Goal: Task Accomplishment & Management: Manage account settings

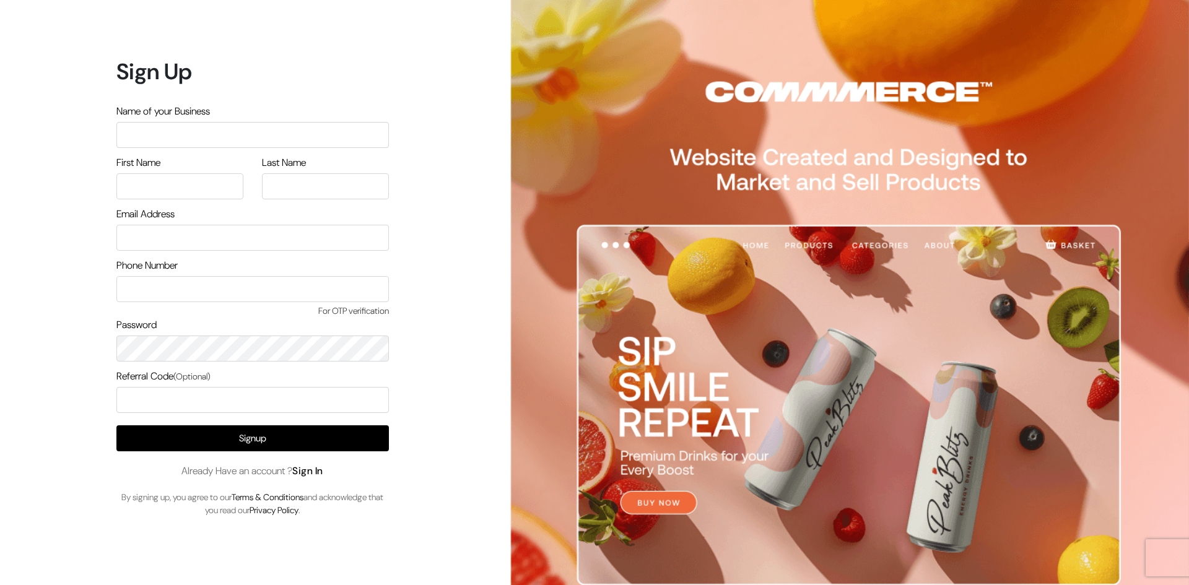
click at [311, 469] on link "Sign In" at bounding box center [307, 470] width 31 height 13
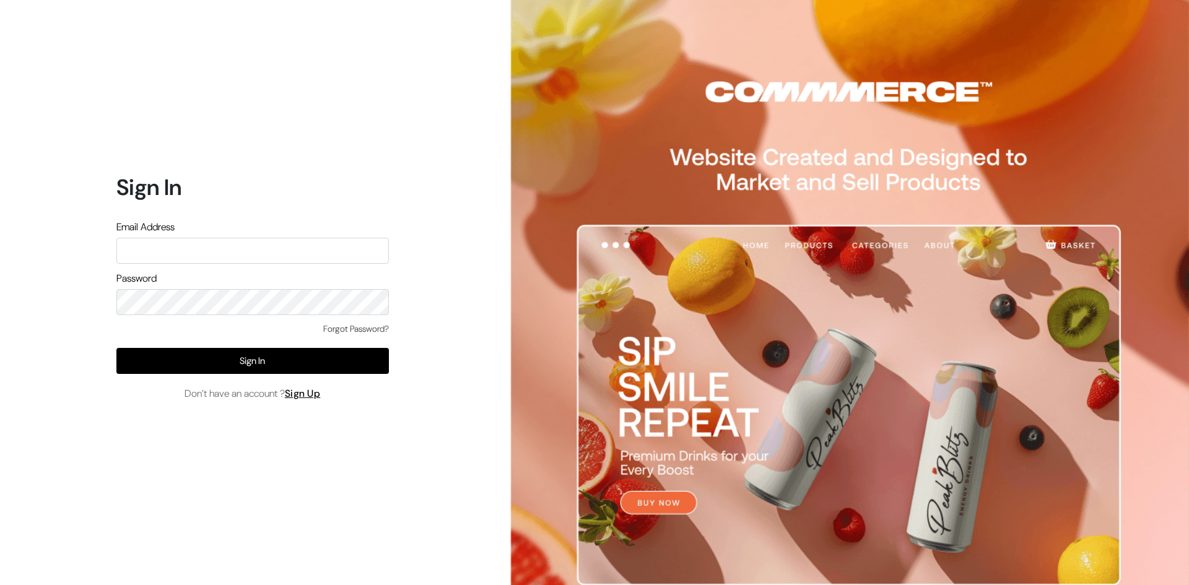
click at [178, 251] on input "text" at bounding box center [252, 251] width 272 height 26
click at [181, 246] on input "text" at bounding box center [252, 251] width 272 height 26
paste input "rahulkaran8@gmail.com"
drag, startPoint x: 168, startPoint y: 255, endPoint x: 116, endPoint y: 255, distance: 52.0
click at [116, 255] on input "rahulkaran8@gmail.com" at bounding box center [252, 251] width 272 height 26
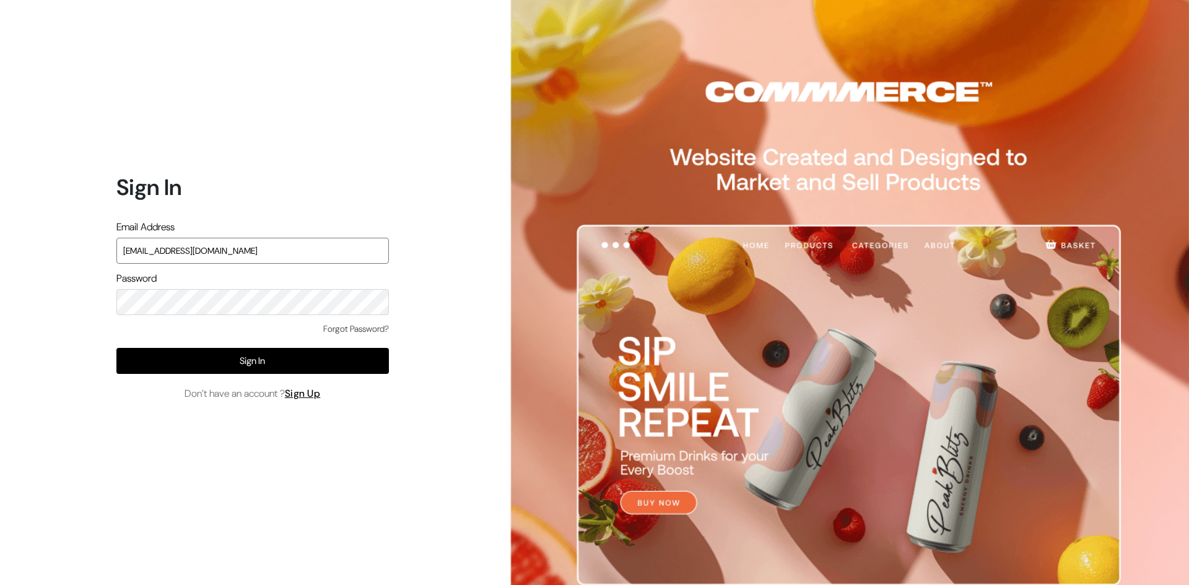
type input "rahulkaran8@gmail.com"
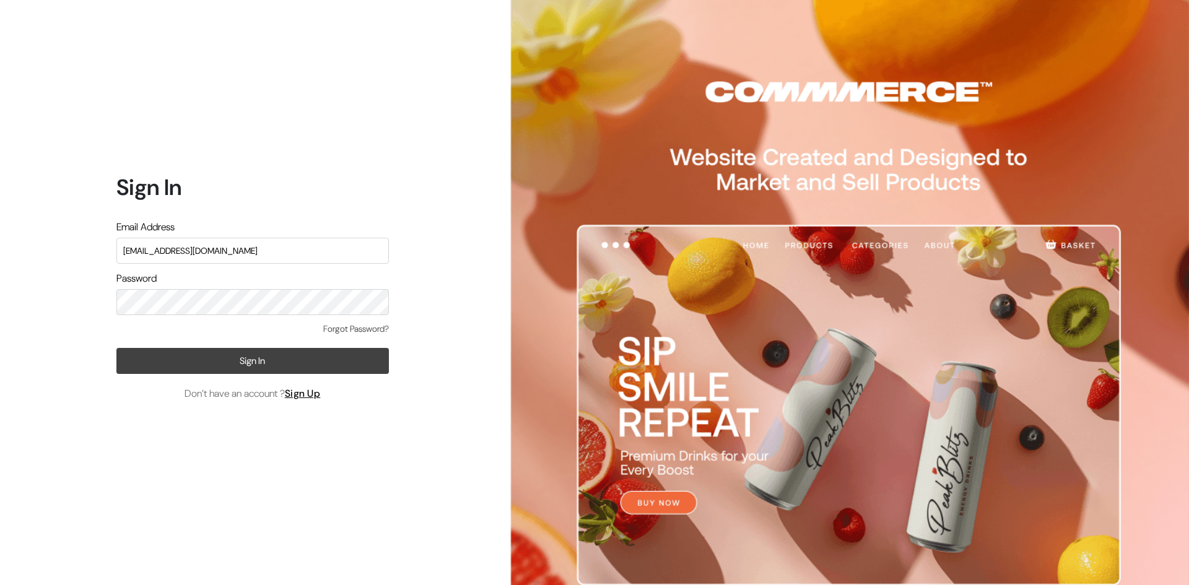
click at [212, 356] on button "Sign In" at bounding box center [252, 361] width 272 height 26
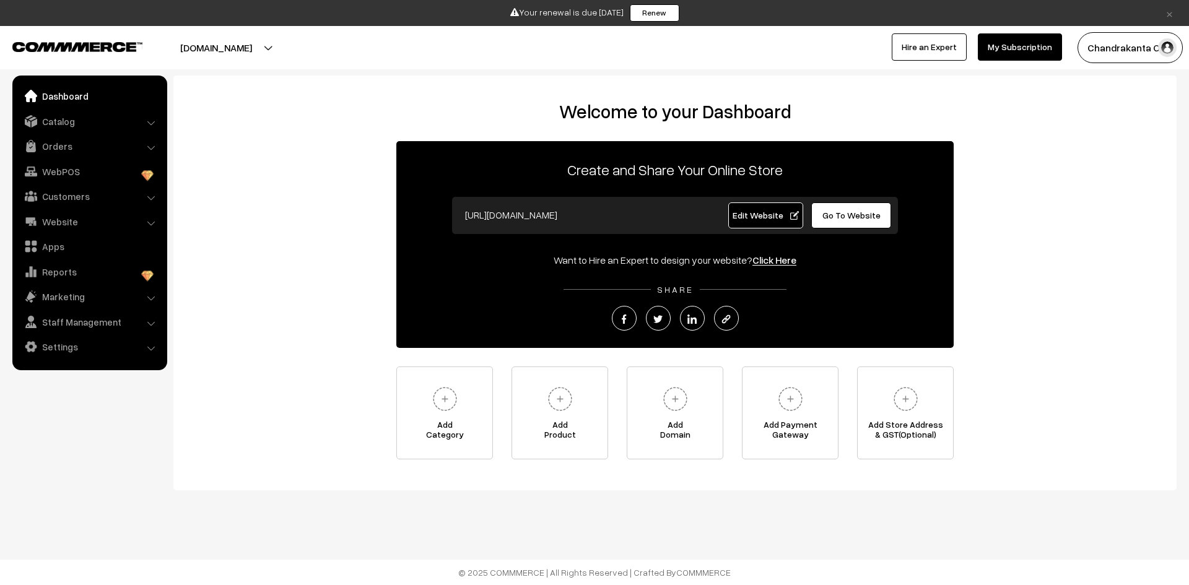
click at [789, 214] on span "Edit Website" at bounding box center [765, 215] width 66 height 11
click at [560, 409] on img at bounding box center [560, 399] width 34 height 34
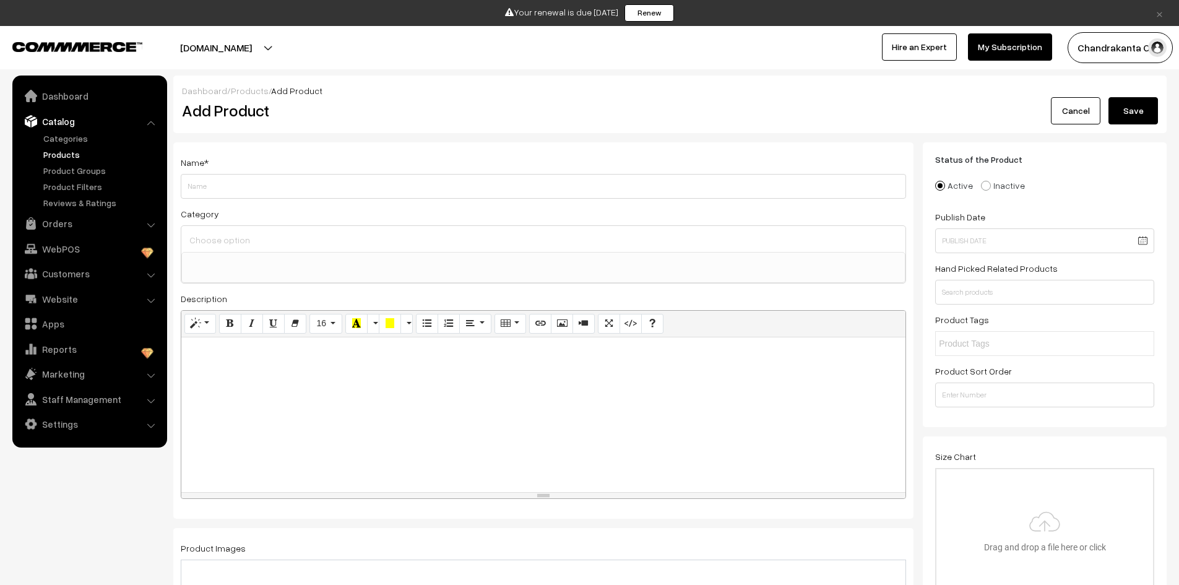
select select
click at [238, 86] on link "Products" at bounding box center [250, 90] width 38 height 11
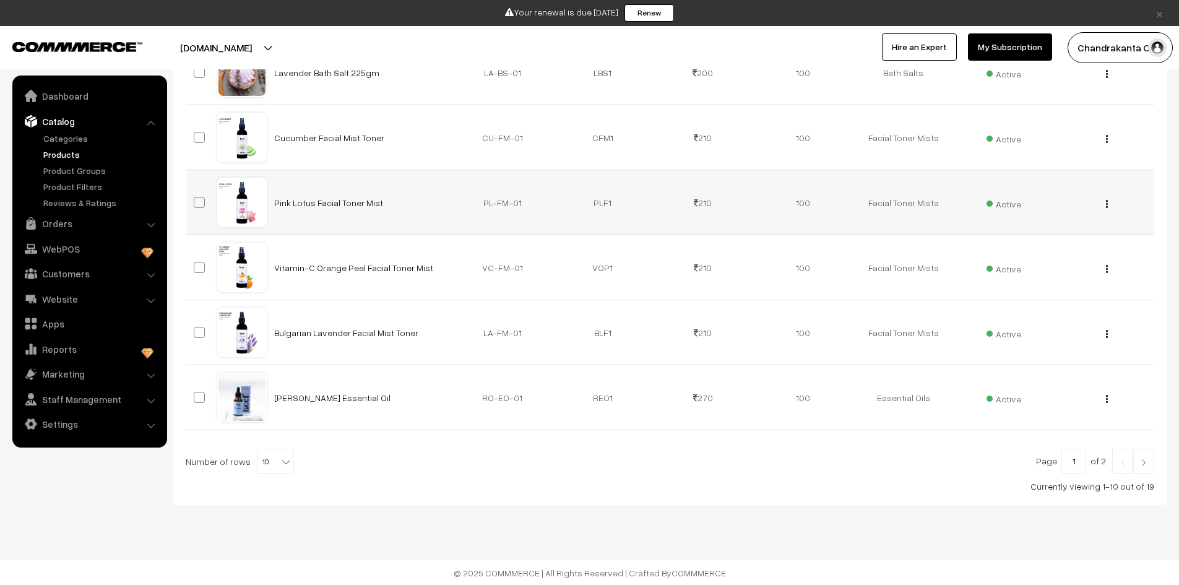
scroll to position [527, 0]
click at [280, 457] on b at bounding box center [286, 461] width 12 height 12
select select "60"
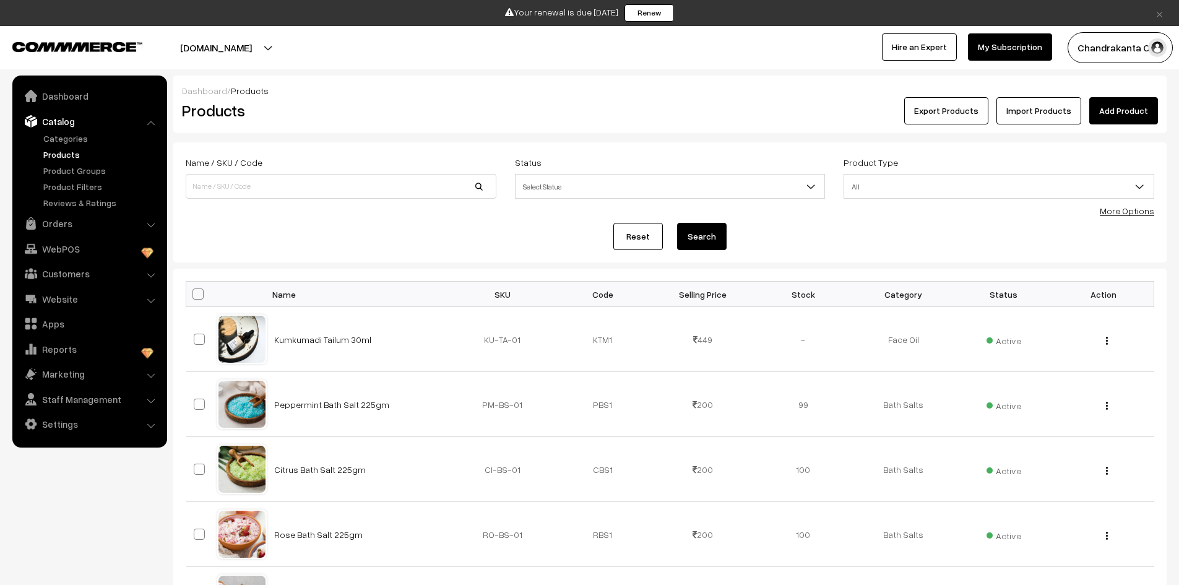
click at [196, 293] on span at bounding box center [198, 293] width 11 height 11
click at [194, 293] on input "checkbox" at bounding box center [190, 294] width 8 height 8
checkbox input "true"
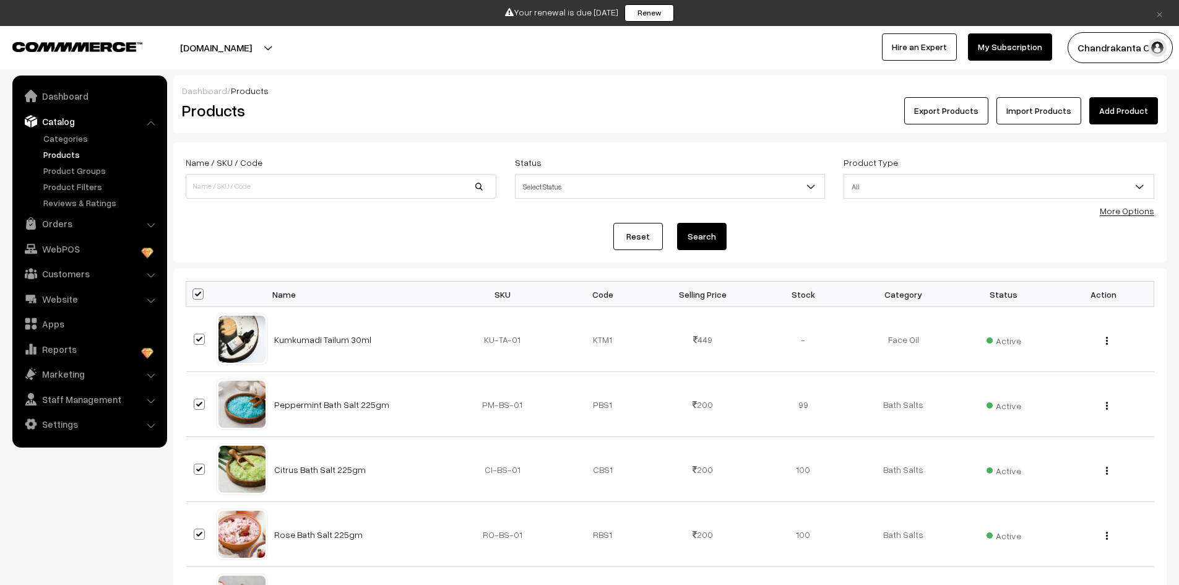
checkbox input "true"
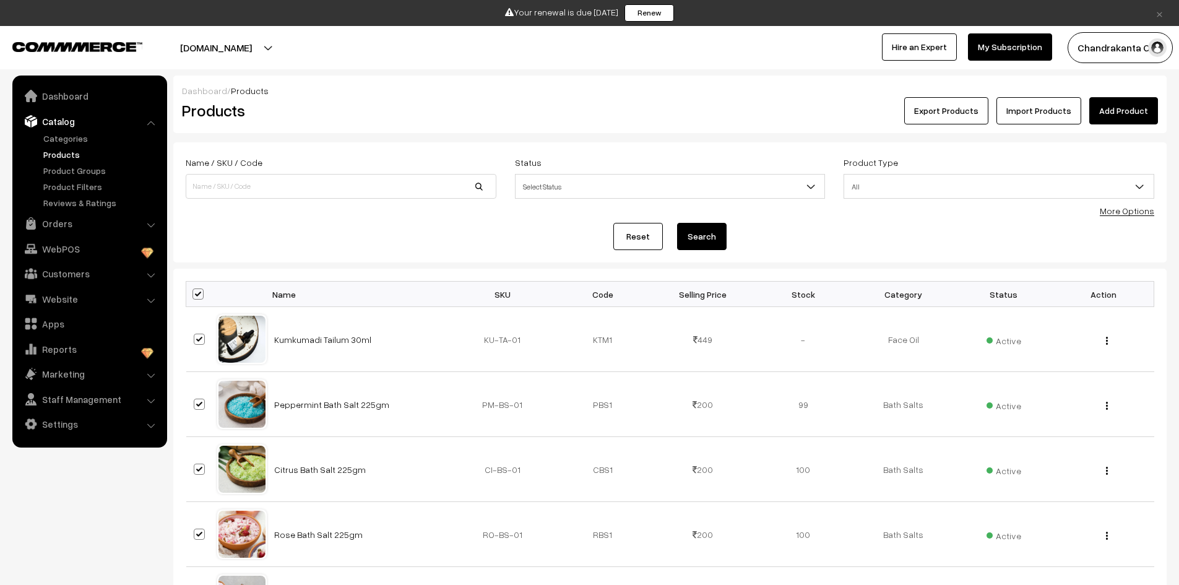
checkbox input "true"
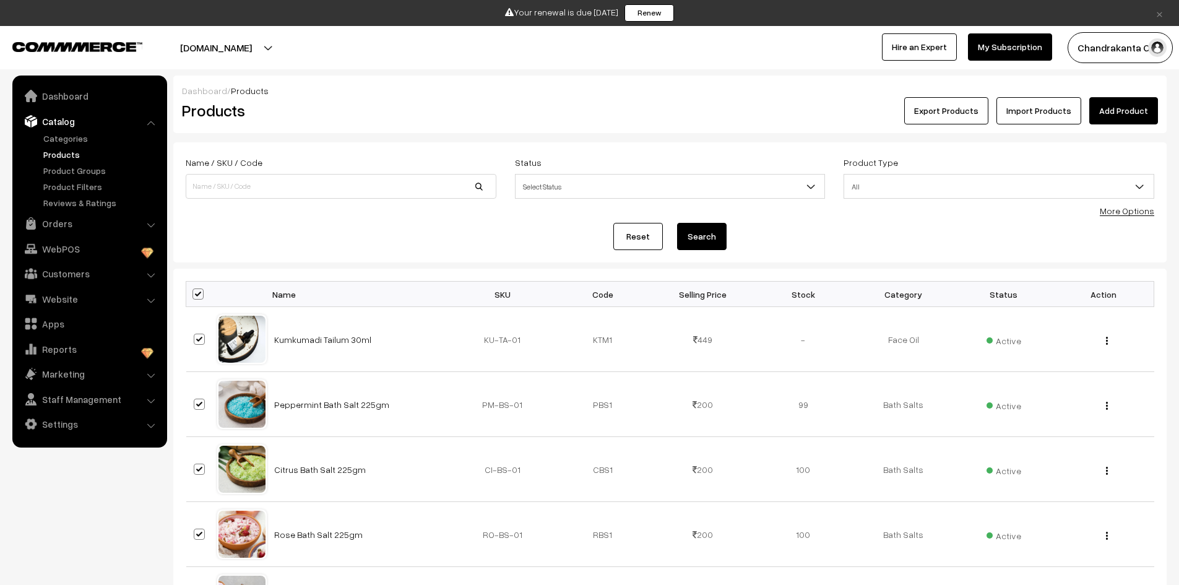
checkbox input "true"
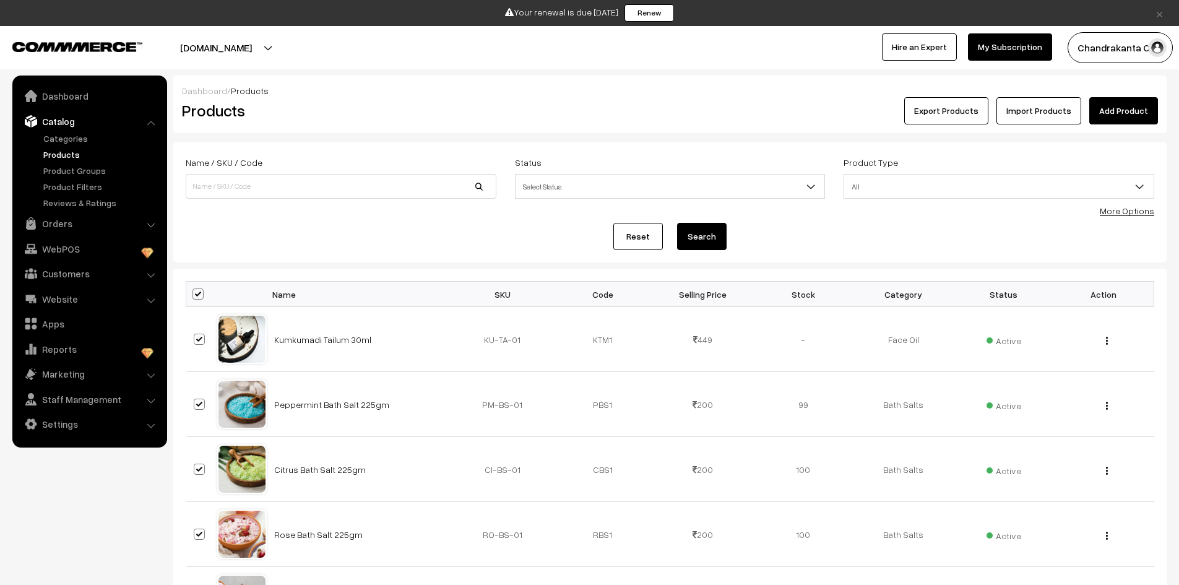
checkbox input "true"
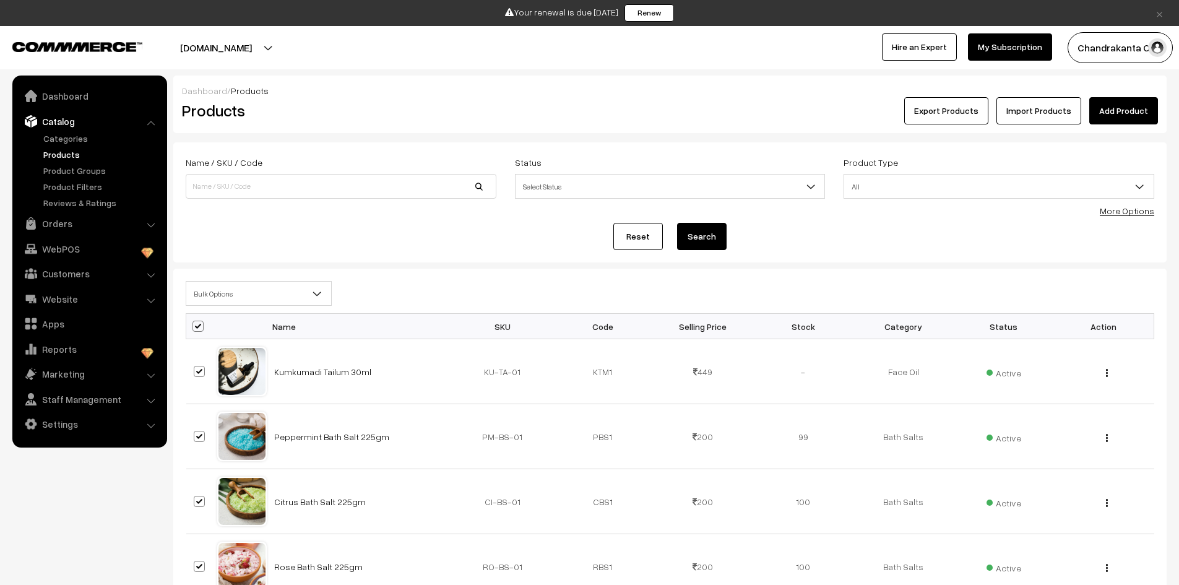
click at [199, 324] on span at bounding box center [198, 326] width 11 height 11
click at [194, 324] on input "checkbox" at bounding box center [190, 326] width 8 height 8
checkbox input "false"
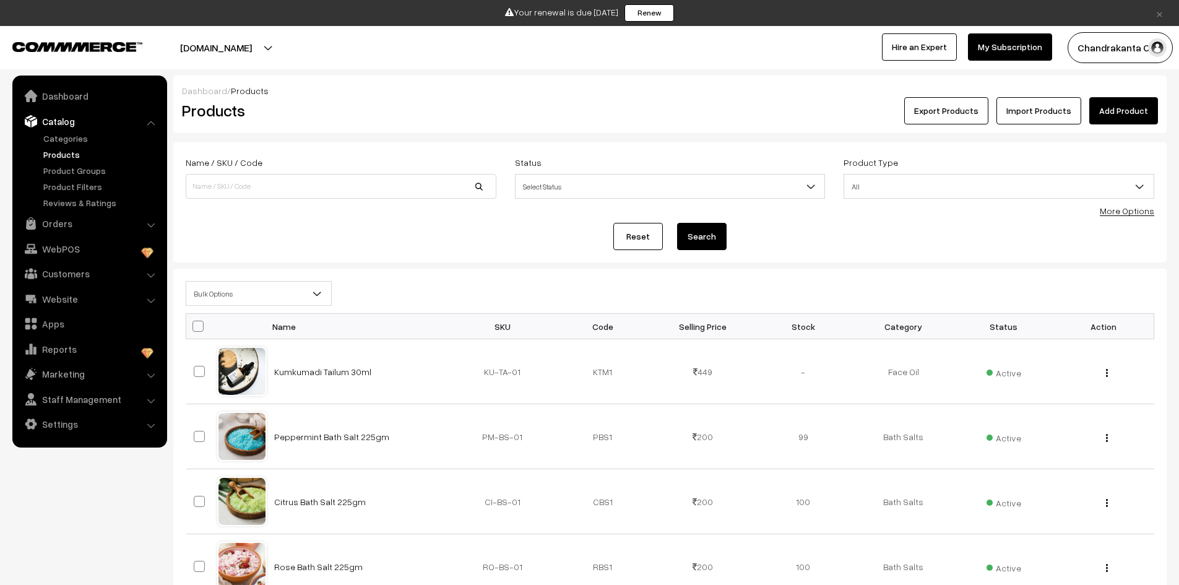
checkbox input "false"
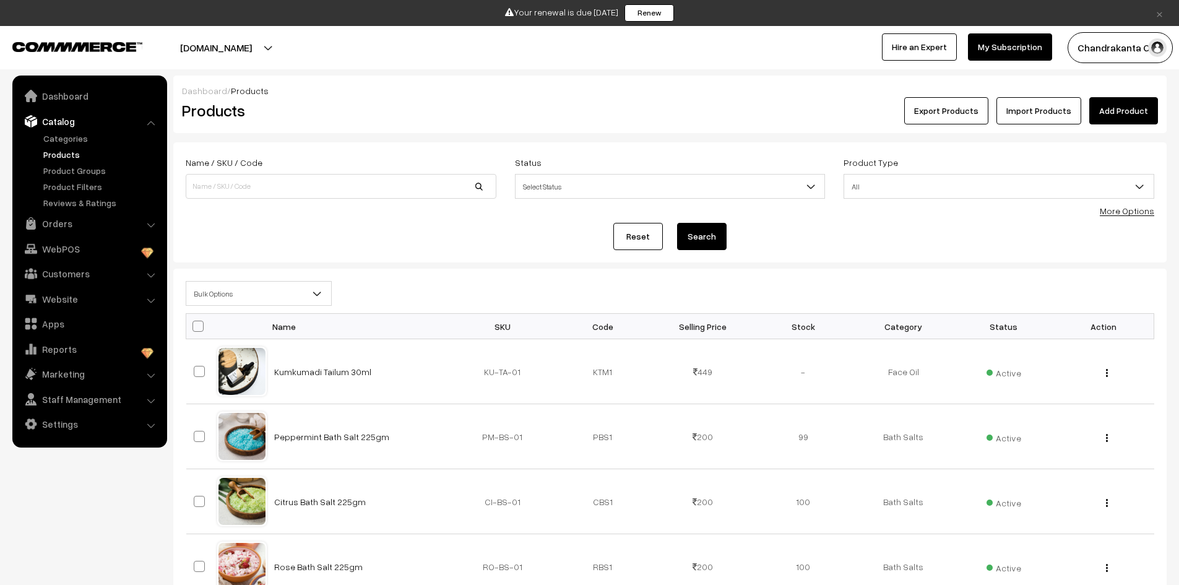
checkbox input "false"
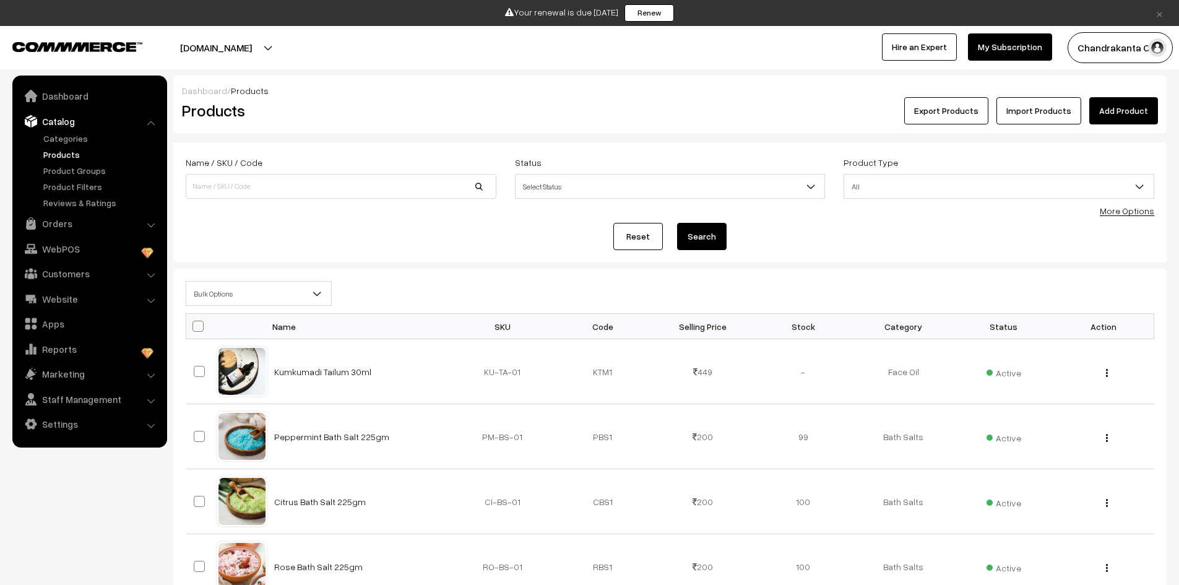
checkbox input "false"
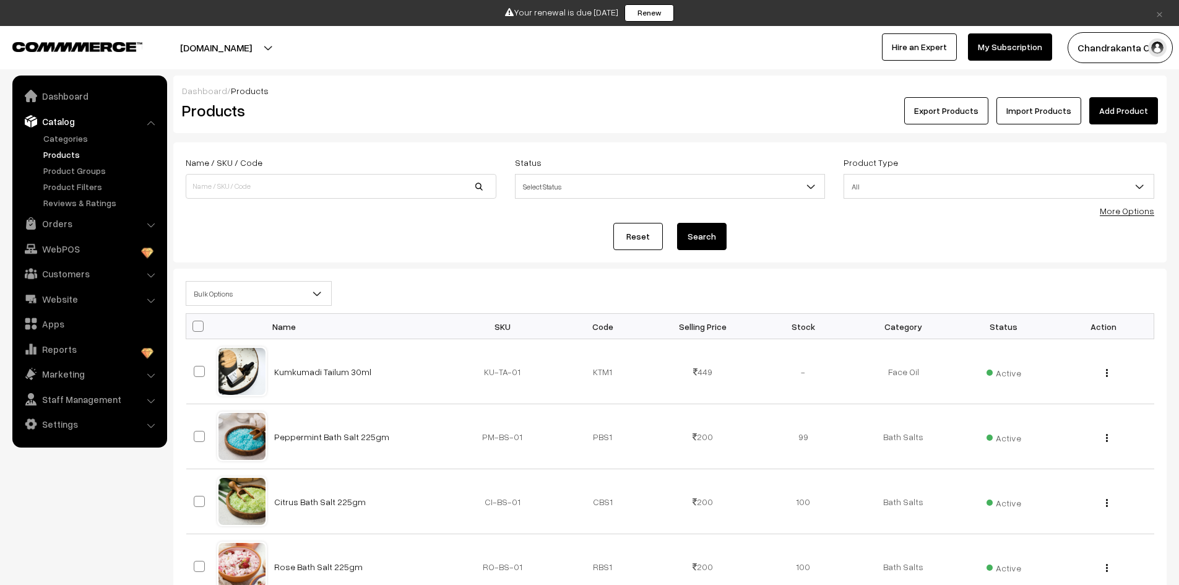
checkbox input "false"
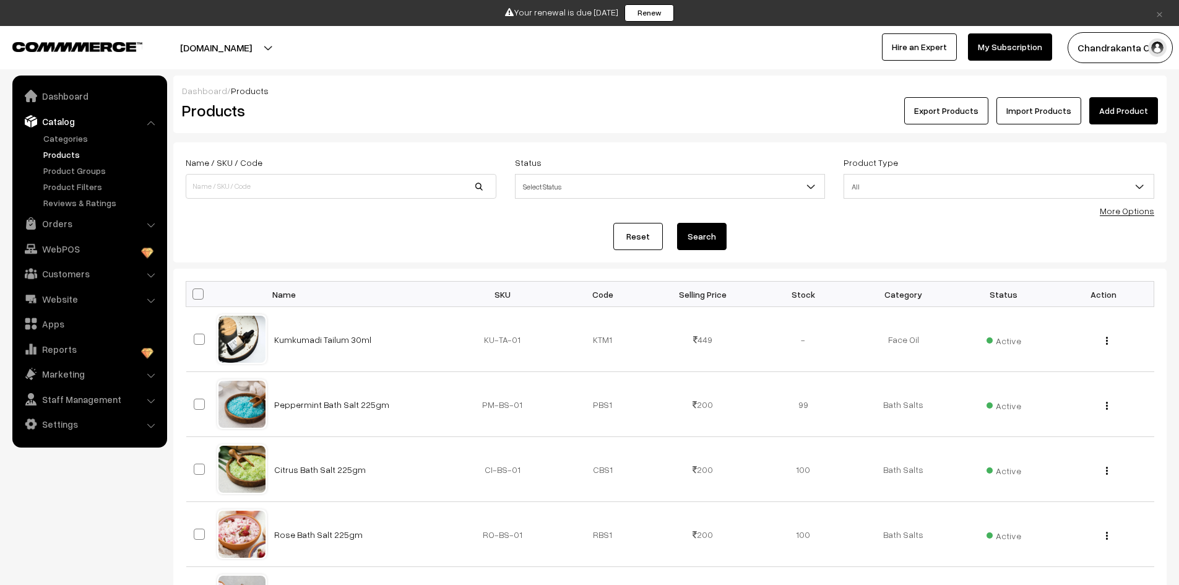
click at [197, 297] on span at bounding box center [198, 293] width 11 height 11
click at [194, 297] on input "checkbox" at bounding box center [190, 294] width 8 height 8
checkbox input "true"
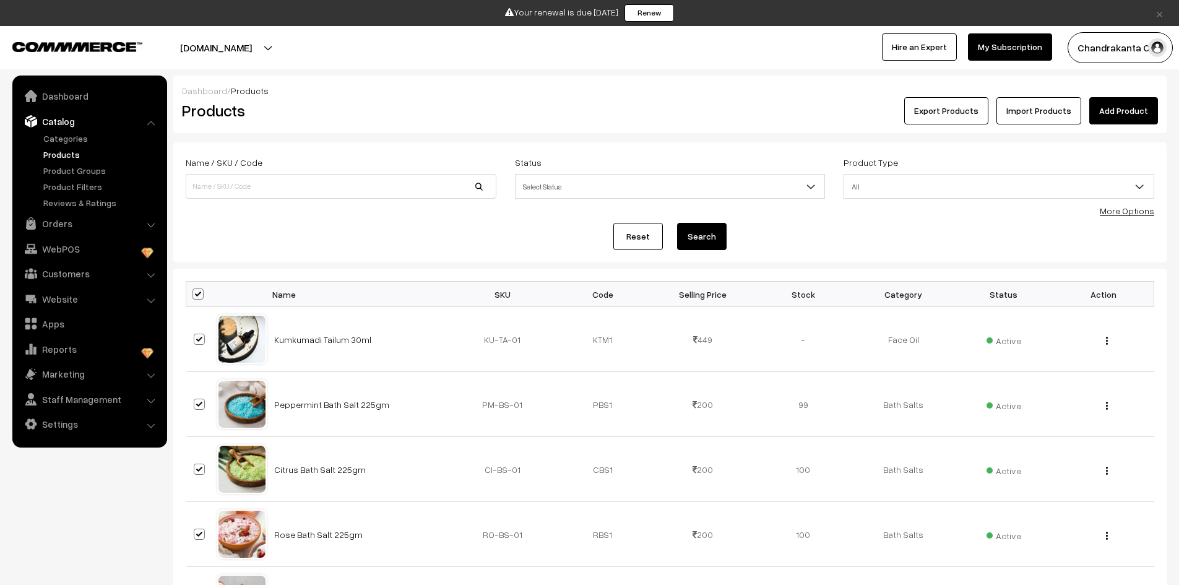
checkbox input "true"
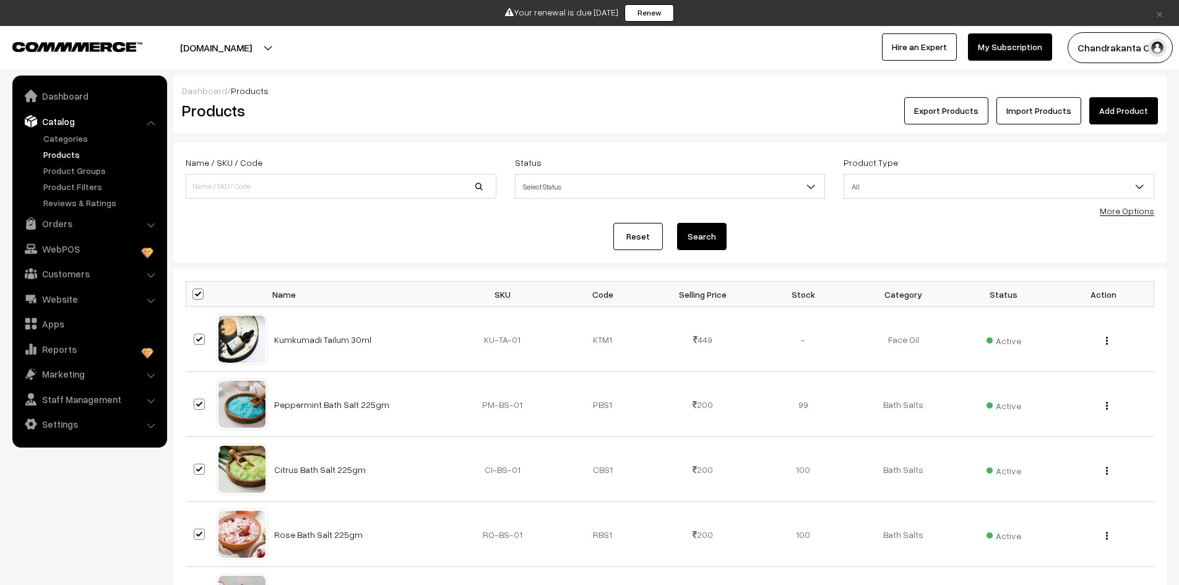
checkbox input "true"
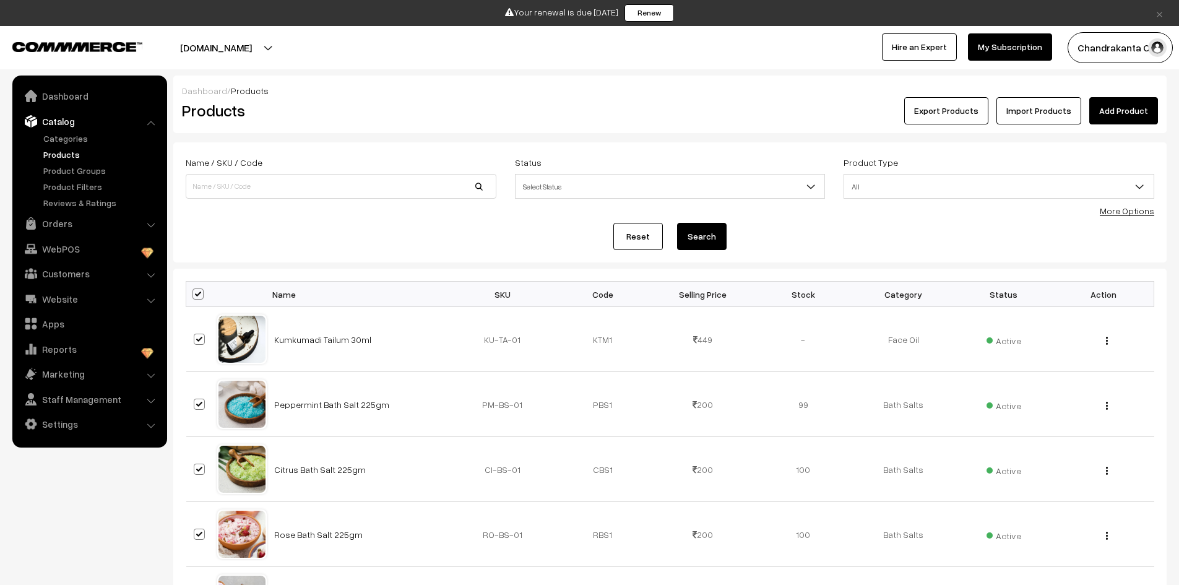
checkbox input "true"
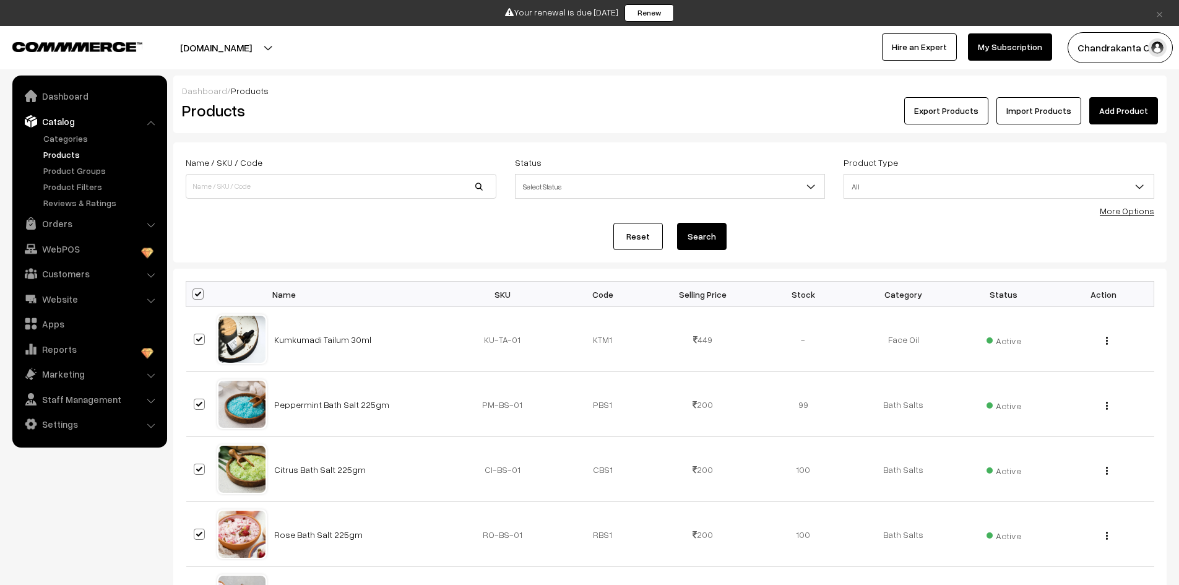
checkbox input "true"
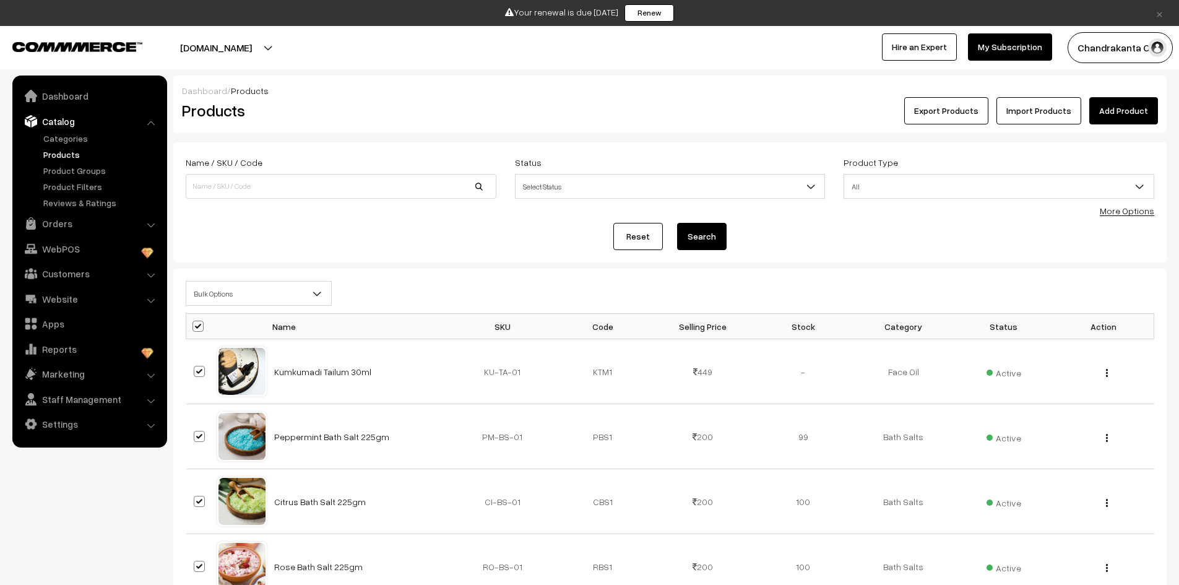
click at [197, 297] on span "Bulk Options" at bounding box center [258, 294] width 145 height 22
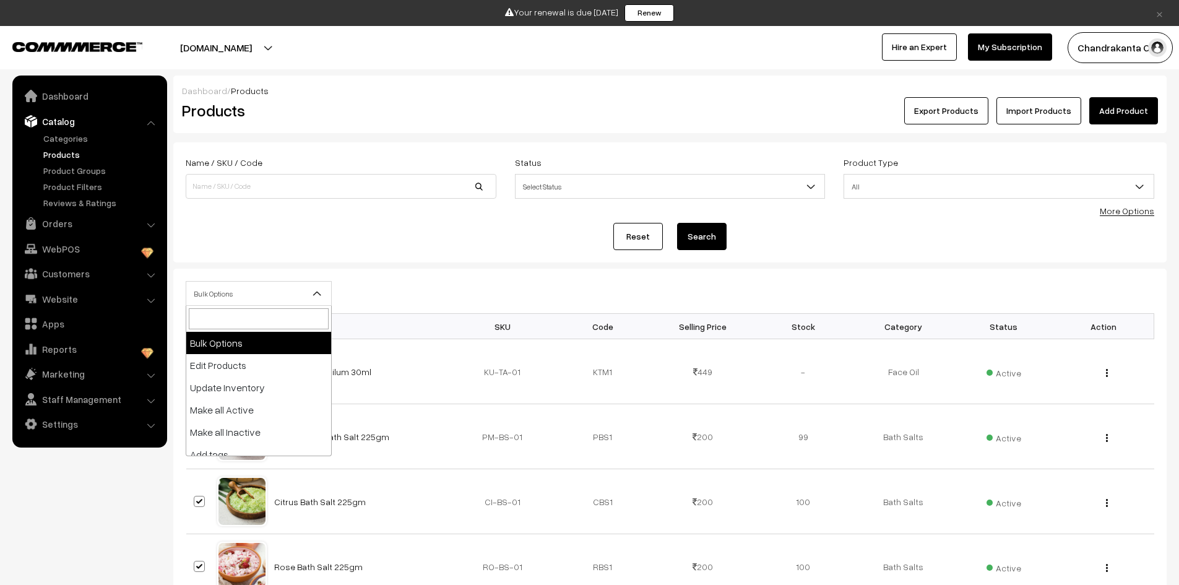
click at [197, 297] on span "Bulk Options" at bounding box center [258, 294] width 145 height 22
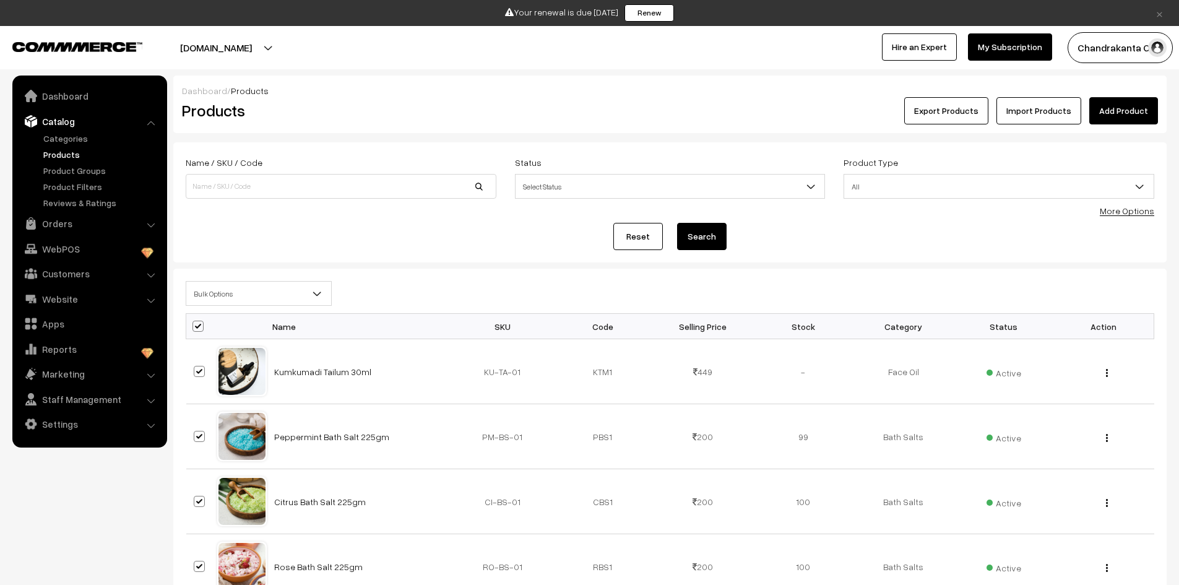
click at [199, 327] on span at bounding box center [198, 326] width 11 height 11
click at [194, 327] on input "checkbox" at bounding box center [190, 326] width 8 height 8
checkbox input "false"
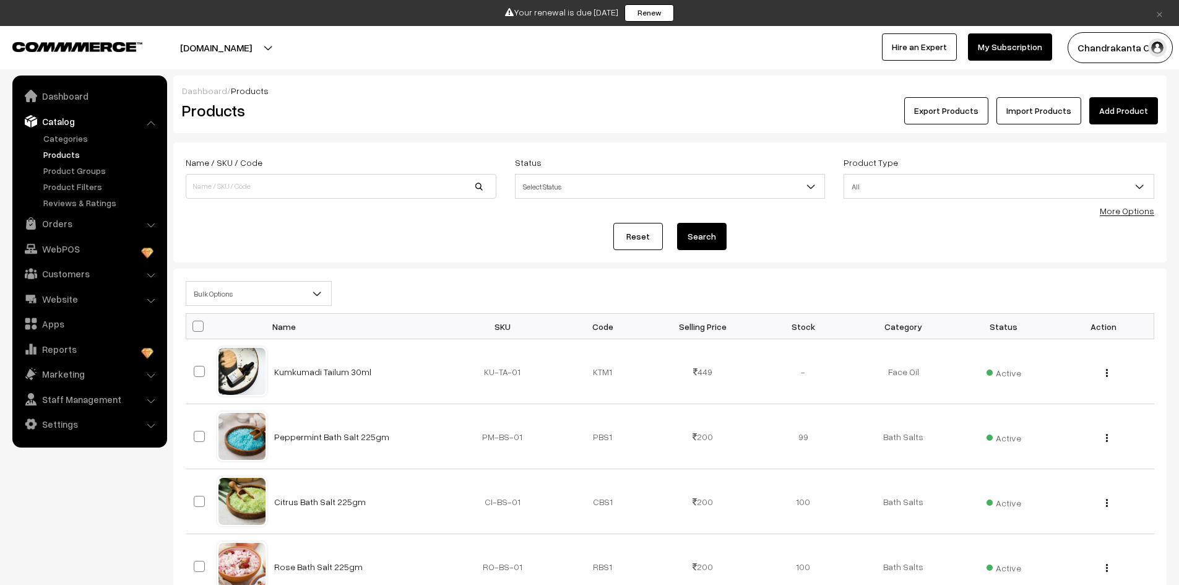
checkbox input "false"
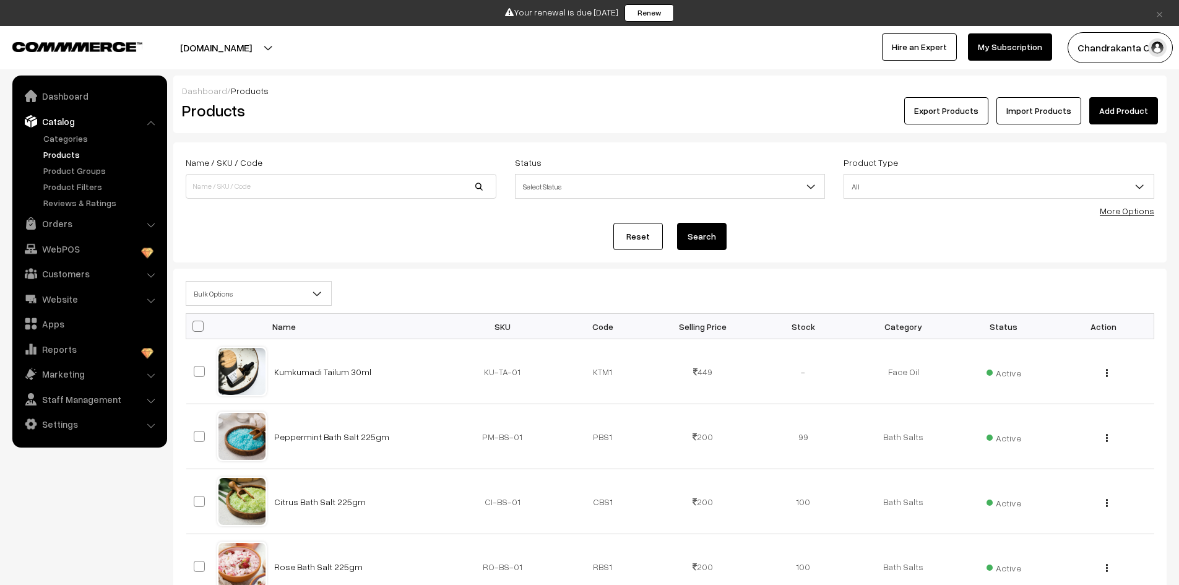
checkbox input "false"
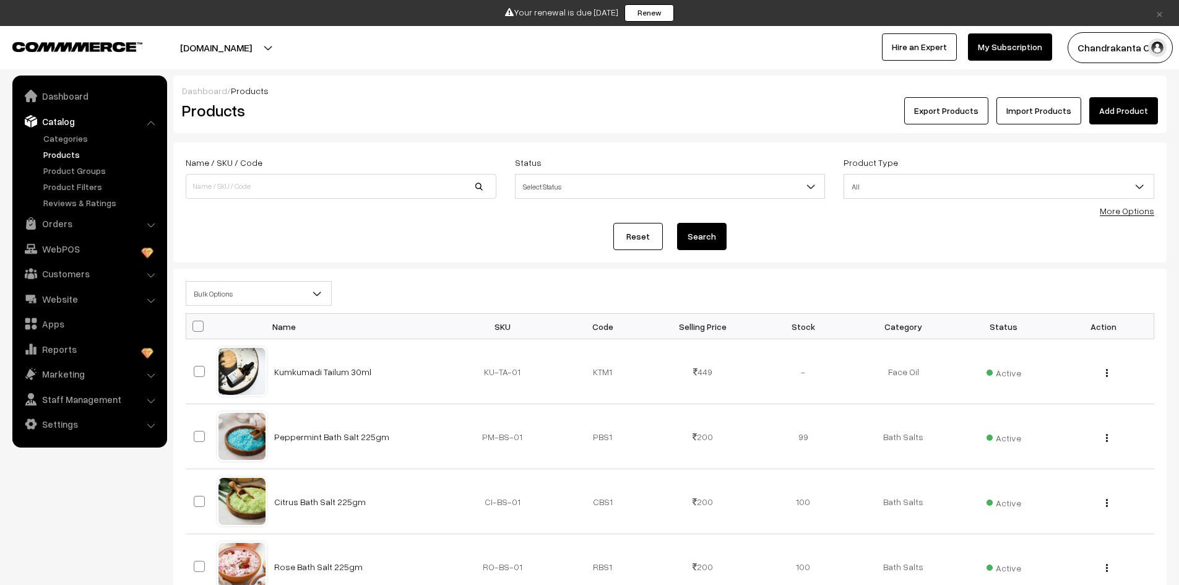
checkbox input "false"
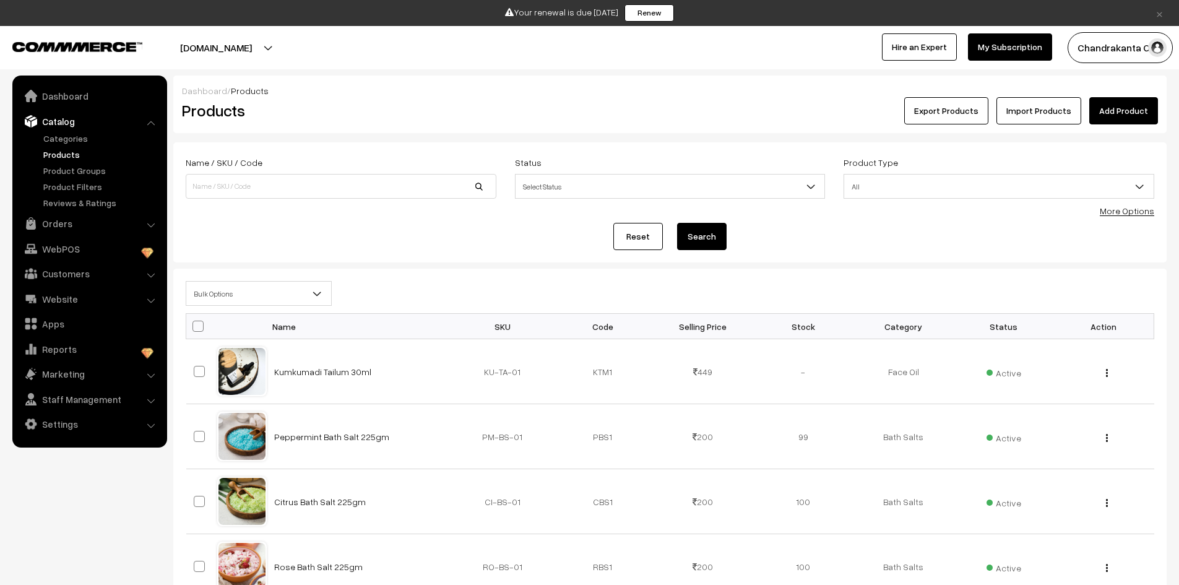
checkbox input "false"
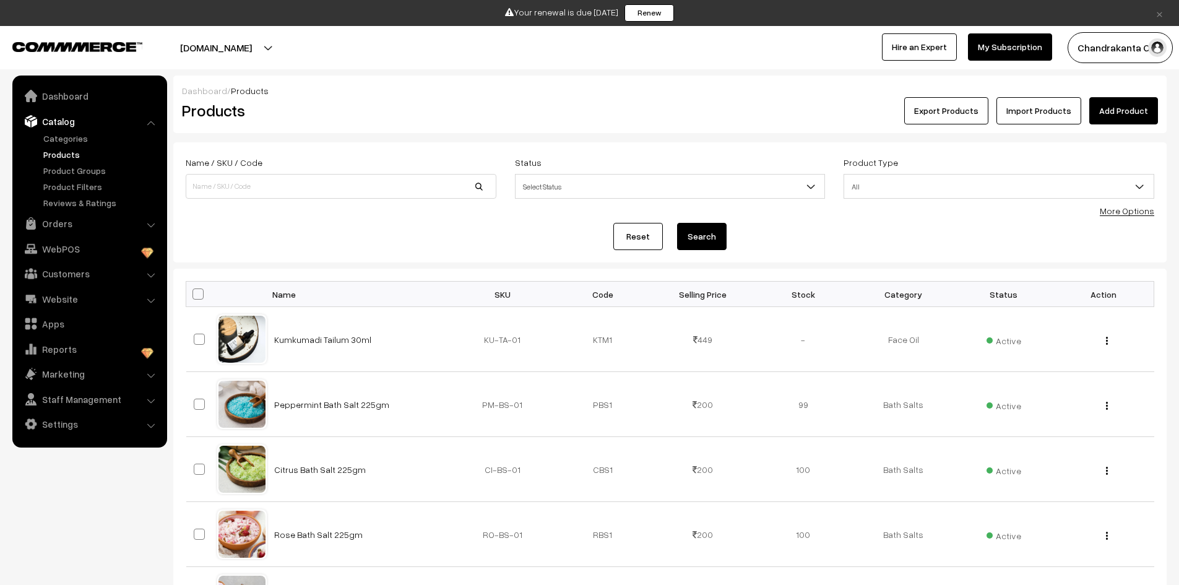
click at [196, 297] on span at bounding box center [198, 293] width 11 height 11
click at [194, 297] on input "checkbox" at bounding box center [190, 294] width 8 height 8
checkbox input "true"
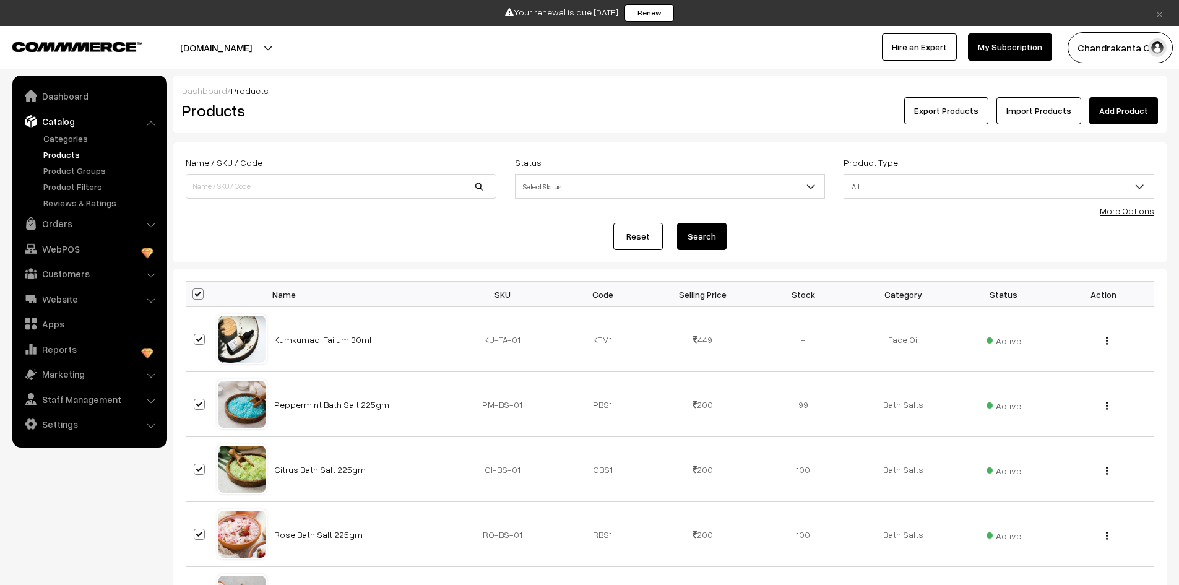
checkbox input "true"
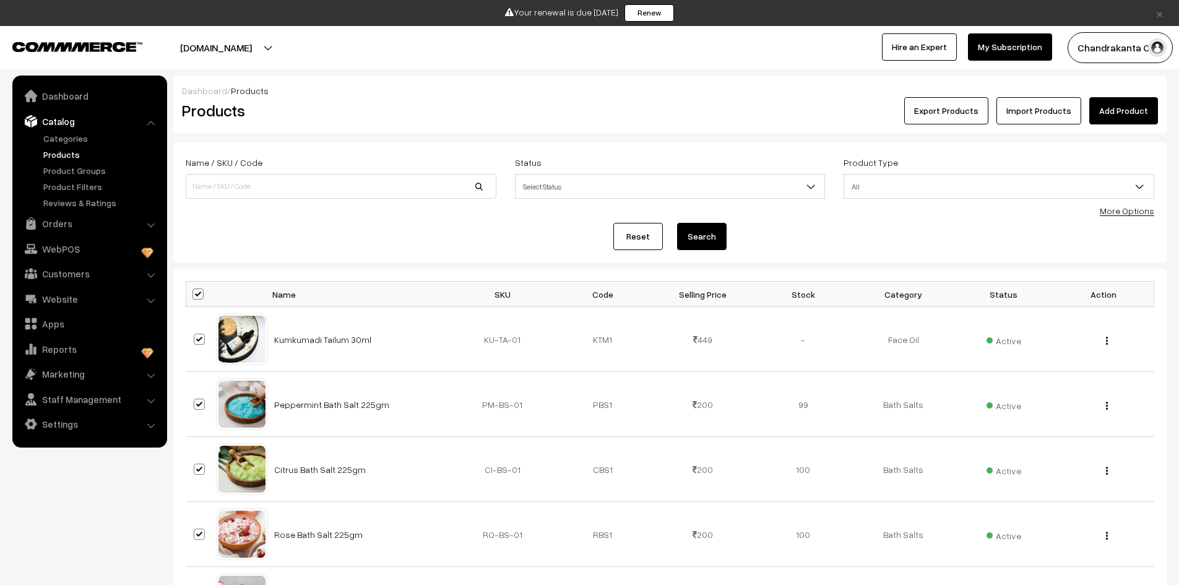
checkbox input "true"
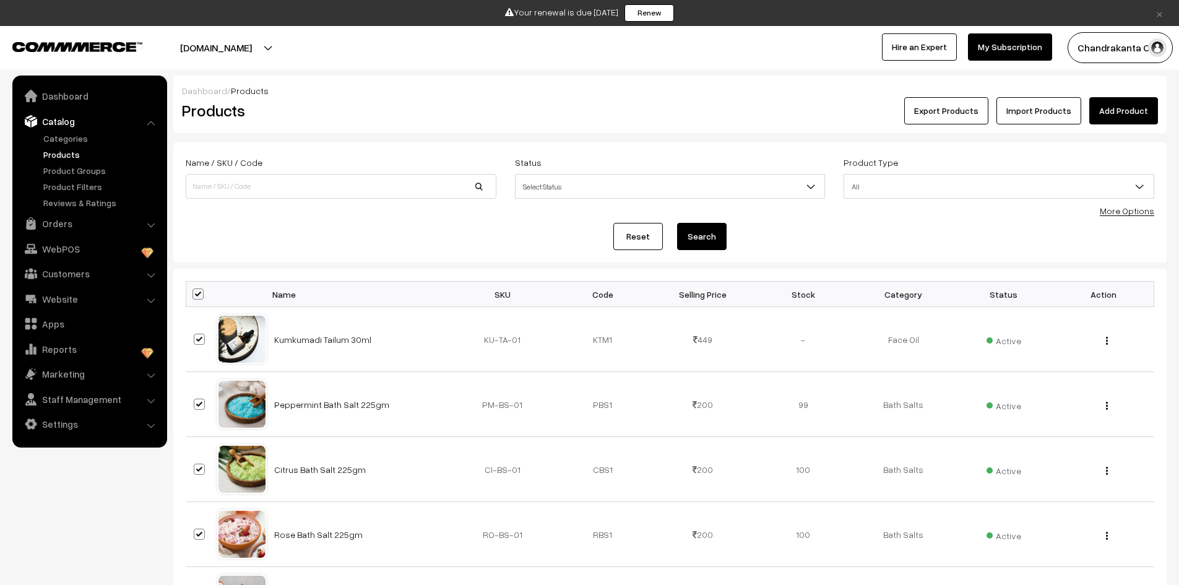
checkbox input "true"
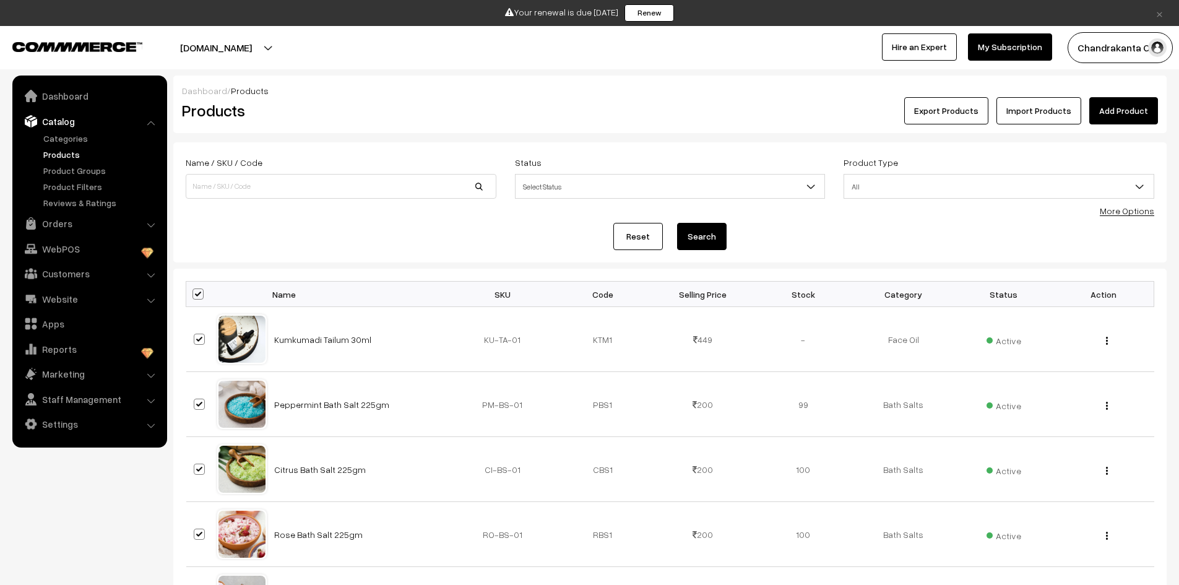
checkbox input "true"
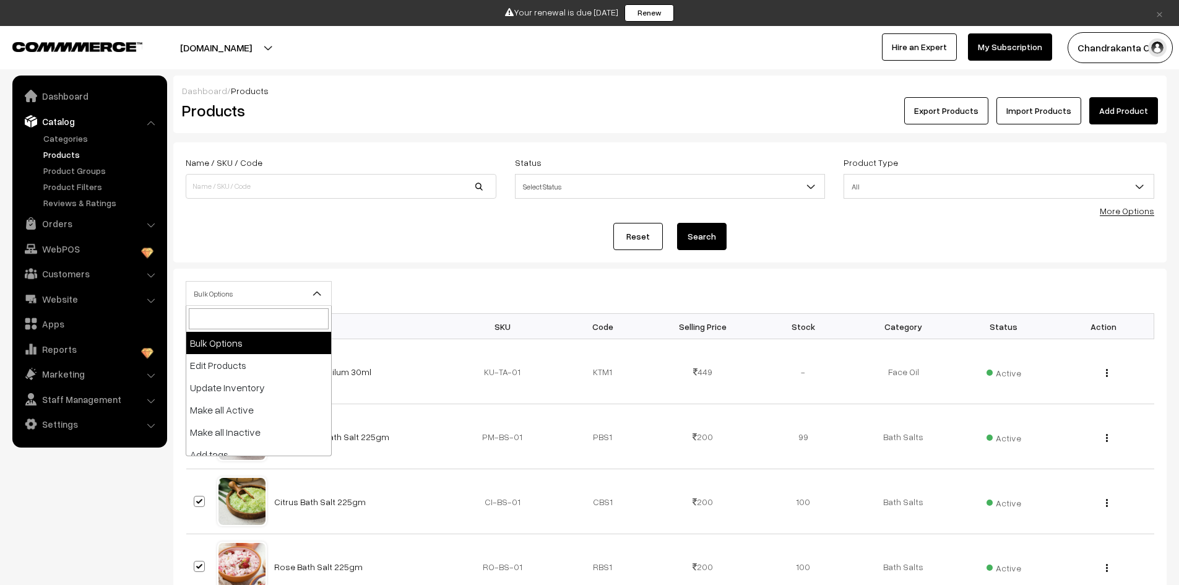
click at [236, 291] on span "Bulk Options" at bounding box center [258, 294] width 145 height 22
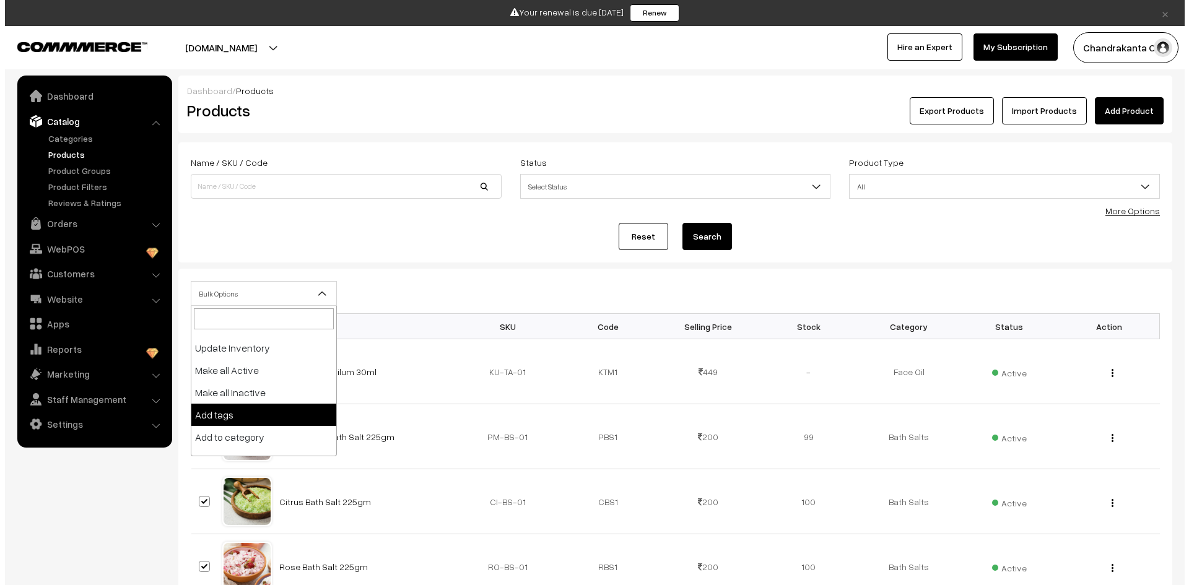
scroll to position [54, 0]
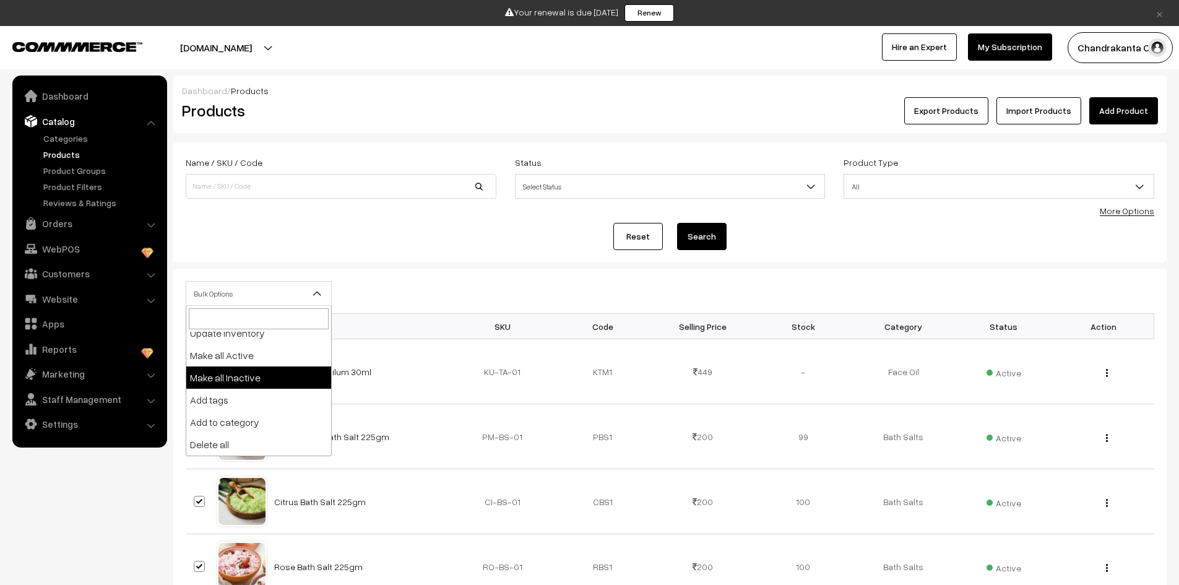
select select "inactive"
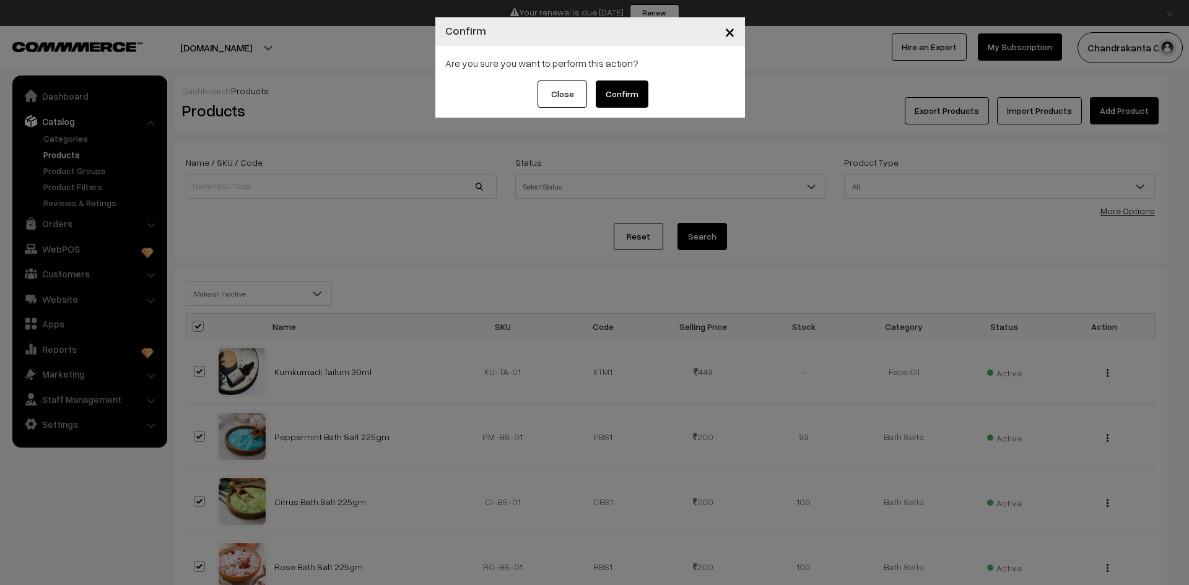
click at [621, 100] on button "Confirm" at bounding box center [622, 93] width 53 height 27
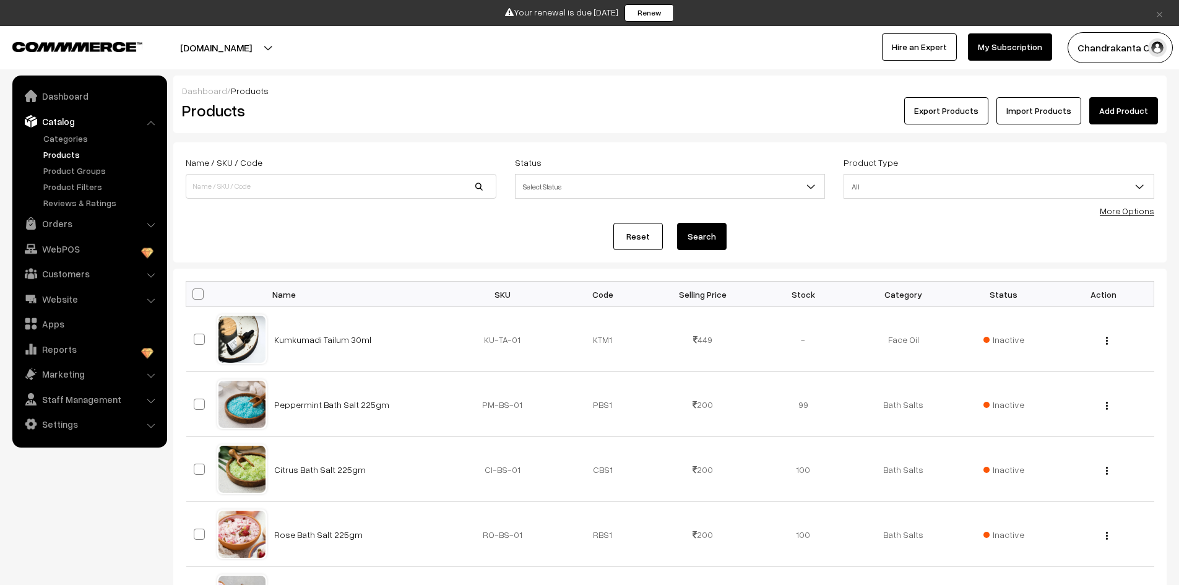
click at [493, 248] on div "Reset Search" at bounding box center [670, 236] width 969 height 27
click at [1145, 108] on link "Add Product" at bounding box center [1124, 110] width 69 height 27
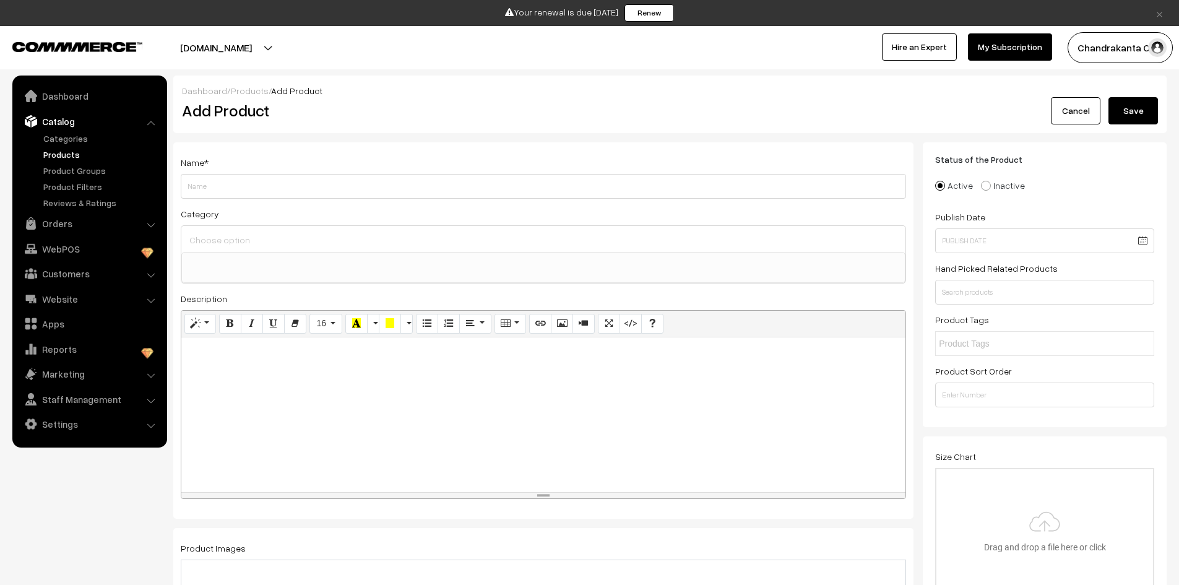
select select
click at [212, 186] on input "Weight" at bounding box center [544, 186] width 726 height 25
paste input "Coffee [PERSON_NAME] Butter ☕🧴"
type input "Coffee [PERSON_NAME] Butter"
click at [296, 238] on input at bounding box center [543, 240] width 714 height 18
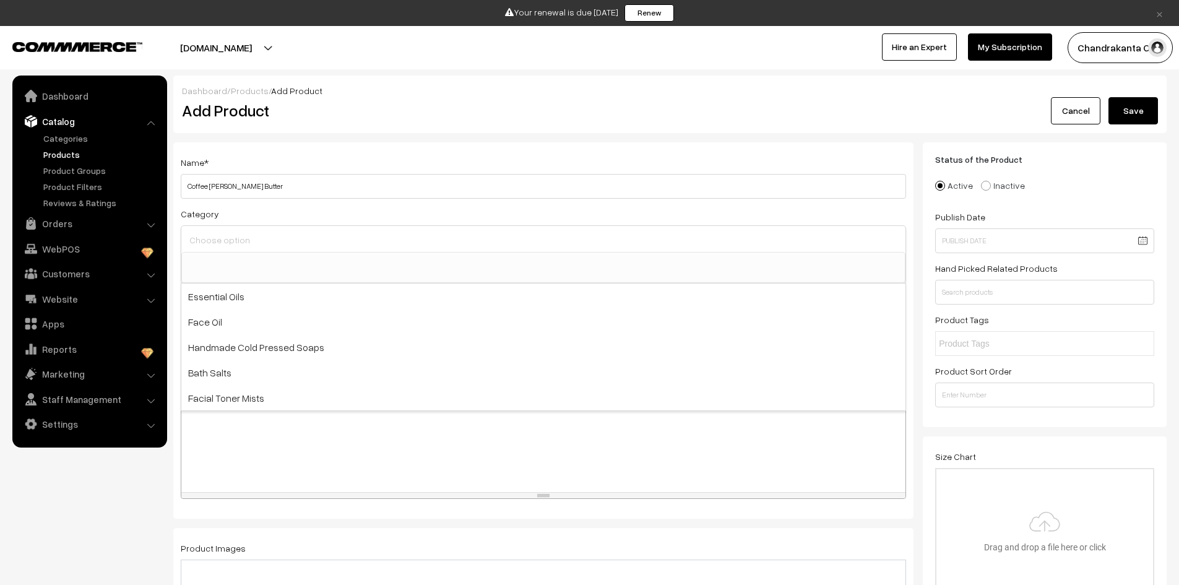
click at [296, 238] on input at bounding box center [543, 240] width 714 height 18
click at [343, 470] on div at bounding box center [543, 414] width 724 height 155
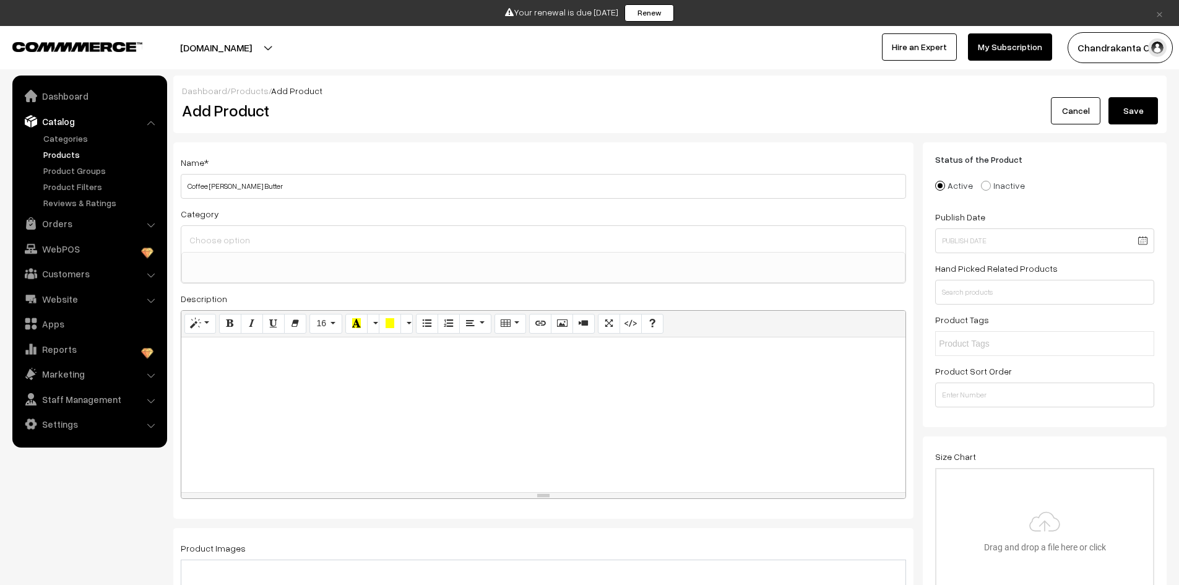
click at [284, 373] on div at bounding box center [543, 414] width 724 height 155
paste div
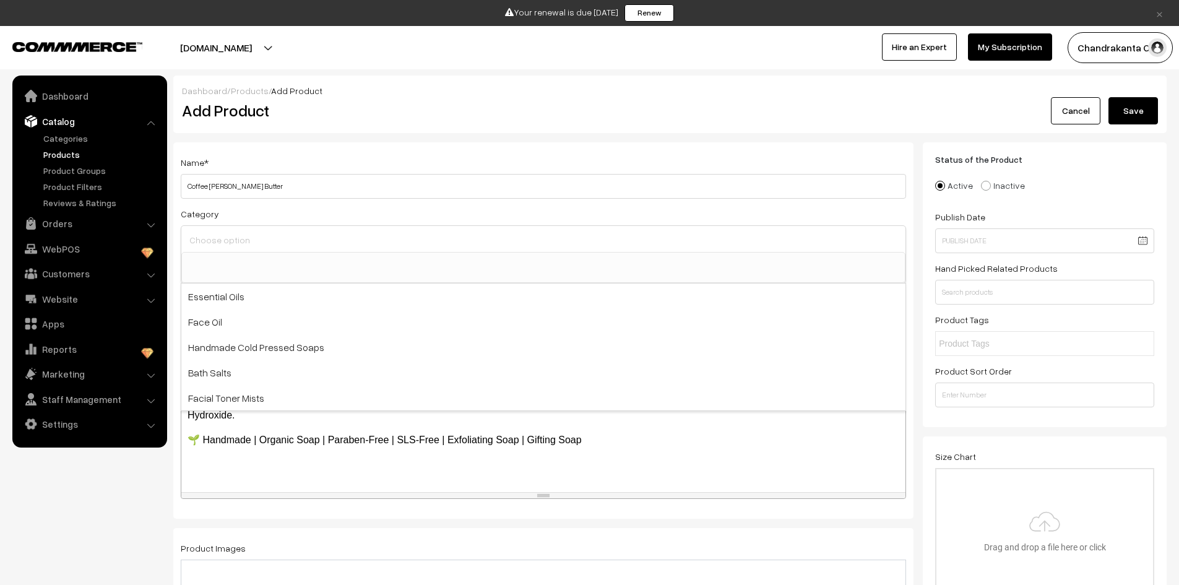
click at [250, 239] on input at bounding box center [543, 240] width 714 height 18
click at [264, 233] on input at bounding box center [543, 240] width 714 height 18
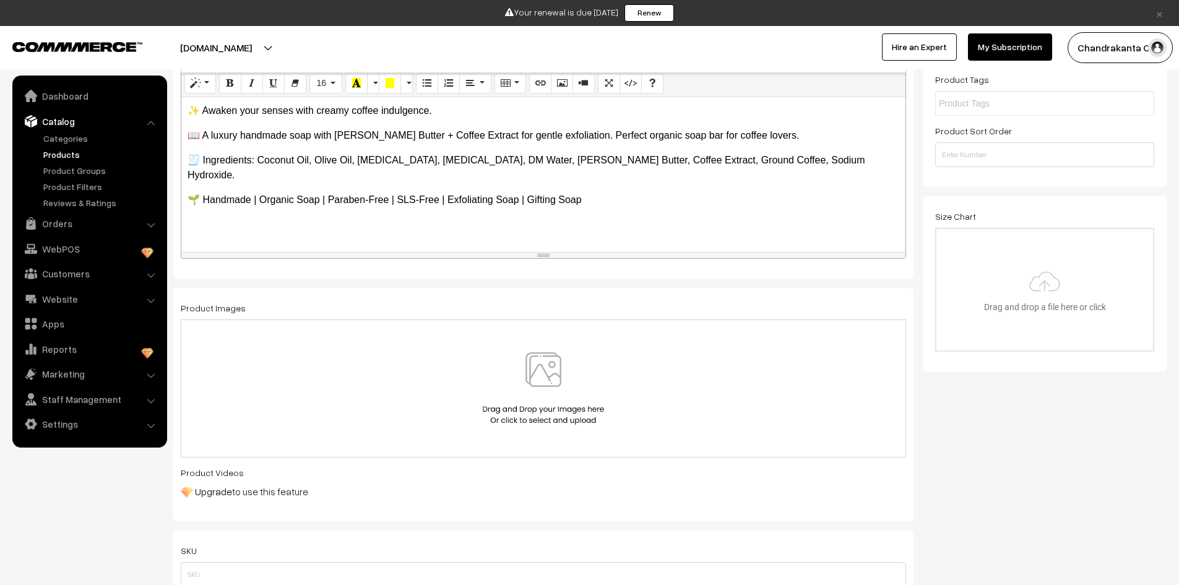
scroll to position [248, 0]
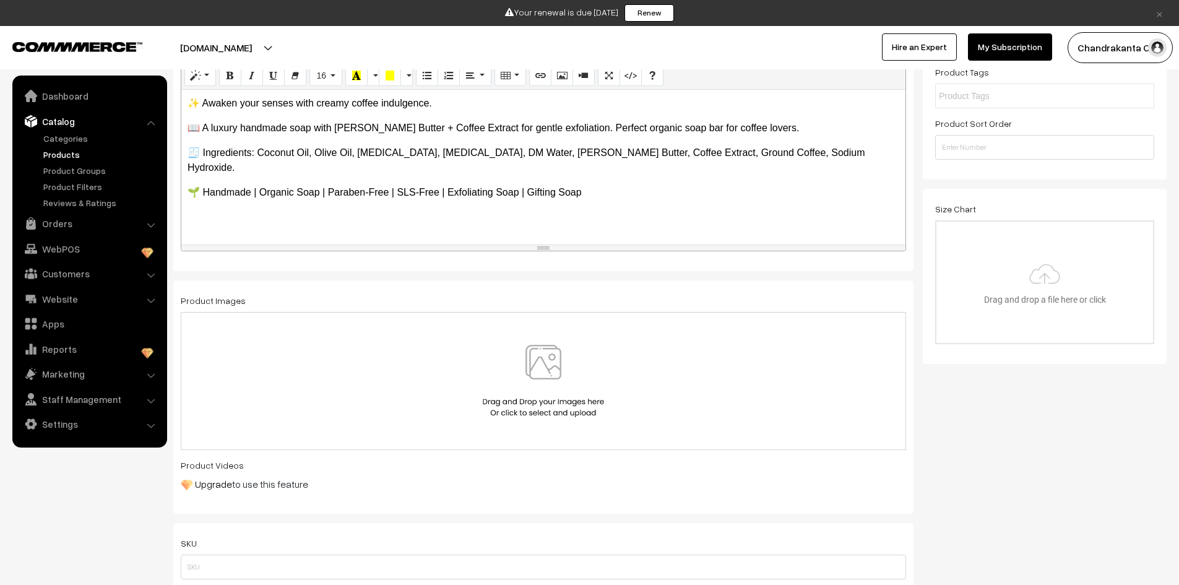
type input "Handmade Soaps Collection"
click at [551, 358] on img at bounding box center [544, 381] width 128 height 72
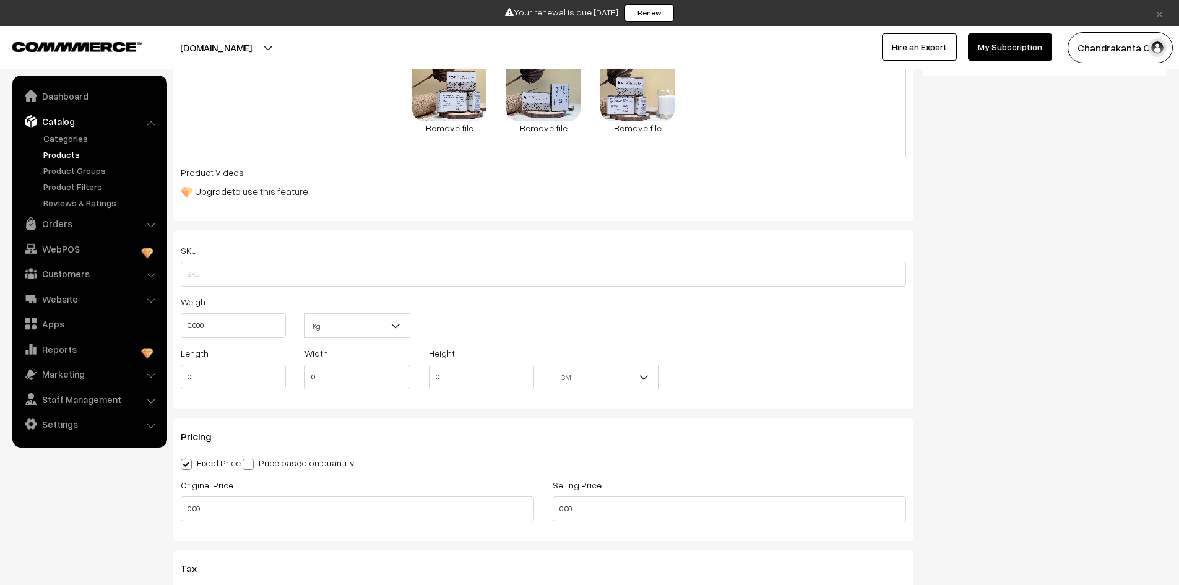
scroll to position [557, 0]
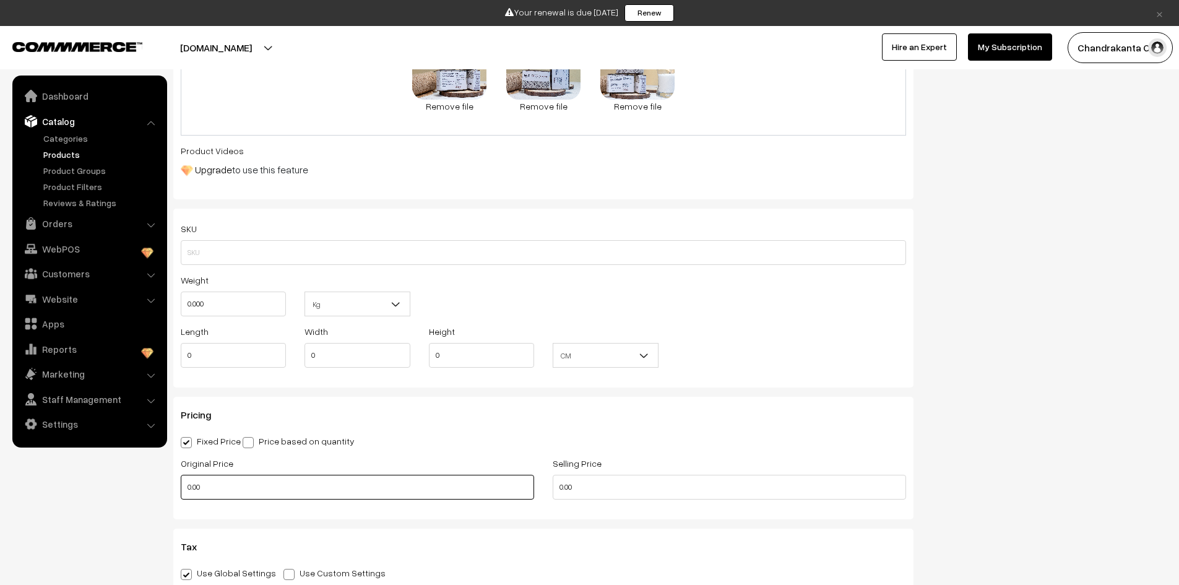
click at [440, 493] on input "0.00" at bounding box center [357, 487] width 353 height 25
type input "0"
type input "195"
click at [570, 496] on input "0.00" at bounding box center [729, 487] width 353 height 25
type input "0"
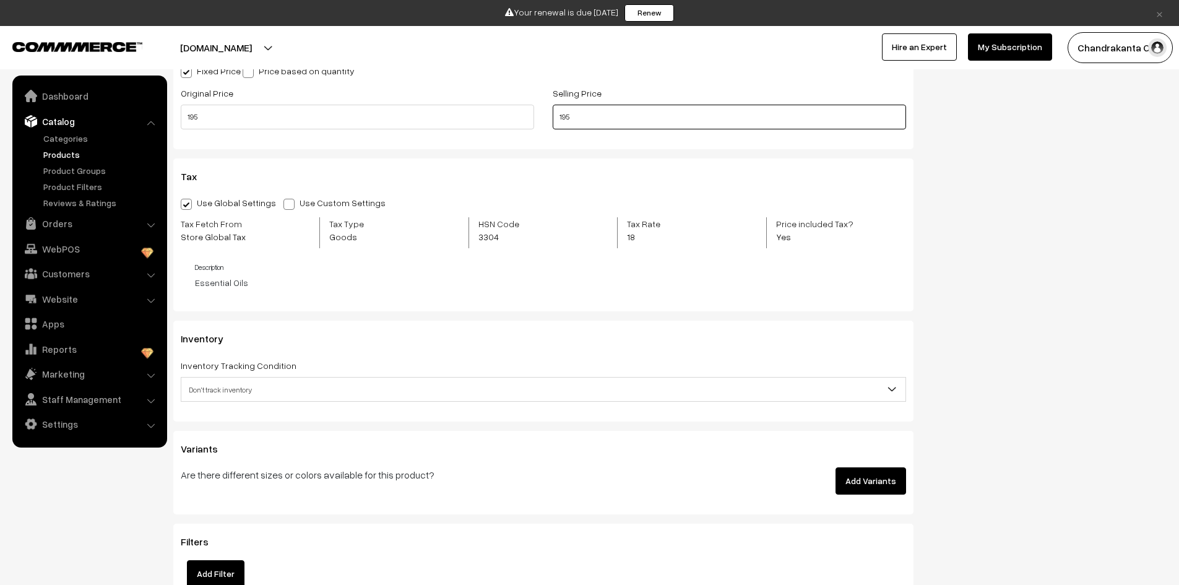
scroll to position [929, 0]
type input "195"
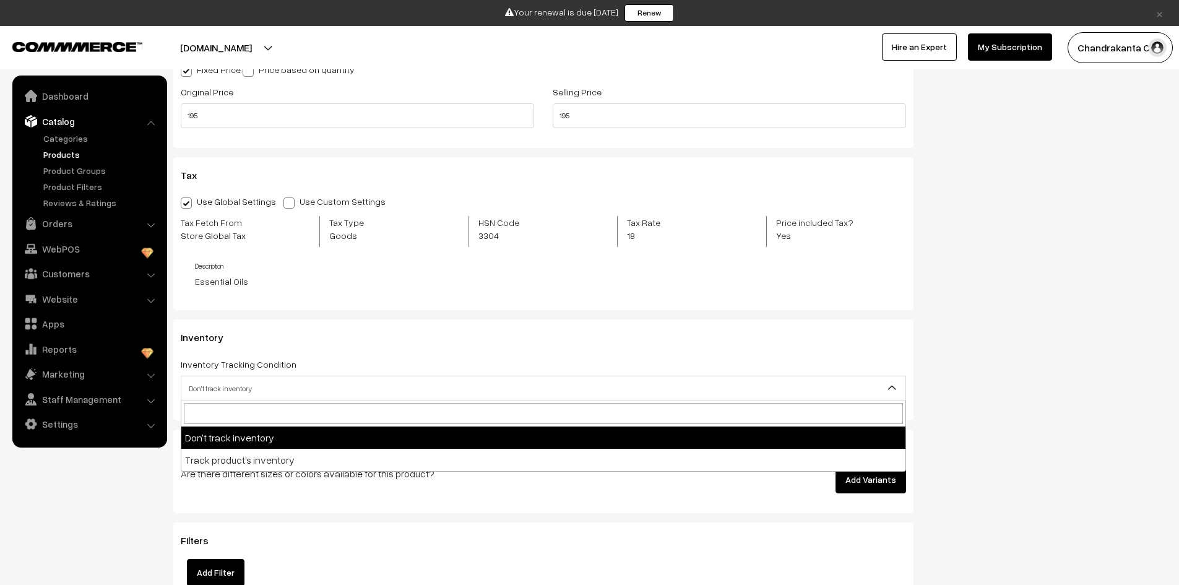
click at [600, 382] on span "Don't track inventory" at bounding box center [543, 389] width 724 height 22
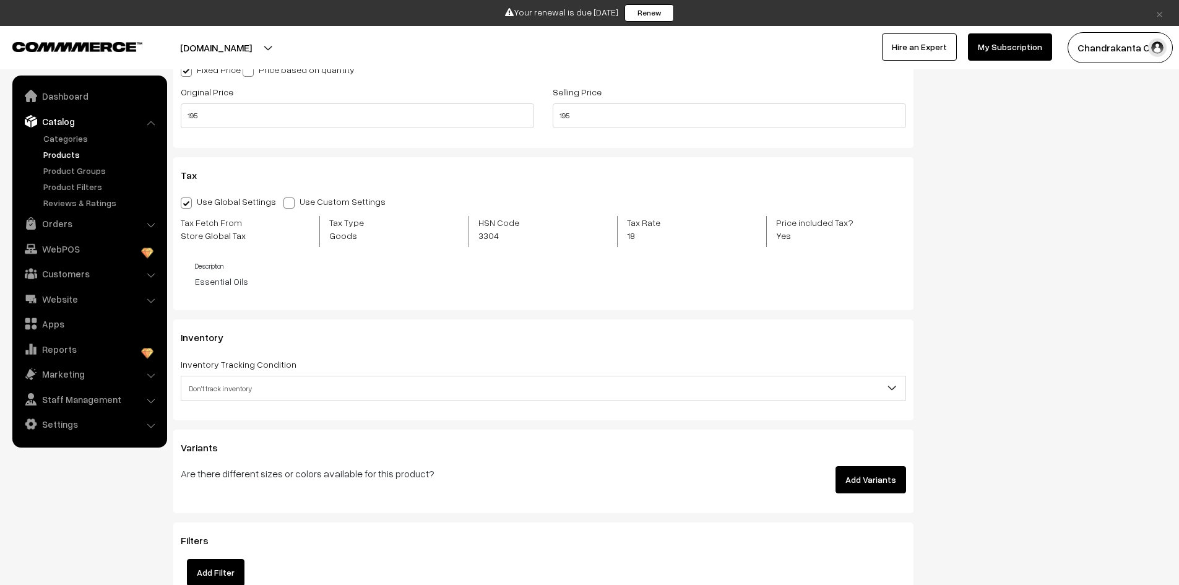
click at [603, 386] on span "Don't track inventory" at bounding box center [543, 389] width 724 height 22
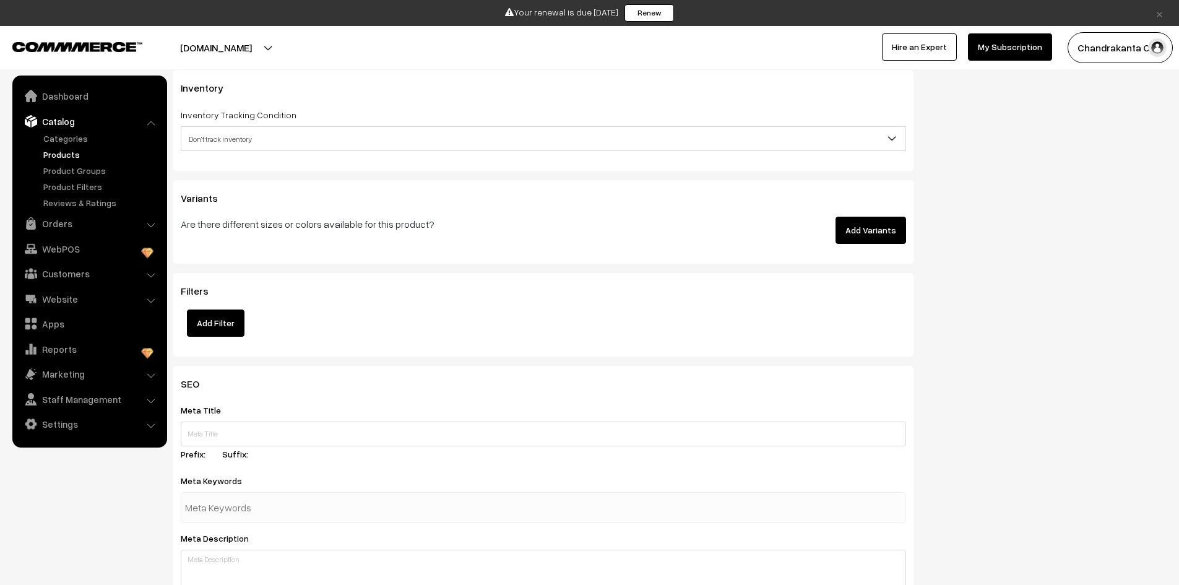
scroll to position [1238, 0]
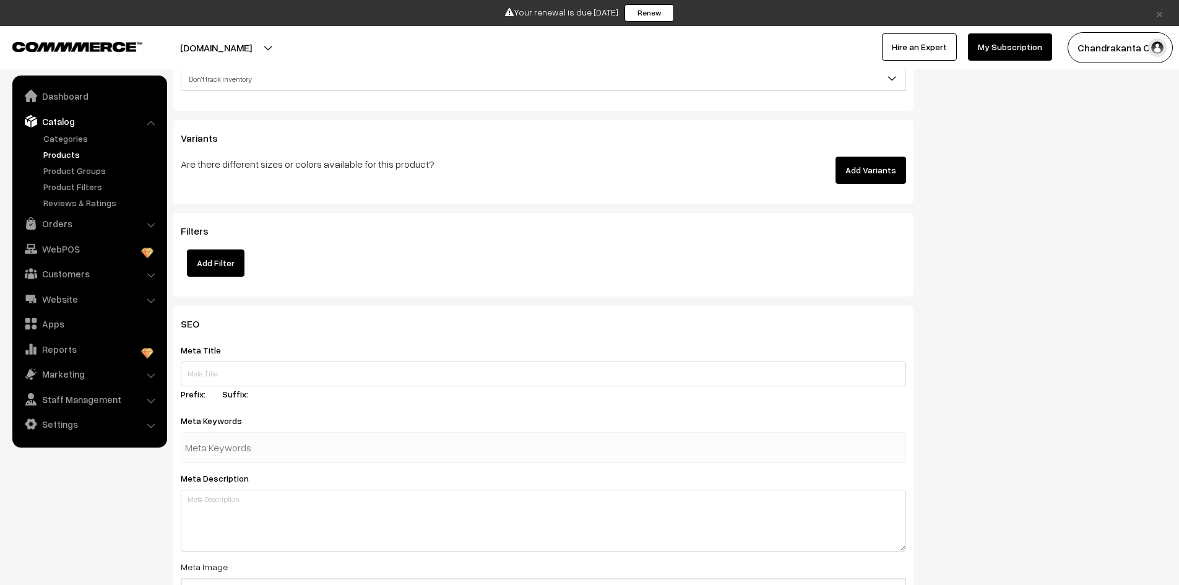
click at [298, 446] on input "text" at bounding box center [249, 447] width 129 height 25
paste input "handmade soaps | organic soaps | coffee handmade soap | exfoliating body soap |…"
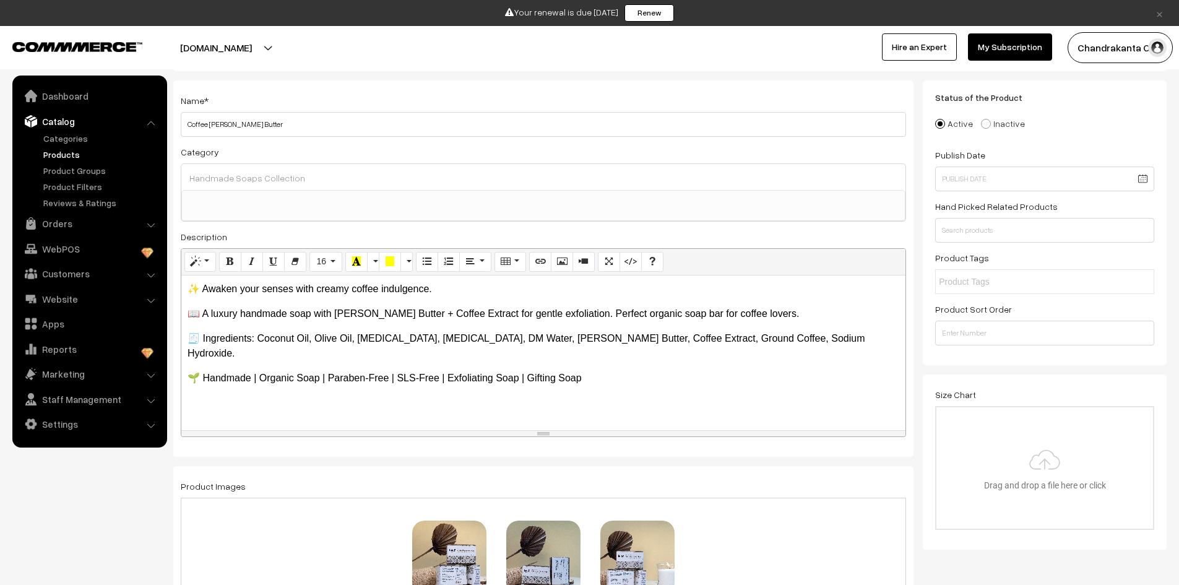
scroll to position [0, 0]
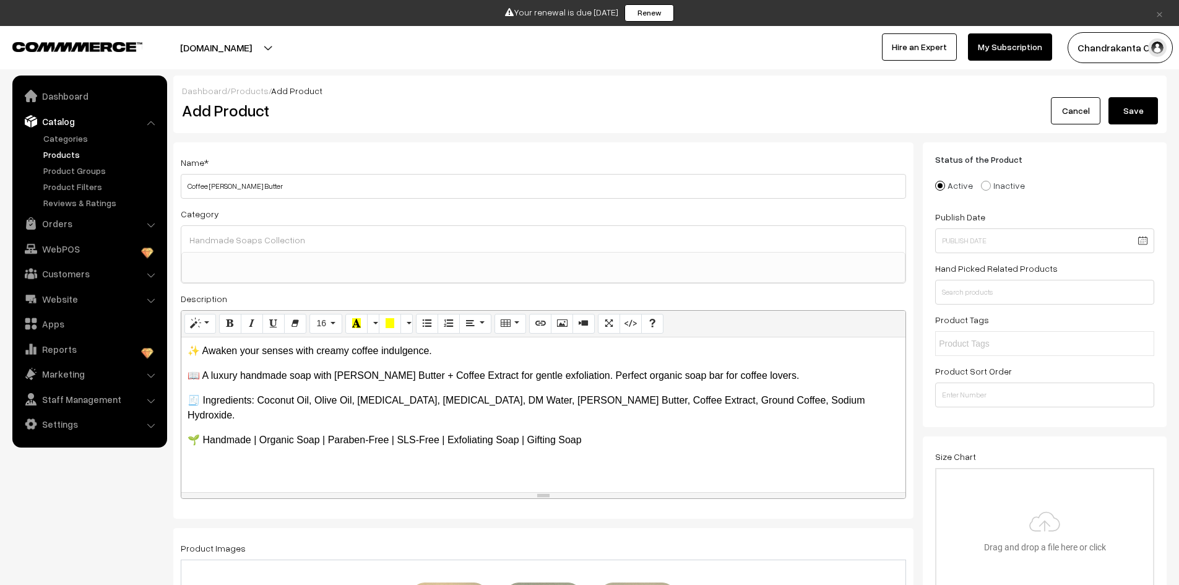
type input "handmade soaps | organic soaps | coffee handmade soap | exfoliating body soap |…"
click at [1151, 104] on button "Save" at bounding box center [1134, 110] width 50 height 27
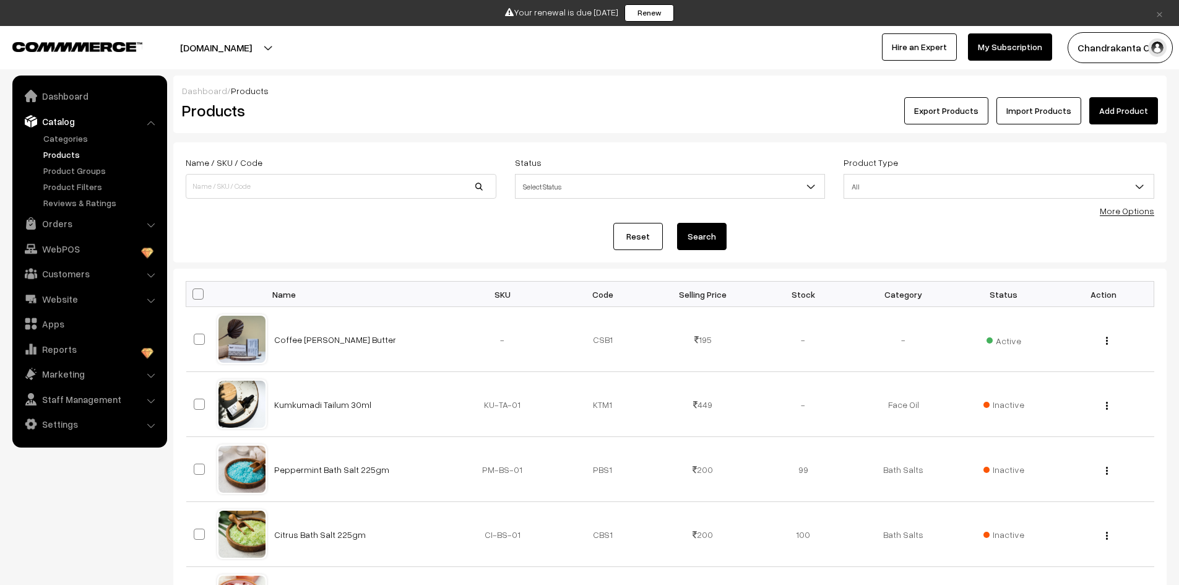
click at [202, 295] on span at bounding box center [198, 293] width 11 height 11
click at [194, 295] on input "checkbox" at bounding box center [190, 294] width 8 height 8
checkbox input "true"
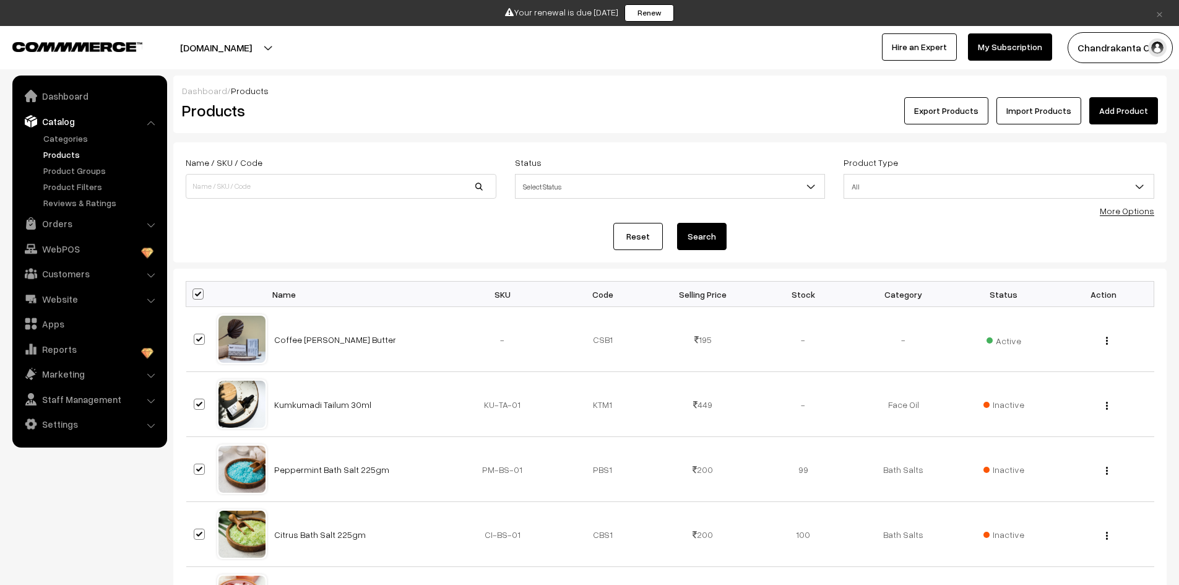
checkbox input "true"
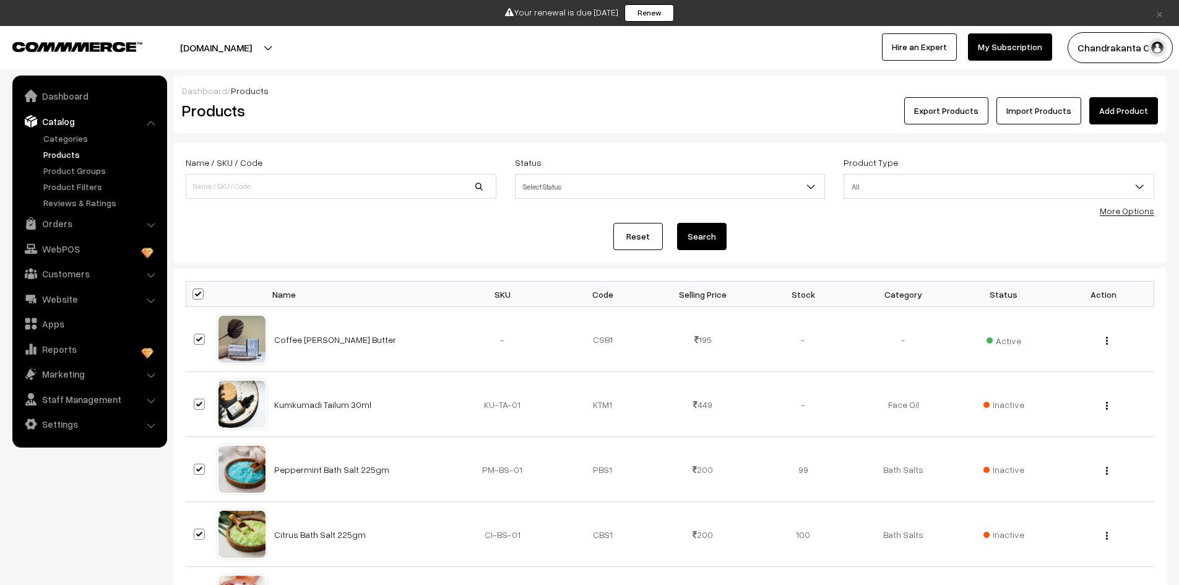
checkbox input "true"
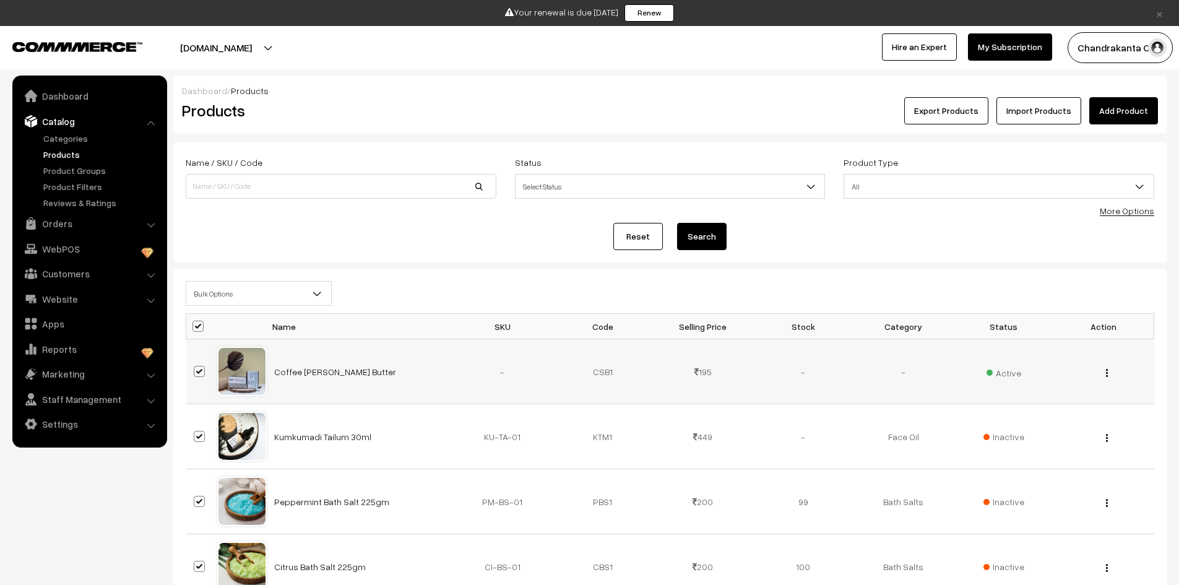
click at [198, 373] on span at bounding box center [199, 371] width 11 height 11
click at [196, 368] on input "checkbox" at bounding box center [192, 364] width 8 height 8
checkbox input "false"
click at [254, 293] on span "Bulk Options" at bounding box center [258, 294] width 145 height 22
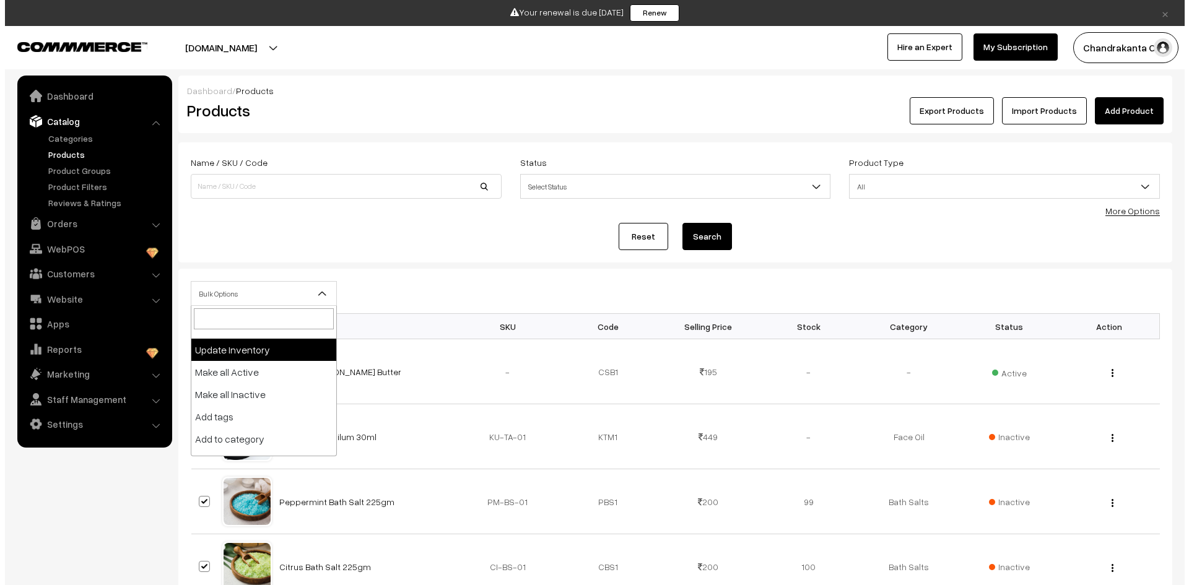
scroll to position [54, 0]
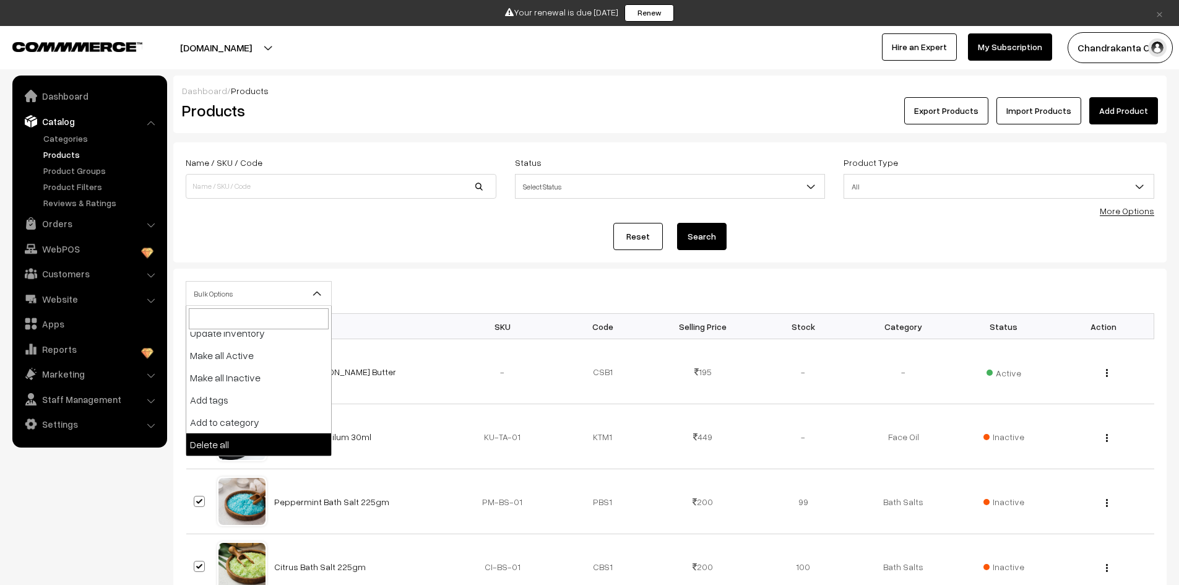
select select "delete"
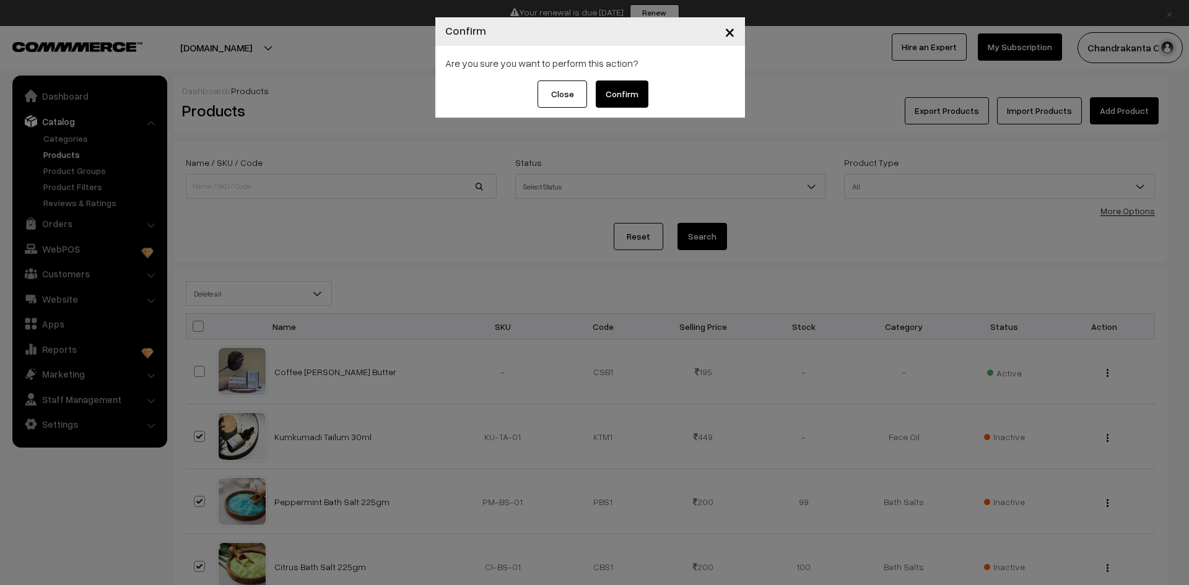
click at [641, 88] on button "Confirm" at bounding box center [622, 93] width 53 height 27
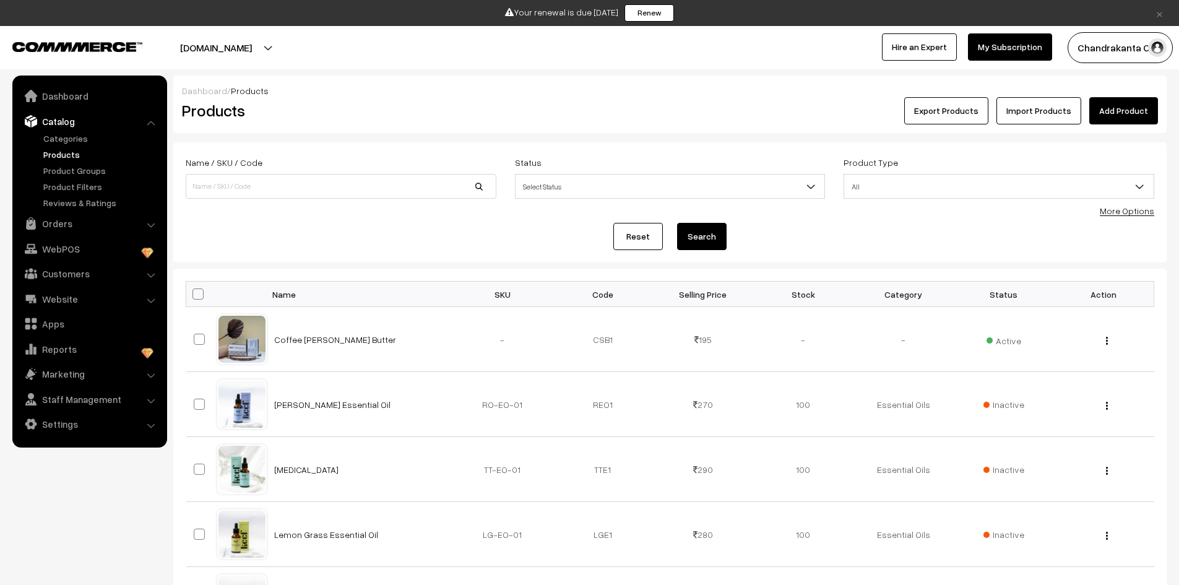
click at [196, 297] on span at bounding box center [198, 293] width 11 height 11
click at [194, 297] on input "checkbox" at bounding box center [190, 294] width 8 height 8
checkbox input "true"
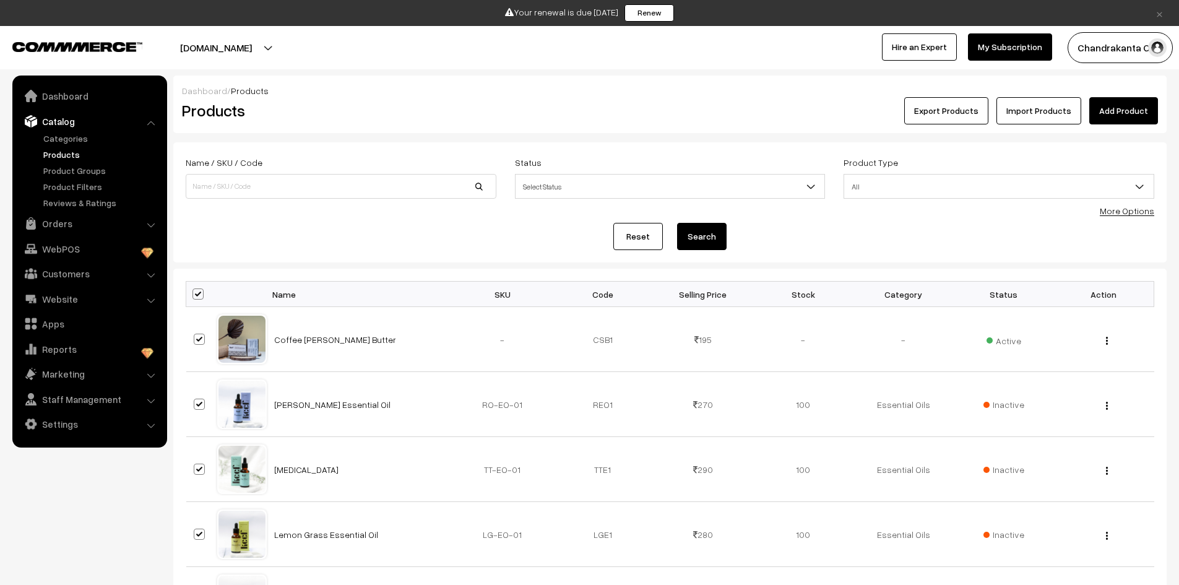
checkbox input "true"
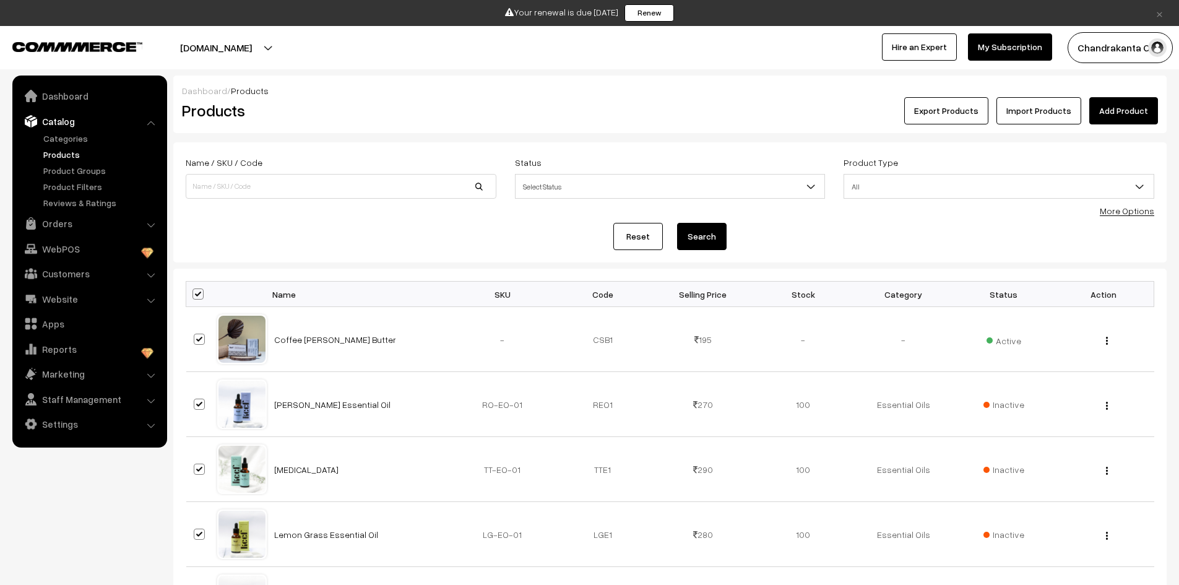
checkbox input "true"
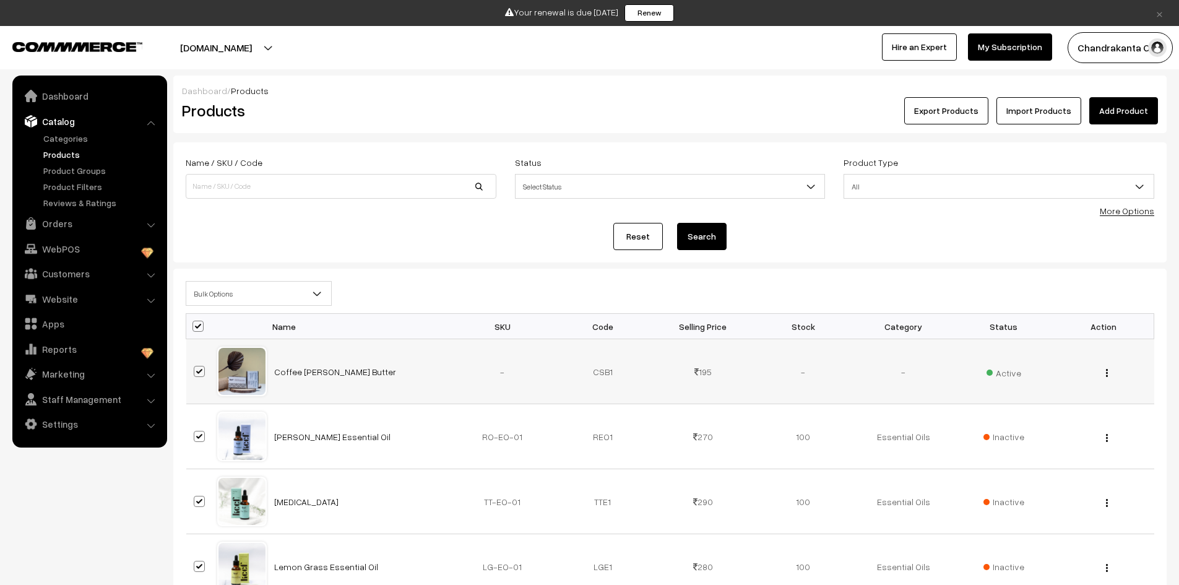
click at [195, 376] on span at bounding box center [199, 371] width 11 height 11
click at [195, 368] on input "checkbox" at bounding box center [192, 364] width 8 height 8
checkbox input "false"
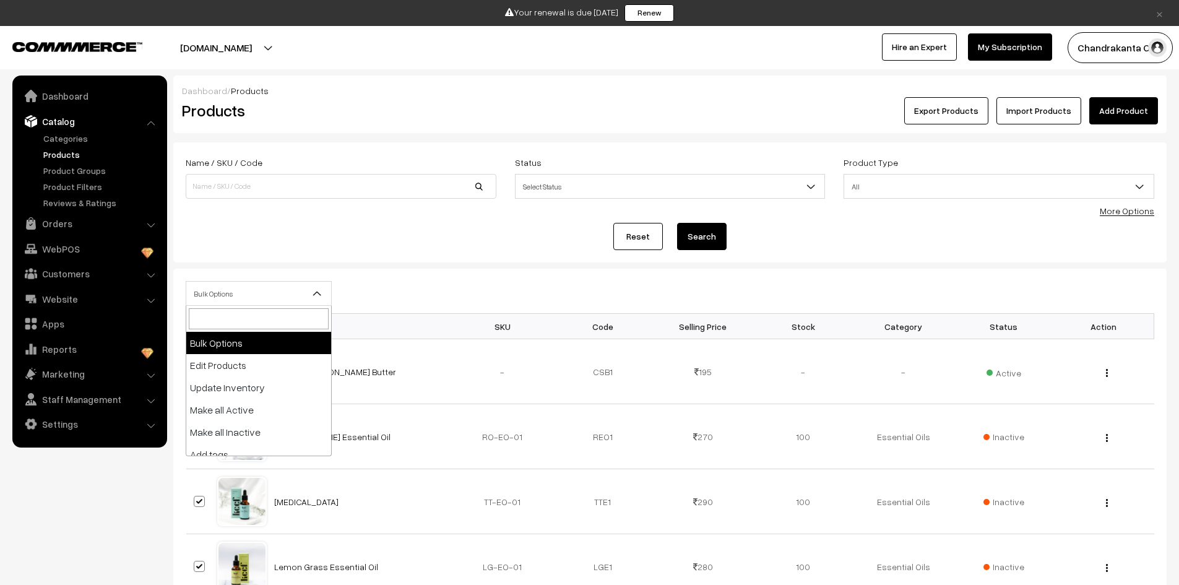
click at [288, 301] on span "Bulk Options" at bounding box center [258, 294] width 145 height 22
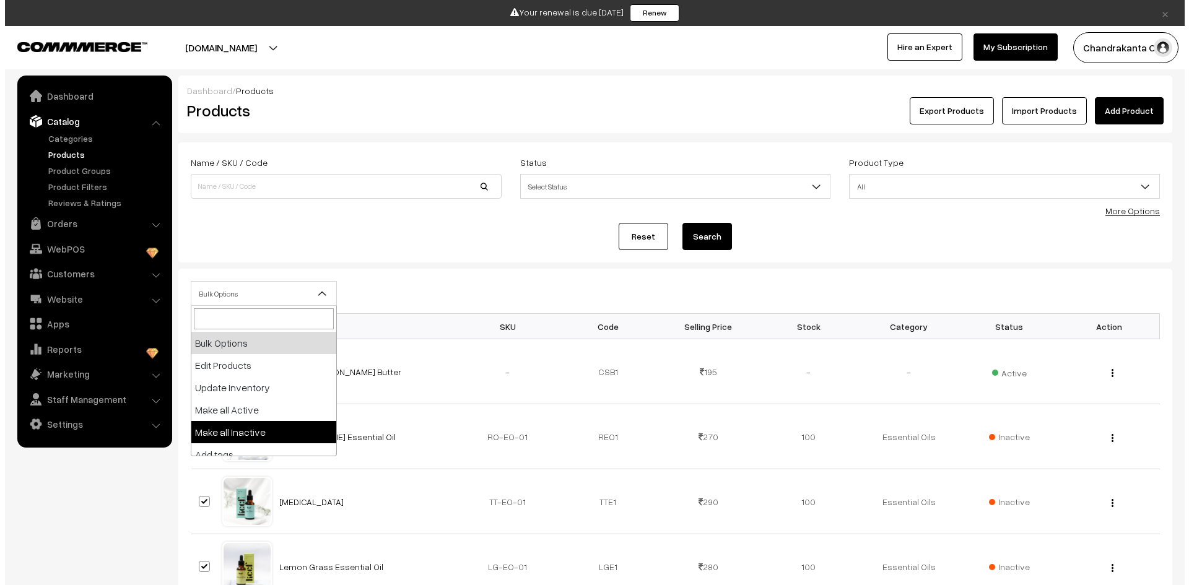
scroll to position [54, 0]
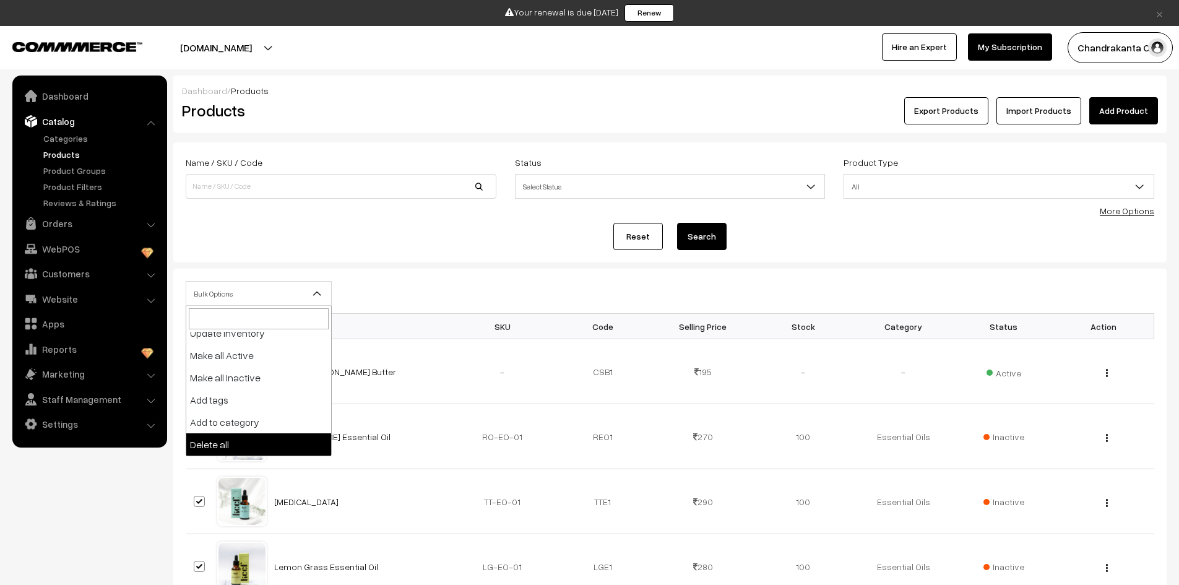
select select "delete"
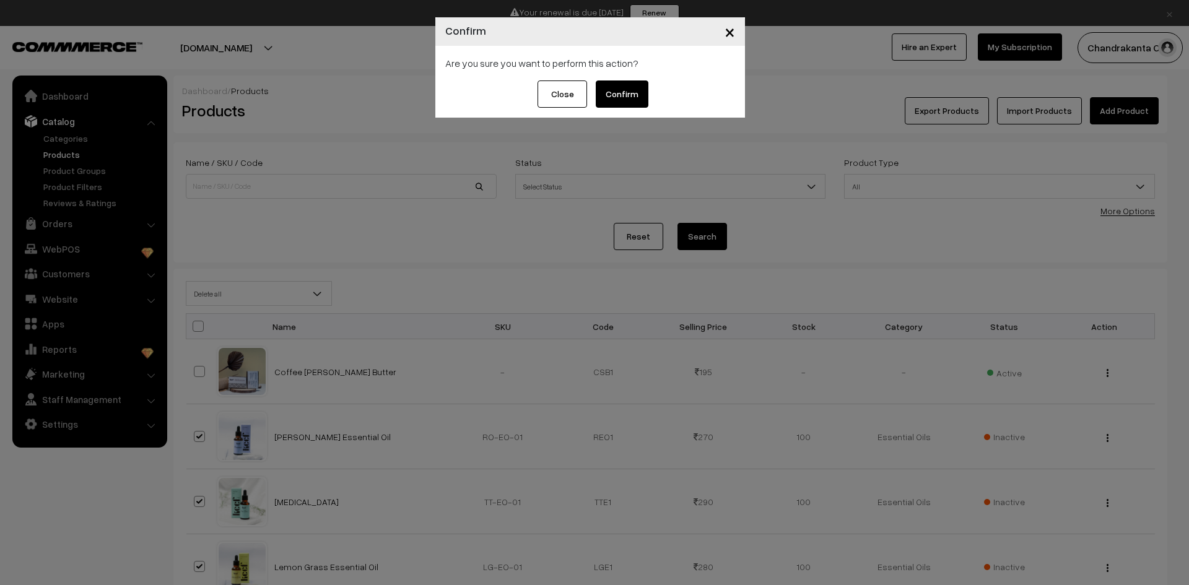
click at [620, 95] on button "Confirm" at bounding box center [622, 93] width 53 height 27
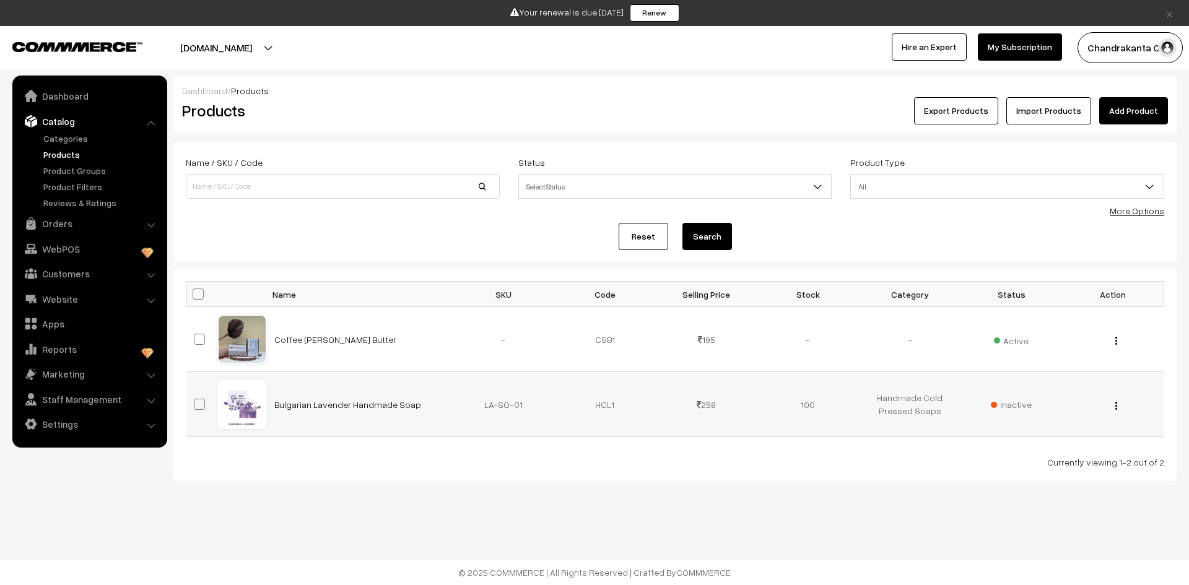
click at [200, 407] on span at bounding box center [199, 404] width 11 height 11
click at [196, 401] on input "checkbox" at bounding box center [192, 396] width 8 height 8
checkbox input "true"
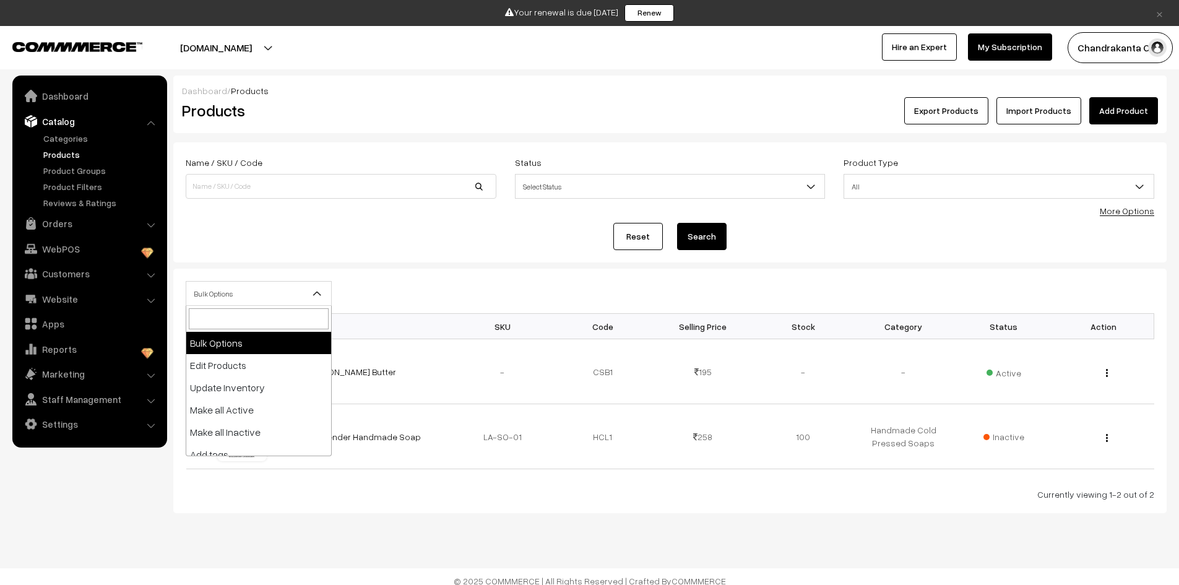
click at [217, 305] on span "Bulk Options" at bounding box center [259, 293] width 146 height 25
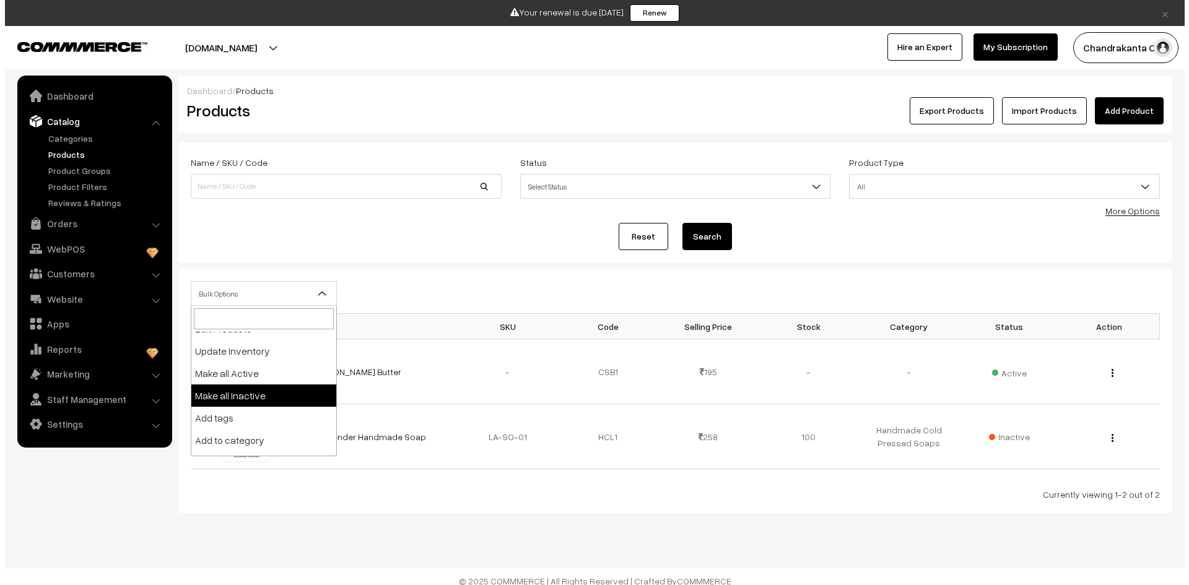
scroll to position [54, 0]
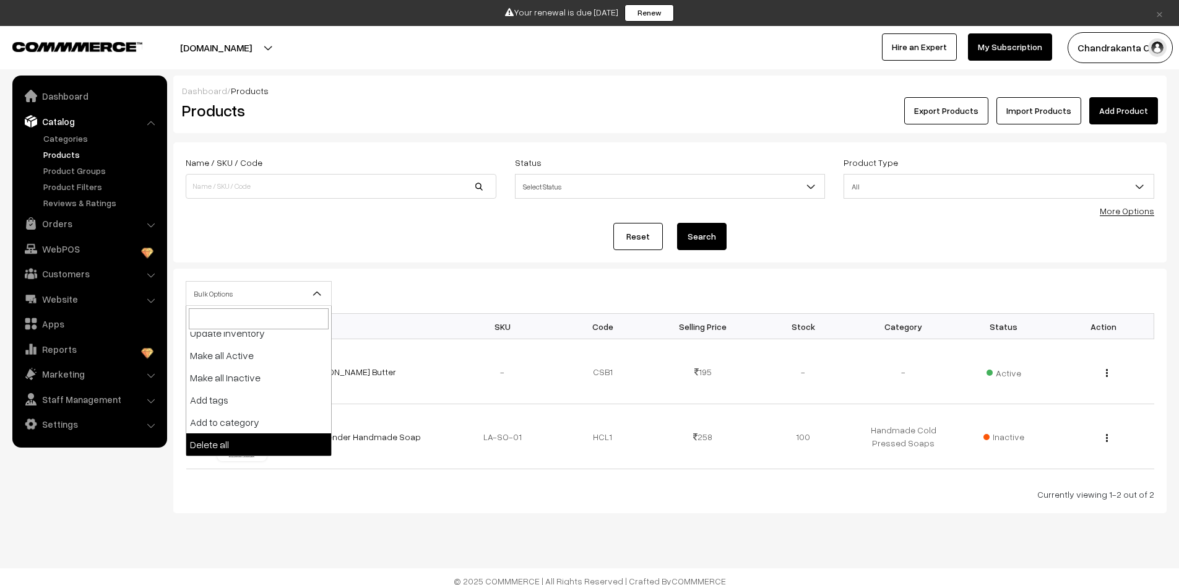
select select "delete"
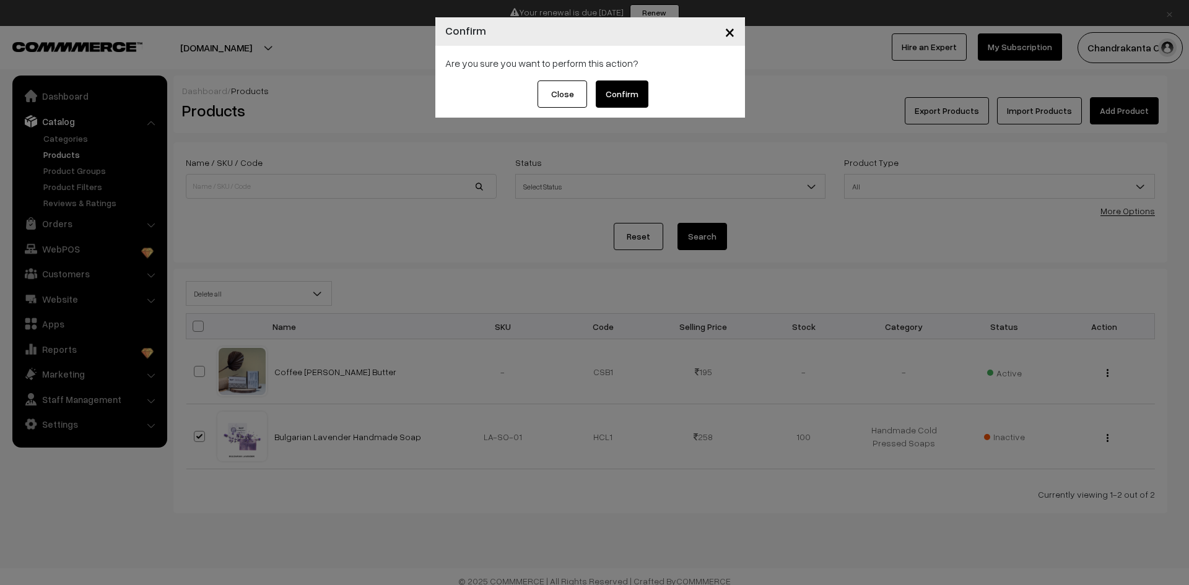
click at [628, 95] on button "Confirm" at bounding box center [622, 93] width 53 height 27
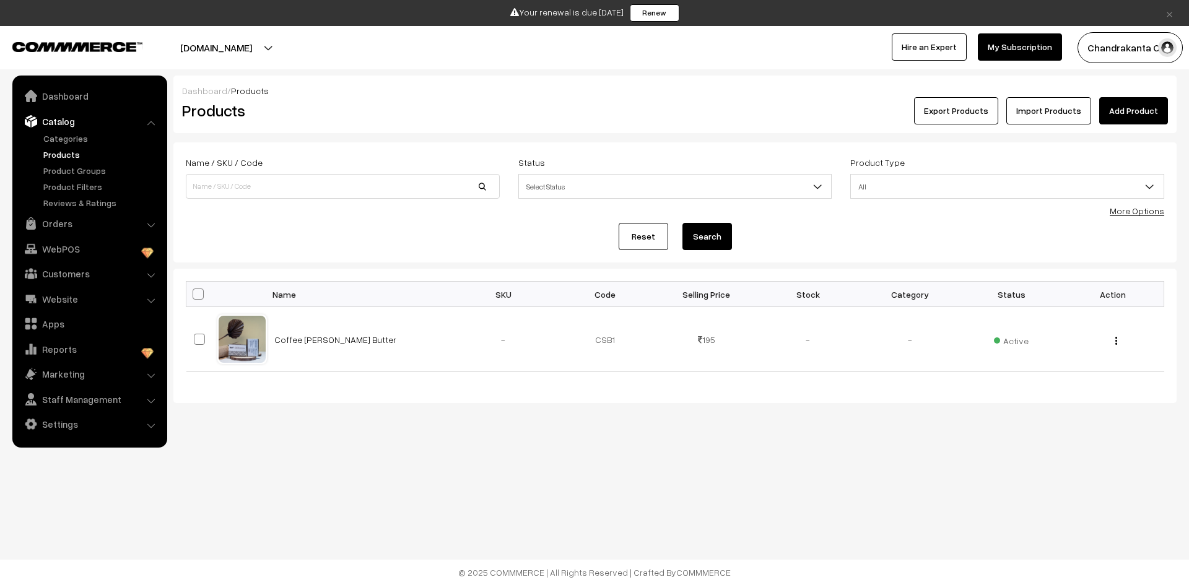
click at [1124, 116] on link "Add Product" at bounding box center [1133, 110] width 69 height 27
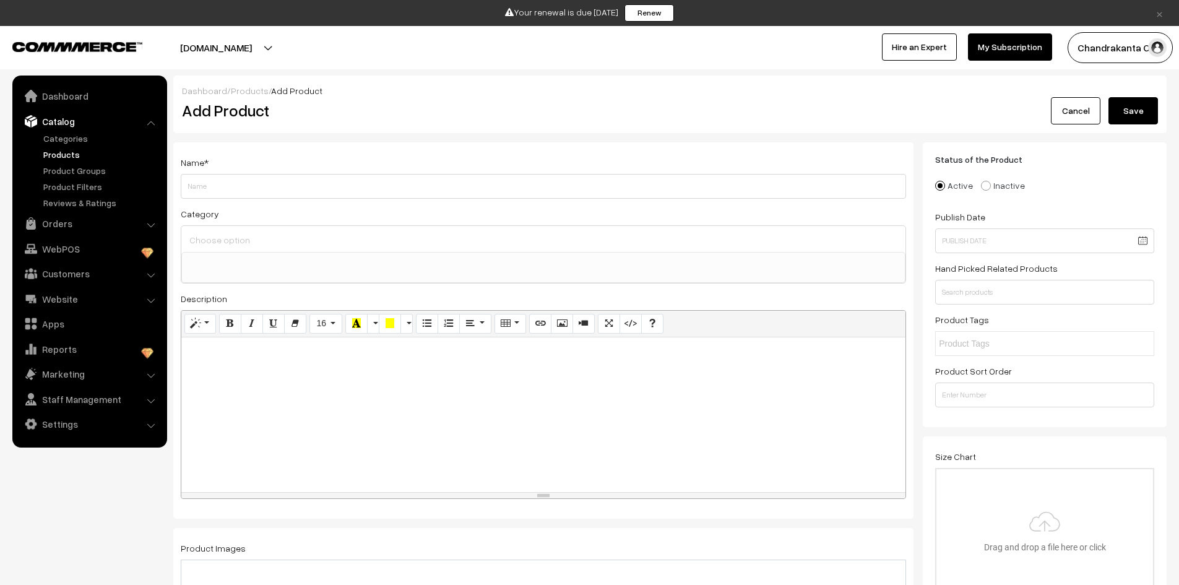
select select
paste input "Lavender Shea Butter"
type input "Lavender Shea Butter"
click at [253, 243] on input at bounding box center [543, 240] width 714 height 18
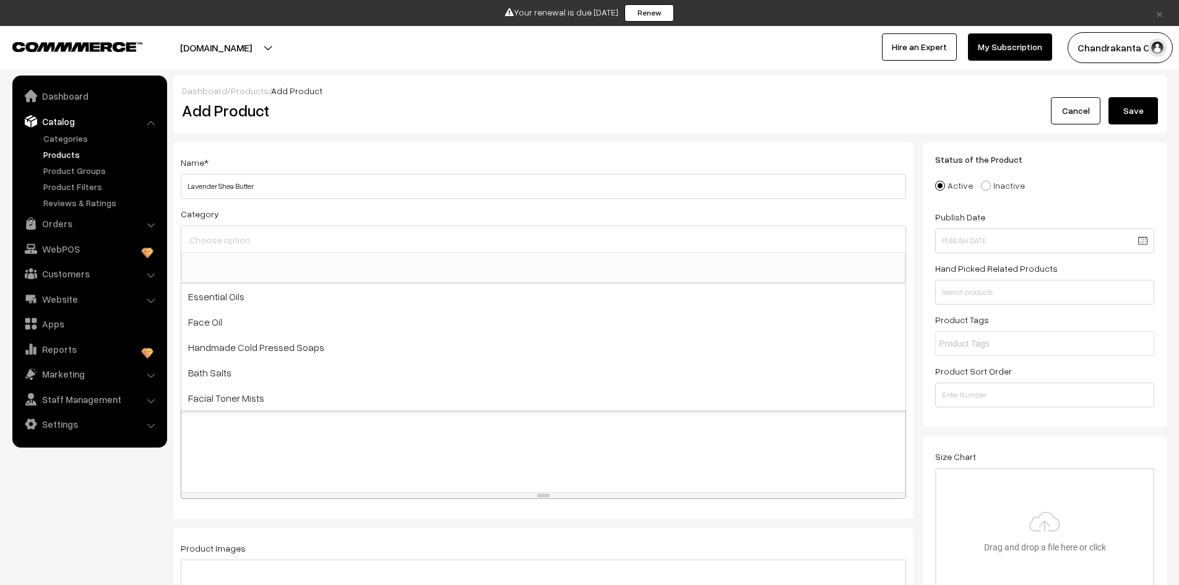
click at [253, 246] on input at bounding box center [543, 240] width 714 height 18
click at [61, 141] on link "Categories" at bounding box center [101, 138] width 123 height 13
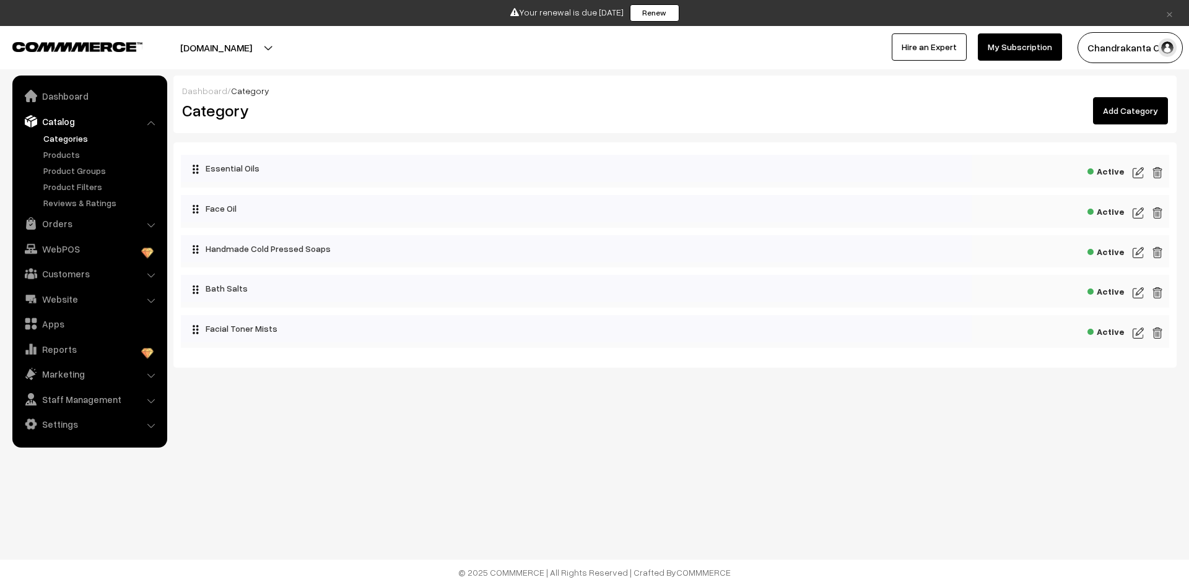
click at [1156, 171] on img at bounding box center [1156, 172] width 11 height 15
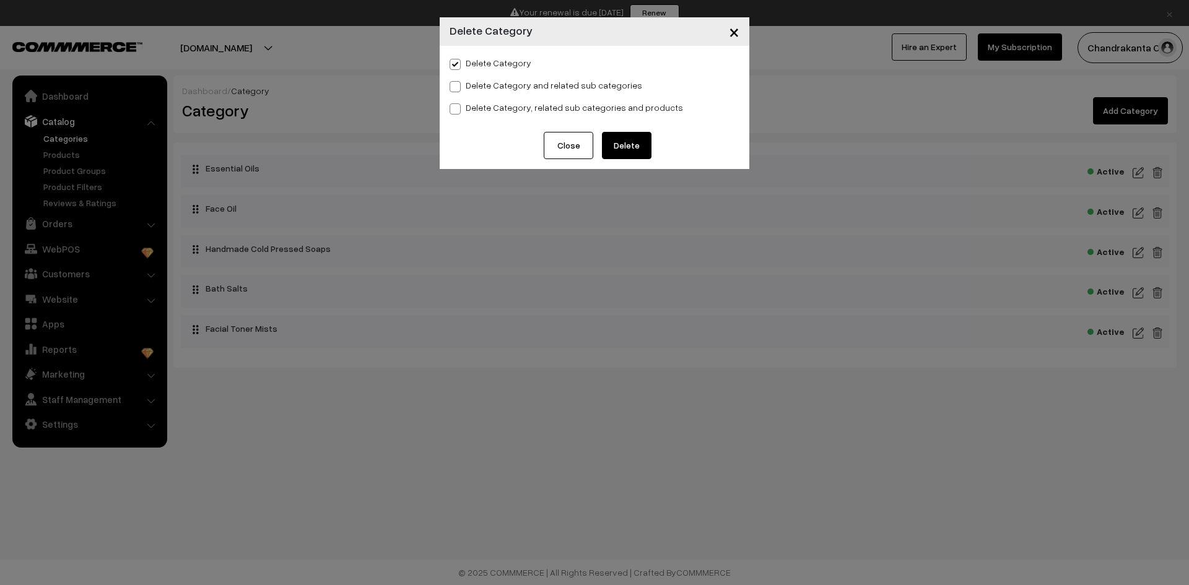
click at [490, 107] on label "Delete Category, related sub categories and products" at bounding box center [565, 107] width 233 height 13
click at [457, 107] on input "Delete Category, related sub categories and products" at bounding box center [453, 107] width 8 height 8
radio input "true"
click at [612, 142] on button "Delete" at bounding box center [627, 145] width 50 height 27
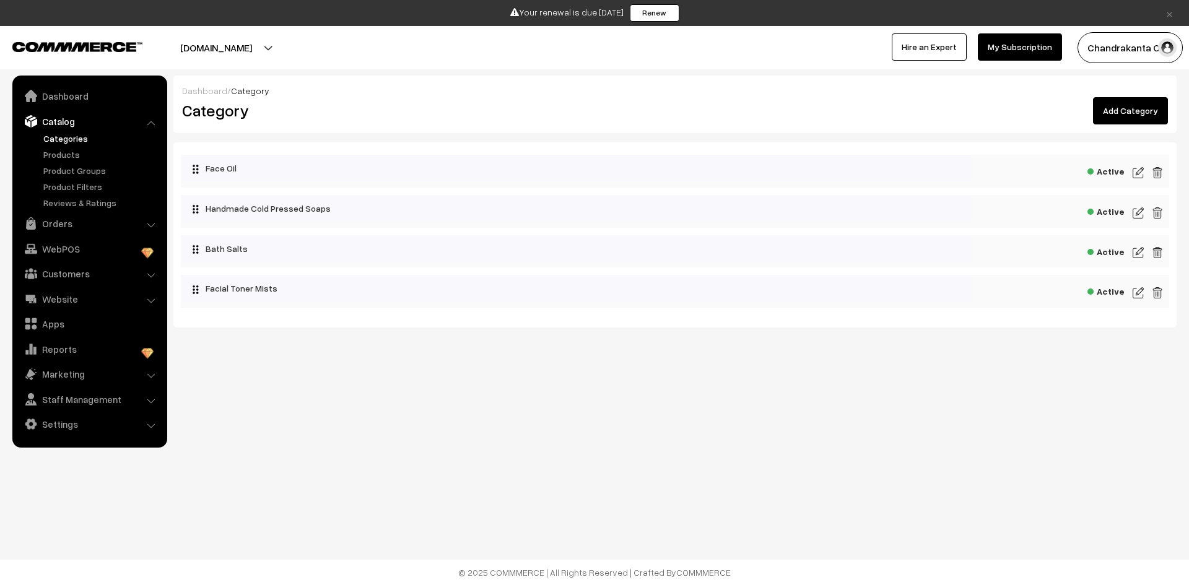
click at [1157, 173] on img at bounding box center [1156, 172] width 11 height 15
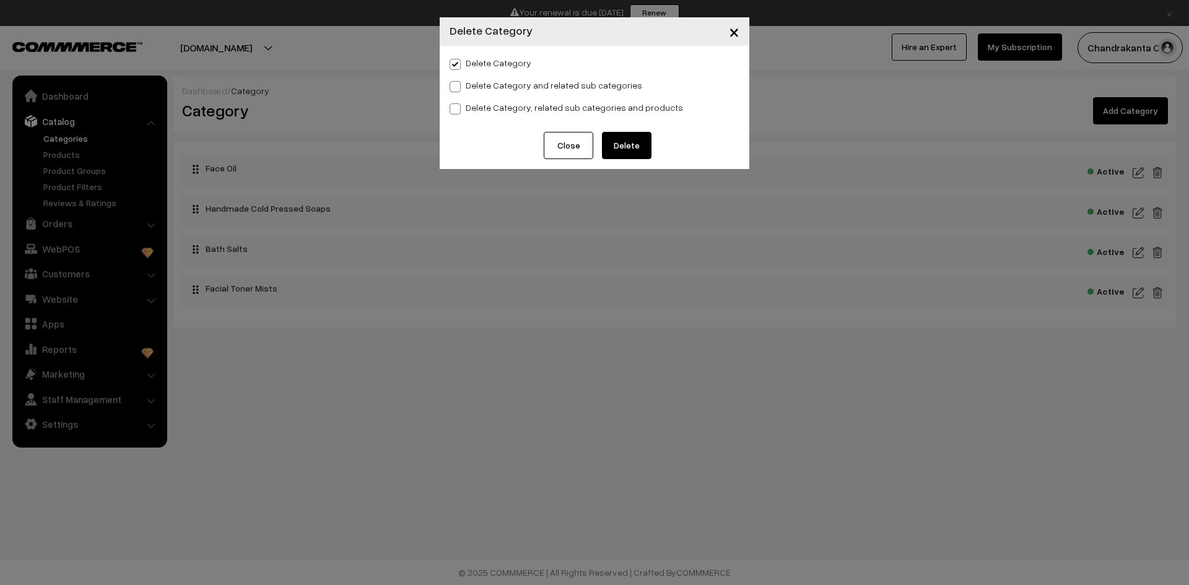
click at [585, 104] on label "Delete Category, related sub categories and products" at bounding box center [565, 107] width 233 height 13
click at [457, 104] on input "Delete Category, related sub categories and products" at bounding box center [453, 107] width 8 height 8
radio input "true"
click at [649, 138] on button "Delete" at bounding box center [627, 145] width 50 height 27
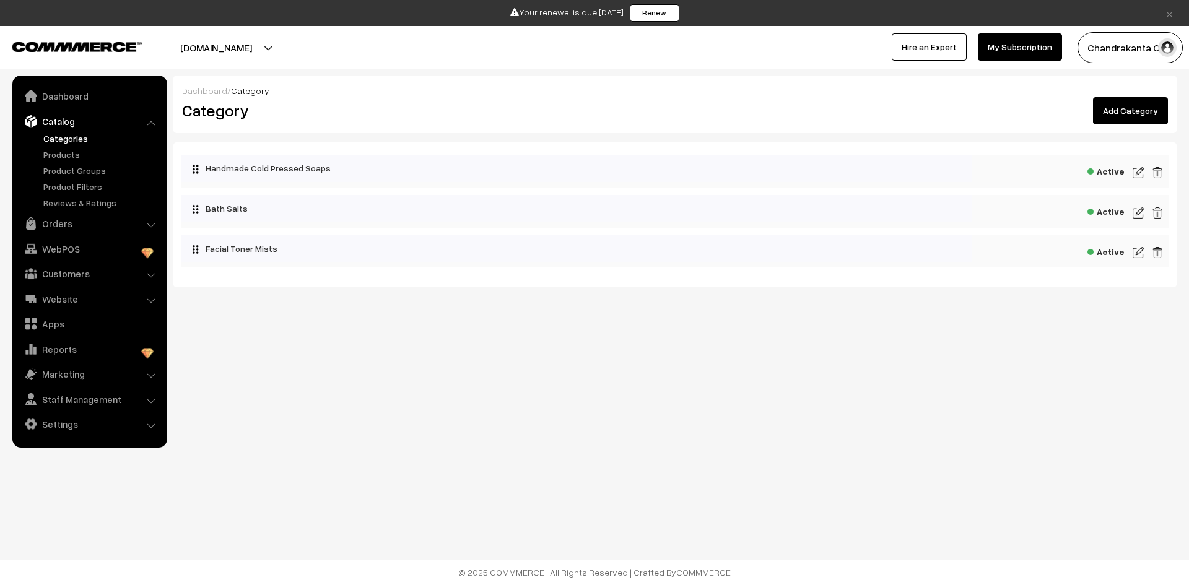
click at [1164, 174] on div "Active" at bounding box center [675, 171] width 988 height 33
click at [1160, 173] on img at bounding box center [1156, 172] width 11 height 15
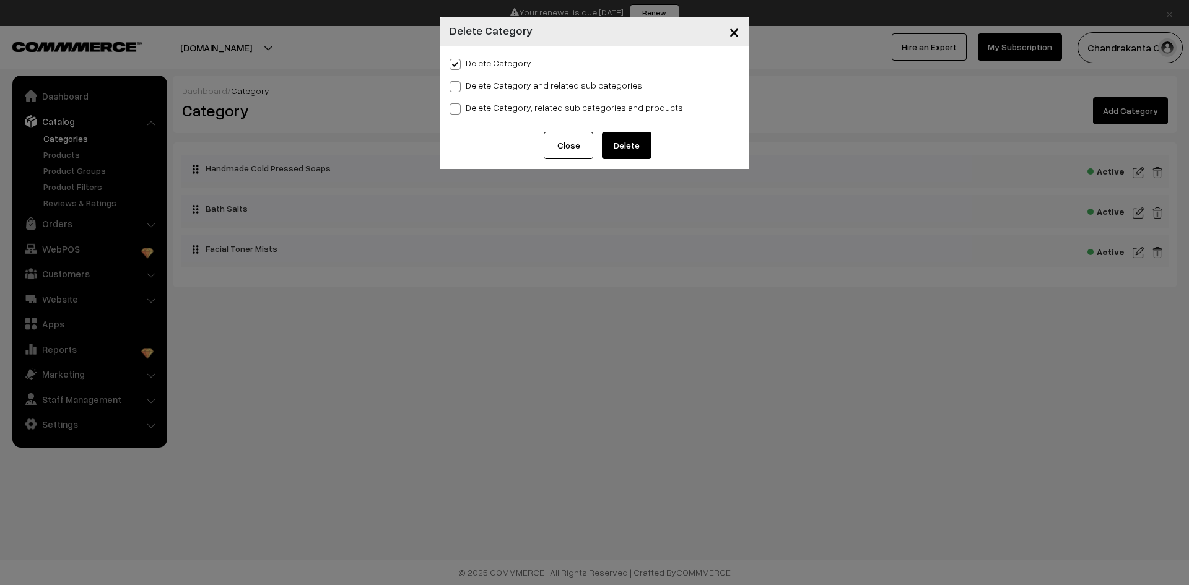
click at [558, 109] on label "Delete Category, related sub categories and products" at bounding box center [565, 107] width 233 height 13
click at [457, 109] on input "Delete Category, related sub categories and products" at bounding box center [453, 107] width 8 height 8
radio input "true"
click at [618, 152] on button "Delete" at bounding box center [627, 145] width 50 height 27
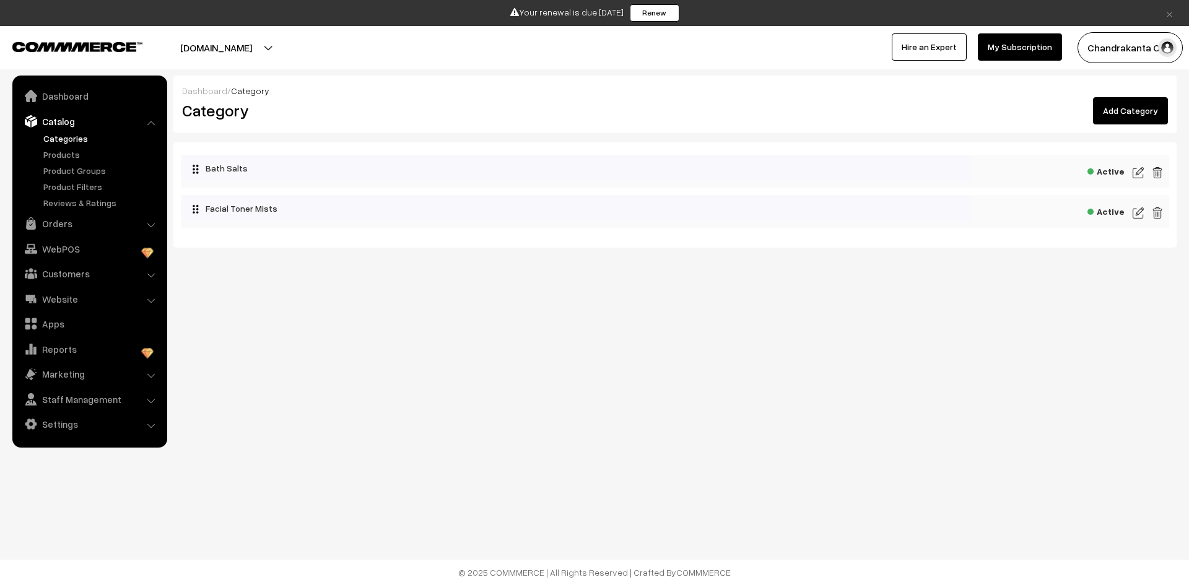
click at [1156, 175] on img at bounding box center [1156, 172] width 11 height 15
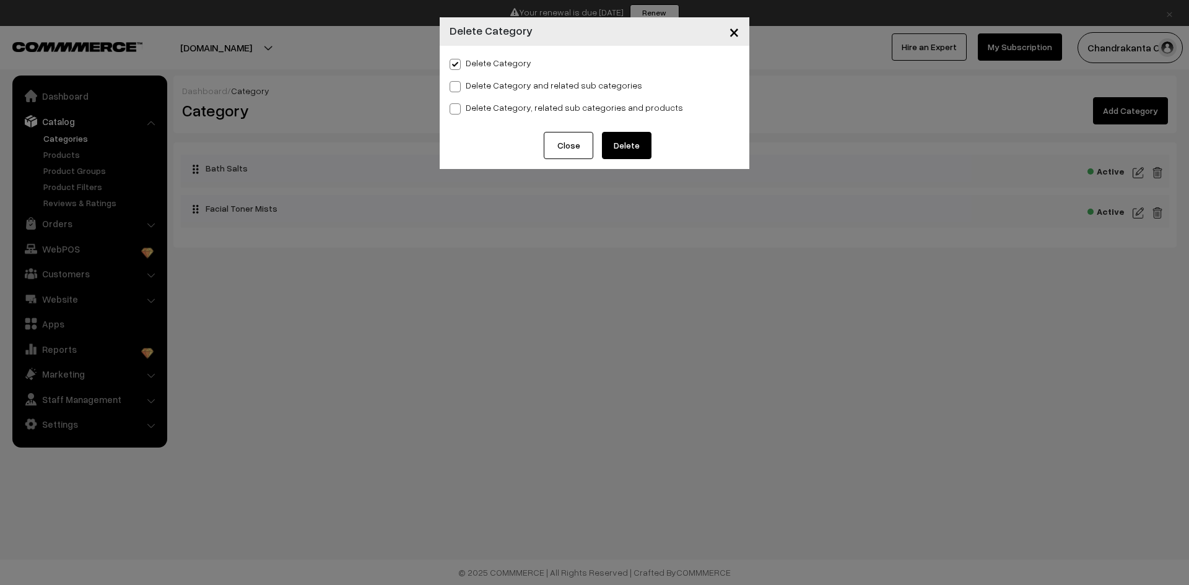
click at [644, 109] on label "Delete Category, related sub categories and products" at bounding box center [565, 107] width 233 height 13
click at [457, 109] on input "Delete Category, related sub categories and products" at bounding box center [453, 107] width 8 height 8
radio input "true"
click at [633, 147] on button "Delete" at bounding box center [627, 145] width 50 height 27
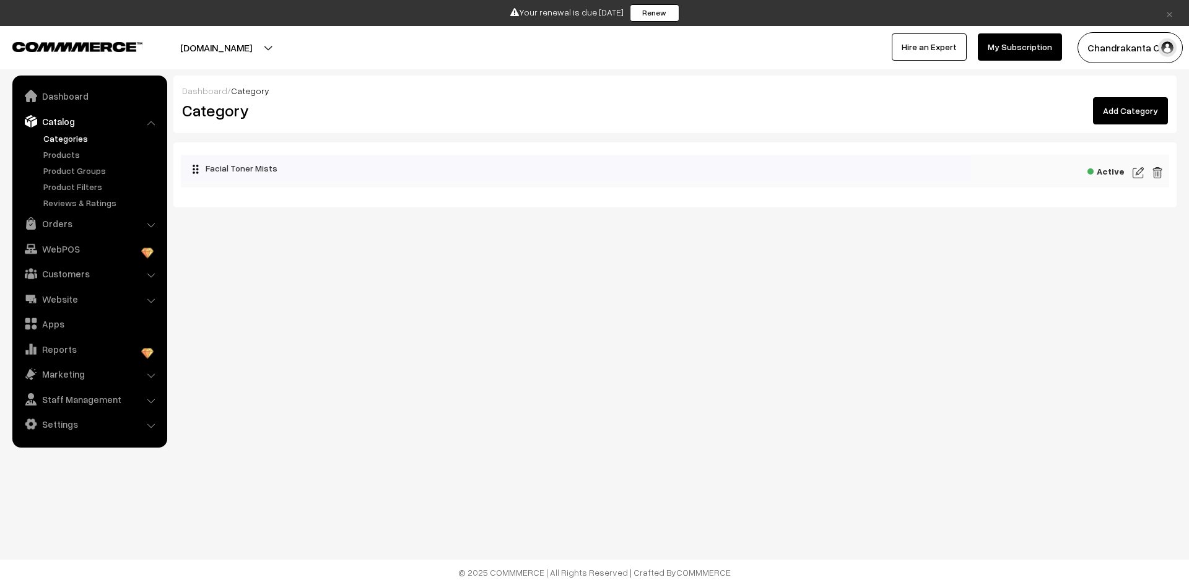
click at [1157, 172] on img at bounding box center [1156, 172] width 11 height 15
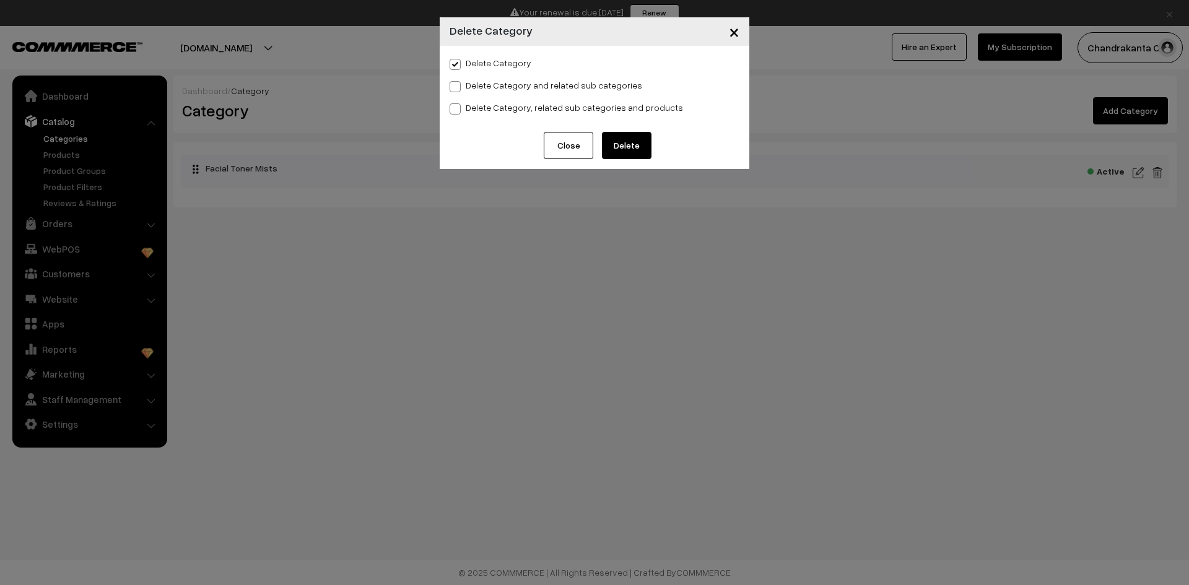
click at [548, 104] on label "Delete Category, related sub categories and products" at bounding box center [565, 107] width 233 height 13
click at [457, 104] on input "Delete Category, related sub categories and products" at bounding box center [453, 107] width 8 height 8
radio input "true"
click at [627, 136] on button "Delete" at bounding box center [627, 145] width 50 height 27
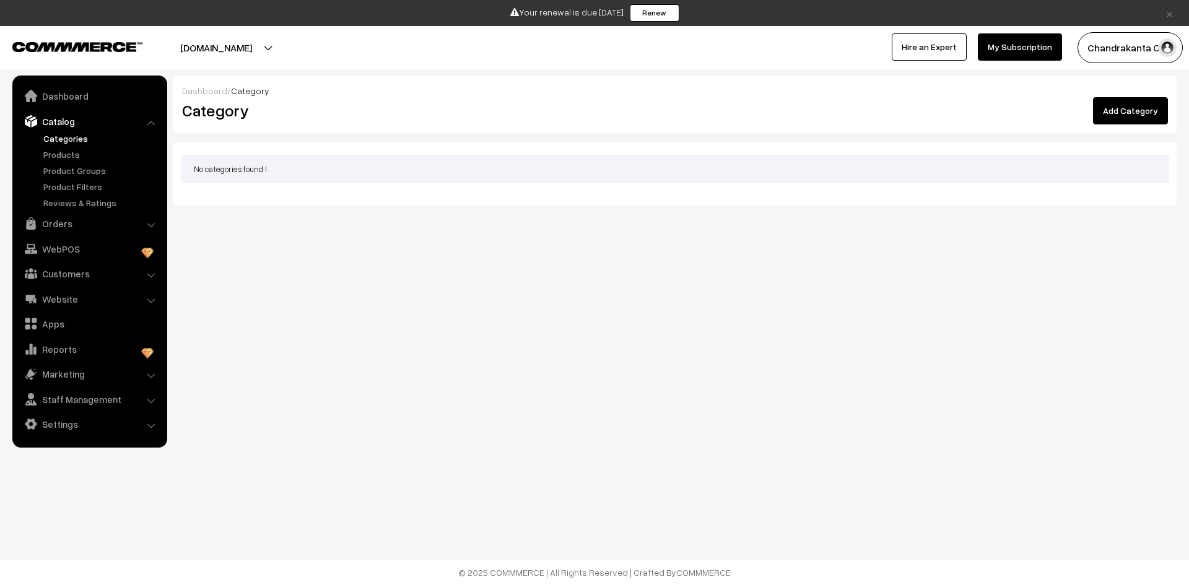
click at [1115, 108] on link "Add Category" at bounding box center [1130, 110] width 75 height 27
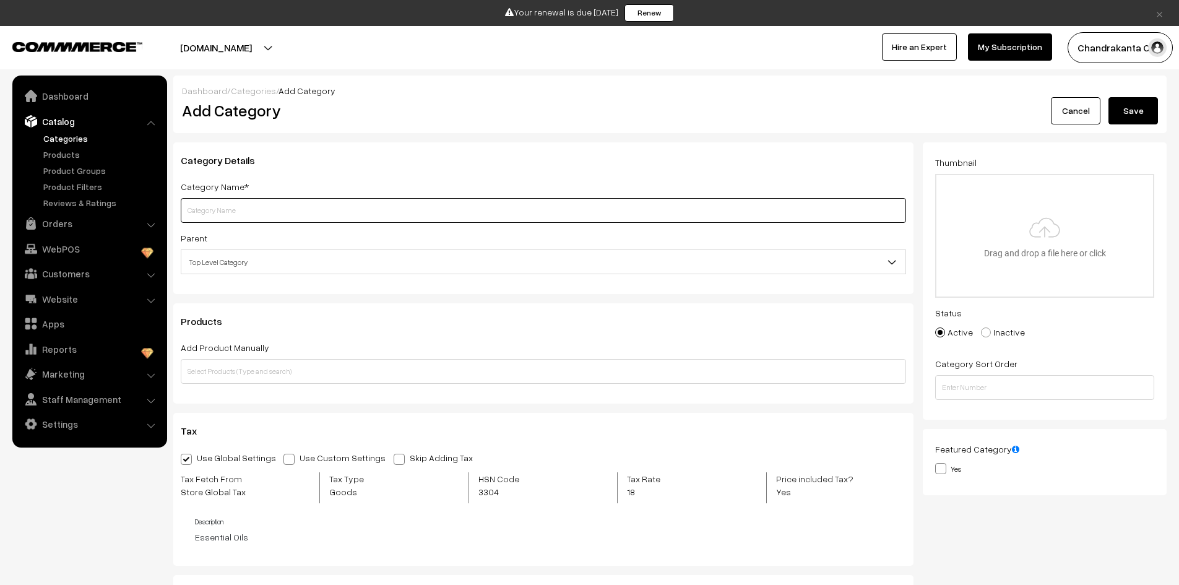
paste input "🧼 Handmade Soaps Collection"
type input "🧼 Handmade Soaps Collection"
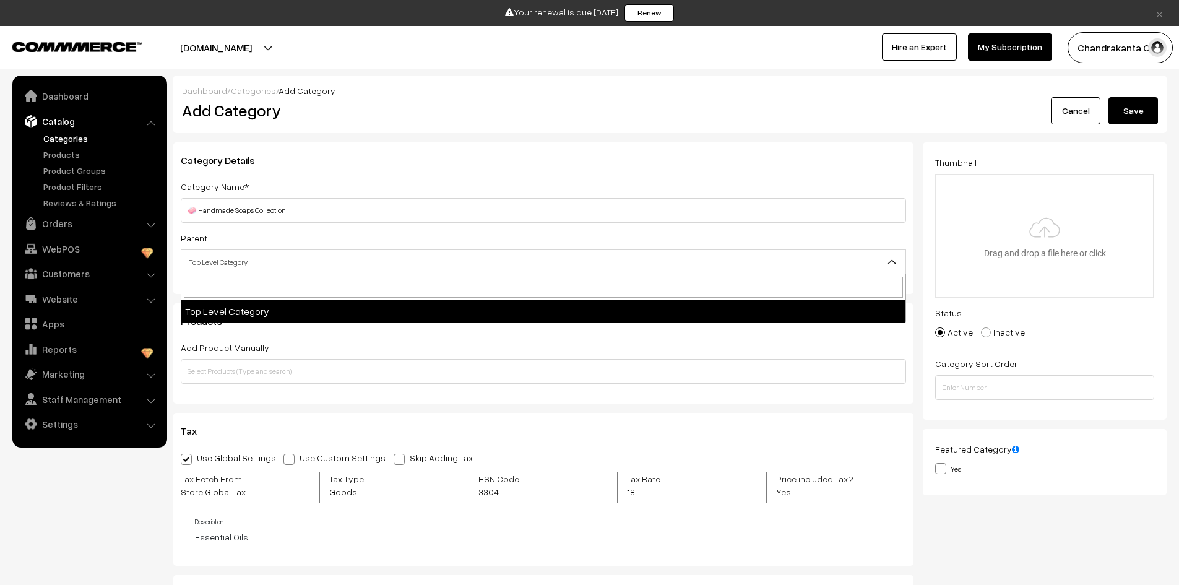
click at [321, 265] on span "Top Level Category" at bounding box center [543, 262] width 724 height 22
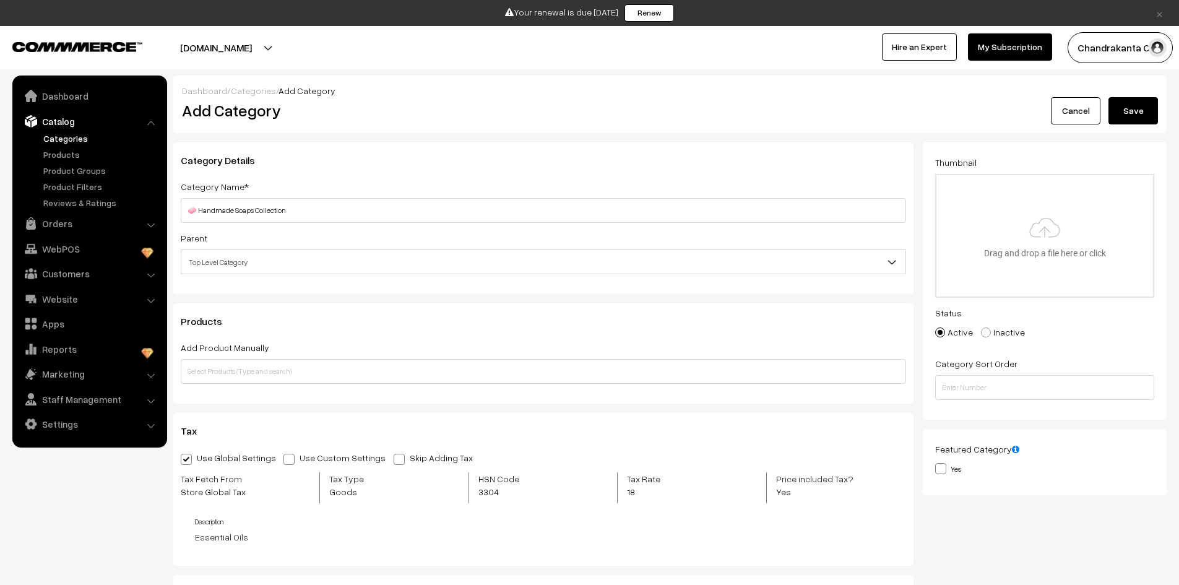
click at [321, 265] on span "Top Level Category" at bounding box center [543, 262] width 724 height 22
click at [1135, 115] on button "Save" at bounding box center [1134, 110] width 50 height 27
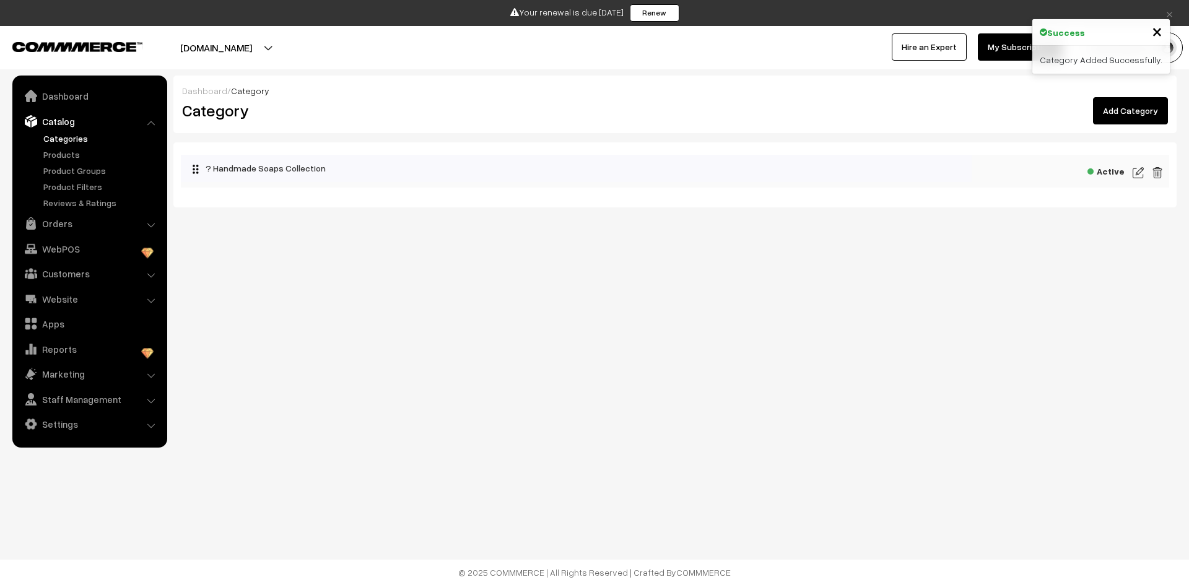
click at [1139, 175] on img at bounding box center [1137, 172] width 11 height 15
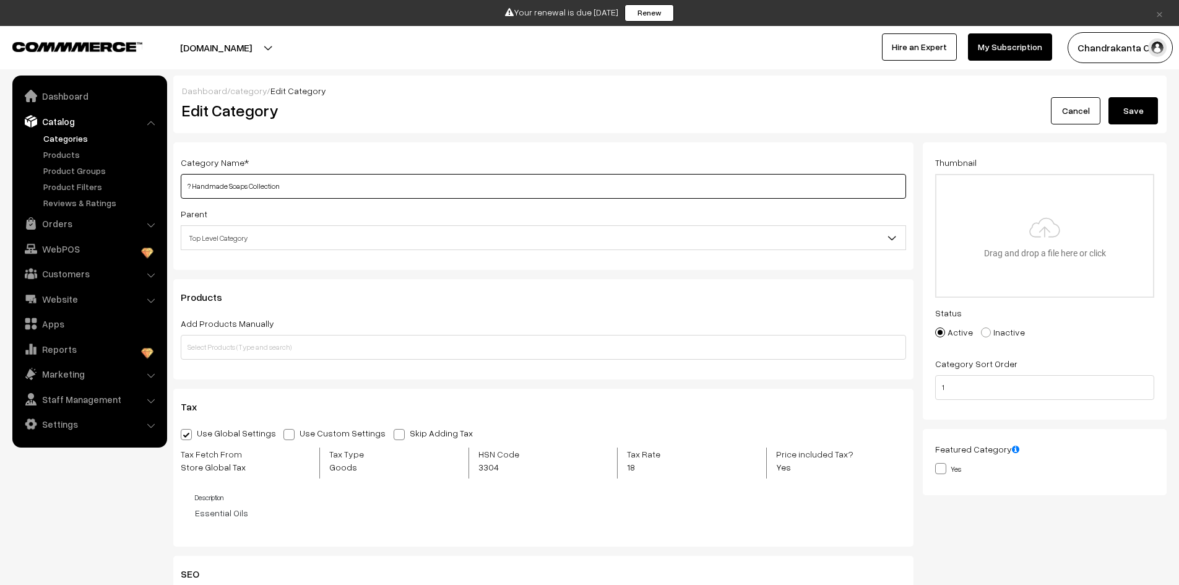
click at [196, 190] on input "? Handmade Soaps Collection" at bounding box center [544, 186] width 726 height 25
click at [194, 189] on input "? Handmade Soaps Collection" at bounding box center [544, 186] width 726 height 25
type input "Handmade Soaps Collection"
click at [1124, 117] on button "Save" at bounding box center [1134, 110] width 50 height 27
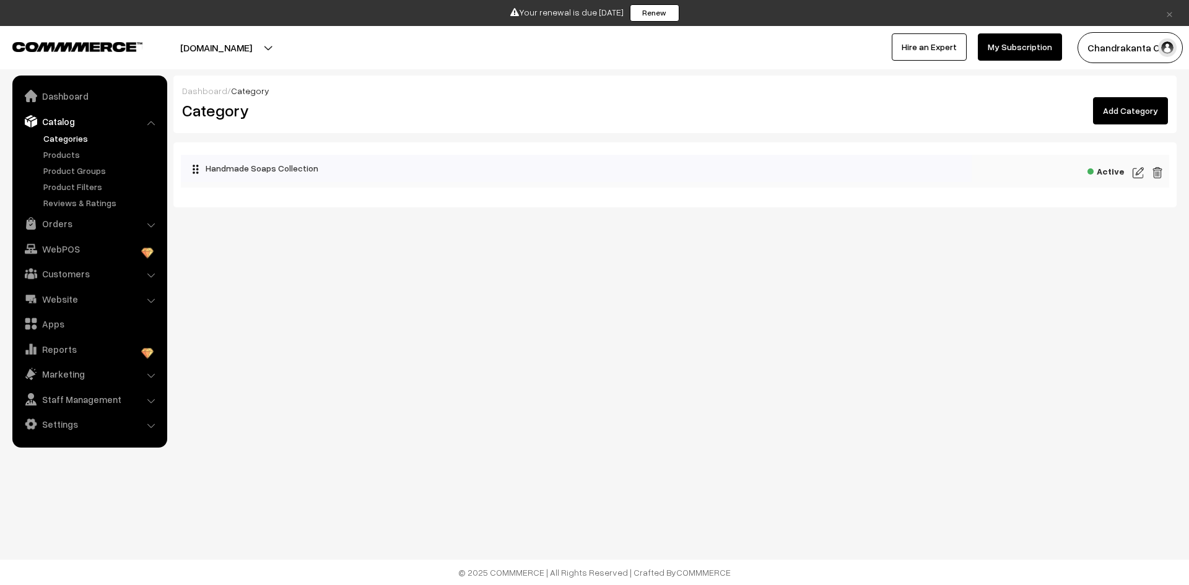
click at [1116, 110] on link "Add Category" at bounding box center [1130, 110] width 75 height 27
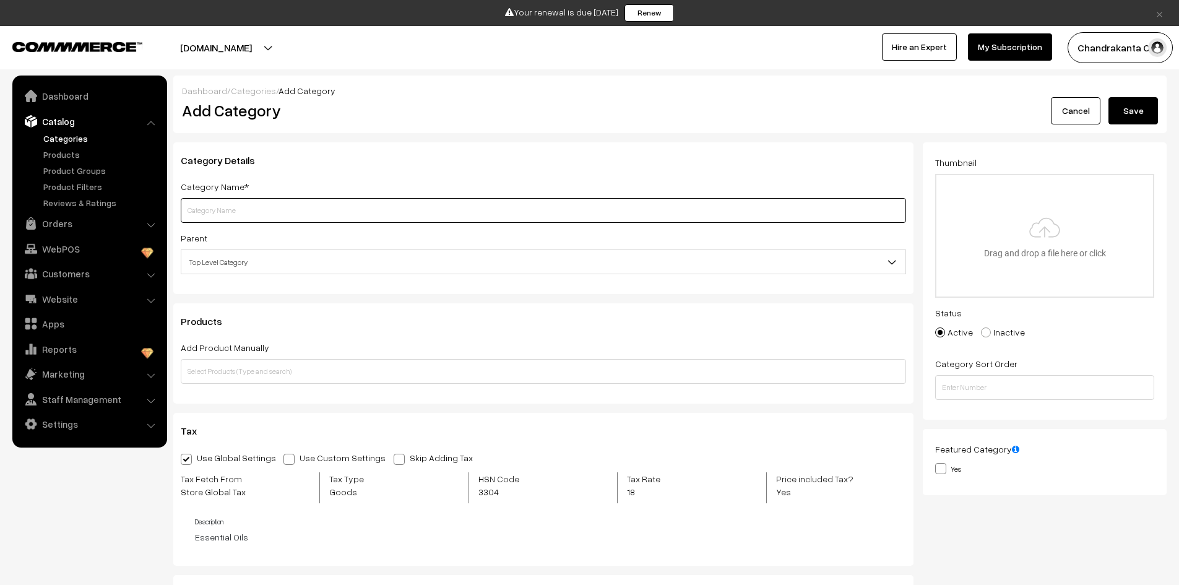
paste input "Bath Salts Collection"
type input "Bath Salts Collection"
click at [1143, 118] on button "Save" at bounding box center [1134, 110] width 50 height 27
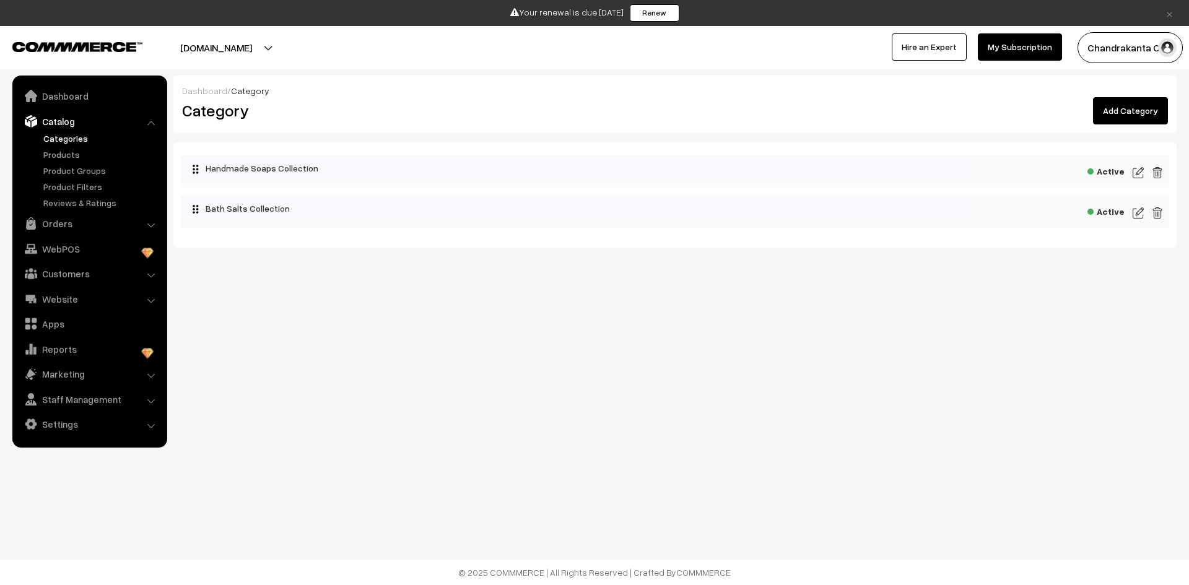
click at [1165, 121] on link "Add Category" at bounding box center [1130, 110] width 75 height 27
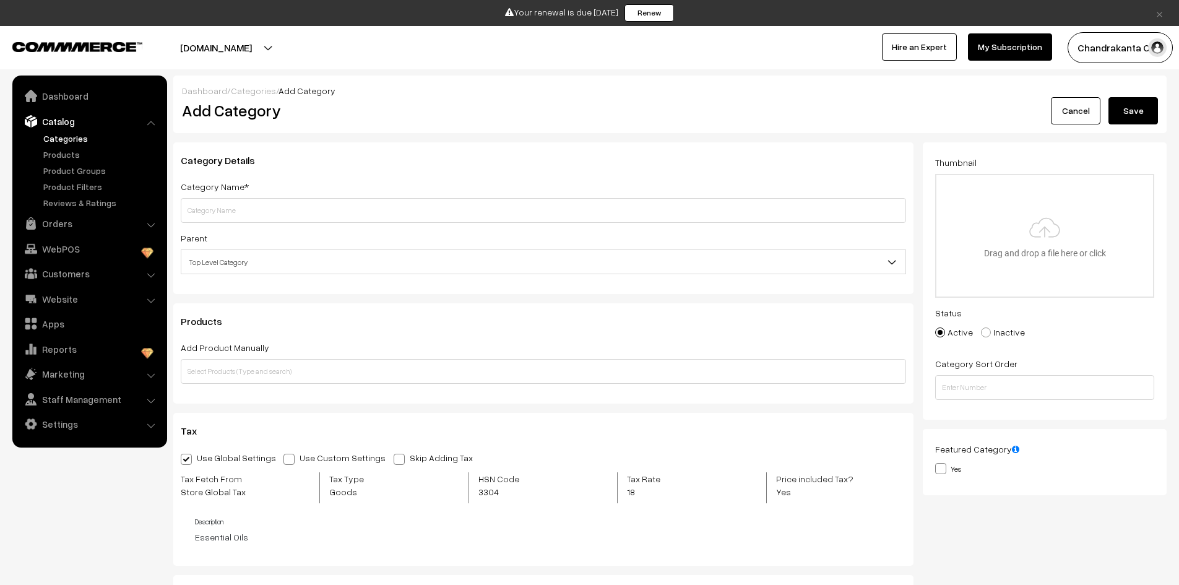
click at [322, 212] on input "text" at bounding box center [544, 210] width 726 height 25
type input "Bath Milk Soaks"
click at [1155, 111] on button "Save" at bounding box center [1134, 110] width 50 height 27
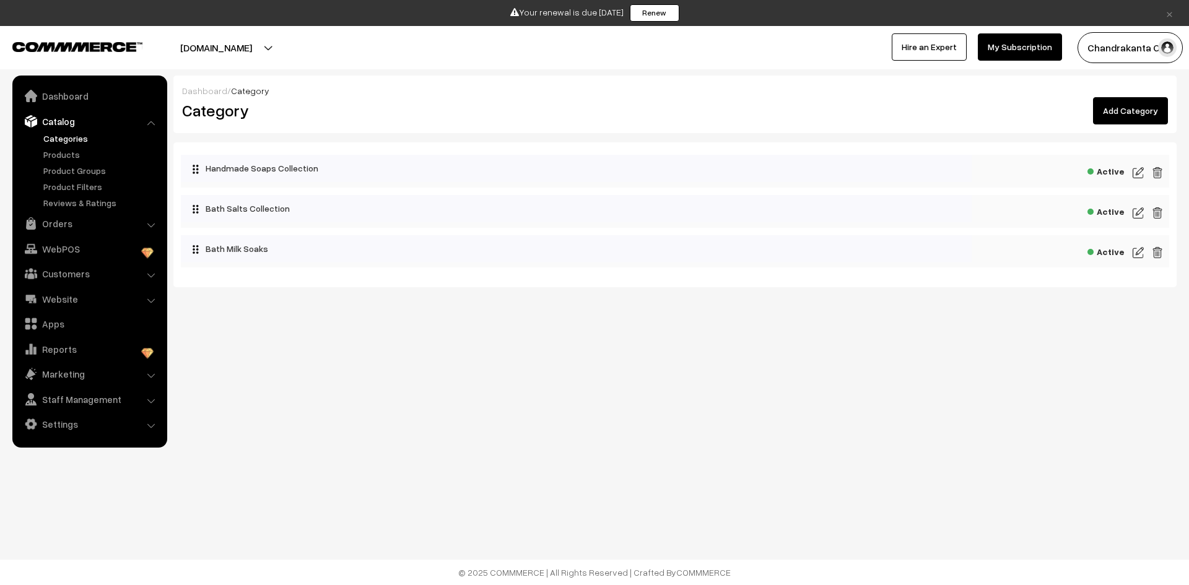
click at [1128, 117] on link "Add Category" at bounding box center [1130, 110] width 75 height 27
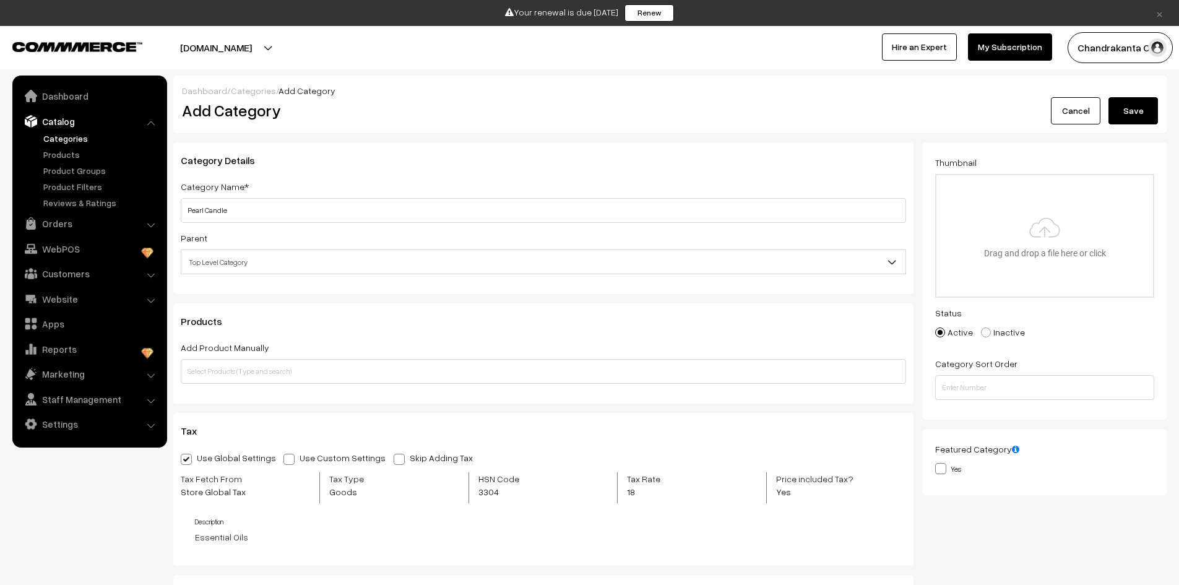
type input "Pearl Candle"
click at [1128, 111] on button "Save" at bounding box center [1134, 110] width 50 height 27
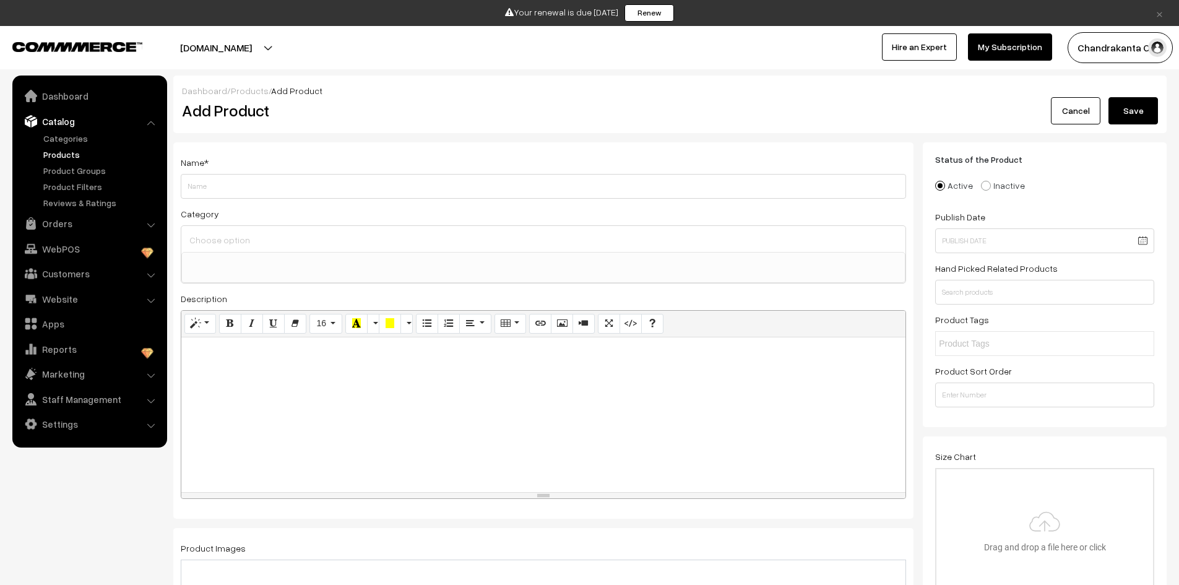
select select
paste input "Lavender Shea Butter"
type input "Lavender Shea Butter"
click at [287, 241] on input at bounding box center [543, 240] width 714 height 18
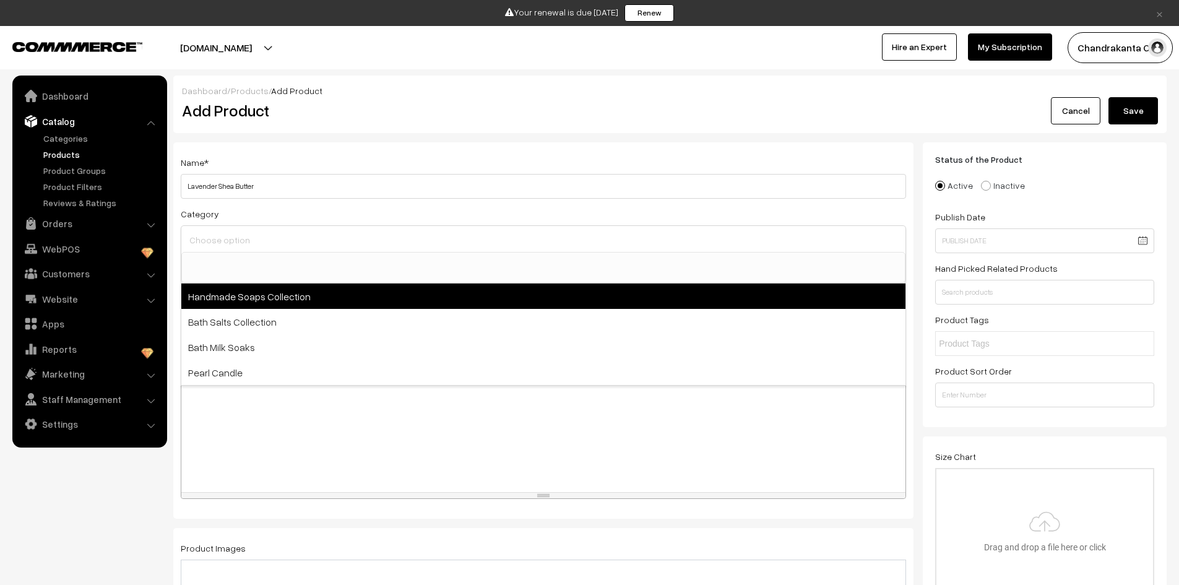
click at [298, 301] on span "Handmade Soaps Collection" at bounding box center [543, 296] width 724 height 25
select select "7"
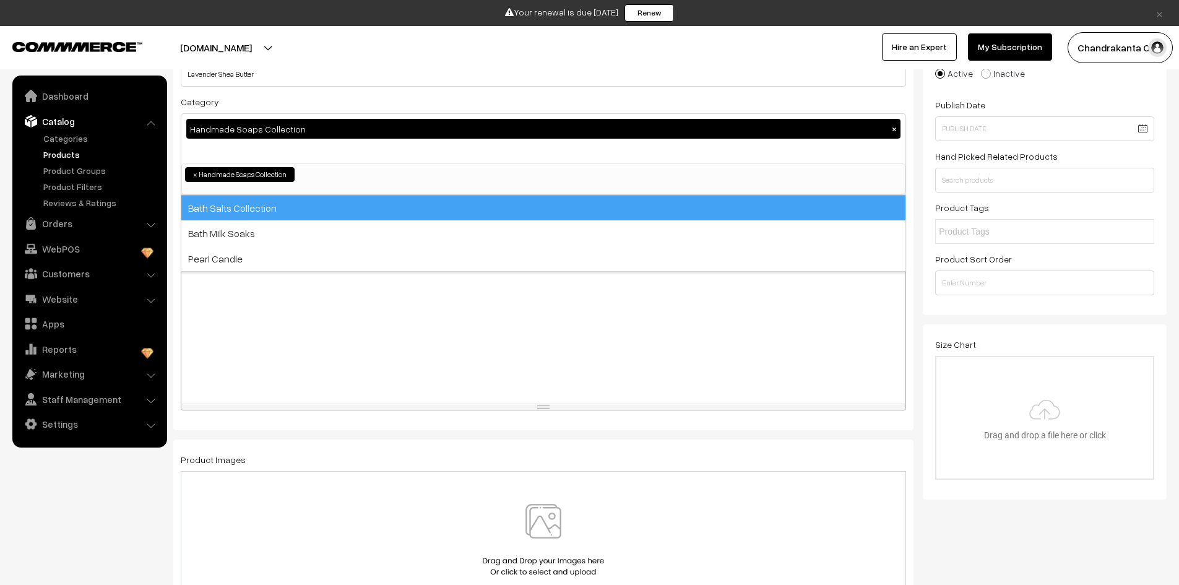
scroll to position [124, 0]
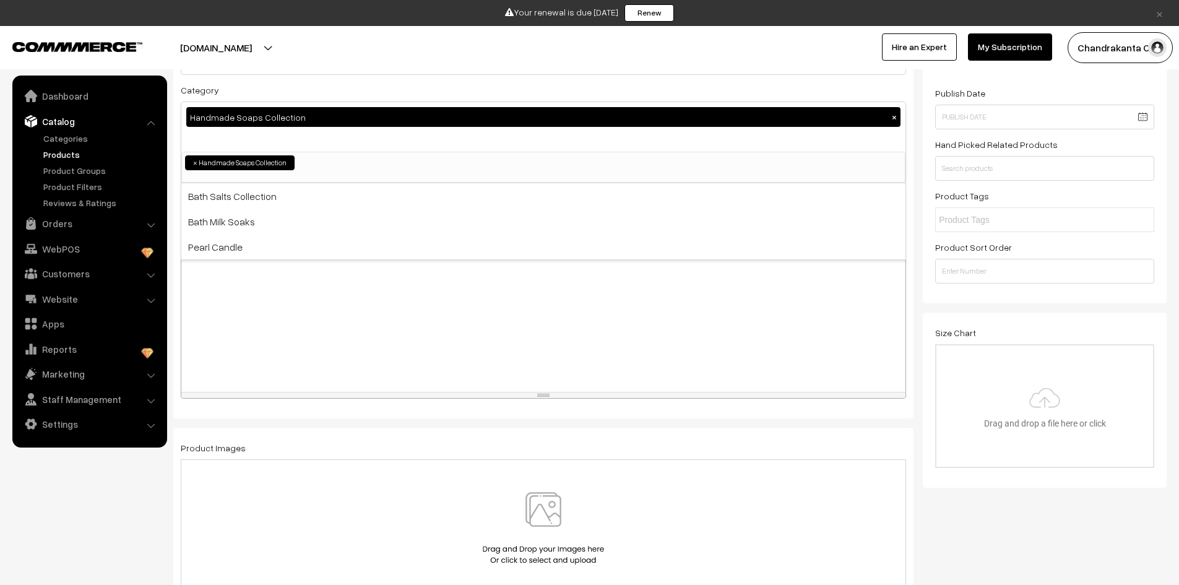
click at [457, 358] on div at bounding box center [543, 314] width 724 height 155
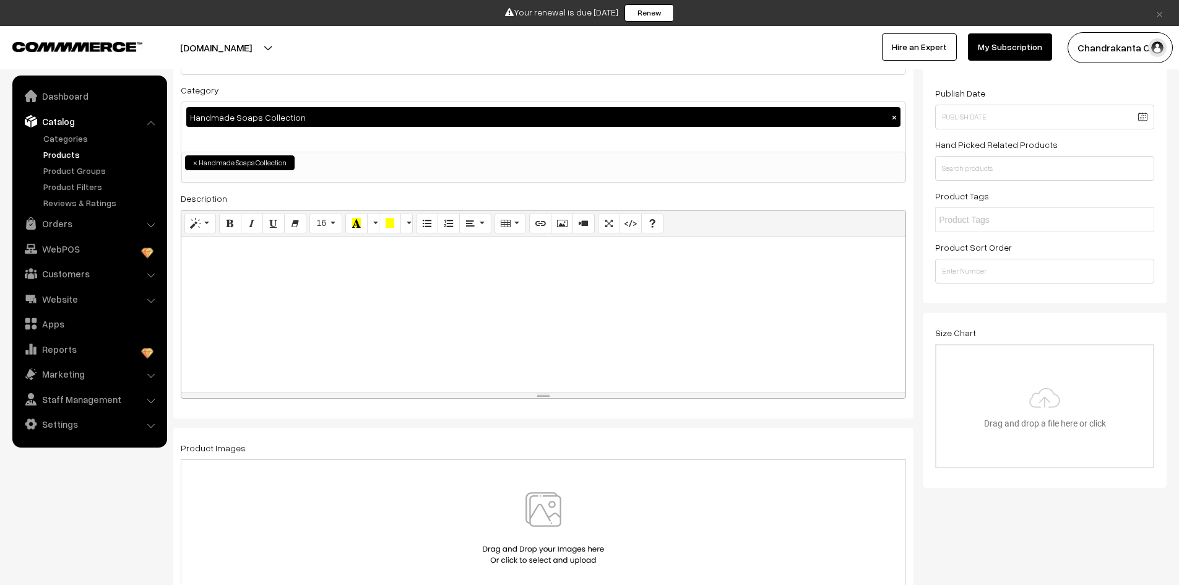
paste div
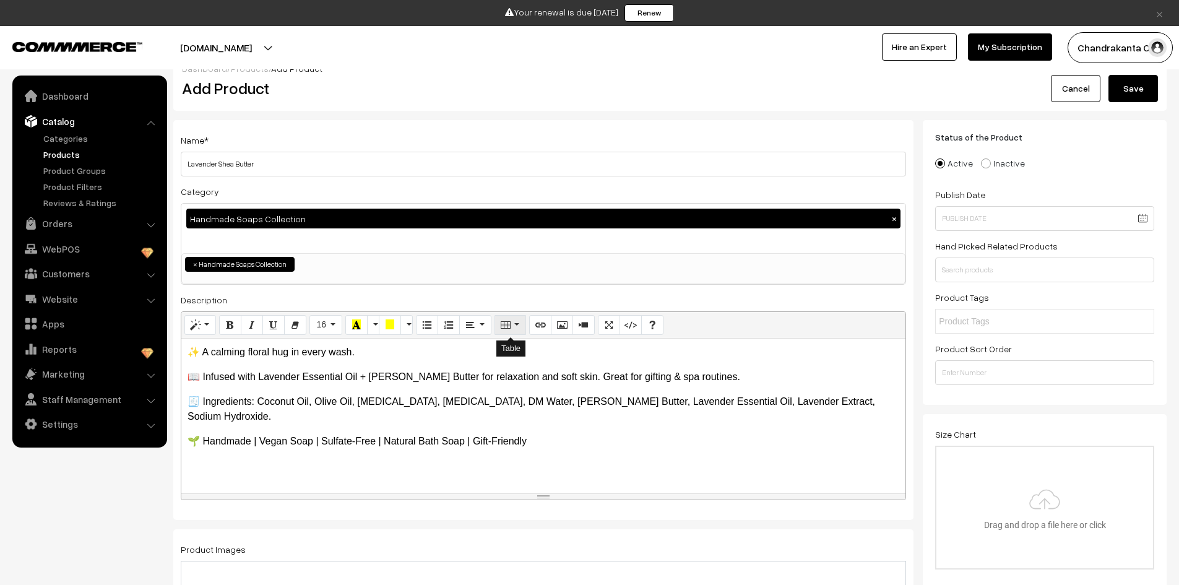
scroll to position [0, 0]
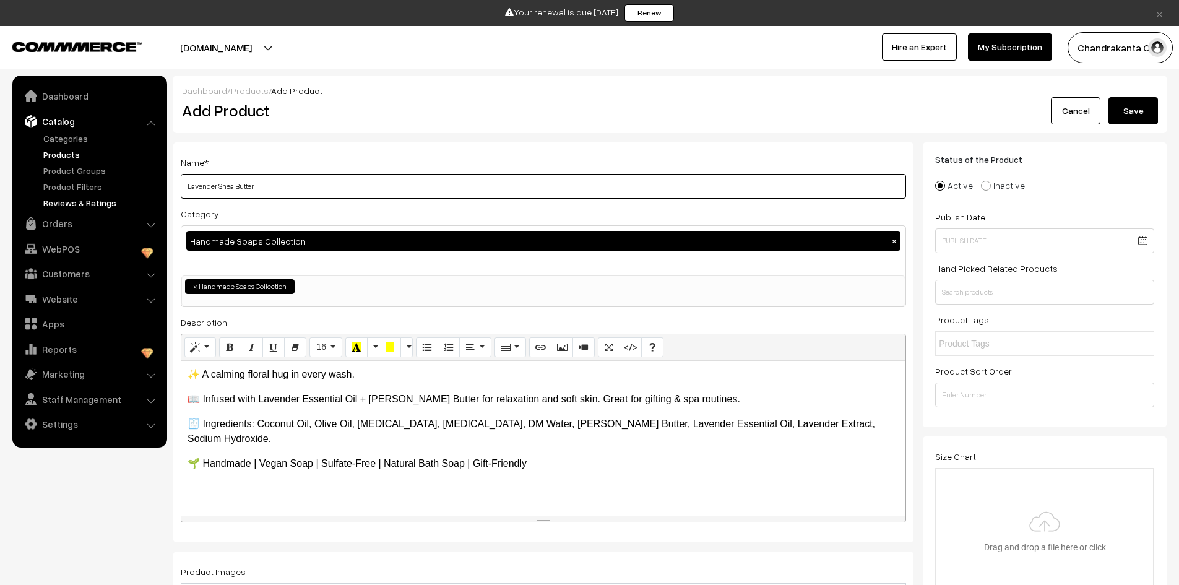
drag, startPoint x: 274, startPoint y: 188, endPoint x: 144, endPoint y: 206, distance: 131.2
paste input "Geranium Rose"
type input "Geranium Rose"
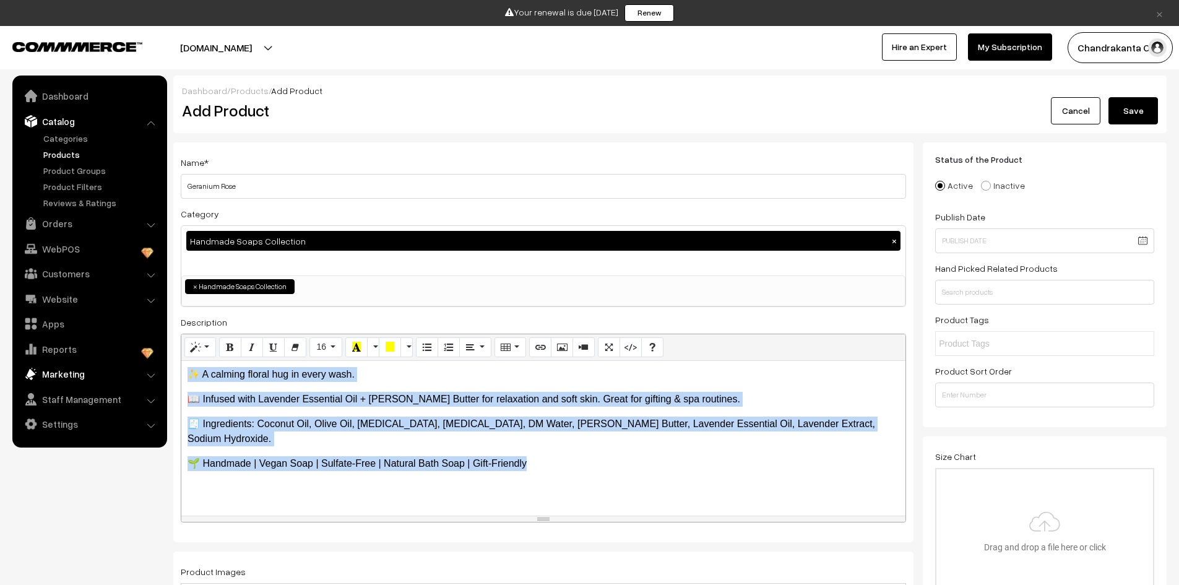
drag, startPoint x: 561, startPoint y: 462, endPoint x: 155, endPoint y: 366, distance: 417.4
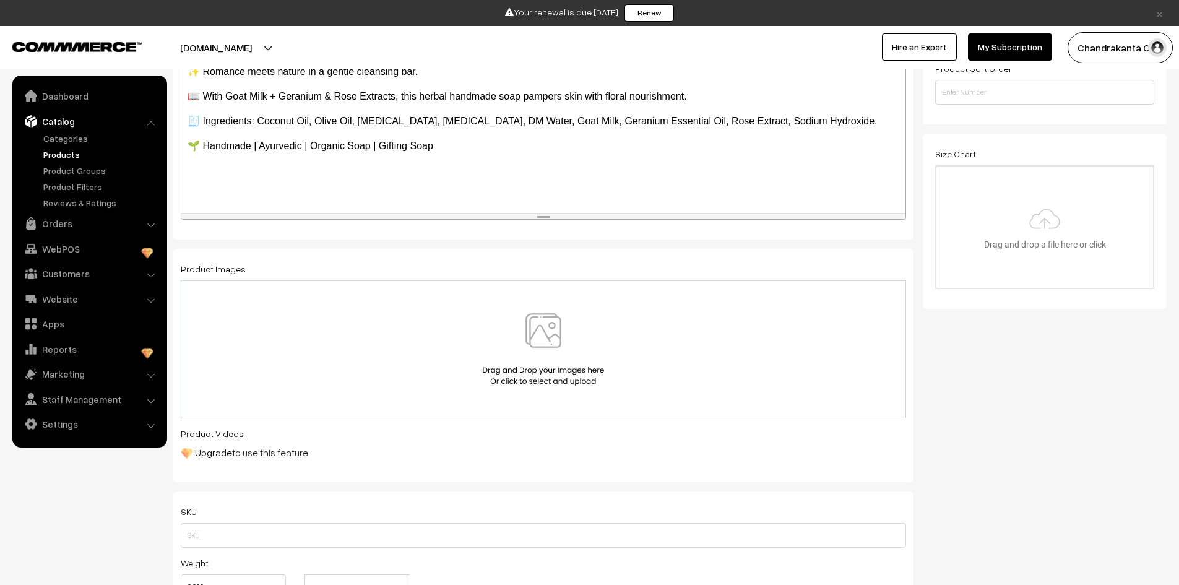
scroll to position [371, 0]
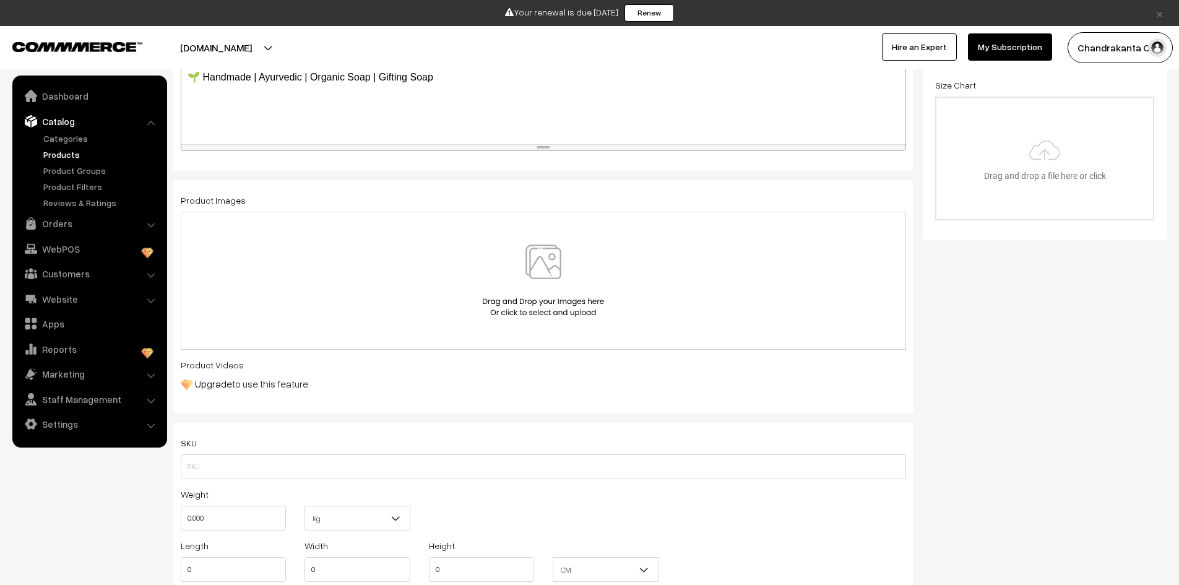
click at [539, 301] on img at bounding box center [544, 281] width 128 height 72
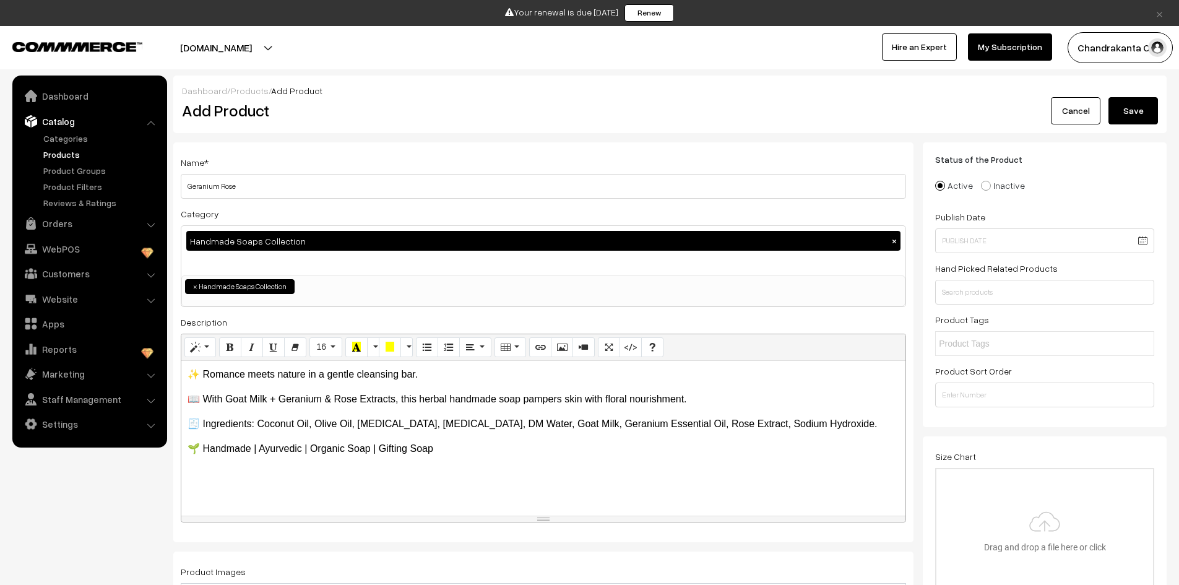
scroll to position [248, 0]
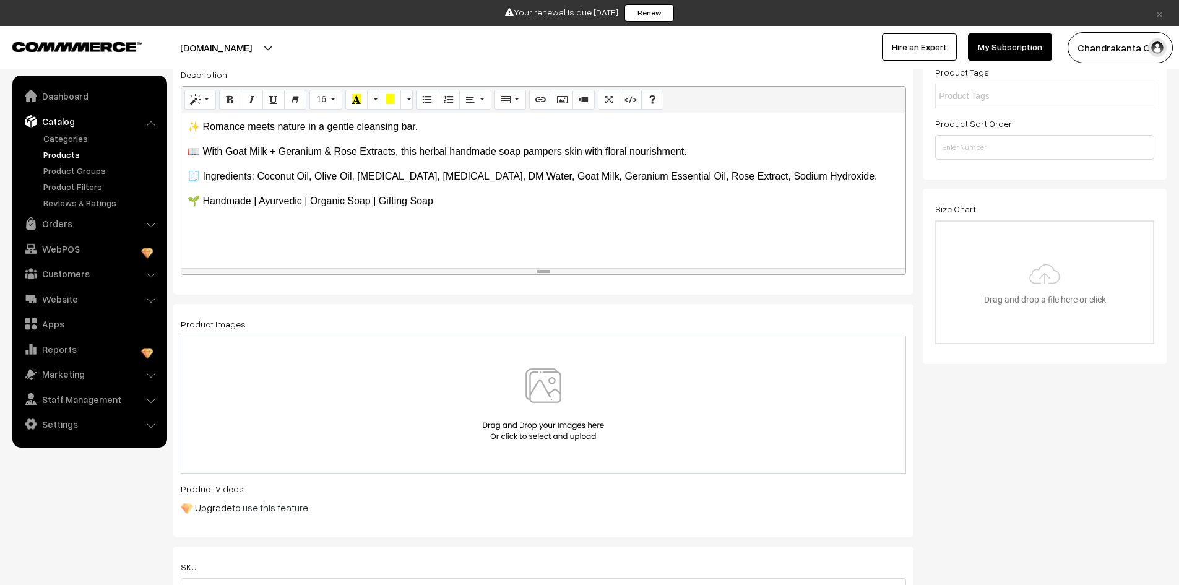
click at [573, 381] on img at bounding box center [544, 404] width 128 height 72
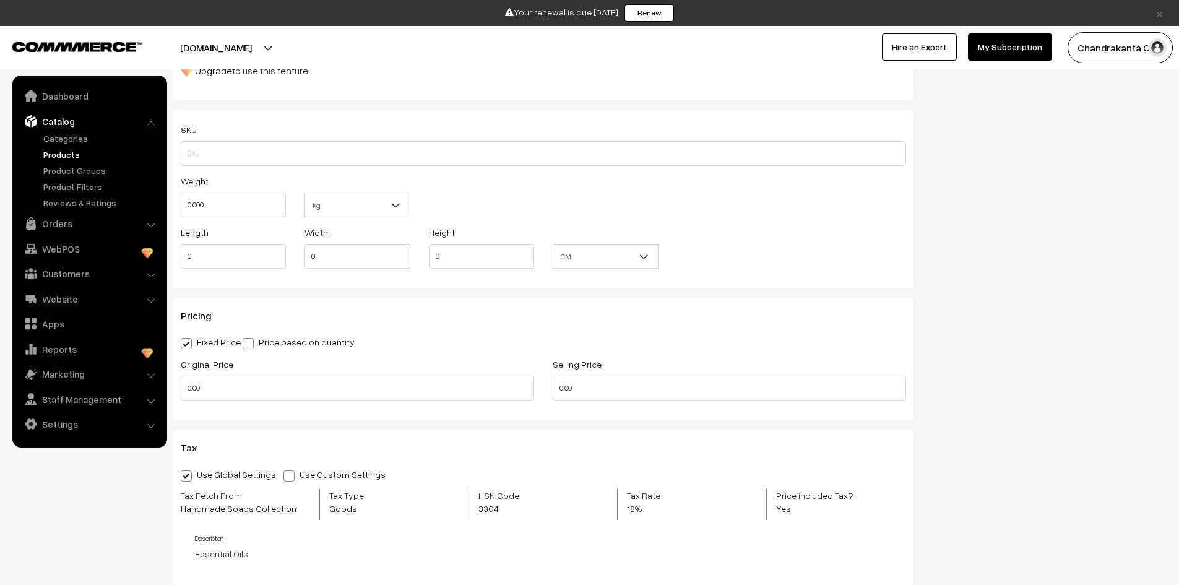
scroll to position [681, 0]
click at [303, 384] on input "0.00" at bounding box center [357, 387] width 353 height 25
drag, startPoint x: 303, startPoint y: 384, endPoint x: 178, endPoint y: 393, distance: 124.7
click at [178, 393] on div "Original Price 0.00" at bounding box center [357, 380] width 372 height 51
drag, startPoint x: 204, startPoint y: 391, endPoint x: 181, endPoint y: 391, distance: 22.9
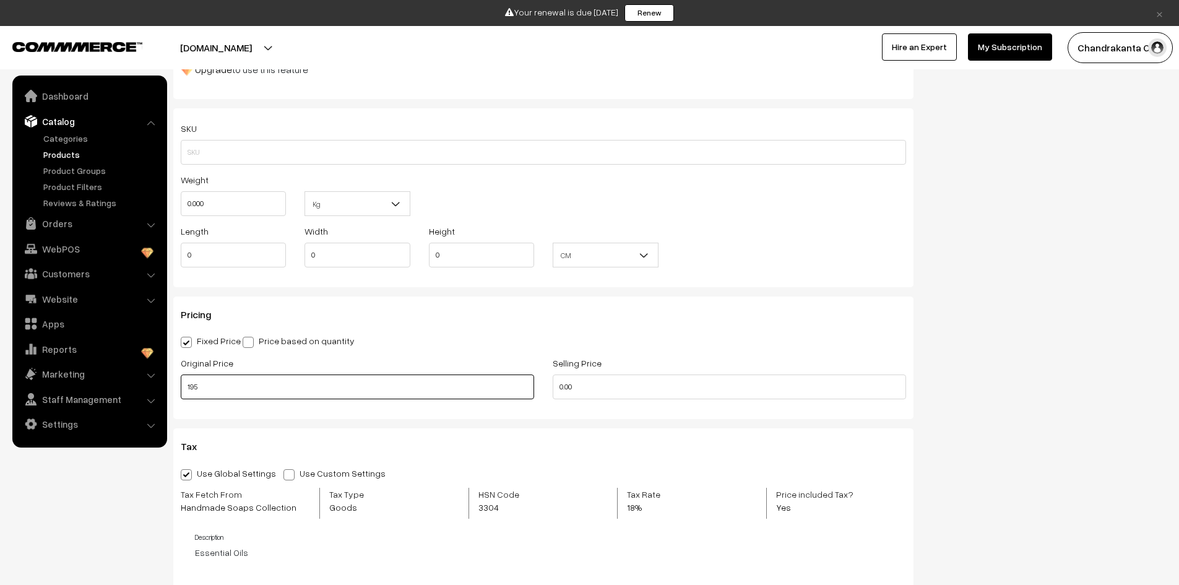
click at [181, 391] on input "195" at bounding box center [357, 387] width 353 height 25
type input "195"
click at [566, 395] on input "0.00" at bounding box center [729, 387] width 353 height 25
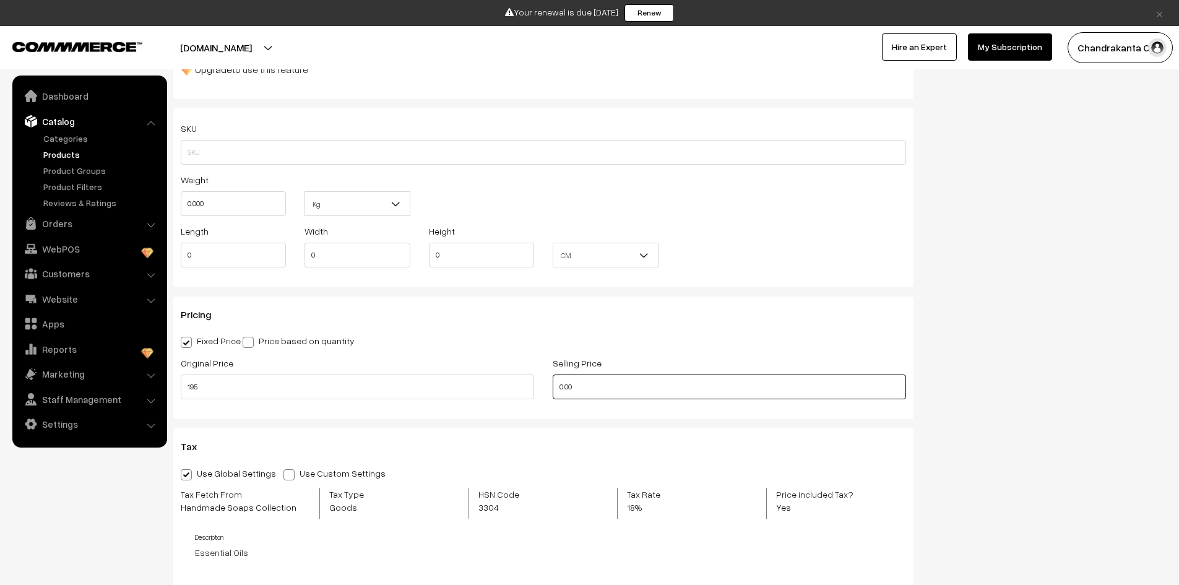
click at [566, 395] on input "0.00" at bounding box center [729, 387] width 353 height 25
paste input "195"
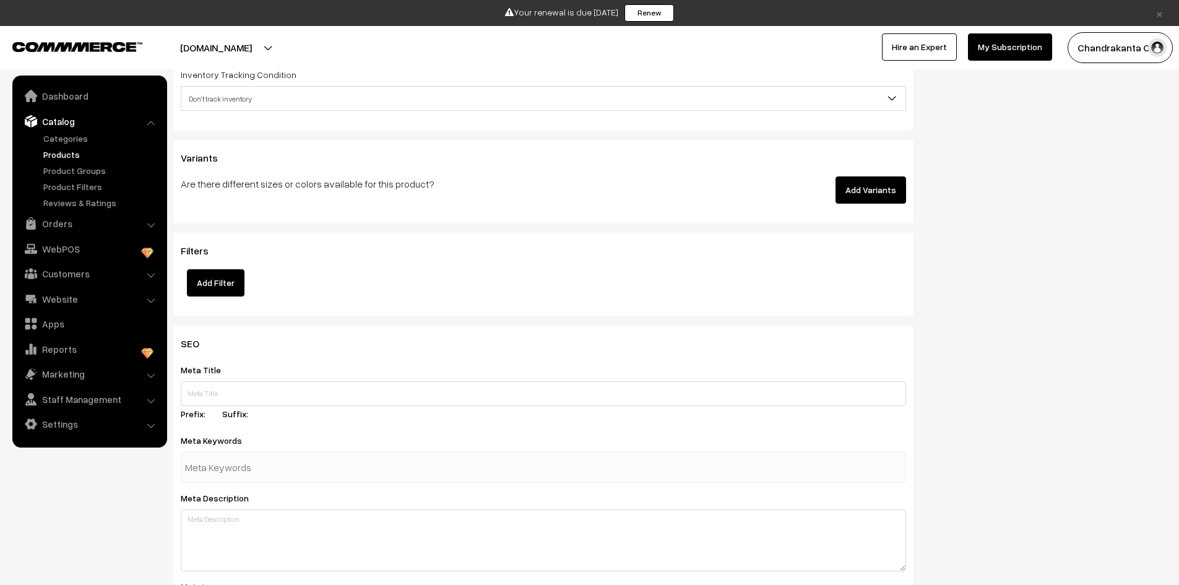
scroll to position [1362, 0]
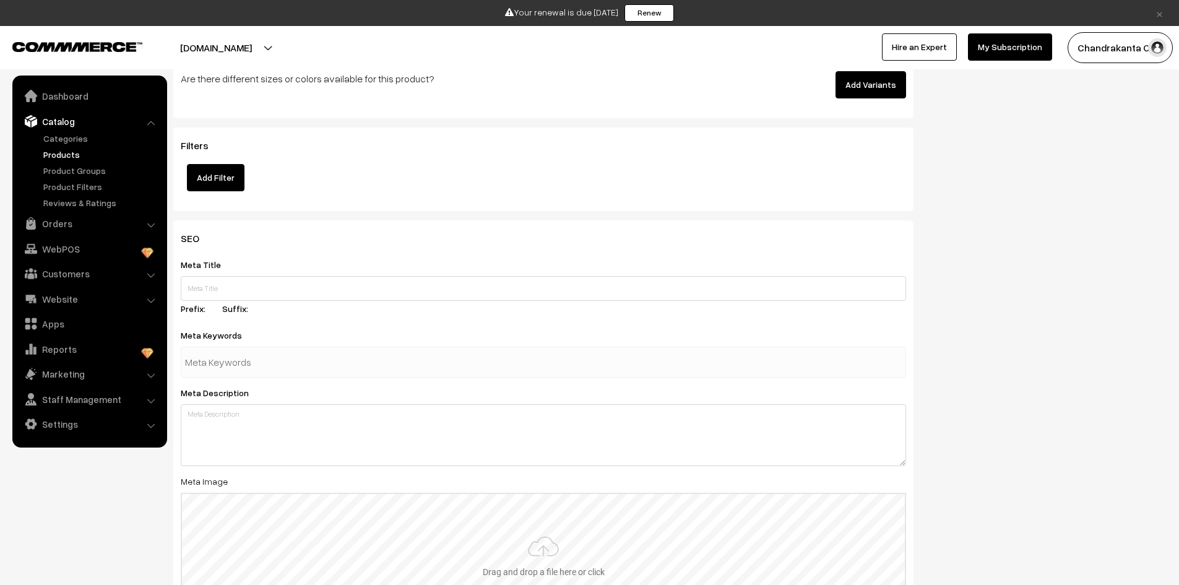
type input "195"
click at [292, 369] on input "text" at bounding box center [249, 362] width 129 height 25
paste input "herbal soaps | rose handmade soap | goat milk handmade soap | ayurvedic soaps |…"
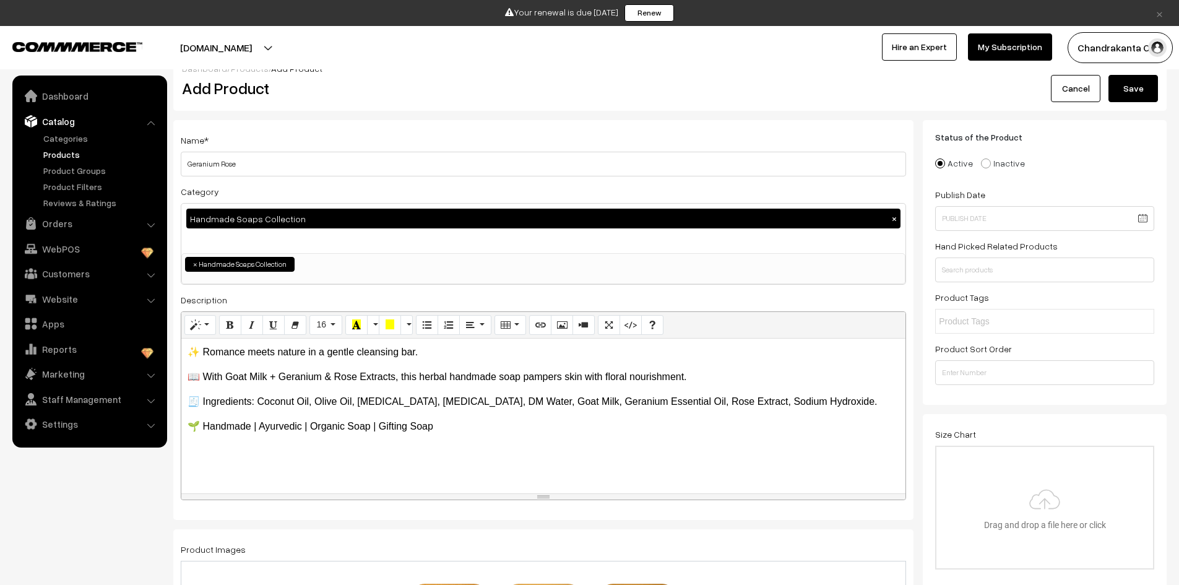
scroll to position [0, 0]
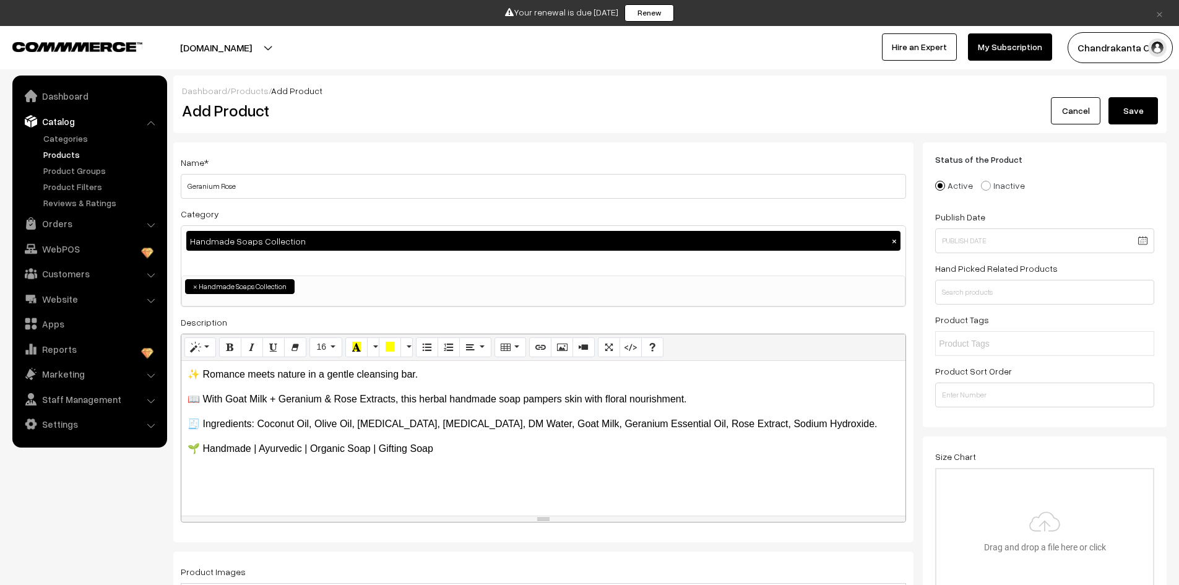
type input "herbal soaps | rose handmade soap | goat milk handmade soap | ayurvedic soaps |…"
click at [1124, 108] on button "Save" at bounding box center [1134, 110] width 50 height 27
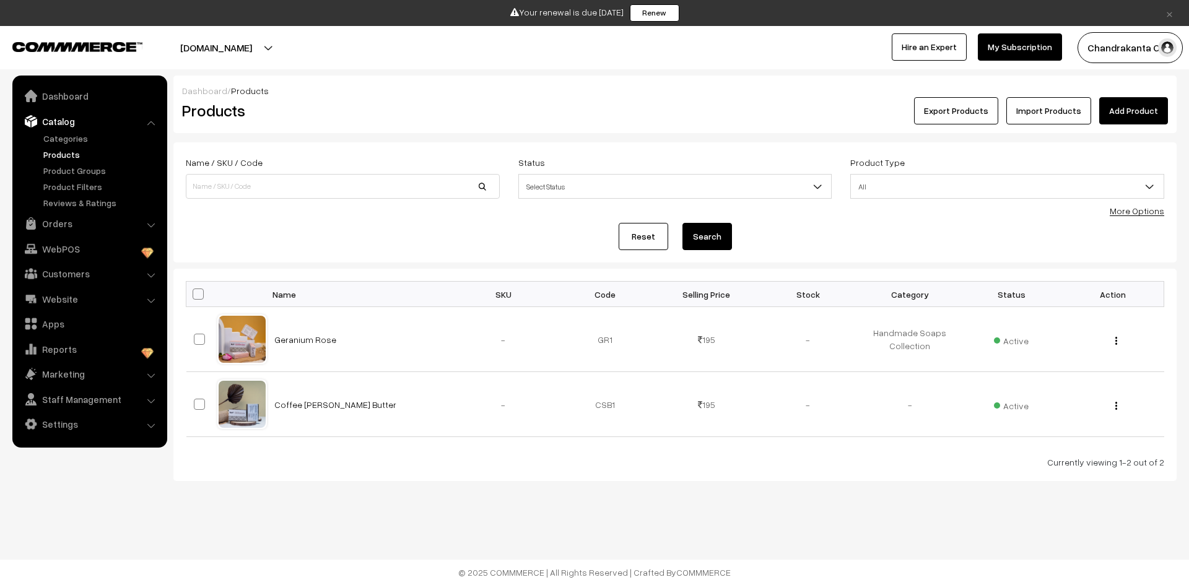
click at [1133, 112] on link "Add Product" at bounding box center [1133, 110] width 69 height 27
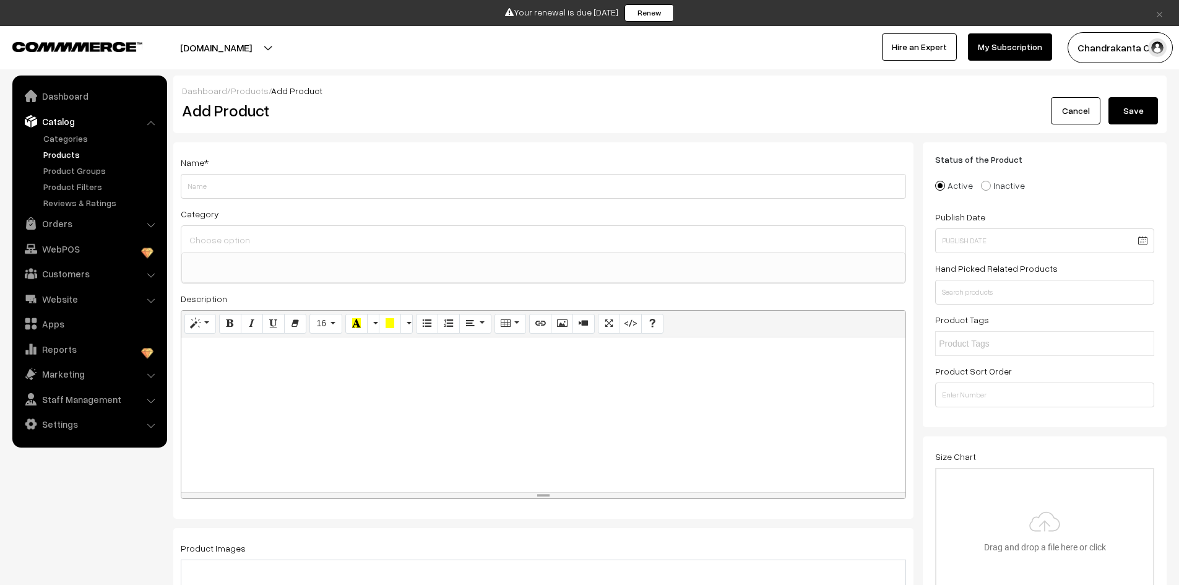
select select
paste input "The First Rain"
type input "The First Rain"
click at [268, 240] on input at bounding box center [543, 240] width 714 height 18
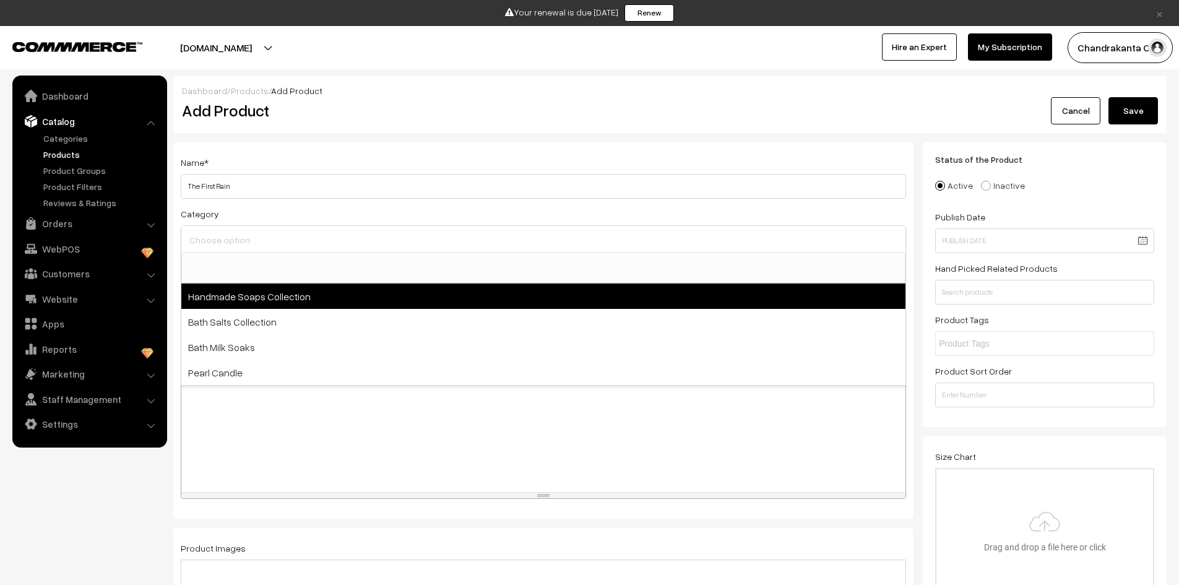
click at [288, 300] on span "Handmade Soaps Collection" at bounding box center [543, 296] width 724 height 25
select select "7"
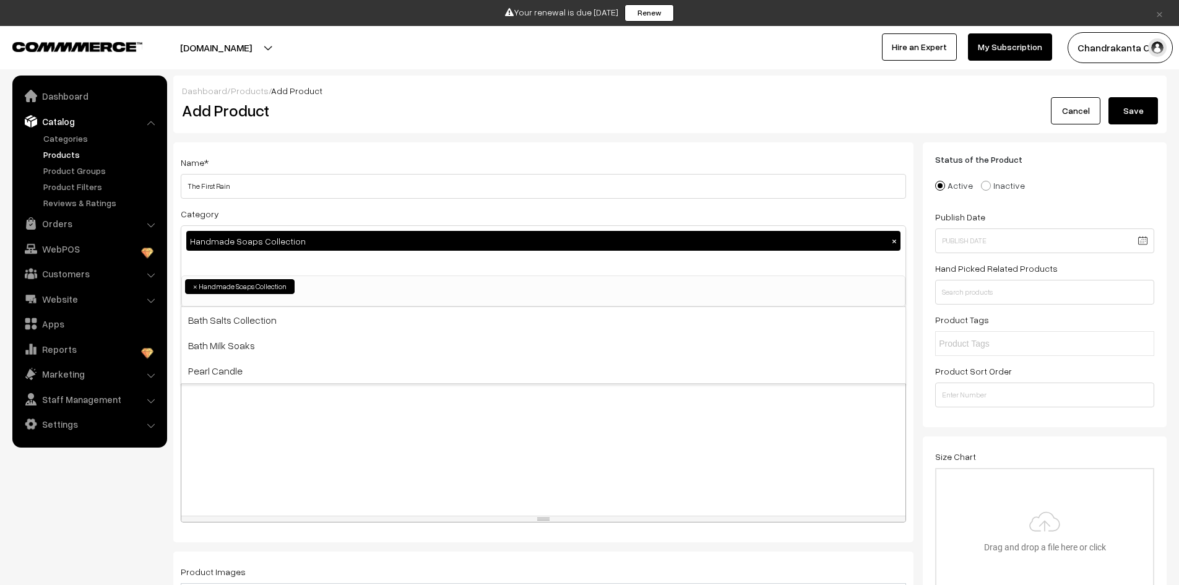
click at [303, 441] on div at bounding box center [543, 438] width 724 height 155
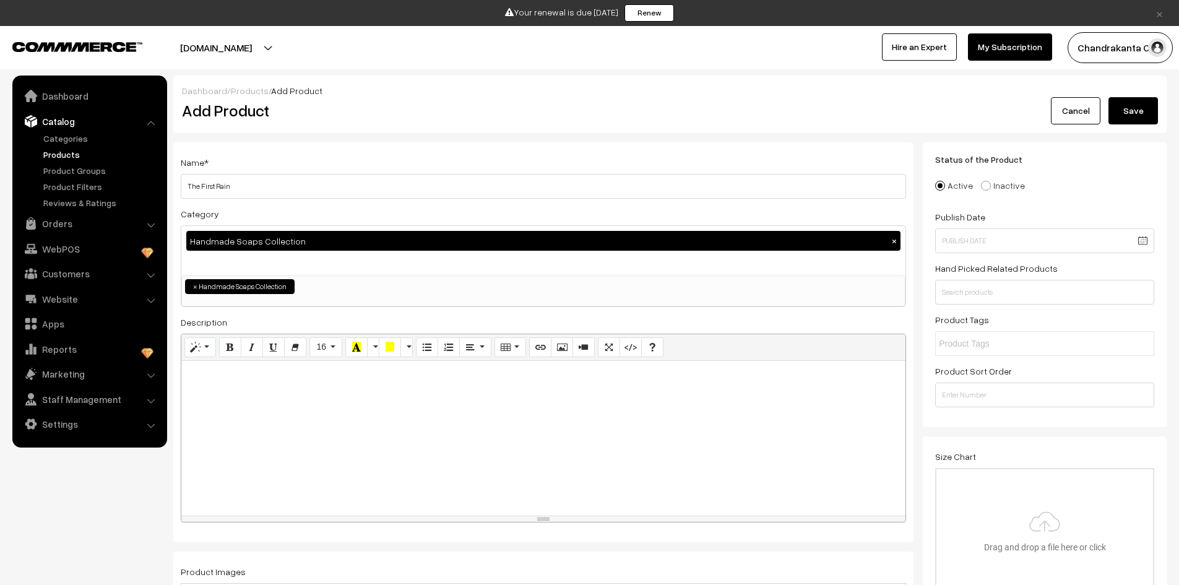
paste div
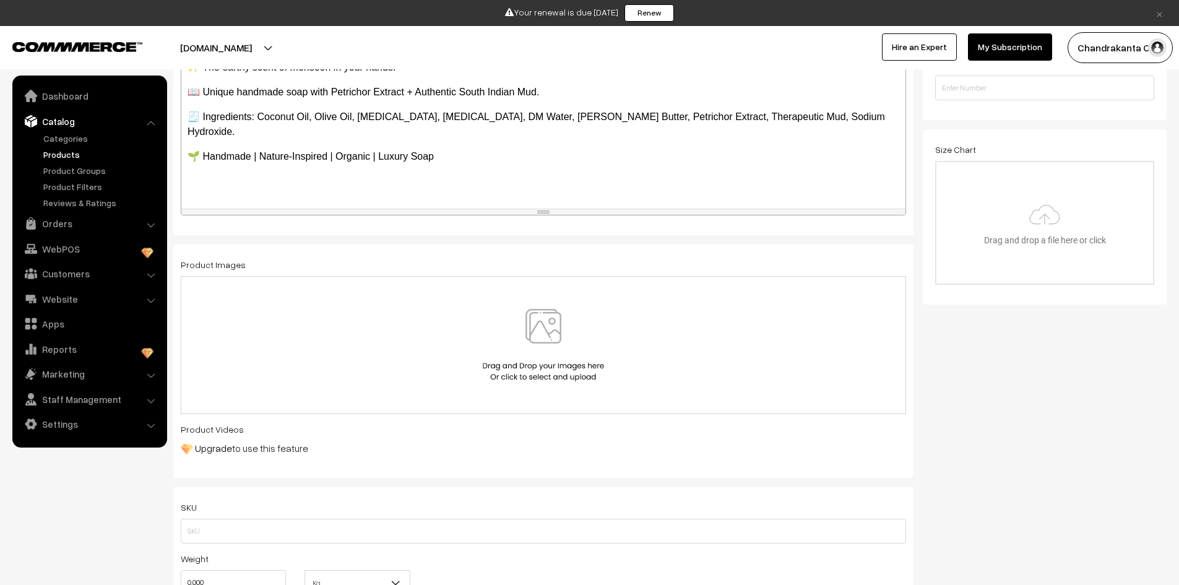
scroll to position [310, 0]
click at [548, 334] on img at bounding box center [544, 342] width 128 height 72
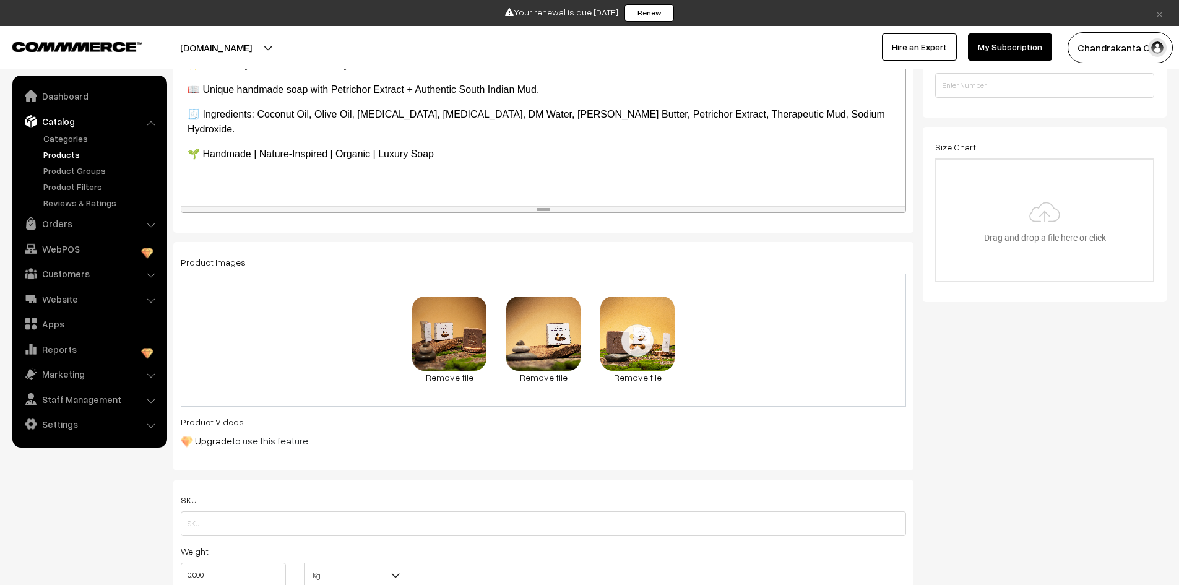
click at [495, 258] on div "Product Images 1.5 MB First Rain 3.jpg Check Error Remove file 1.5 MB First Rai…" at bounding box center [544, 330] width 726 height 152
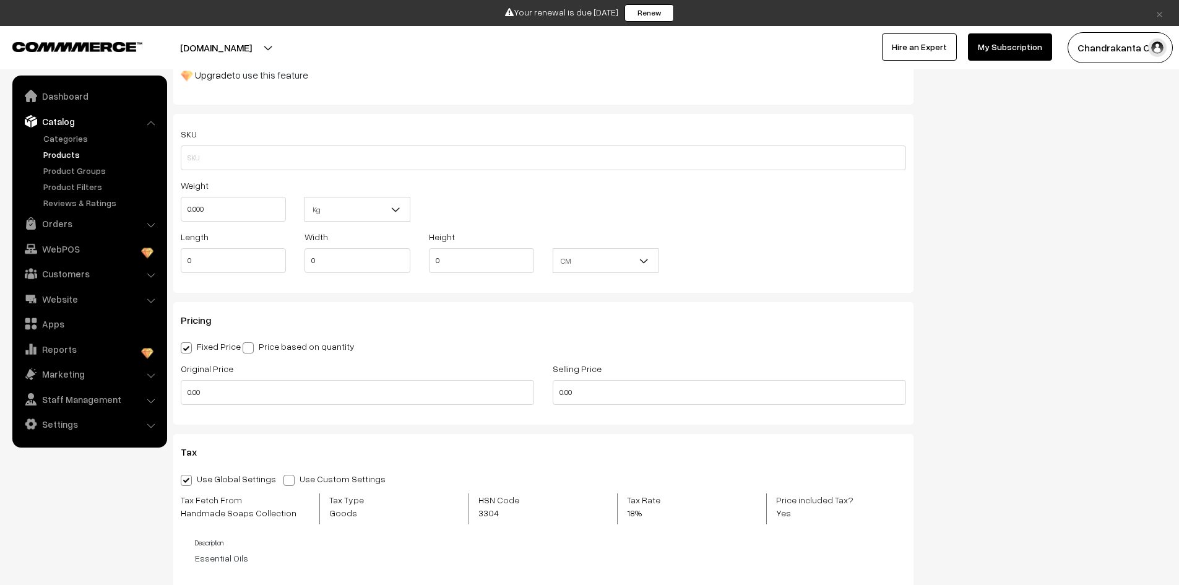
scroll to position [681, 0]
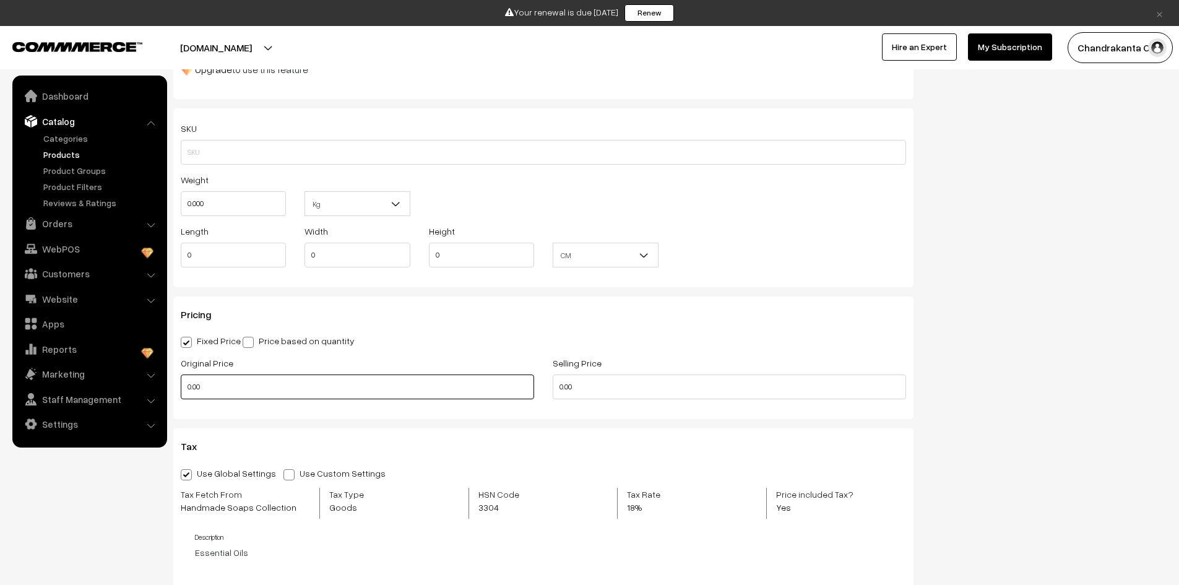
click at [296, 393] on input "0.00" at bounding box center [357, 387] width 353 height 25
drag, startPoint x: 295, startPoint y: 392, endPoint x: 138, endPoint y: 391, distance: 156.6
click at [138, 391] on body "Thank you for showing interest. Our team will call you shortly. Close × Your re…" at bounding box center [589, 385] width 1179 height 2133
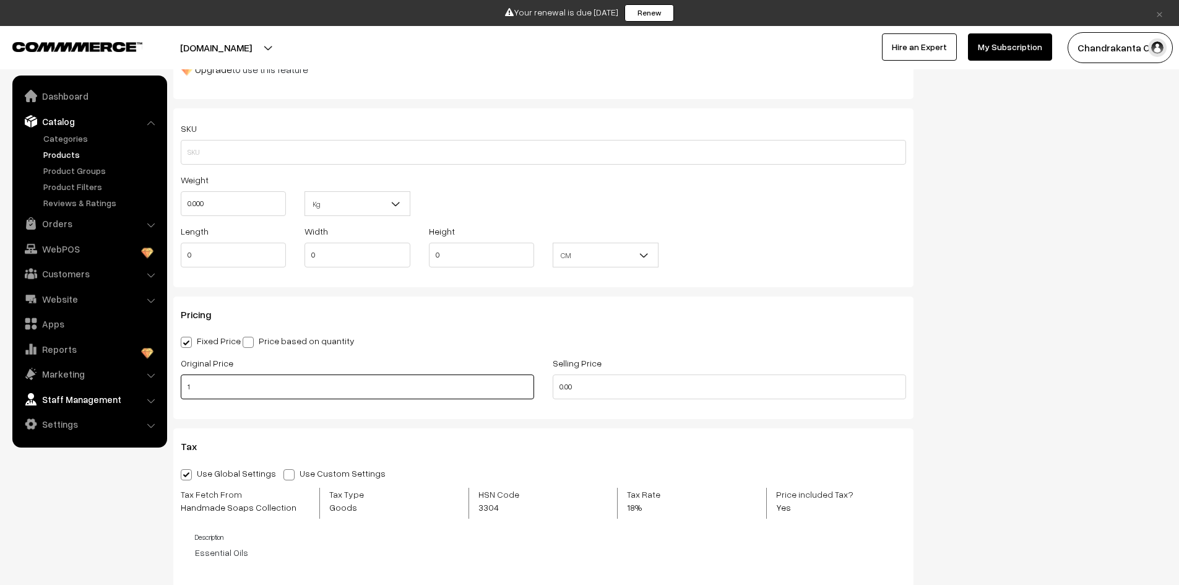
paste input "✨ The earthy scent of monsoon in your hands. 📖 Unique handmade soap with Petric…"
type input "."
click at [208, 386] on input "195" at bounding box center [357, 387] width 353 height 25
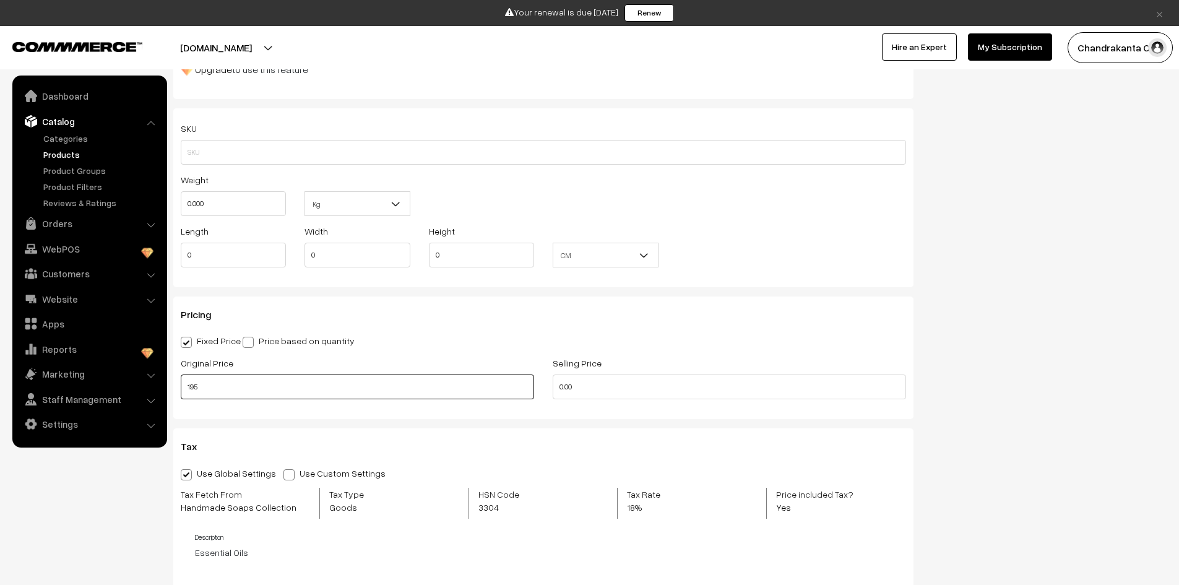
click at [208, 386] on input "195" at bounding box center [357, 387] width 353 height 25
type input "195"
click at [570, 389] on input "0.00" at bounding box center [729, 387] width 353 height 25
paste input "195"
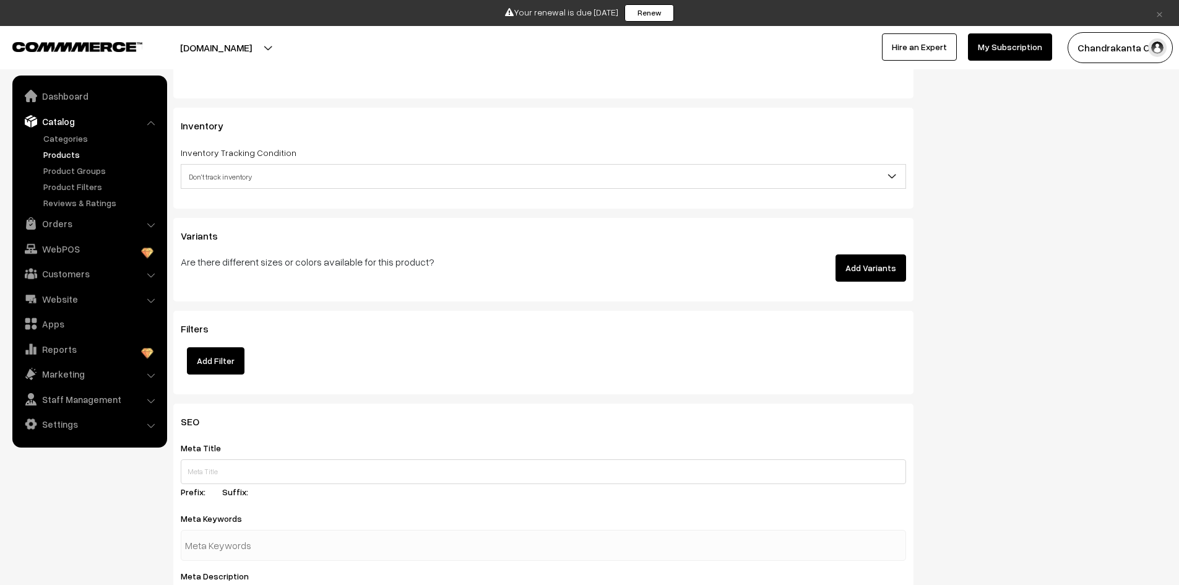
scroll to position [1300, 0]
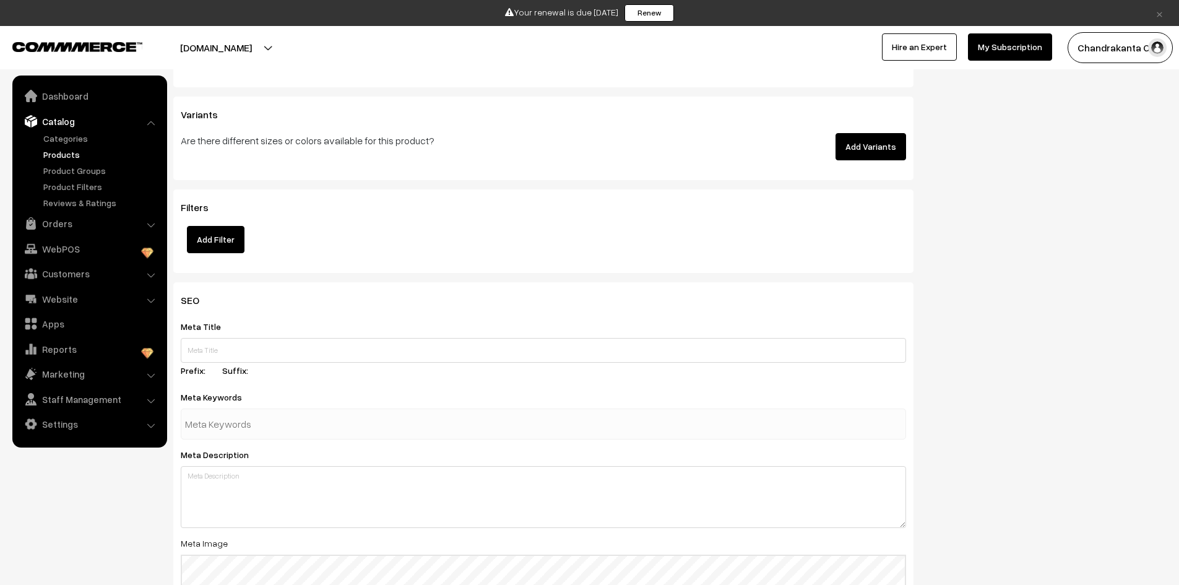
type input "195"
click at [293, 417] on input "text" at bounding box center [249, 424] width 129 height 25
paste input "mud handmade soap | petrichor soap | ayurvedic soaps | handmade soaps for gifti…"
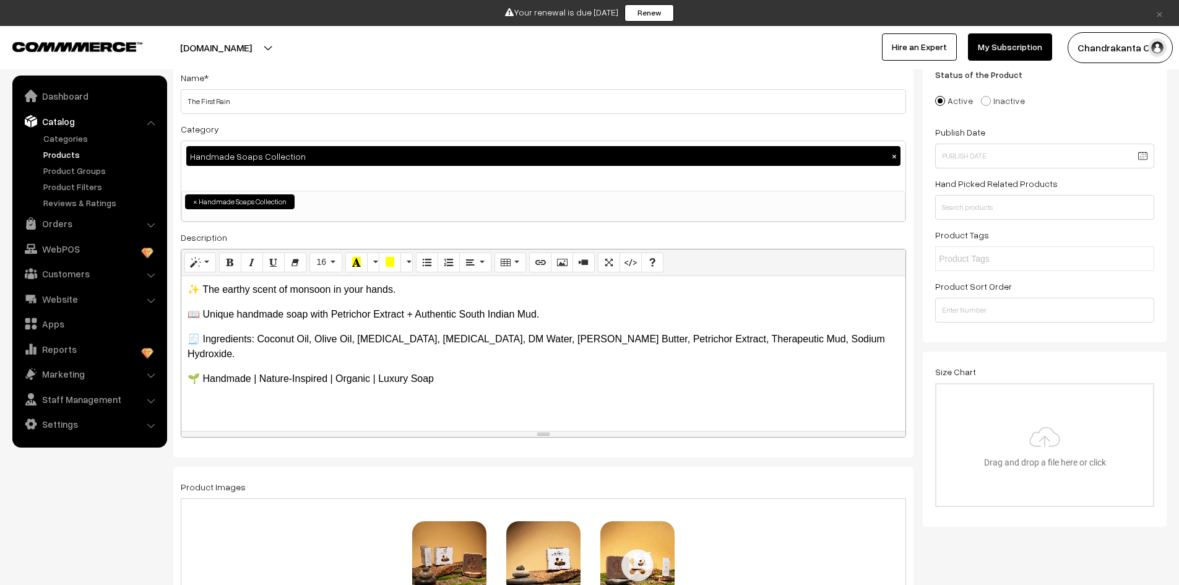
scroll to position [0, 0]
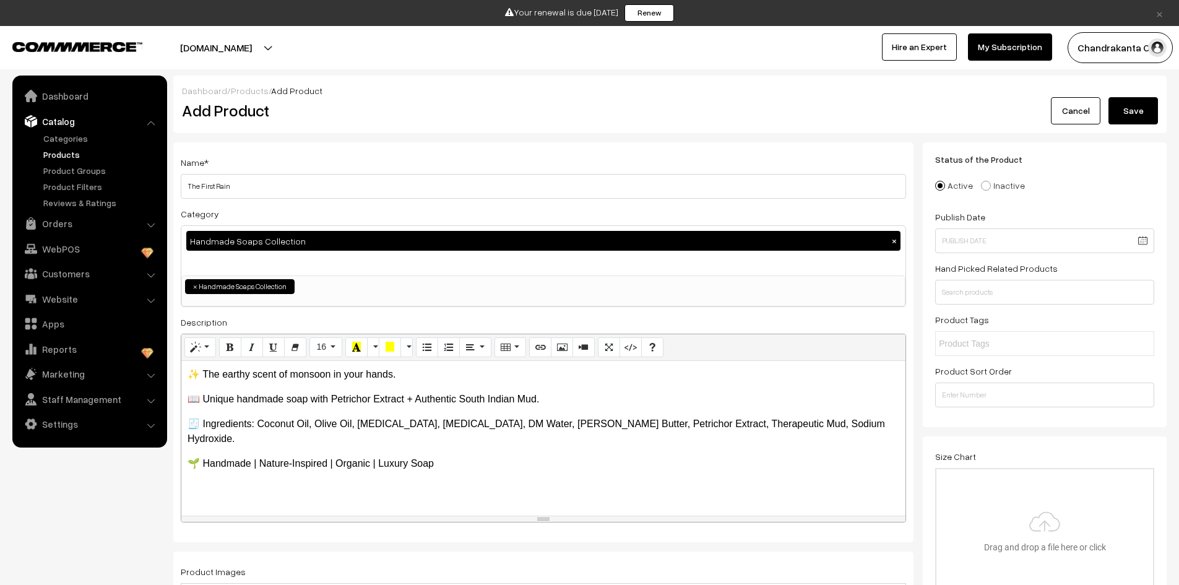
type input "mud handmade soap | petrichor soap | ayurvedic soaps | handmade soaps for gifti…"
click at [1145, 111] on button "Save" at bounding box center [1134, 110] width 50 height 27
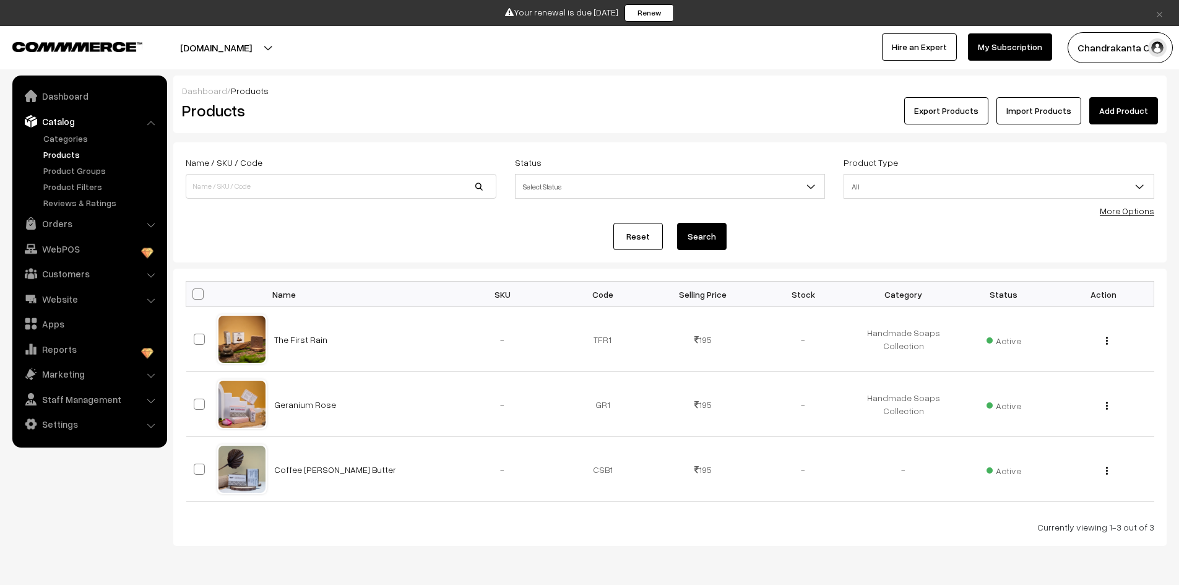
click at [1112, 112] on link "Add Product" at bounding box center [1124, 110] width 69 height 27
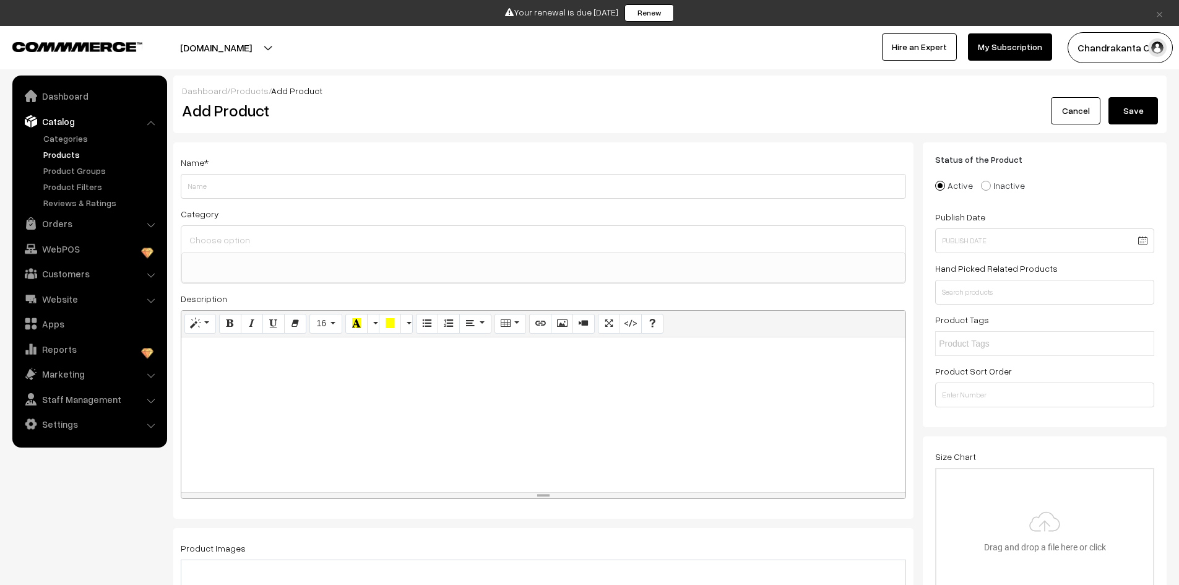
select select
type input "Geranium Rose"
click at [298, 237] on input at bounding box center [543, 240] width 714 height 18
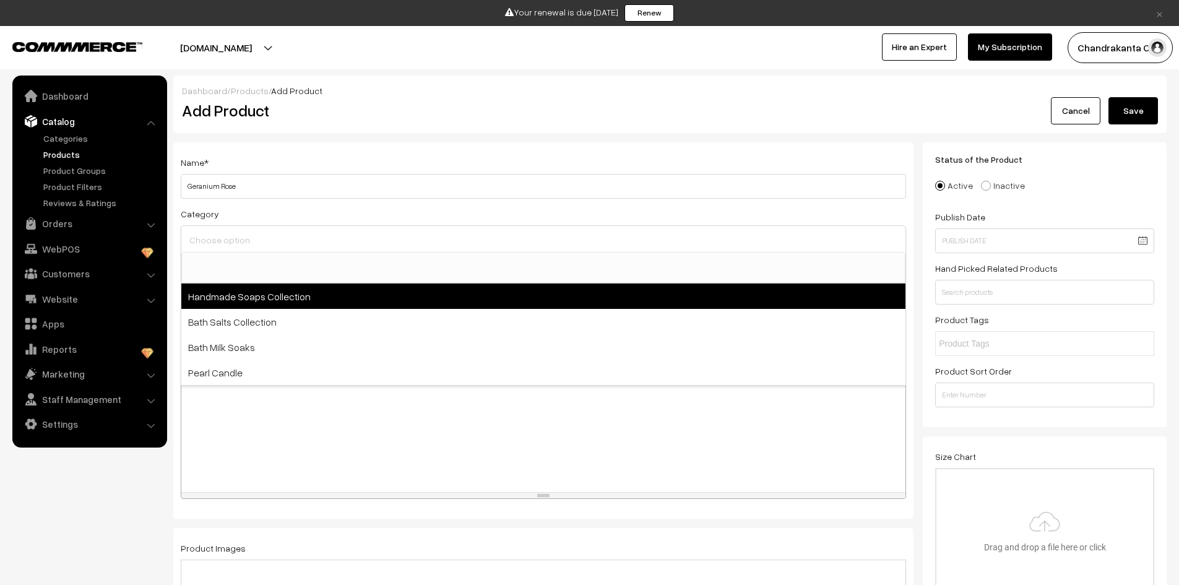
click at [305, 307] on span "Handmade Soaps Collection" at bounding box center [543, 296] width 724 height 25
select select "7"
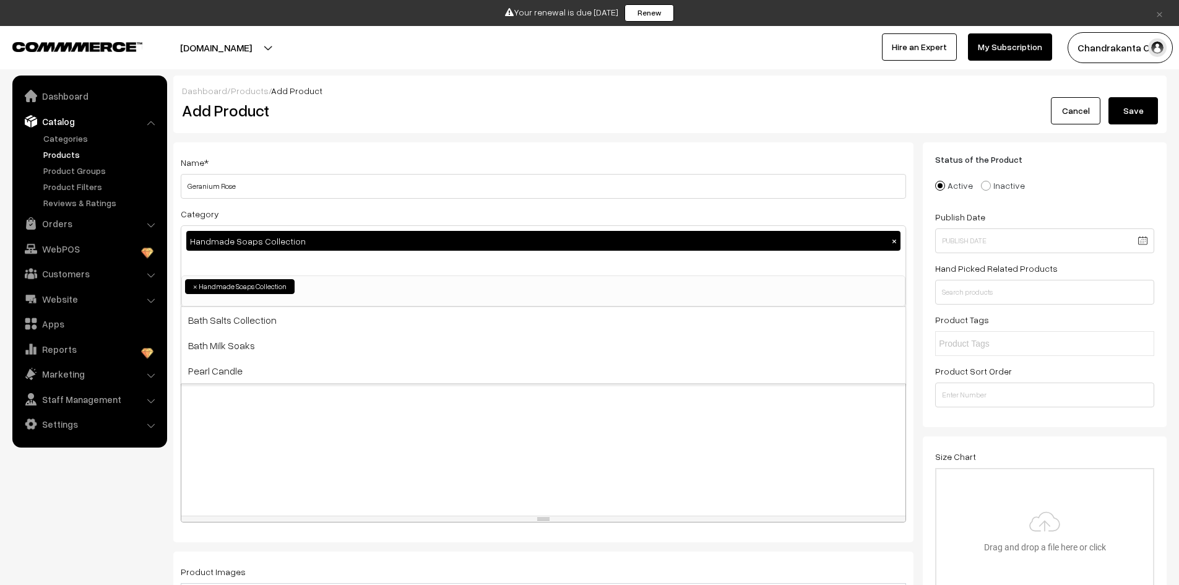
click at [361, 432] on div at bounding box center [543, 438] width 724 height 155
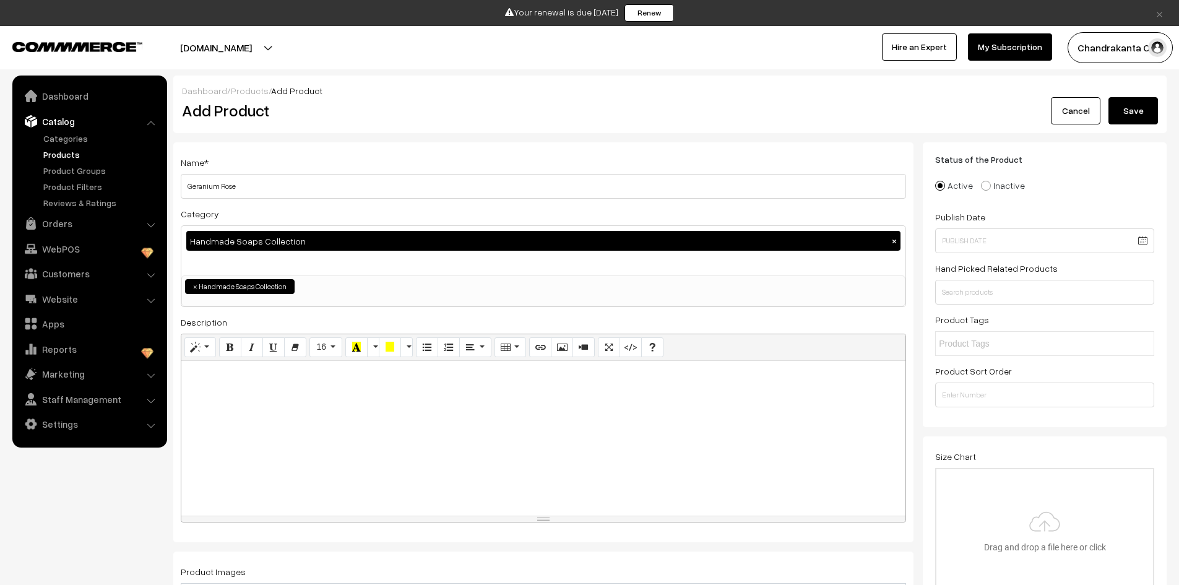
paste div
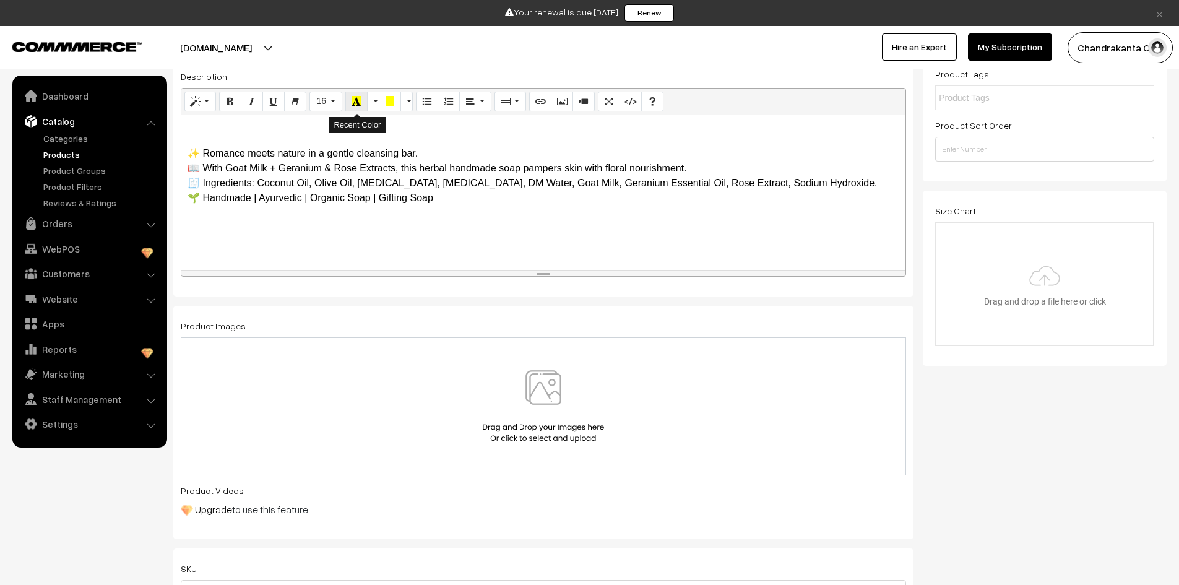
scroll to position [248, 0]
click at [557, 385] on img at bounding box center [544, 404] width 128 height 72
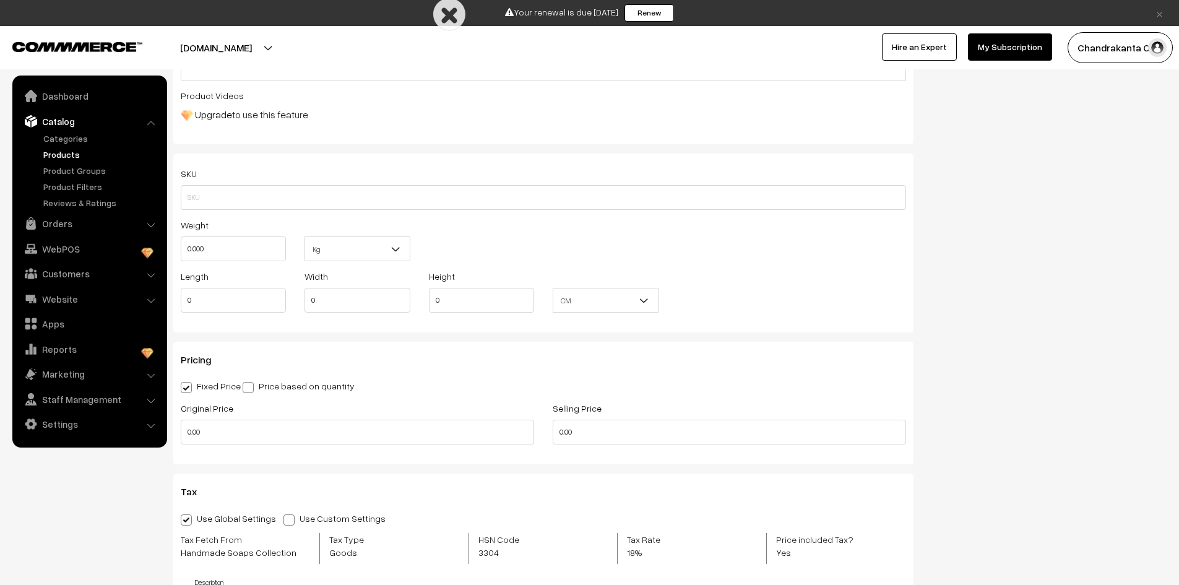
scroll to position [805, 0]
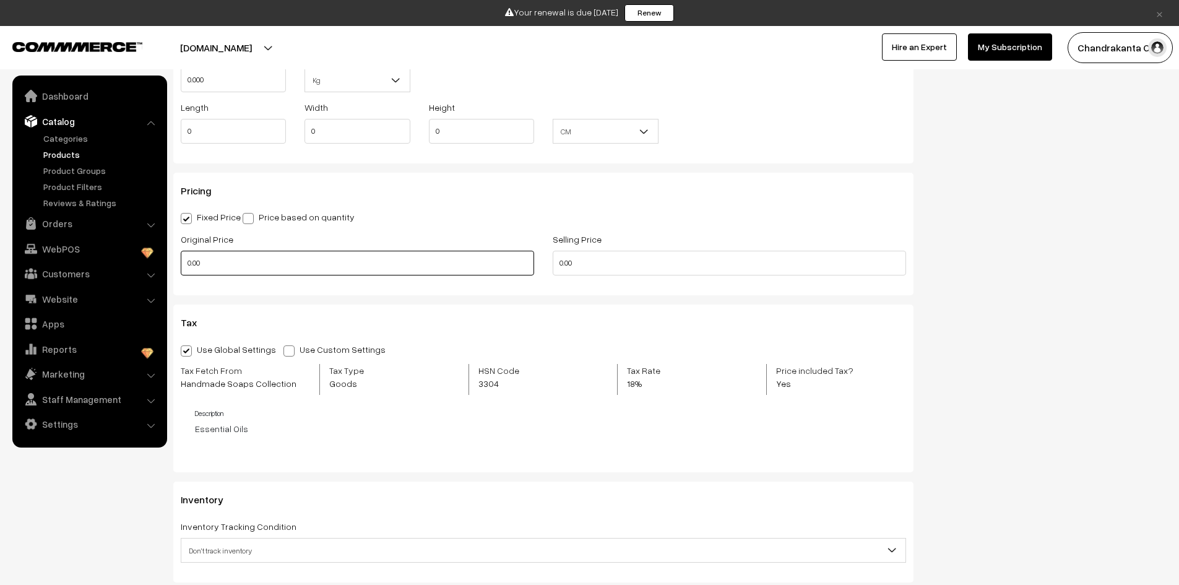
click at [206, 262] on input "0.00" at bounding box center [357, 263] width 353 height 25
paste input "✨ Romance meets nature in a gentle cleansing bar. 📖 With Goat Milk + Geranium &…"
type input "."
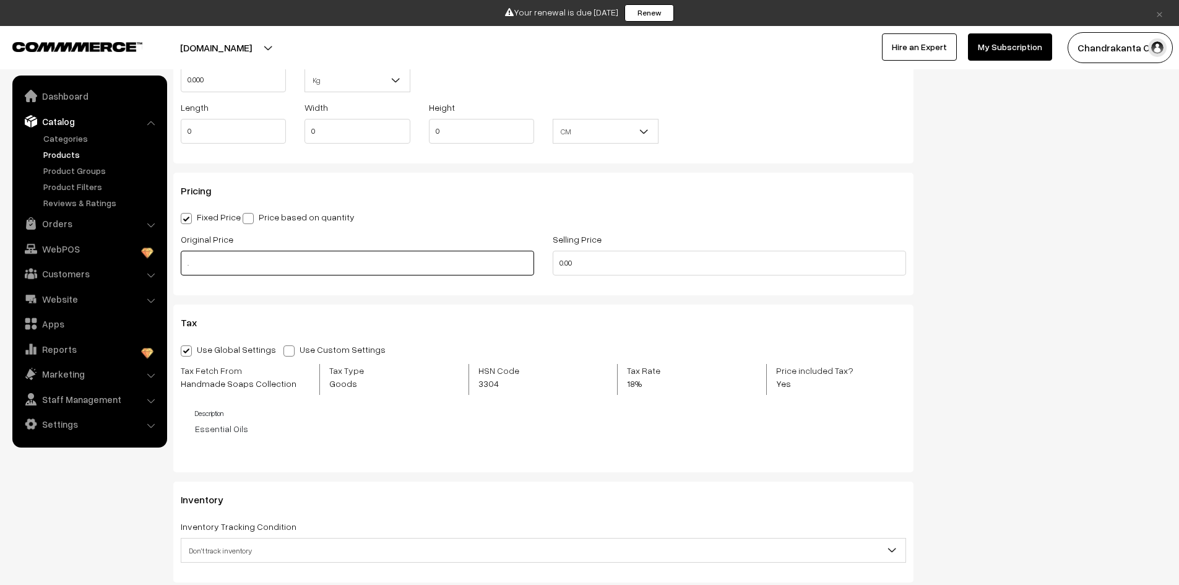
scroll to position [0, 0]
click at [208, 261] on input "195" at bounding box center [357, 263] width 353 height 25
type input "195"
click at [571, 267] on input "0.00" at bounding box center [729, 263] width 353 height 25
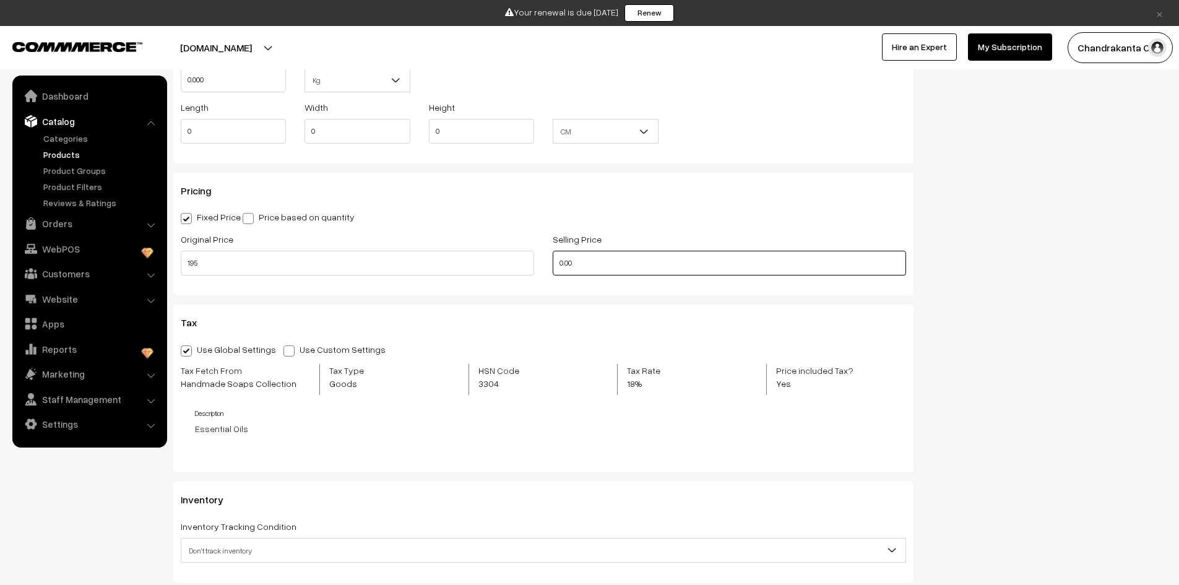
click at [571, 267] on input "0.00" at bounding box center [729, 263] width 353 height 25
type input "195"
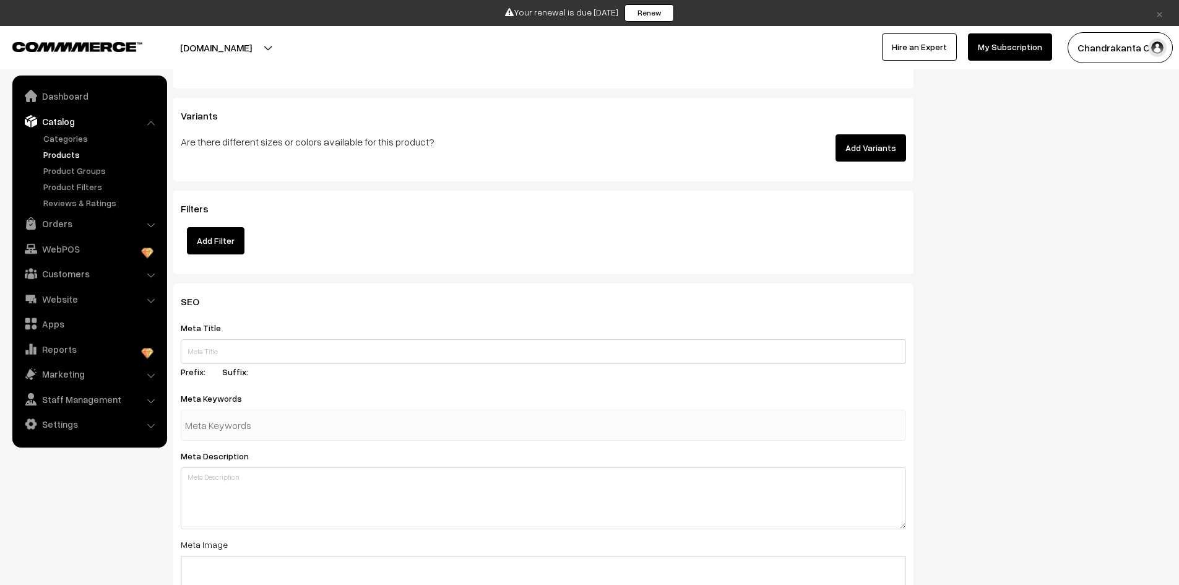
scroll to position [1300, 0]
click at [287, 416] on input "text" at bounding box center [249, 424] width 129 height 25
paste input "herbal soaps | rose handmade soap | goat milk handmade soap | ayurvedic soaps |…"
drag, startPoint x: 180, startPoint y: 432, endPoint x: 132, endPoint y: 433, distance: 47.7
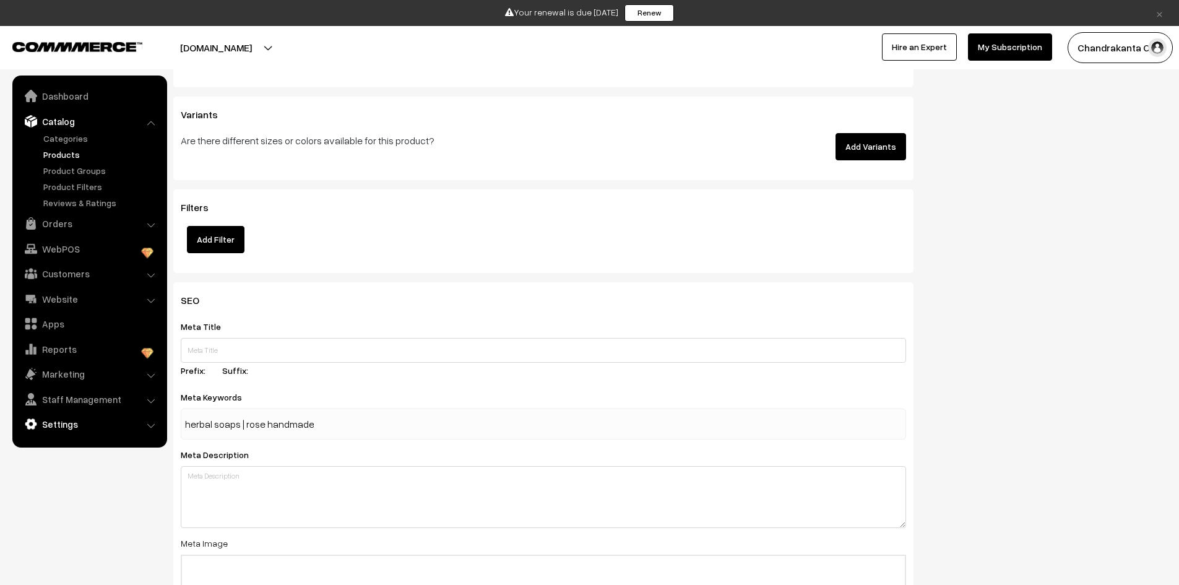
type input "herbal soaps | rose handmade soap | goat milk handmade soap | ayurvedic soaps |…"
click at [357, 430] on div at bounding box center [544, 424] width 726 height 31
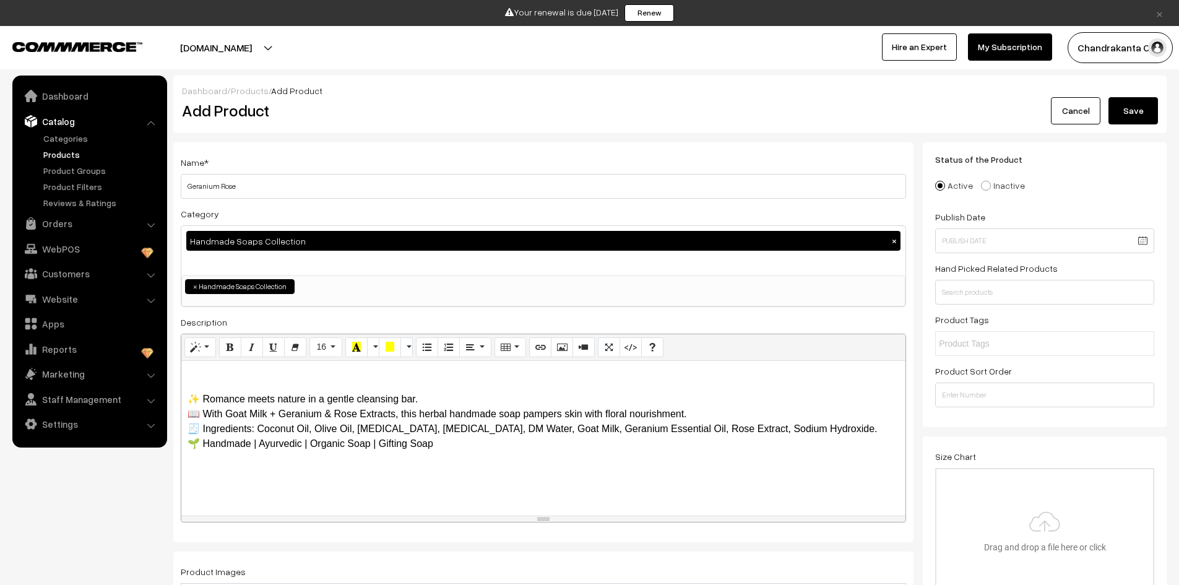
click at [1141, 108] on button "Save" at bounding box center [1134, 110] width 50 height 27
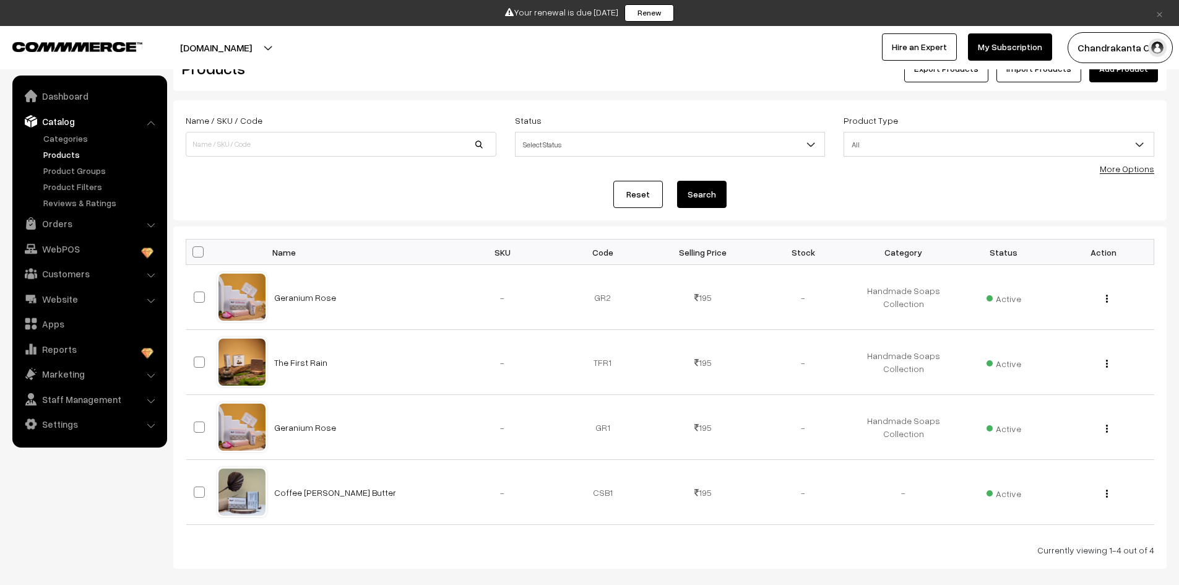
scroll to position [62, 0]
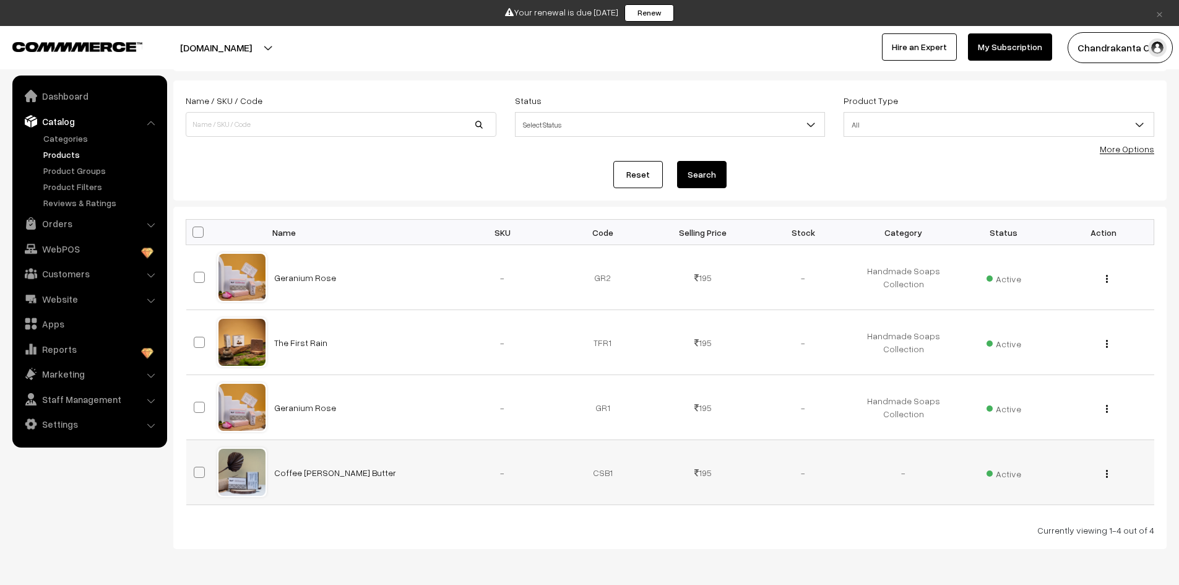
click at [810, 461] on td "-" at bounding box center [803, 472] width 100 height 65
click at [394, 459] on td "Coffee [PERSON_NAME] Butter" at bounding box center [360, 472] width 186 height 65
click at [298, 471] on link "Coffee [PERSON_NAME] Butter" at bounding box center [335, 472] width 122 height 11
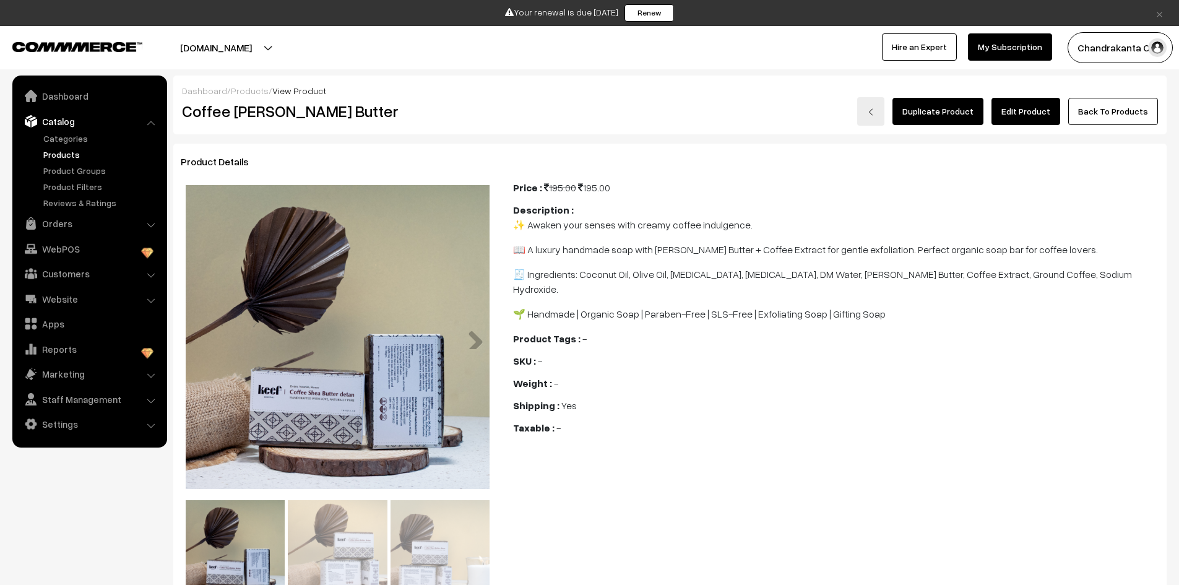
click at [1051, 116] on link "Edit Product" at bounding box center [1026, 111] width 69 height 27
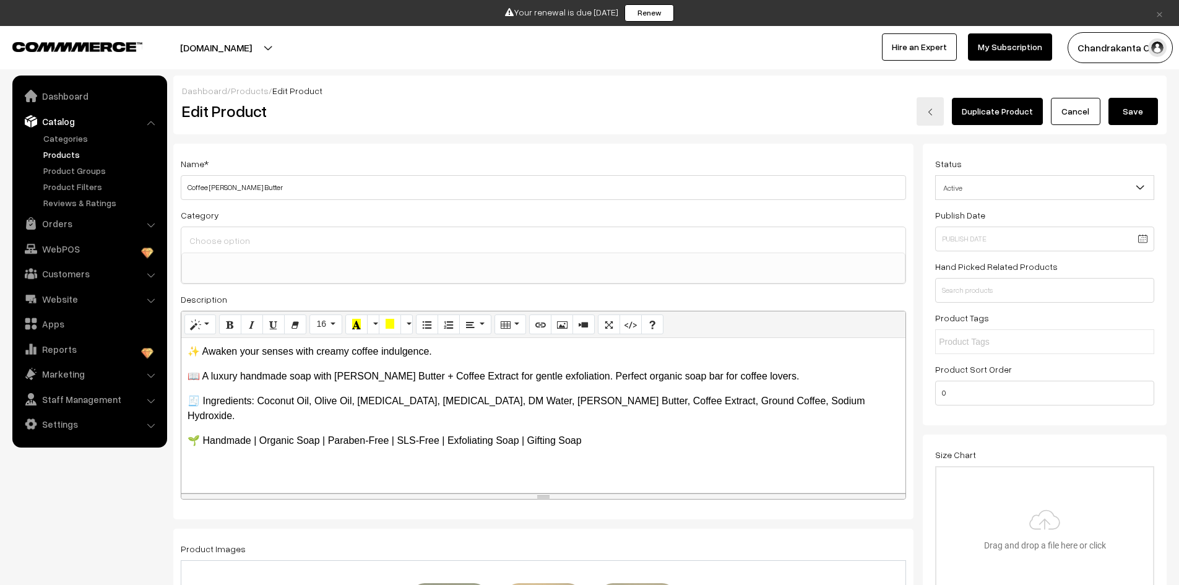
click at [259, 275] on span at bounding box center [543, 268] width 724 height 31
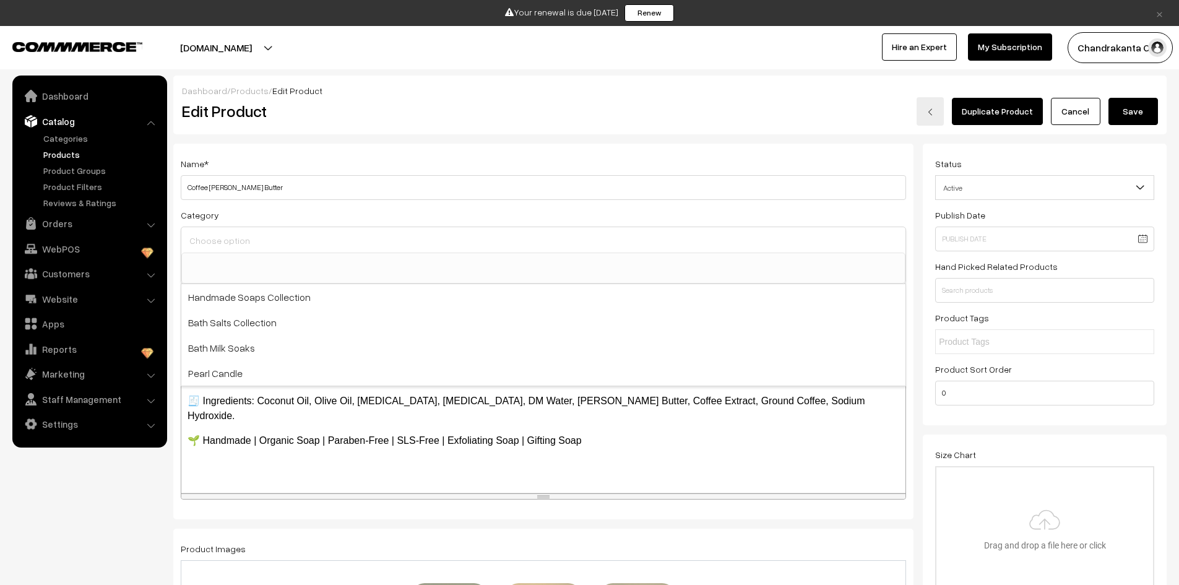
click at [266, 235] on input at bounding box center [543, 241] width 714 height 18
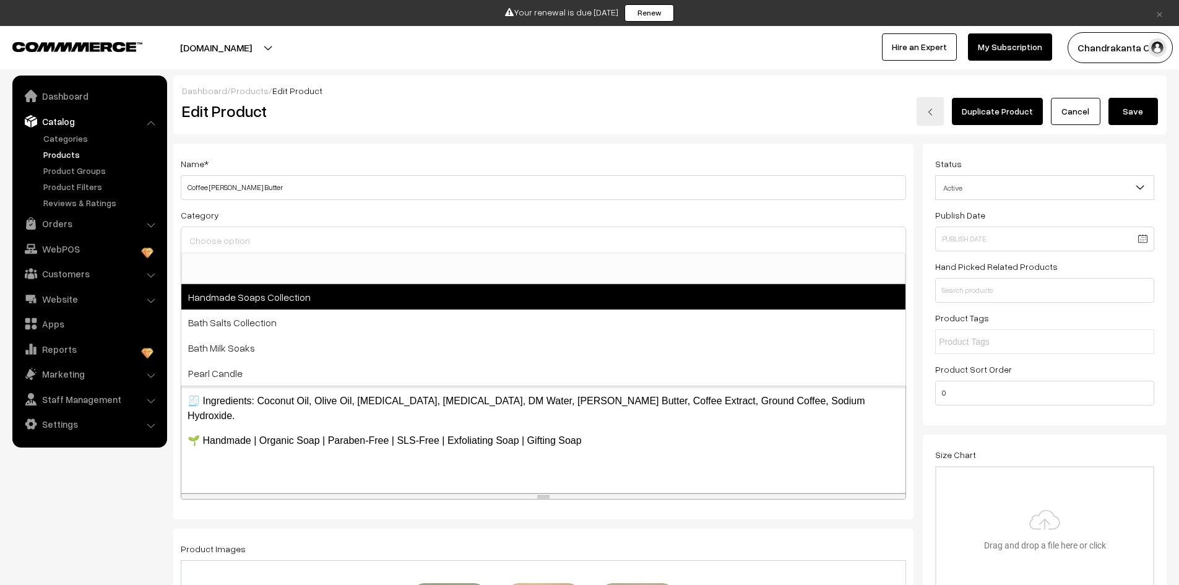
click at [285, 300] on span "Handmade Soaps Collection" at bounding box center [543, 296] width 724 height 25
select select "7"
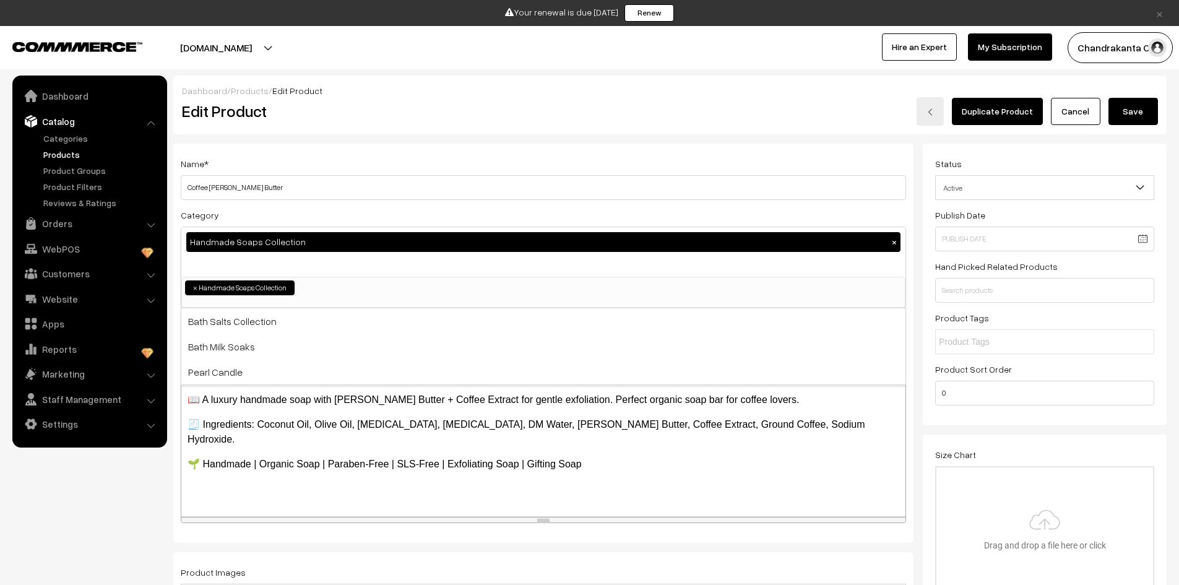
click at [1142, 100] on button "Save" at bounding box center [1134, 111] width 50 height 27
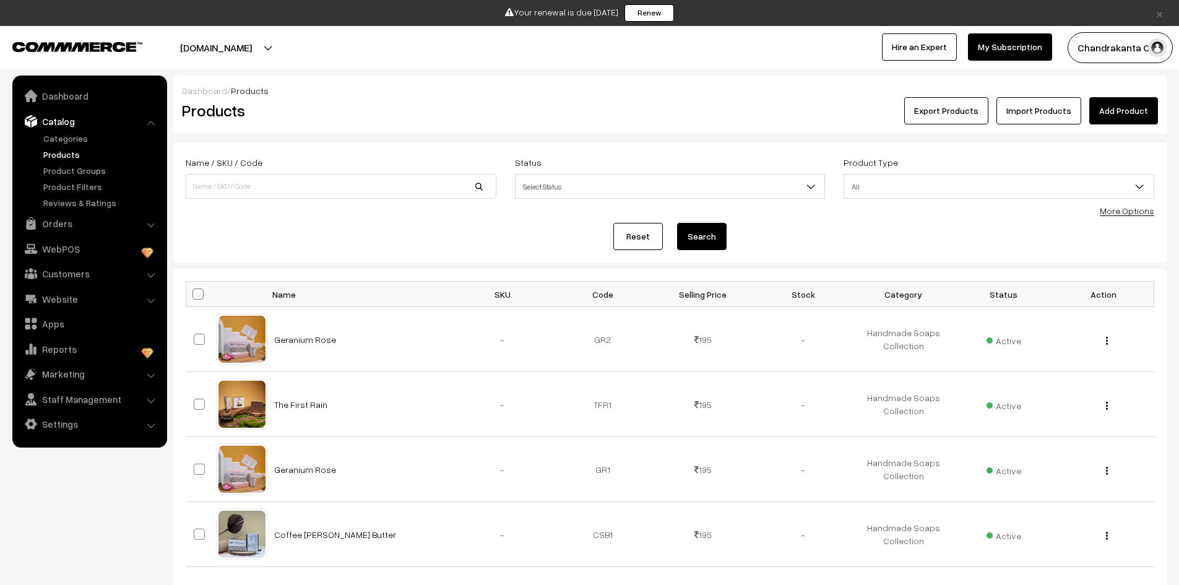
click at [1128, 103] on link "Add Product" at bounding box center [1124, 110] width 69 height 27
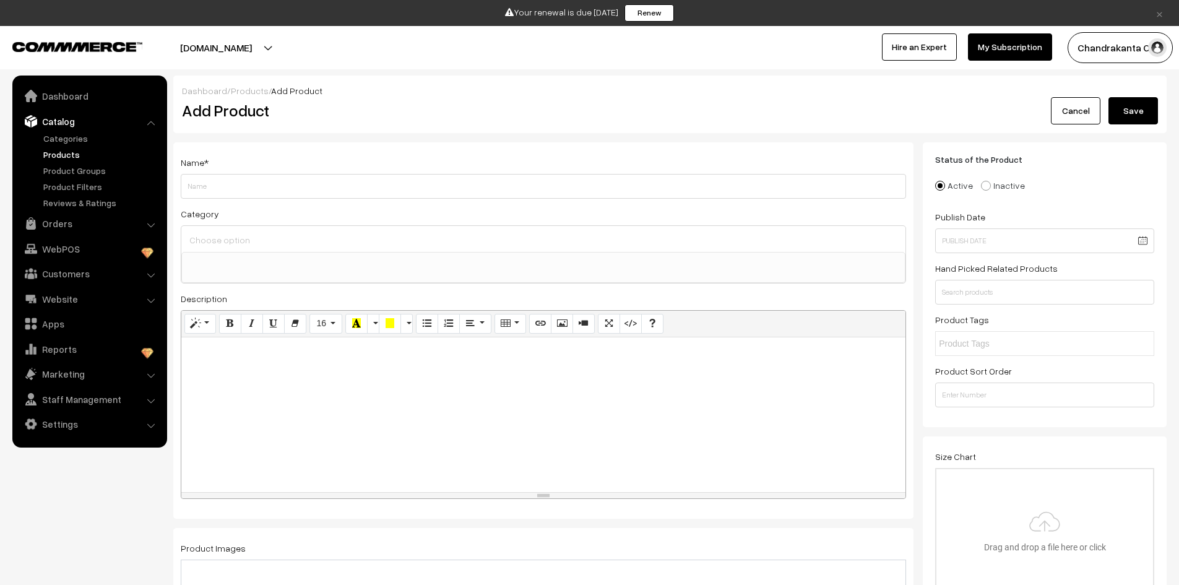
select select
paste input "Geranium Rose Bath Salt"
type input "Geranium Rose Bath Salt"
click at [351, 243] on input at bounding box center [543, 240] width 714 height 18
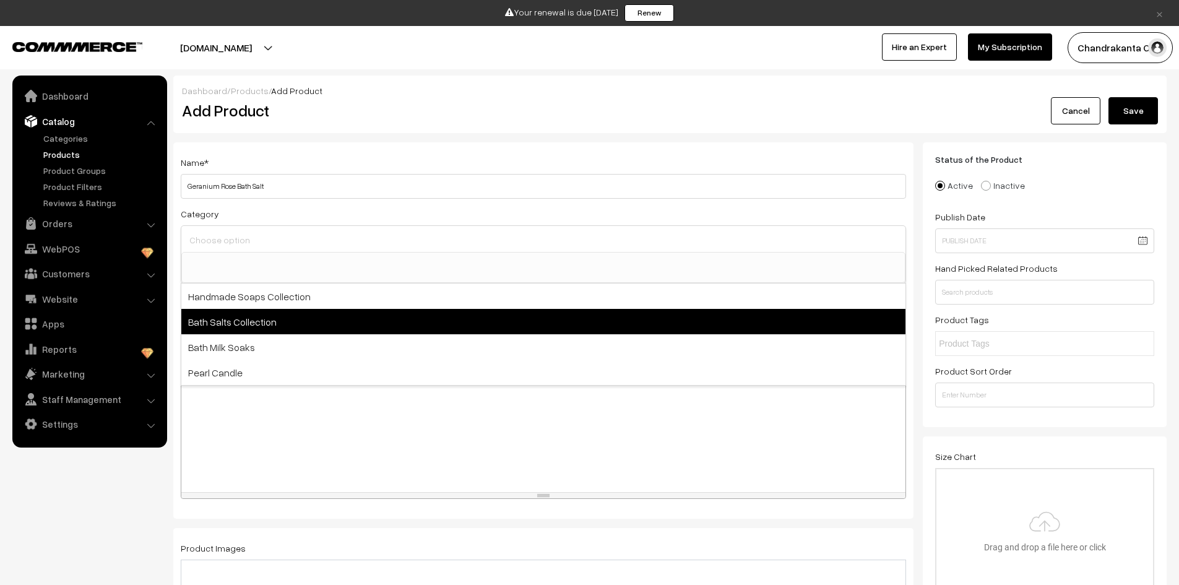
click at [346, 321] on span "Bath Salts Collection" at bounding box center [543, 321] width 724 height 25
select select "8"
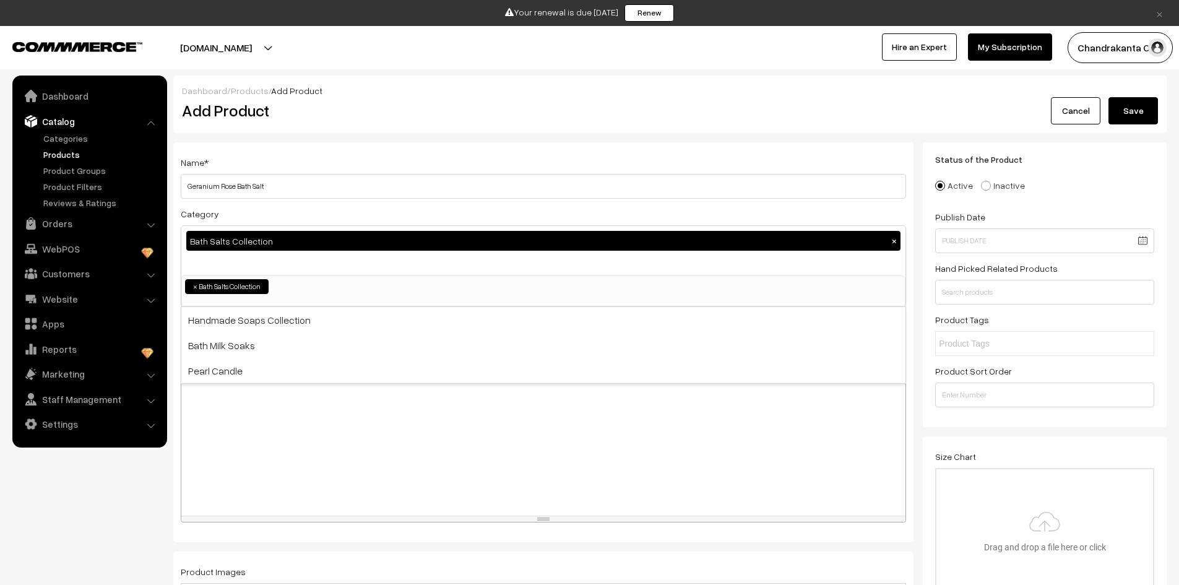
click at [333, 406] on div at bounding box center [543, 438] width 724 height 155
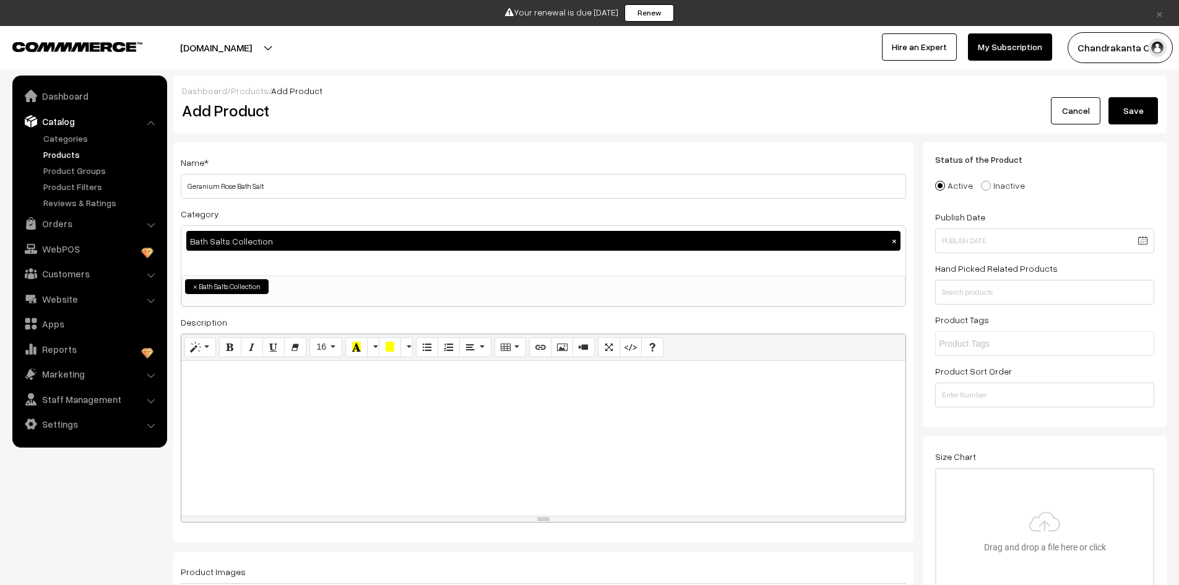
paste div
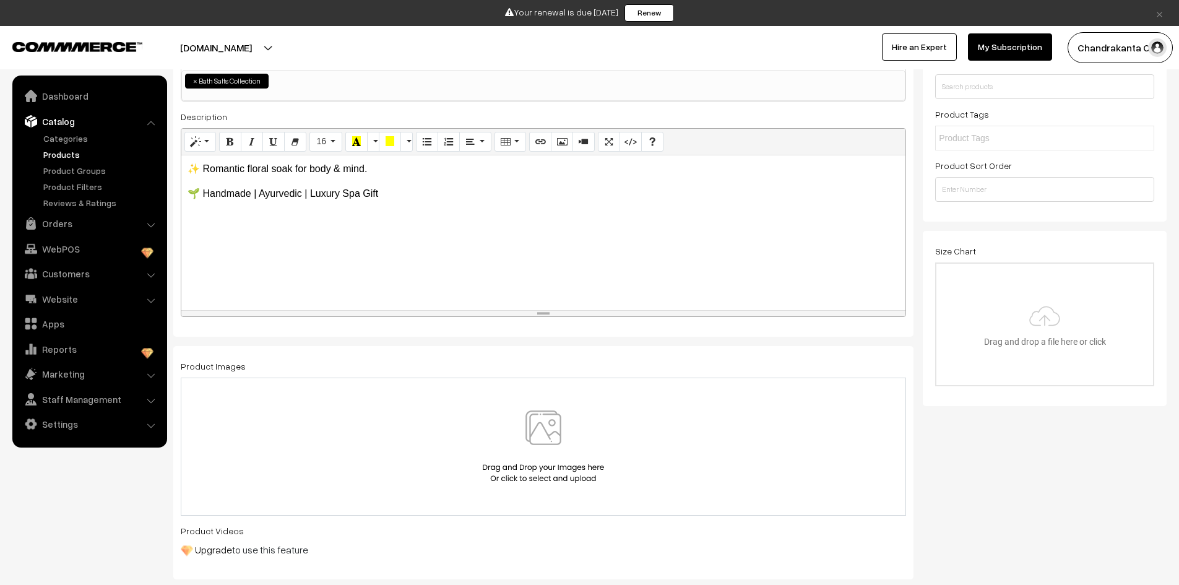
scroll to position [310, 0]
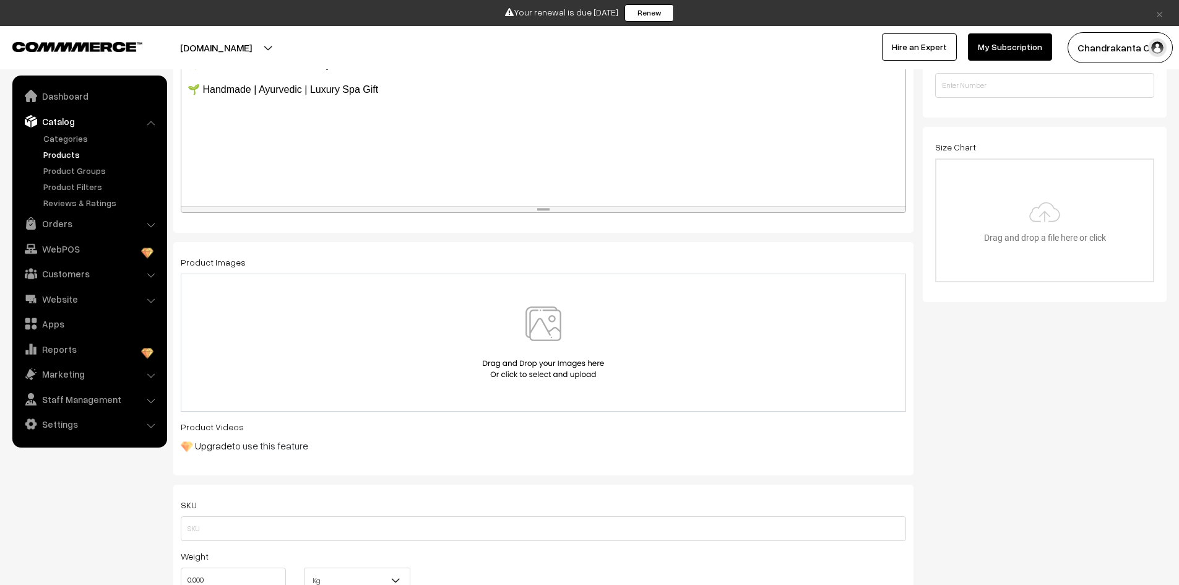
click at [561, 323] on img at bounding box center [544, 342] width 128 height 72
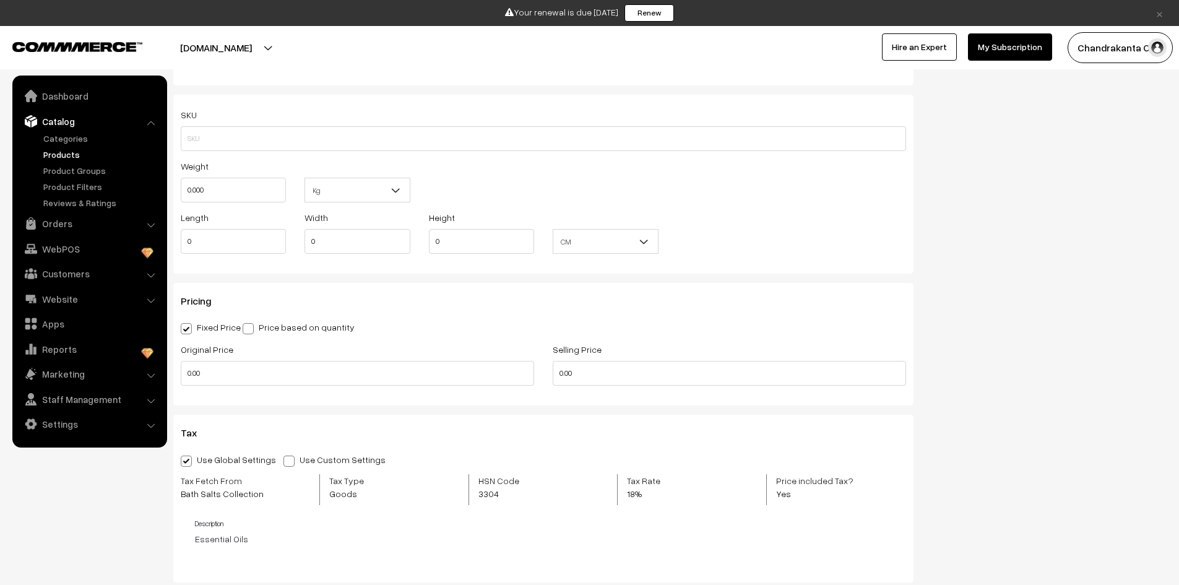
scroll to position [743, 0]
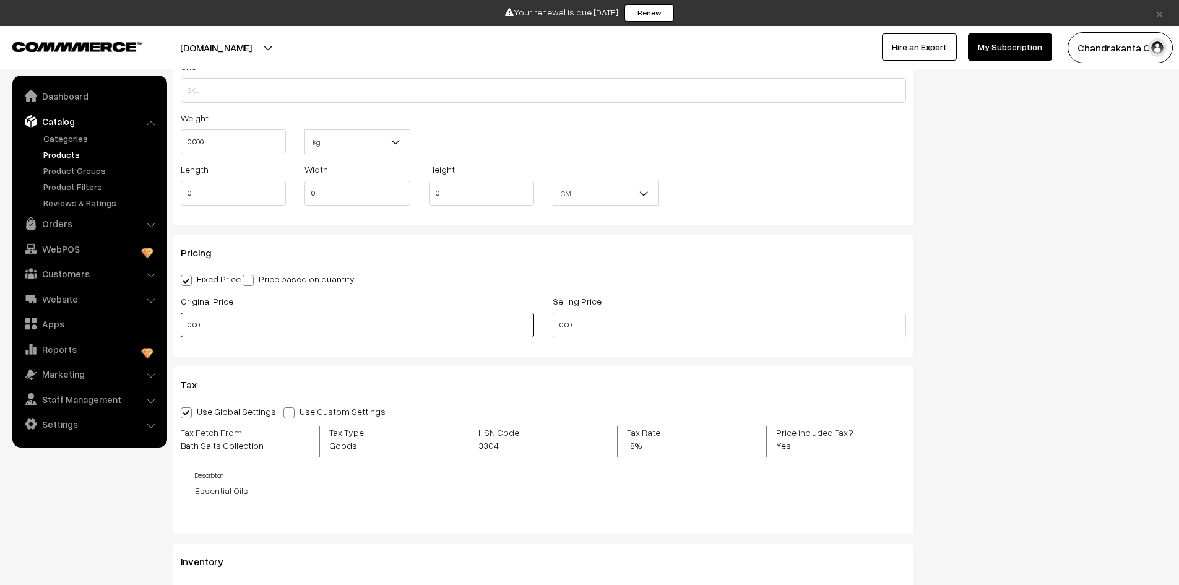
click at [183, 328] on input "0.00" at bounding box center [357, 325] width 353 height 25
click at [196, 324] on input "0.00" at bounding box center [357, 325] width 353 height 25
type input "345"
click at [570, 316] on input "0.00" at bounding box center [729, 325] width 353 height 25
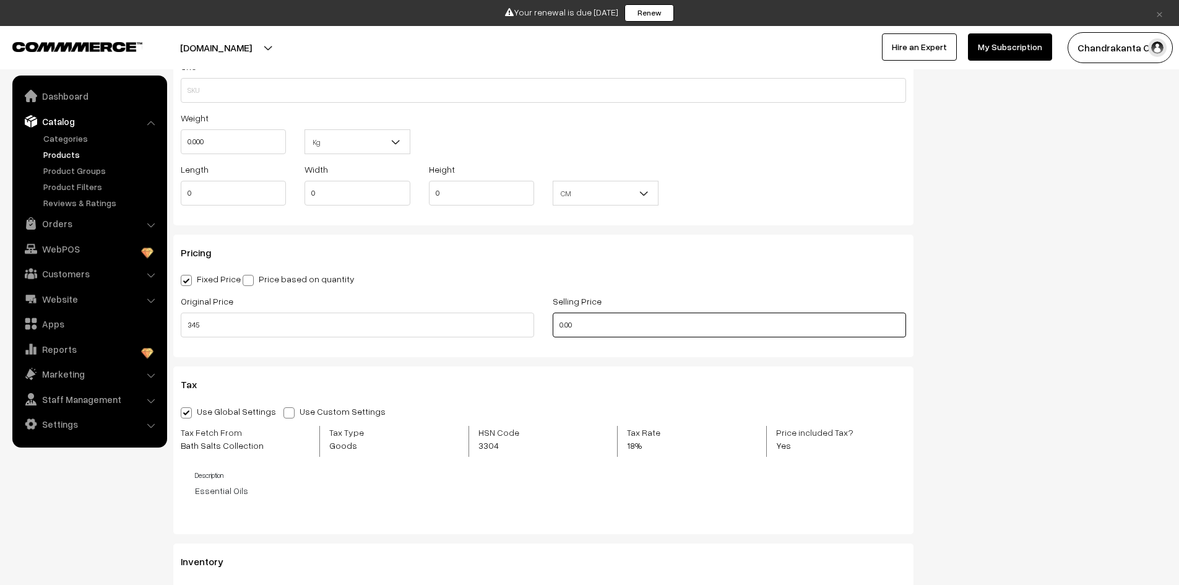
click at [570, 327] on input "0.00" at bounding box center [729, 325] width 353 height 25
type input "345"
click at [578, 367] on div "Tax Use Global Settings Use Custom Settings Skip Adding Tax Tax Fetch From Bath…" at bounding box center [543, 450] width 740 height 168
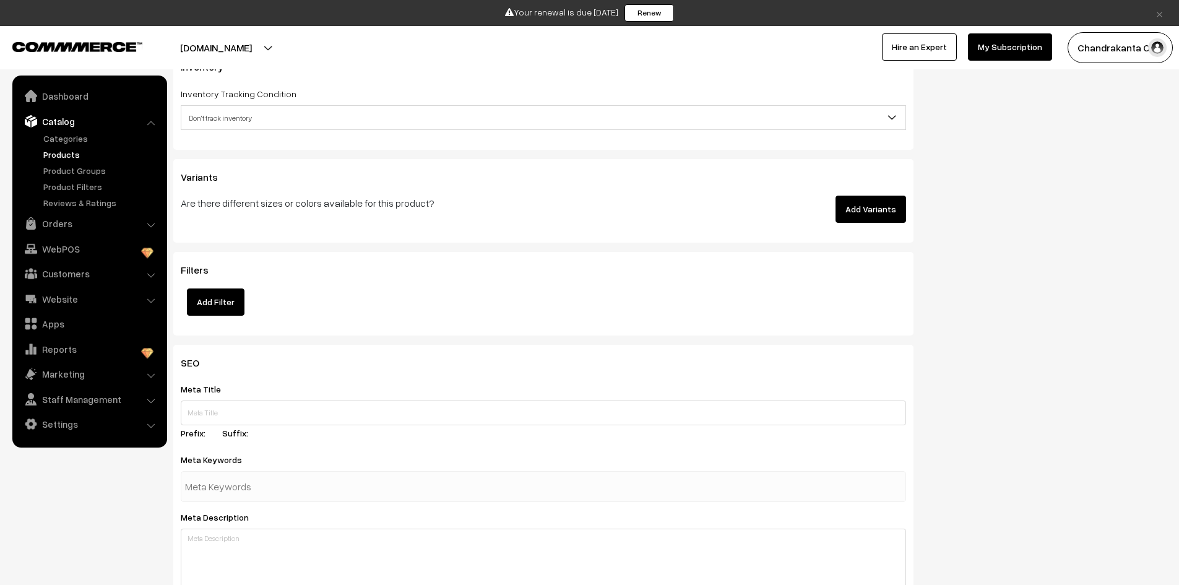
scroll to position [1238, 0]
click at [278, 486] on input "text" at bounding box center [249, 486] width 129 height 25
paste input "rose bath salt | organic bath salts | gifting bath salts | handmade spa salts"
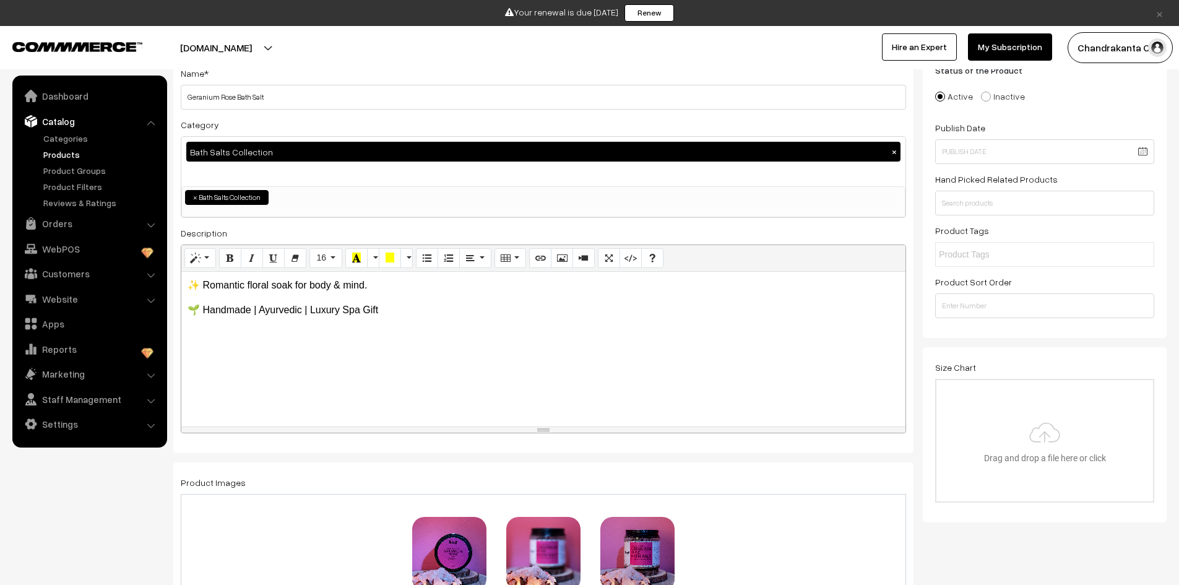
scroll to position [0, 0]
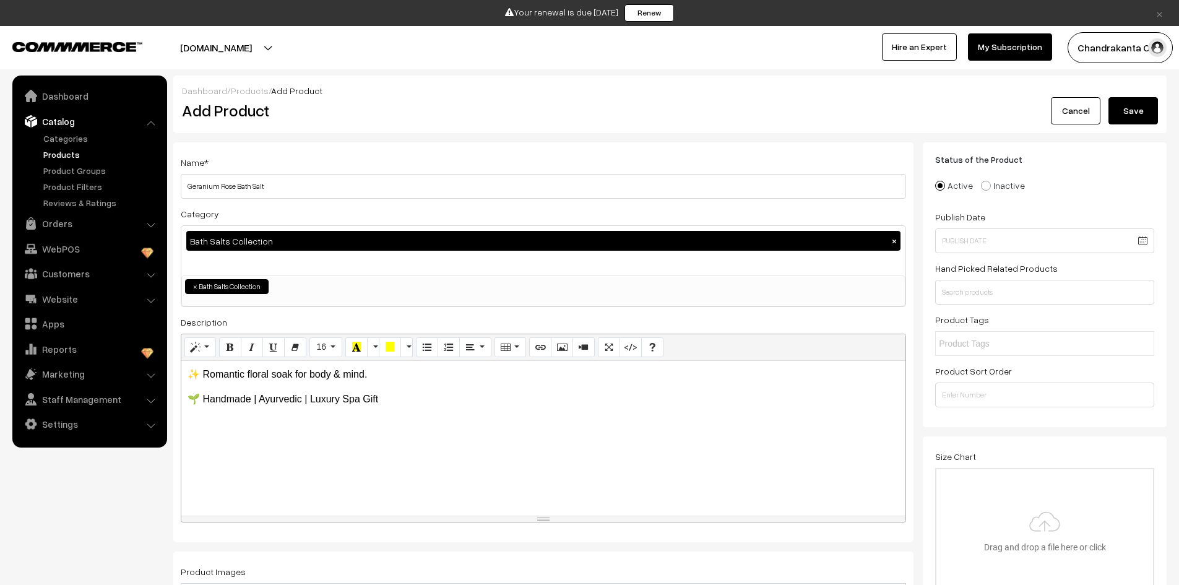
type input "rose bath salt | organic bath salts | gifting bath salts | handmade spa salts"
click at [1148, 116] on button "Save" at bounding box center [1134, 110] width 50 height 27
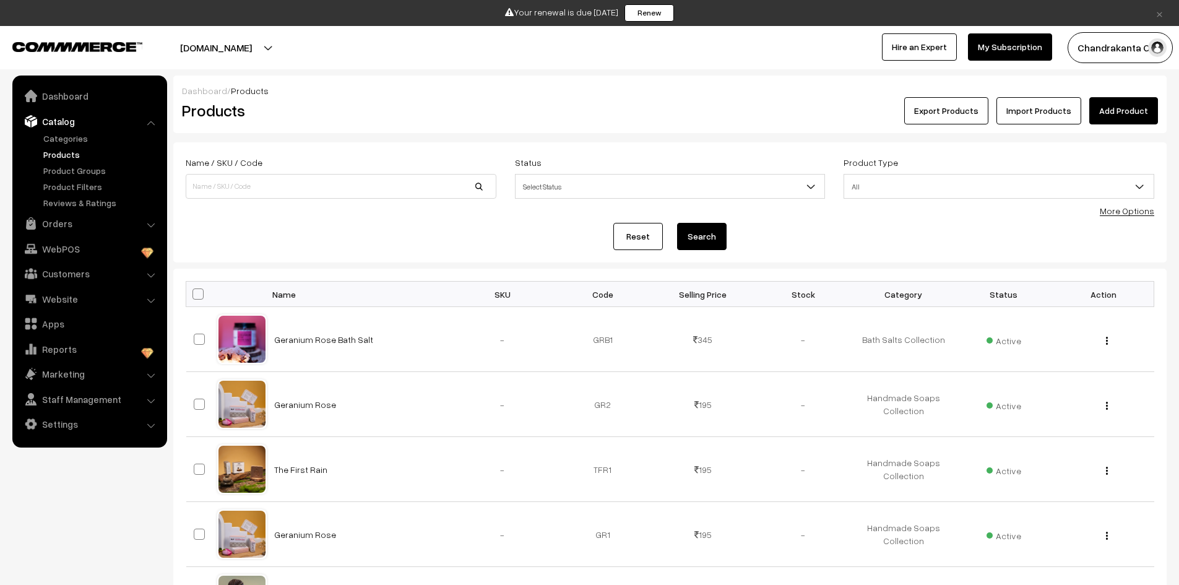
drag, startPoint x: 1132, startPoint y: 112, endPoint x: 1124, endPoint y: 125, distance: 15.3
click at [1132, 112] on link "Add Product" at bounding box center [1124, 110] width 69 height 27
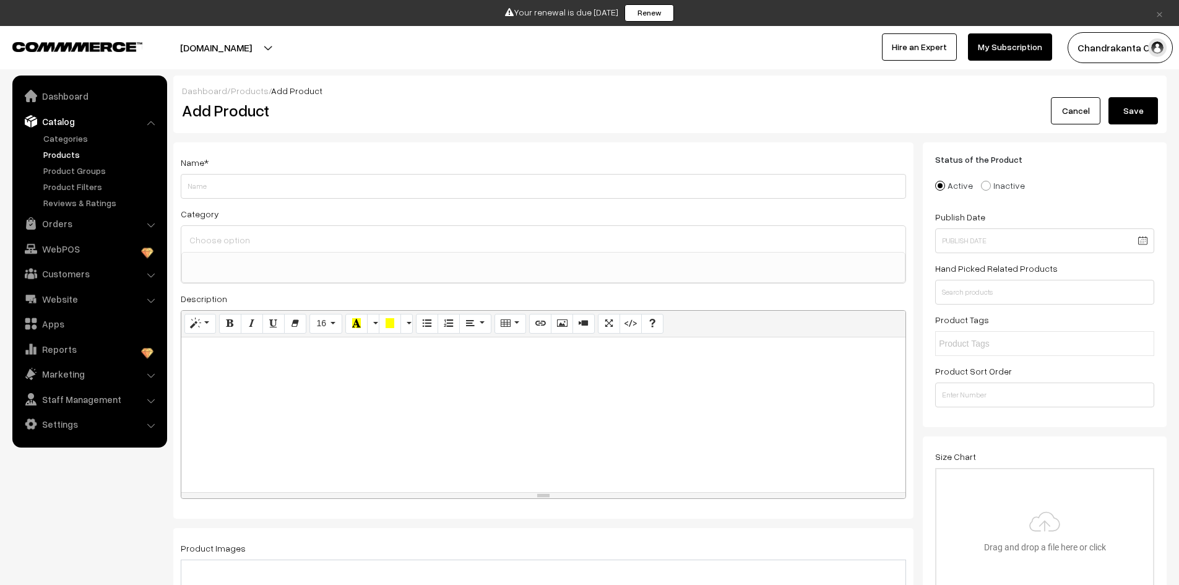
select select
paste input "Gold Dust"
type input "Gold Dust"
click at [243, 242] on input at bounding box center [543, 240] width 714 height 18
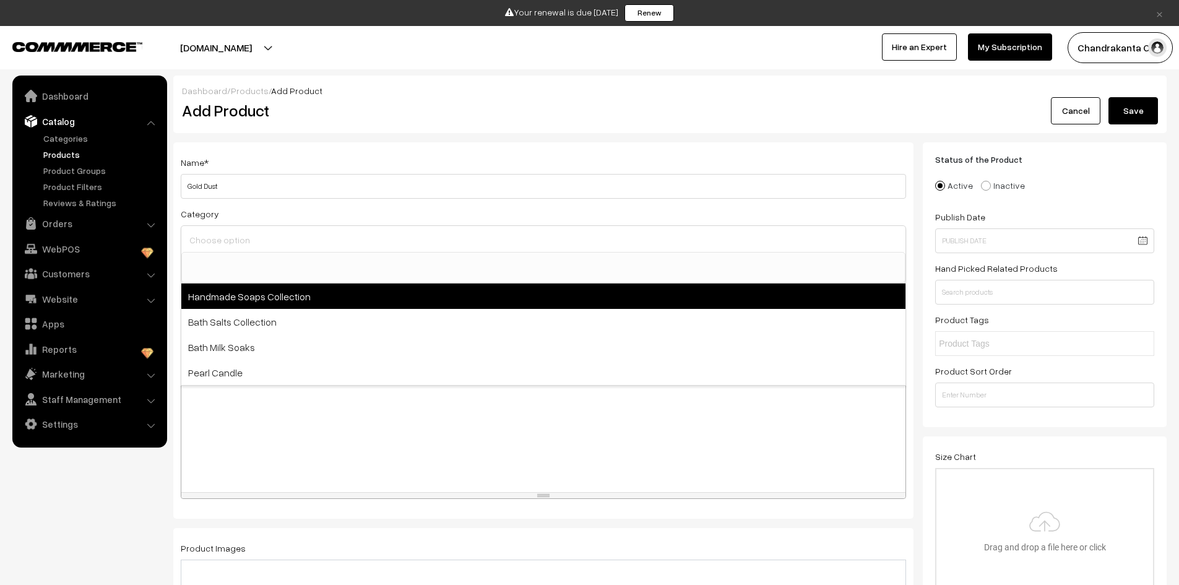
click at [267, 300] on span "Handmade Soaps Collection" at bounding box center [543, 296] width 724 height 25
select select "7"
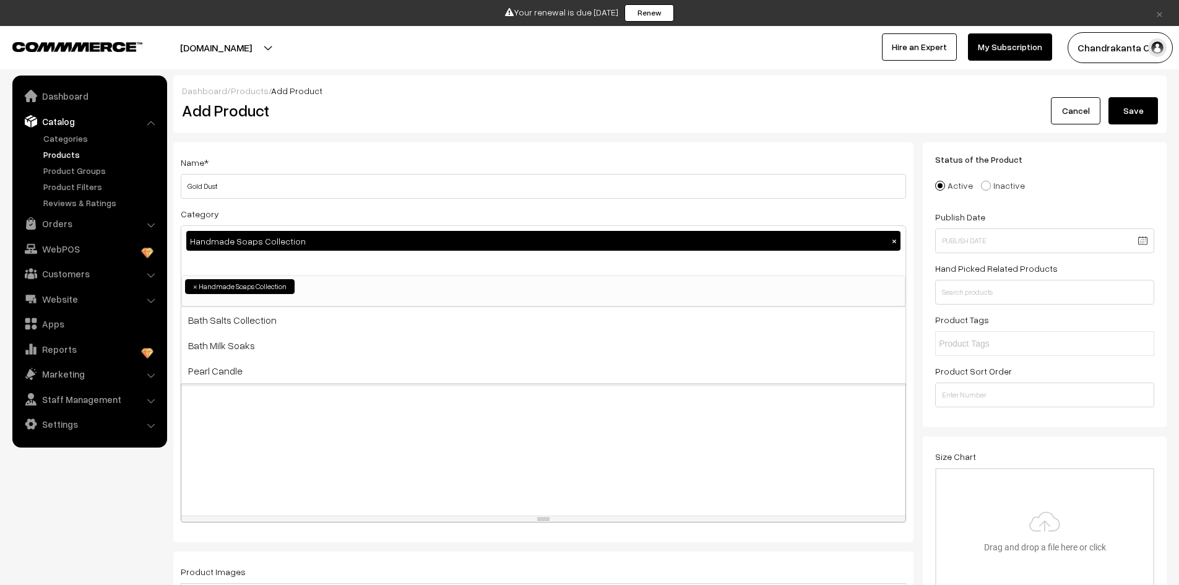
click at [282, 433] on div at bounding box center [543, 438] width 724 height 155
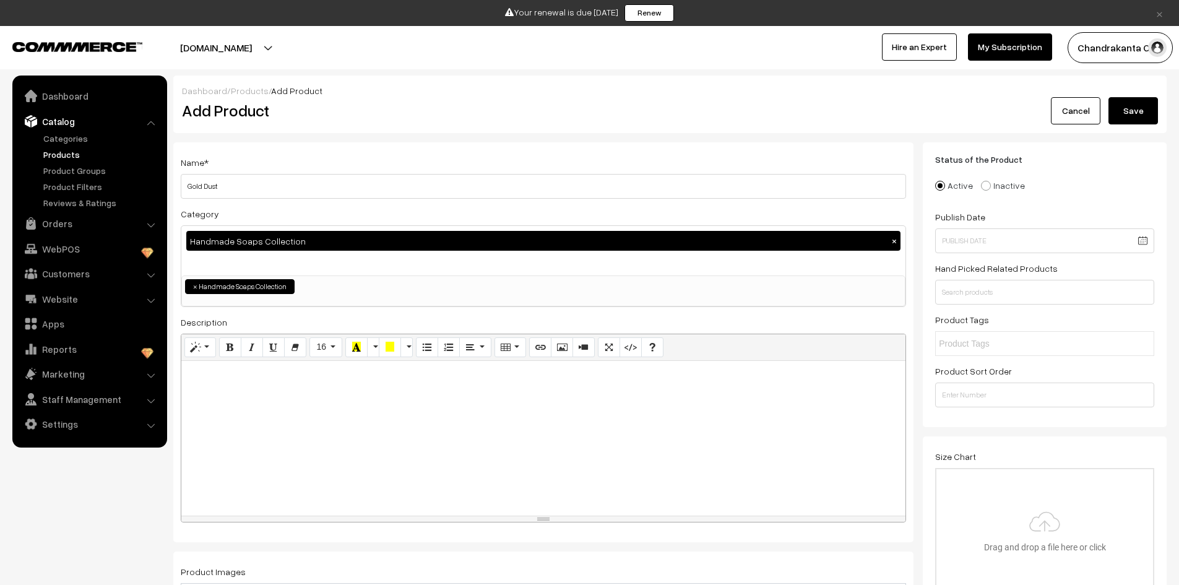
paste div
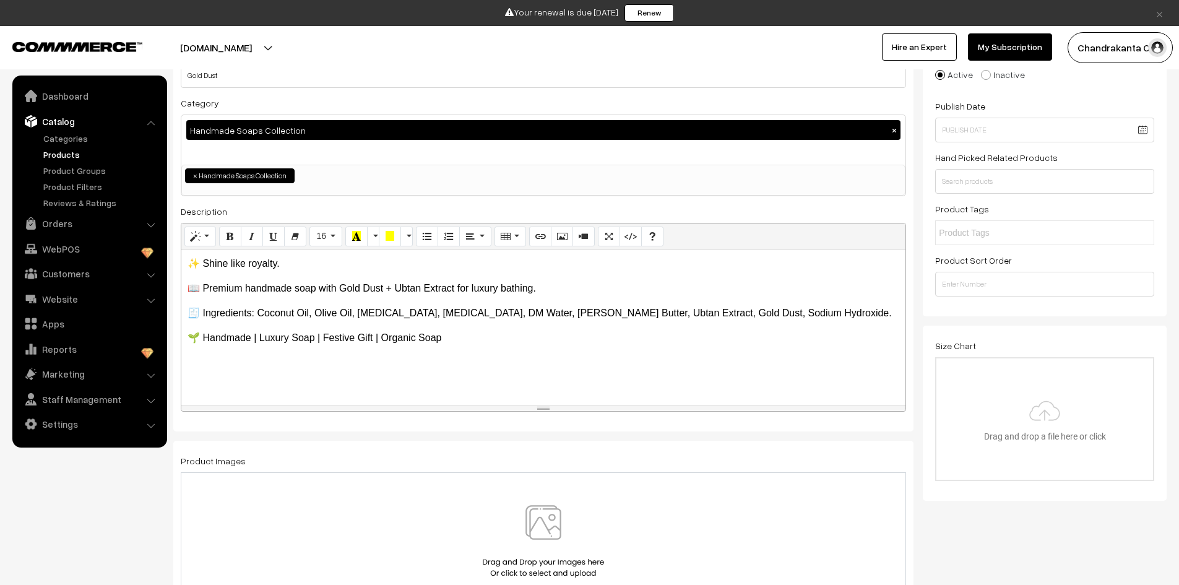
scroll to position [310, 0]
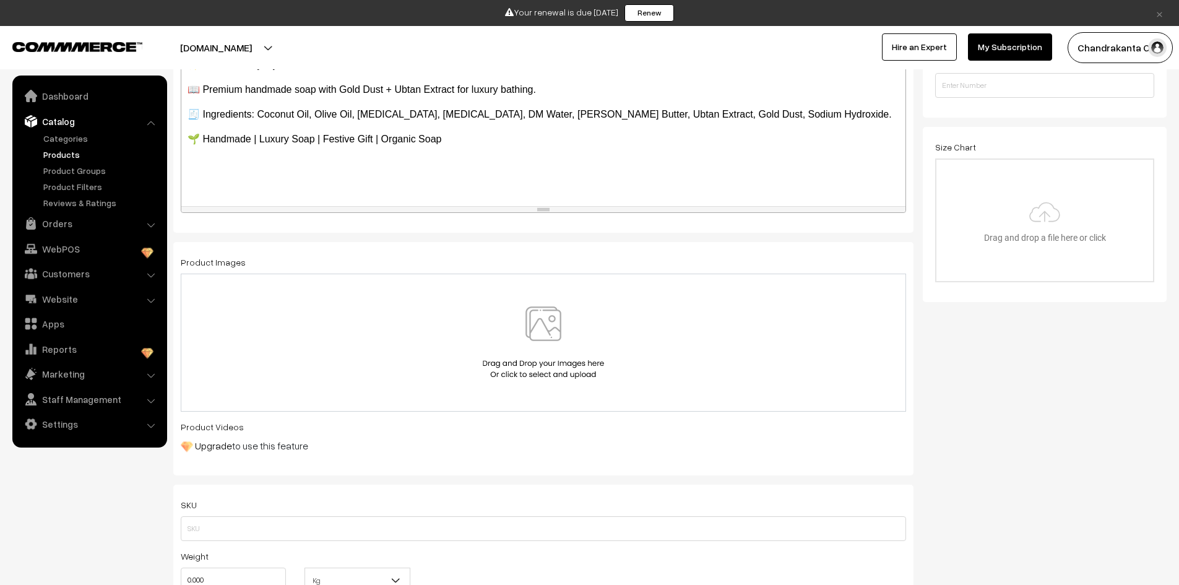
click at [564, 349] on img at bounding box center [544, 342] width 128 height 72
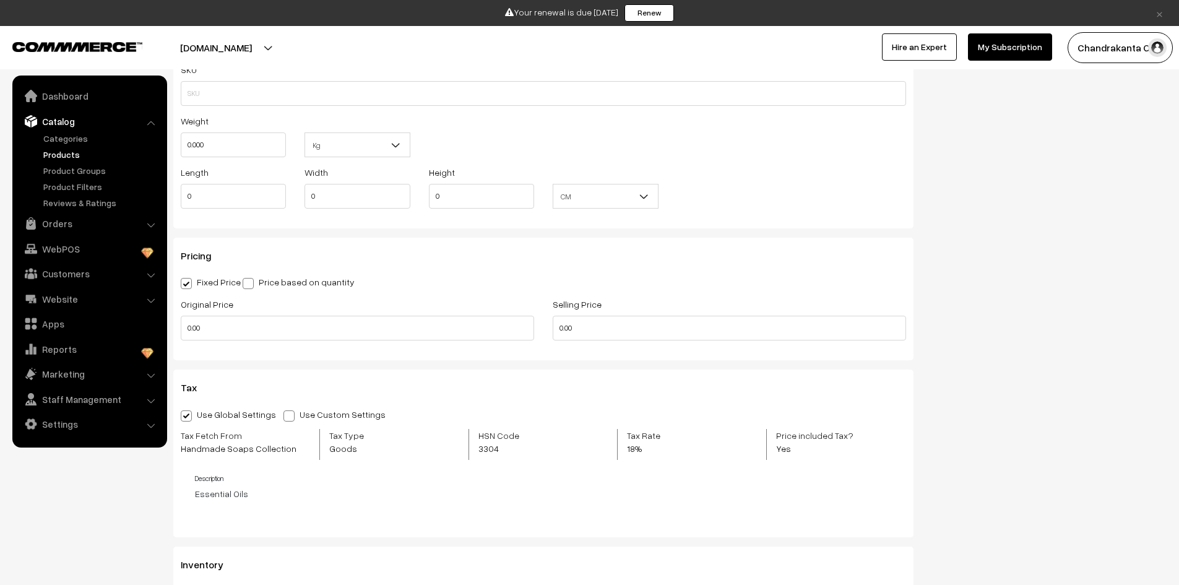
scroll to position [743, 0]
click at [252, 325] on input "0.00" at bounding box center [357, 325] width 353 height 25
type input "195"
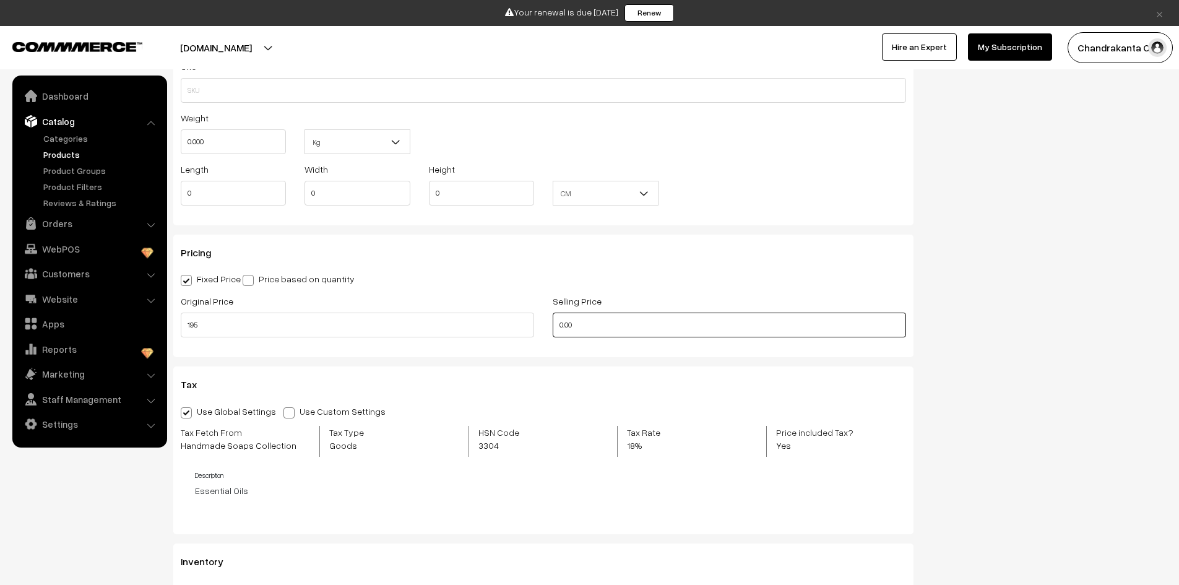
click at [600, 326] on input "0.00" at bounding box center [729, 325] width 353 height 25
type input "`"
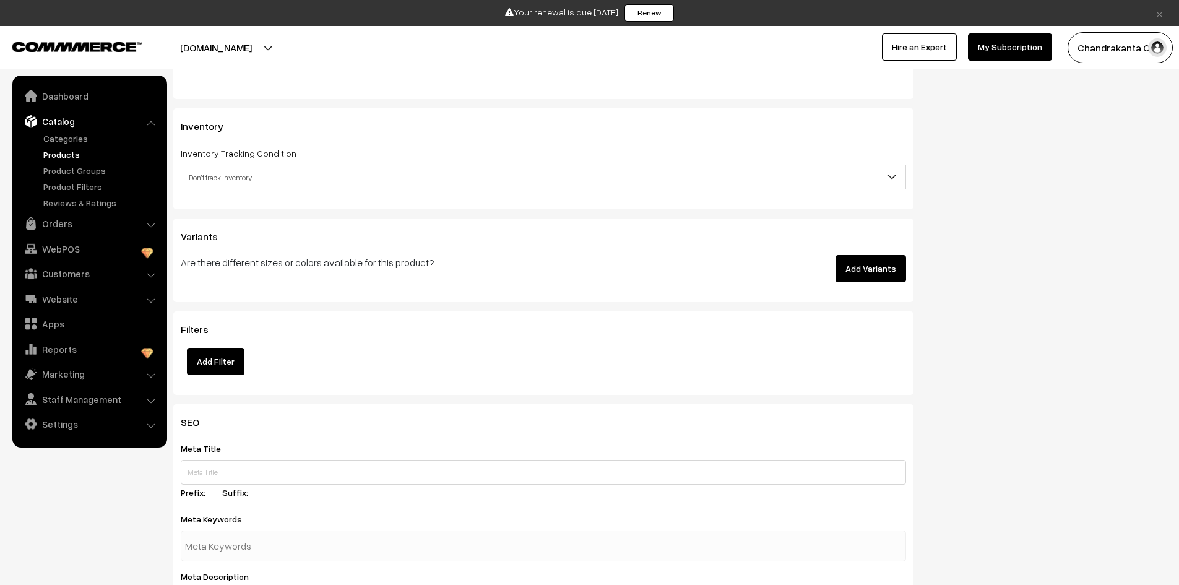
scroll to position [1238, 0]
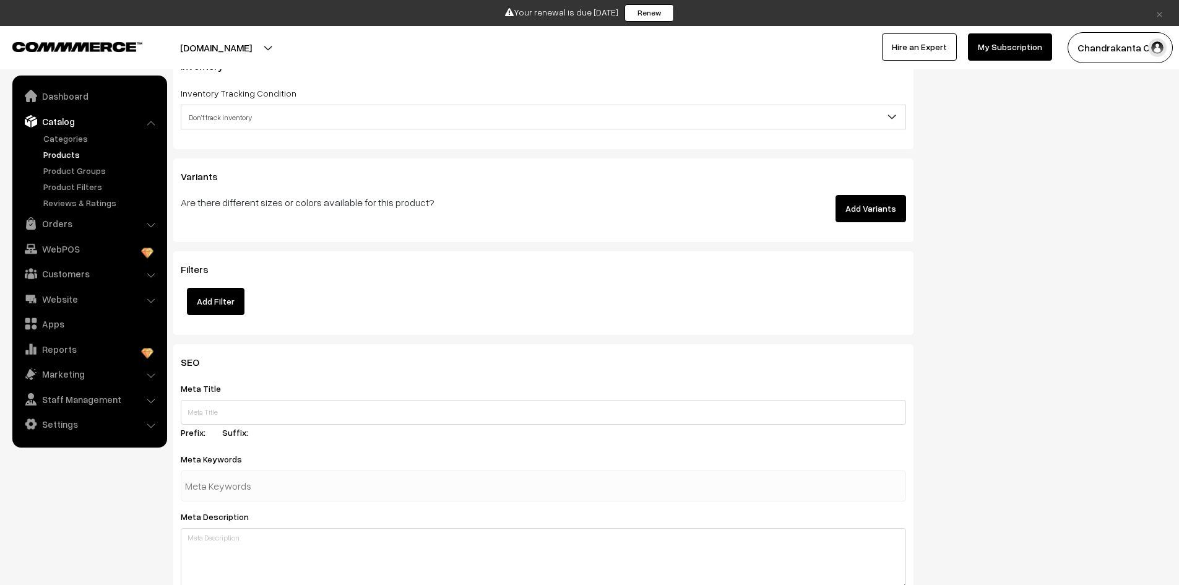
type input "195"
click at [262, 487] on input "text" at bounding box center [249, 486] width 129 height 25
paste input "luxury handmade soaps | gold dust soap | premium handmade soaps | handmade soap…"
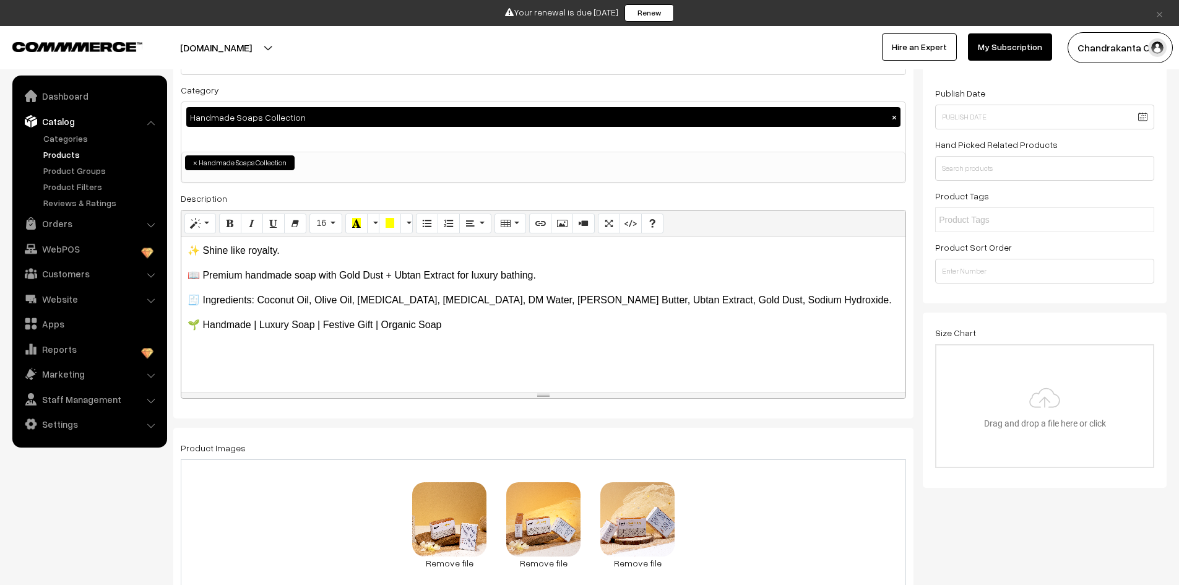
scroll to position [0, 0]
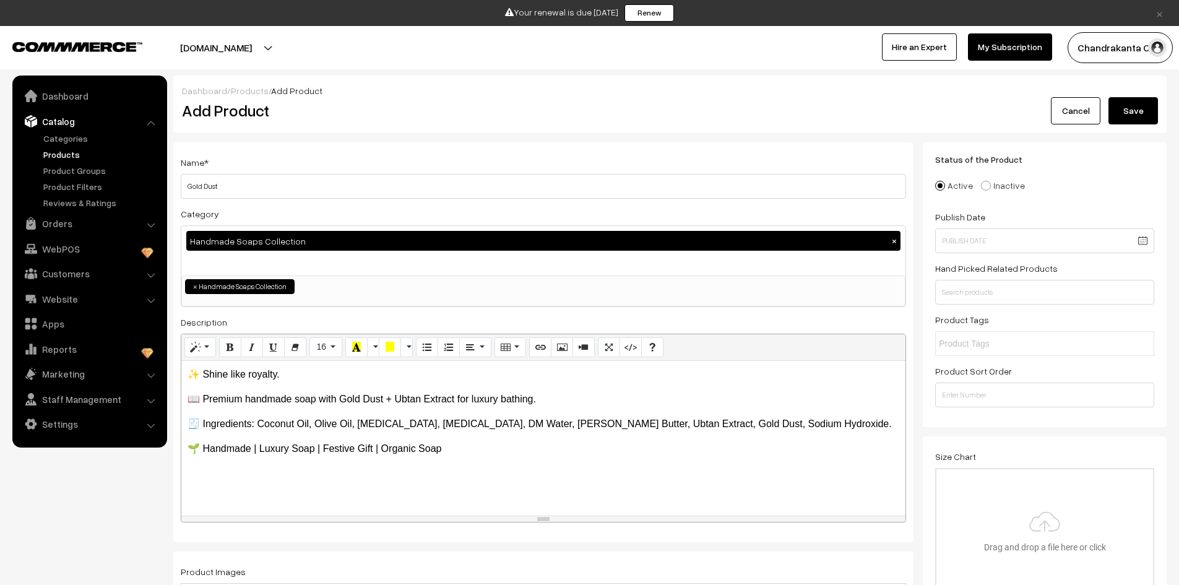
type input "luxury handmade soaps | gold dust soap | premium handmade soaps | handmade soap…"
click at [1139, 112] on button "Save" at bounding box center [1134, 110] width 50 height 27
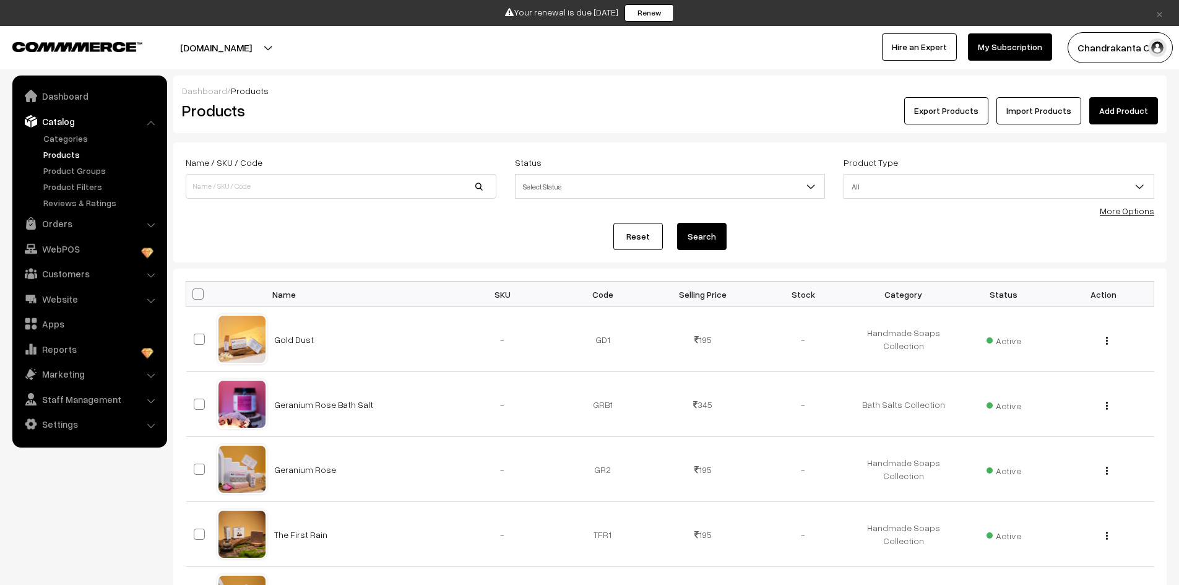
click at [1124, 118] on link "Add Product" at bounding box center [1124, 110] width 69 height 27
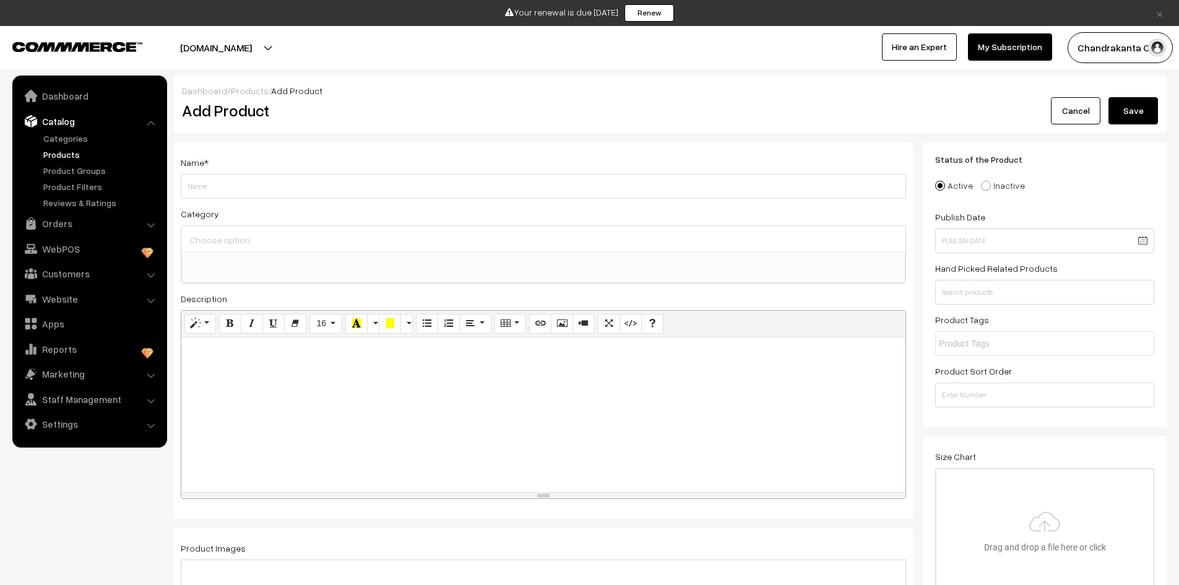
select select
type input "Honey-Oats Scrub"
click at [311, 242] on input at bounding box center [543, 240] width 714 height 18
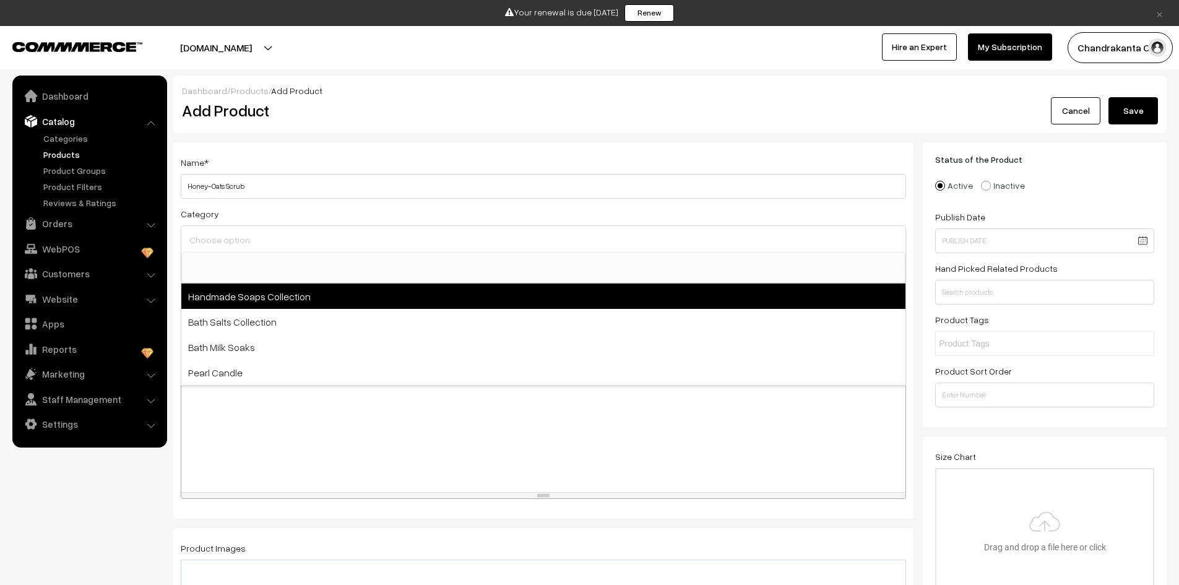
click at [309, 301] on span "Handmade Soaps Collection" at bounding box center [543, 296] width 724 height 25
select select "7"
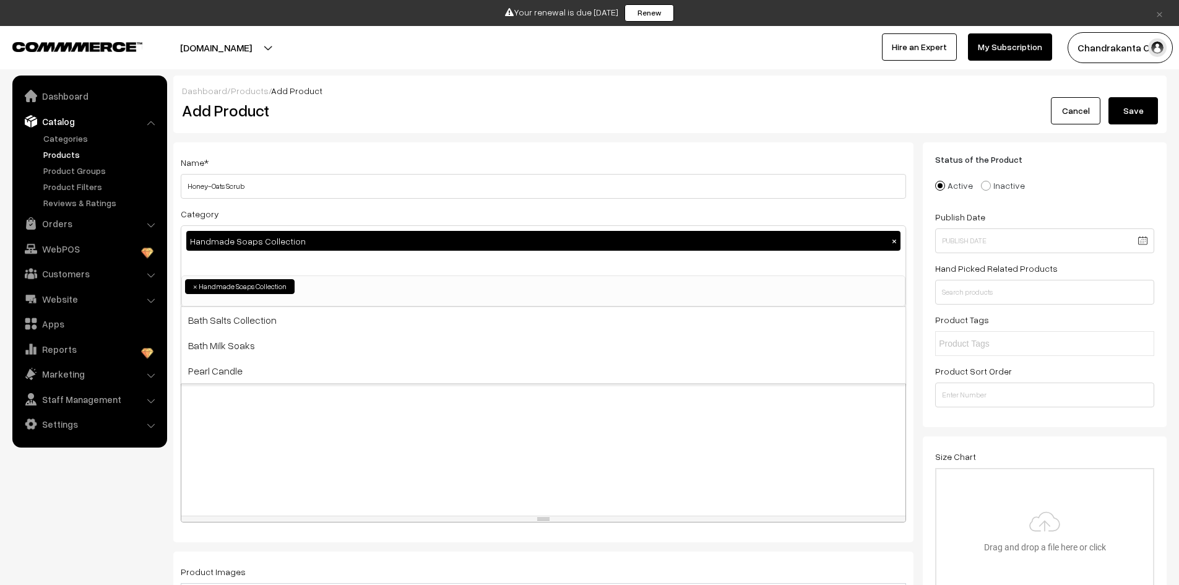
click at [321, 426] on div at bounding box center [543, 438] width 724 height 155
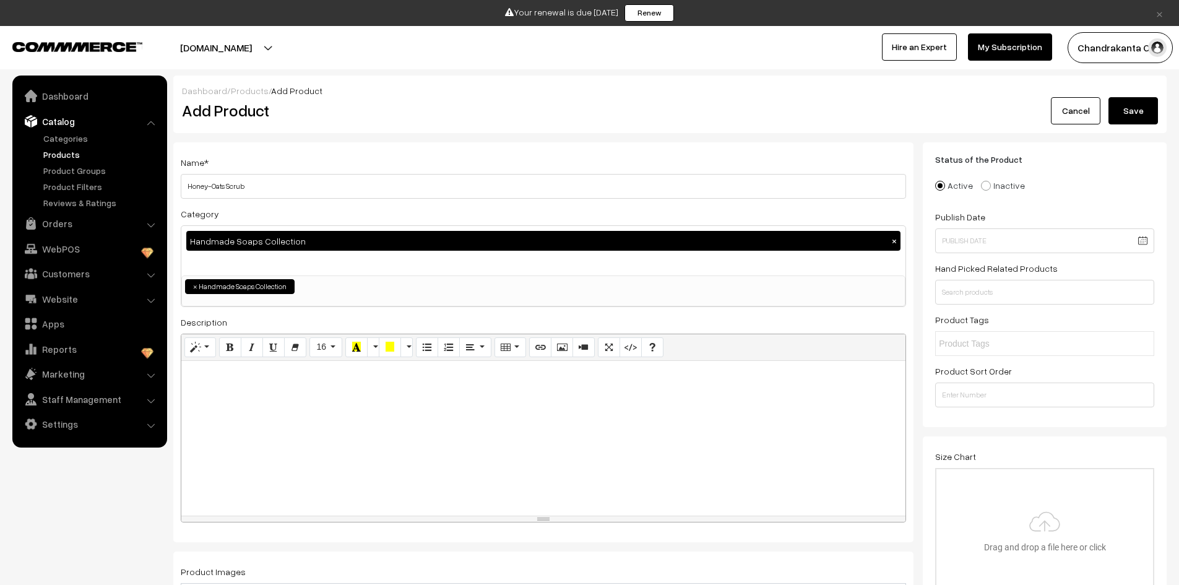
click at [323, 422] on div at bounding box center [543, 438] width 724 height 155
paste div
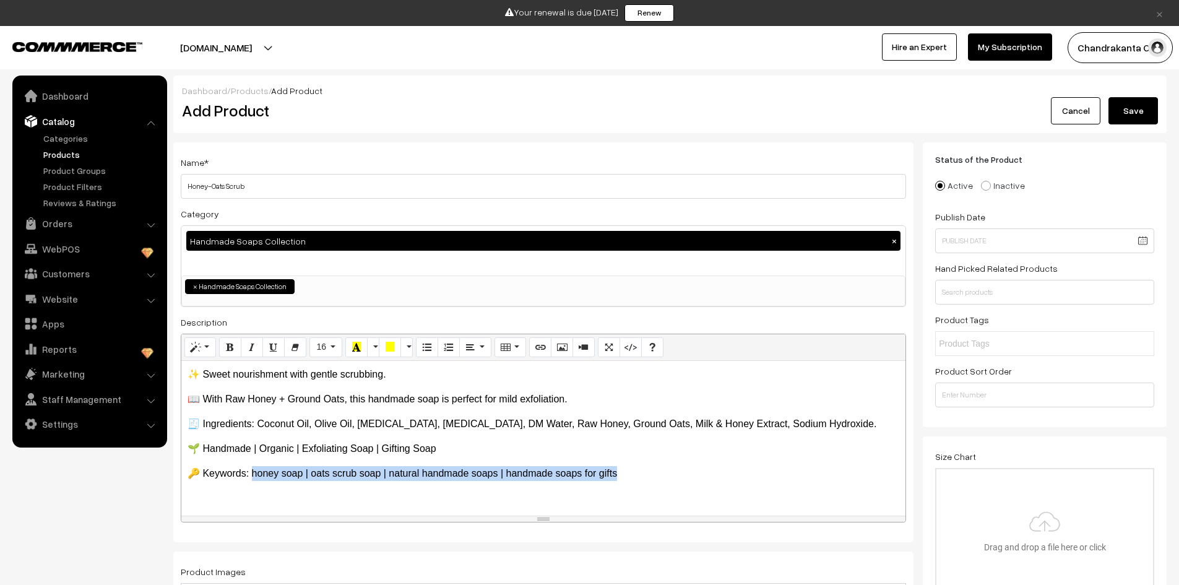
drag, startPoint x: 629, startPoint y: 475, endPoint x: 254, endPoint y: 471, distance: 374.5
click at [254, 471] on p "🔑 Keywords: honey soap | oats scrub soap | natural handmade soaps | handmade so…" at bounding box center [544, 473] width 712 height 15
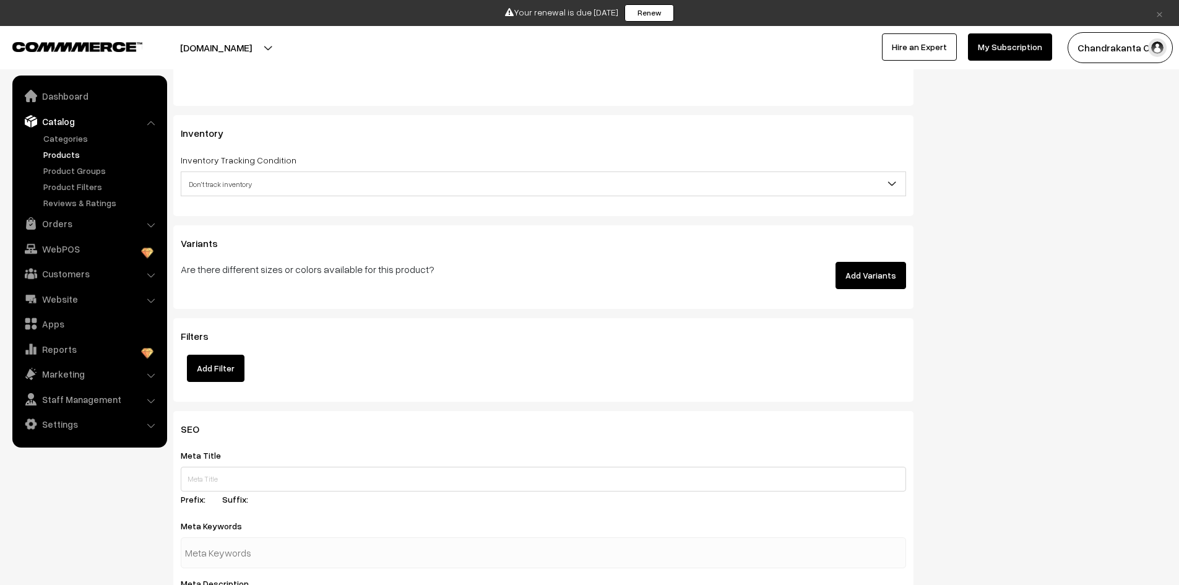
scroll to position [1486, 0]
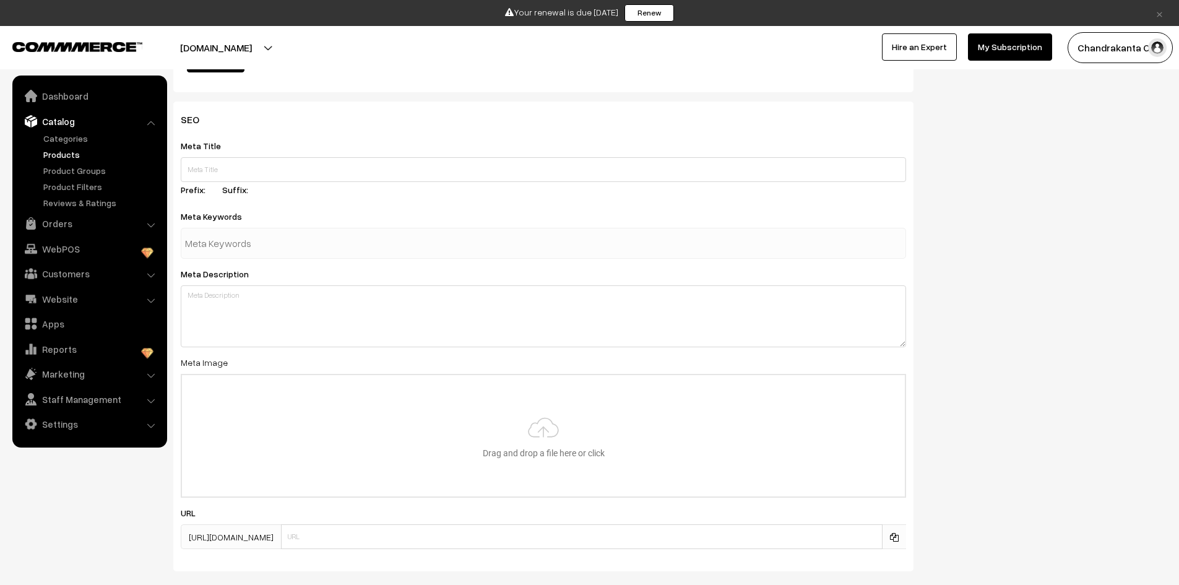
click at [250, 243] on input "text" at bounding box center [249, 243] width 129 height 25
paste input "honey soap | oats scrub soap | natural handmade soaps | handmade soaps for gifts"
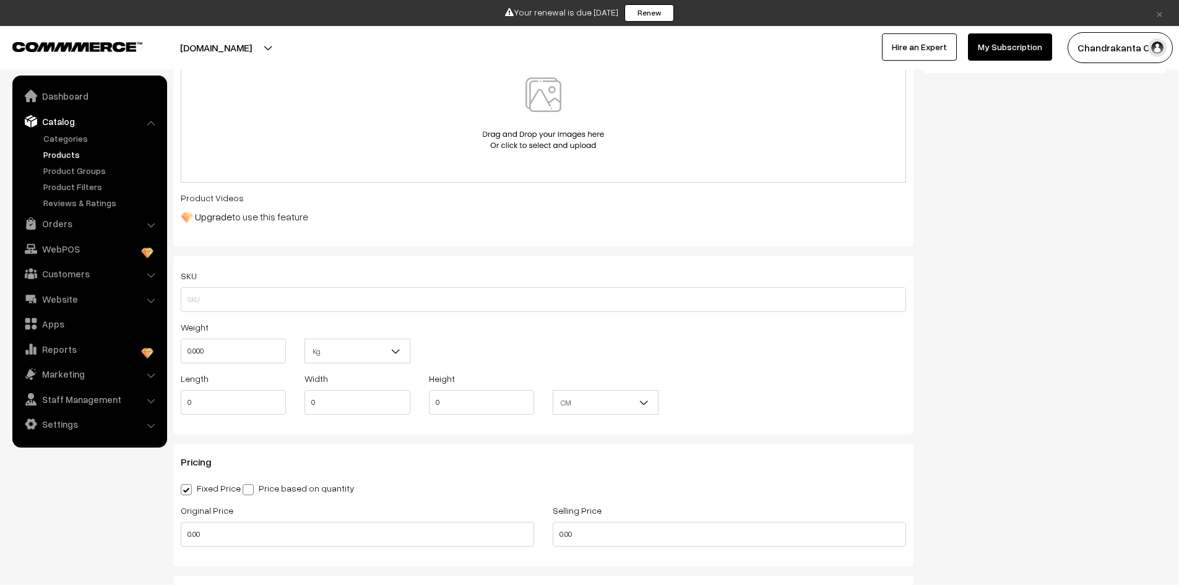
scroll to position [557, 0]
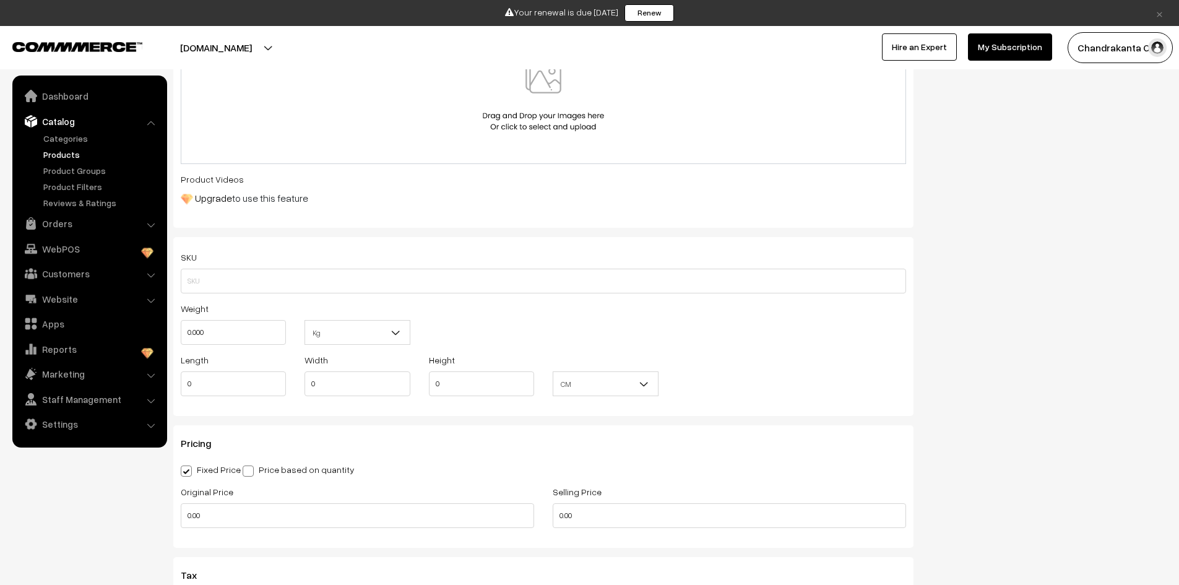
type input "honey soap | oats scrub soap | natural handmade soaps | handmade soaps for gifts"
click at [220, 332] on input "0.000" at bounding box center [233, 332] width 105 height 25
type input "0"
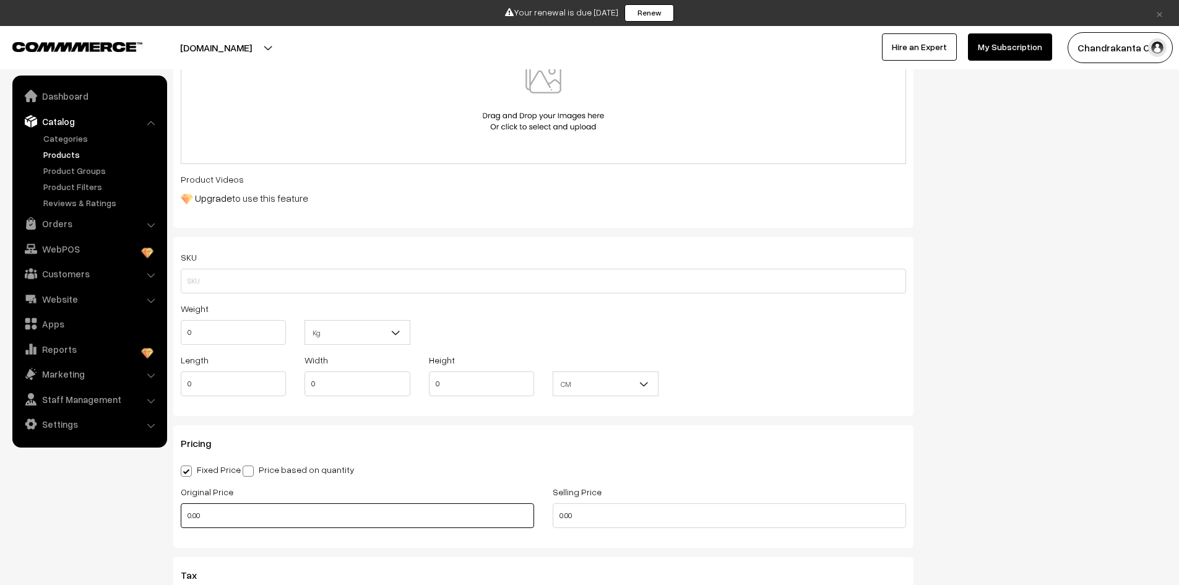
click at [248, 511] on input "0.00" at bounding box center [357, 515] width 353 height 25
type input "195"
click at [576, 520] on input "0.00" at bounding box center [729, 515] width 353 height 25
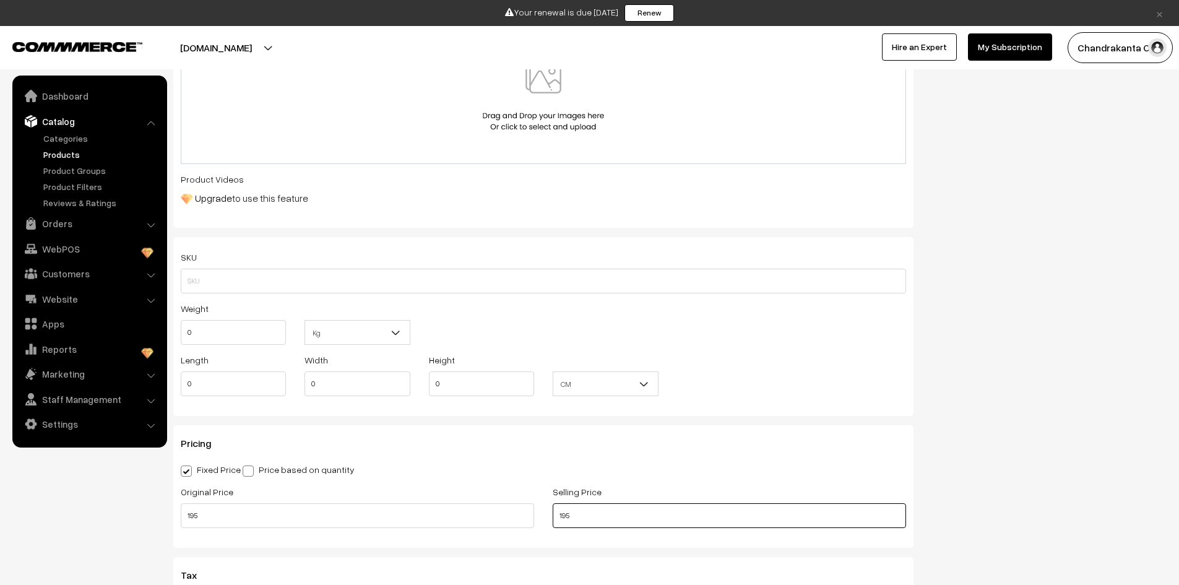
type input "195"
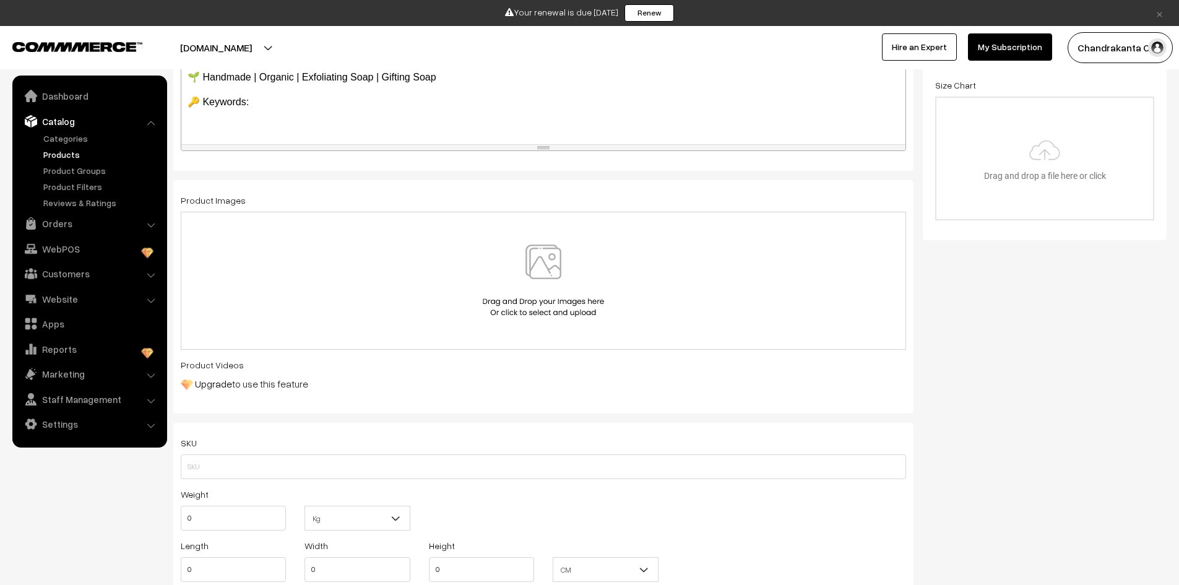
scroll to position [186, 0]
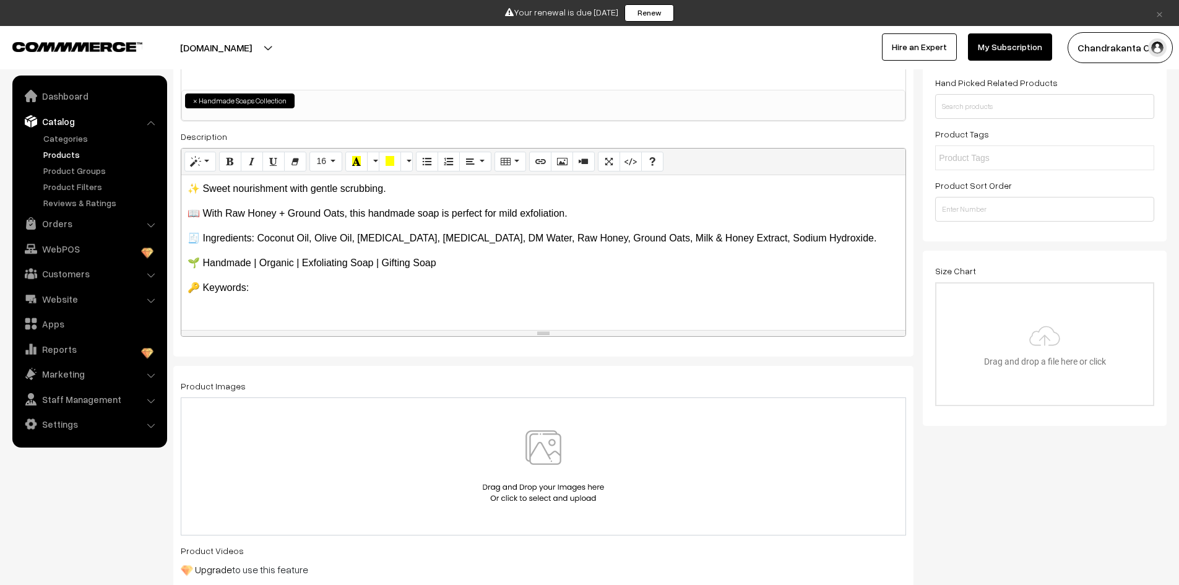
drag, startPoint x: 222, startPoint y: 294, endPoint x: 453, endPoint y: 261, distance: 233.9
click at [453, 261] on div "✨ Sweet nourishment with gentle scrubbing. 📖 With Raw Honey + Ground Oats, thi…" at bounding box center [543, 252] width 724 height 155
click at [576, 440] on img at bounding box center [544, 466] width 128 height 72
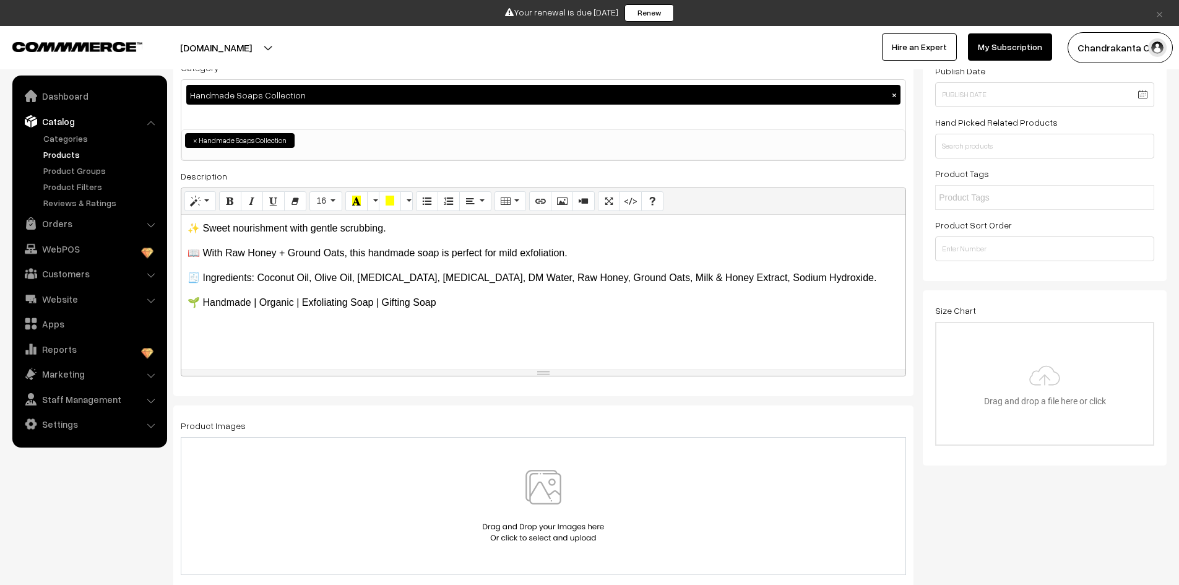
scroll to position [310, 0]
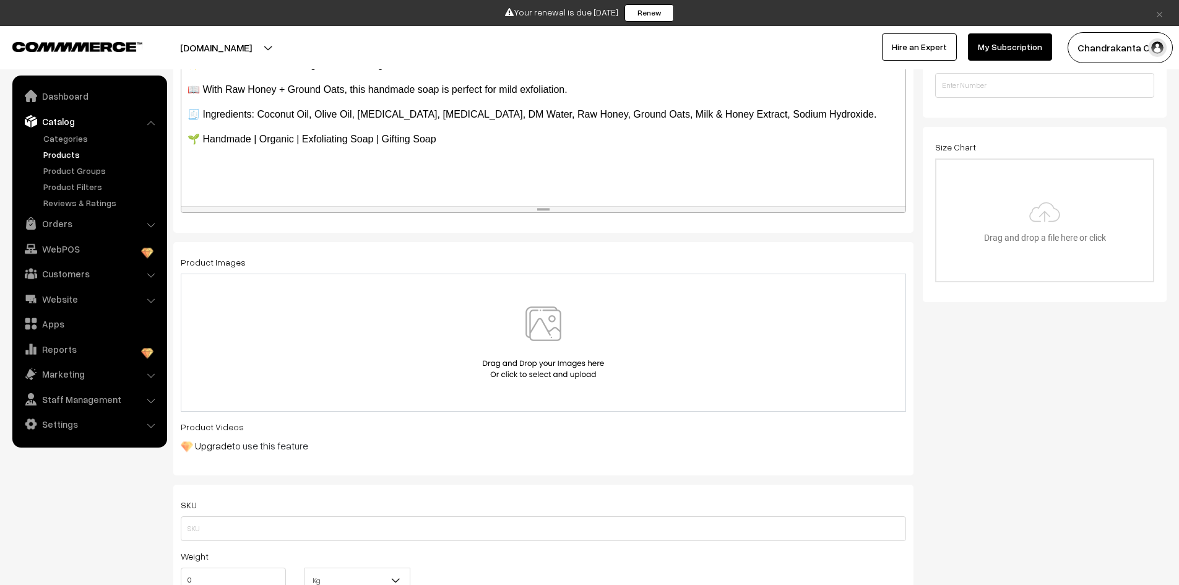
click at [556, 345] on img at bounding box center [544, 342] width 128 height 72
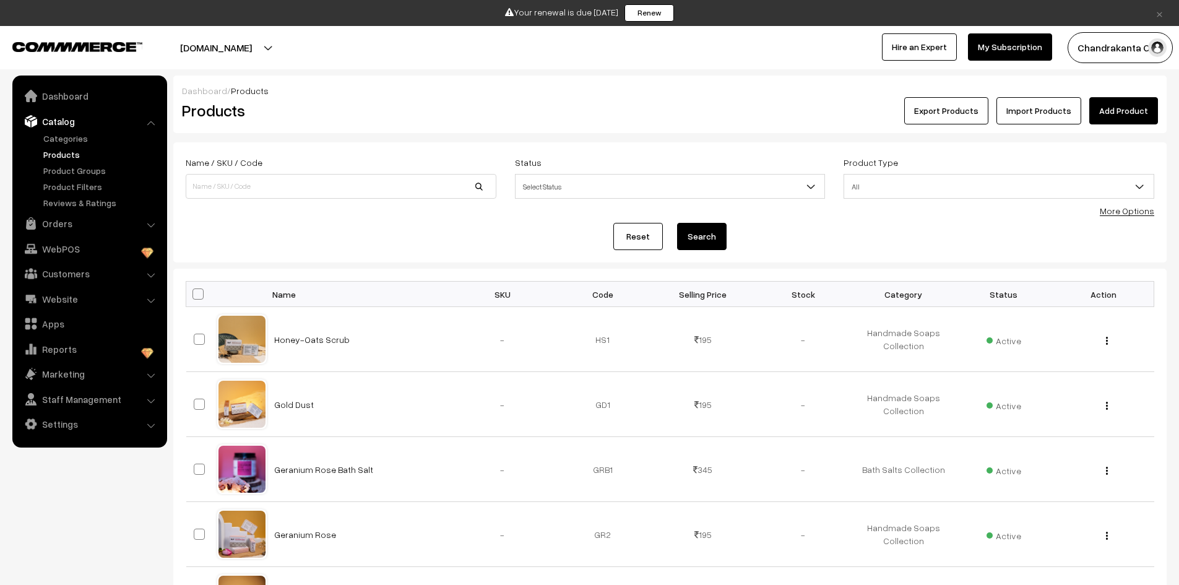
click at [1122, 116] on link "Add Product" at bounding box center [1124, 110] width 69 height 27
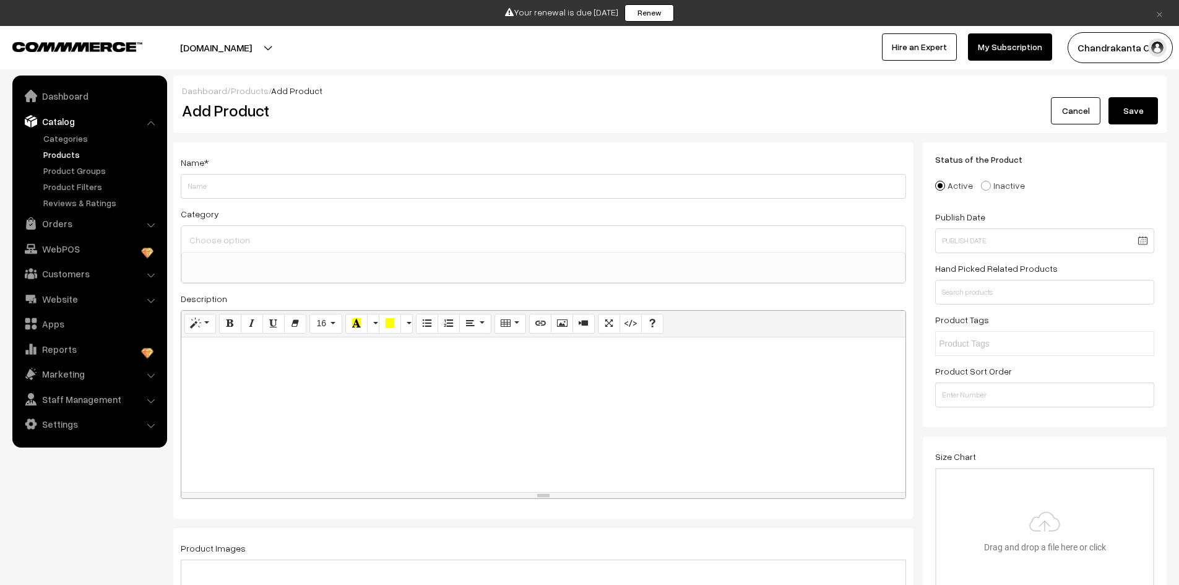
select select
click at [325, 188] on input "Weight" at bounding box center [544, 186] width 726 height 25
type input "Lavender Shea Butter"
click at [254, 372] on div at bounding box center [543, 414] width 724 height 155
paste div
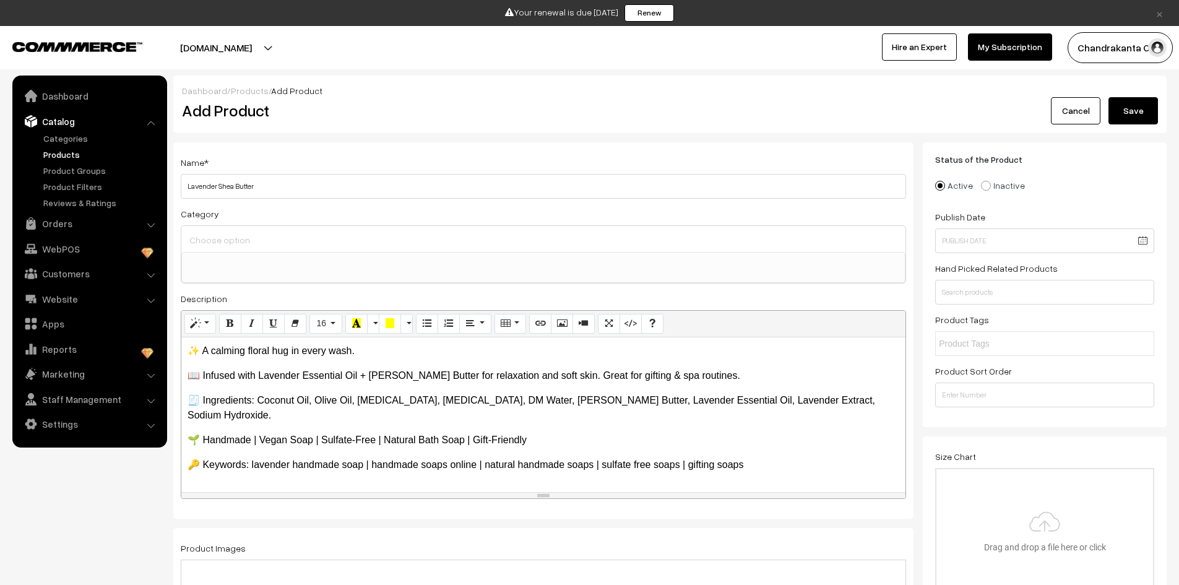
click at [251, 237] on input at bounding box center [543, 240] width 714 height 18
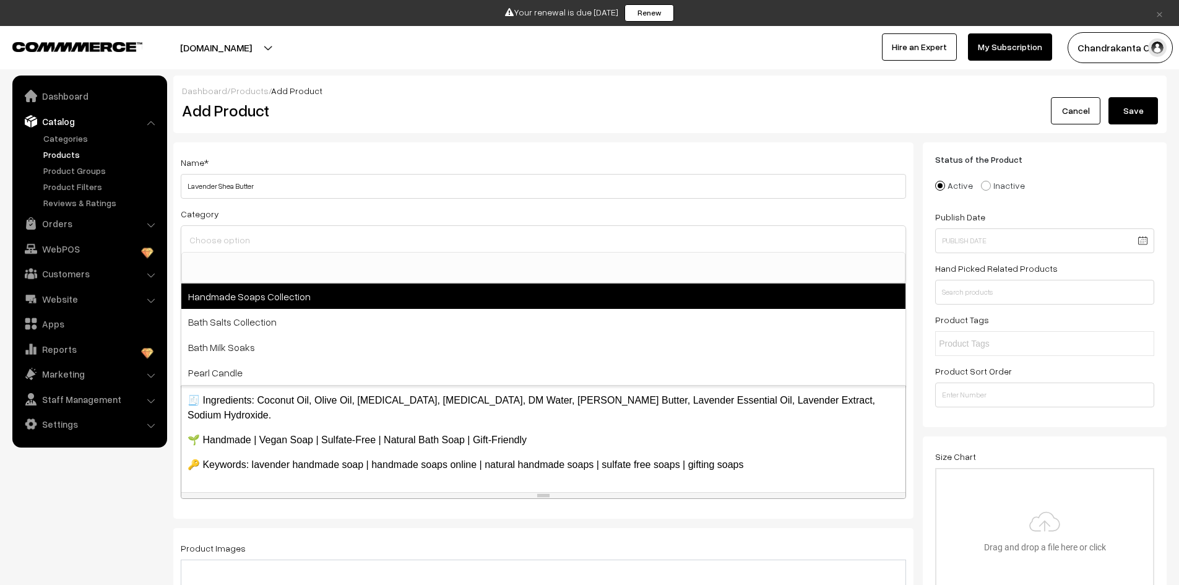
click at [279, 300] on span "Handmade Soaps Collection" at bounding box center [543, 296] width 724 height 25
select select "7"
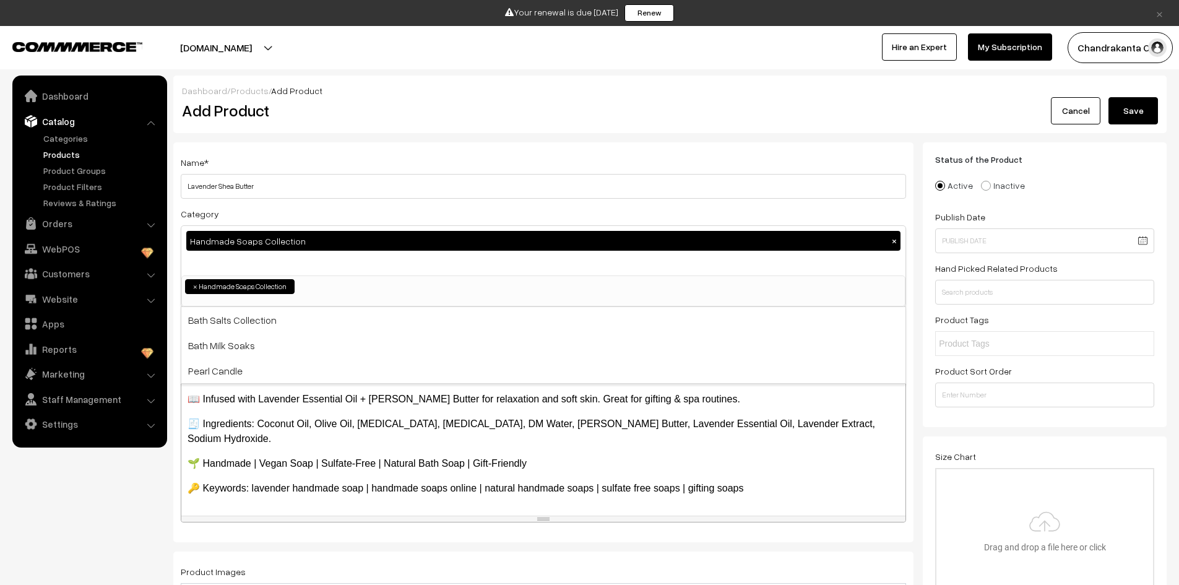
click at [448, 531] on div "Name * Lavender Shea Butter Category Handmade Soaps Collection × Handmade Soaps…" at bounding box center [543, 342] width 740 height 400
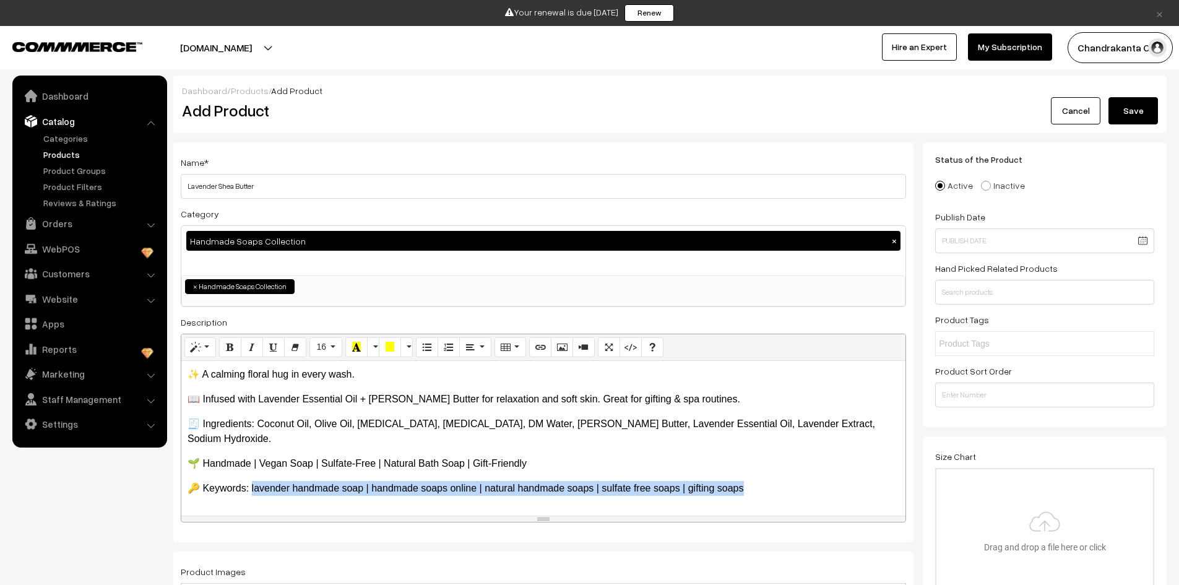
drag, startPoint x: 252, startPoint y: 472, endPoint x: 756, endPoint y: 475, distance: 504.5
click at [756, 481] on p "🔑 Keywords: lavender handmade soap | handmade soaps online | natural handmade s…" at bounding box center [544, 488] width 712 height 15
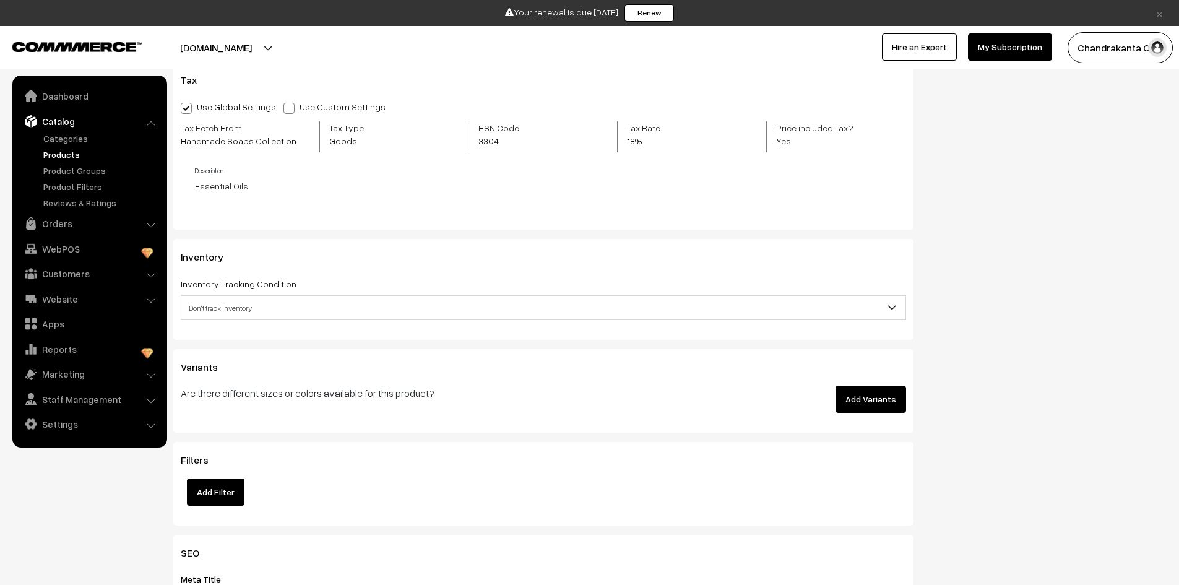
scroll to position [1300, 0]
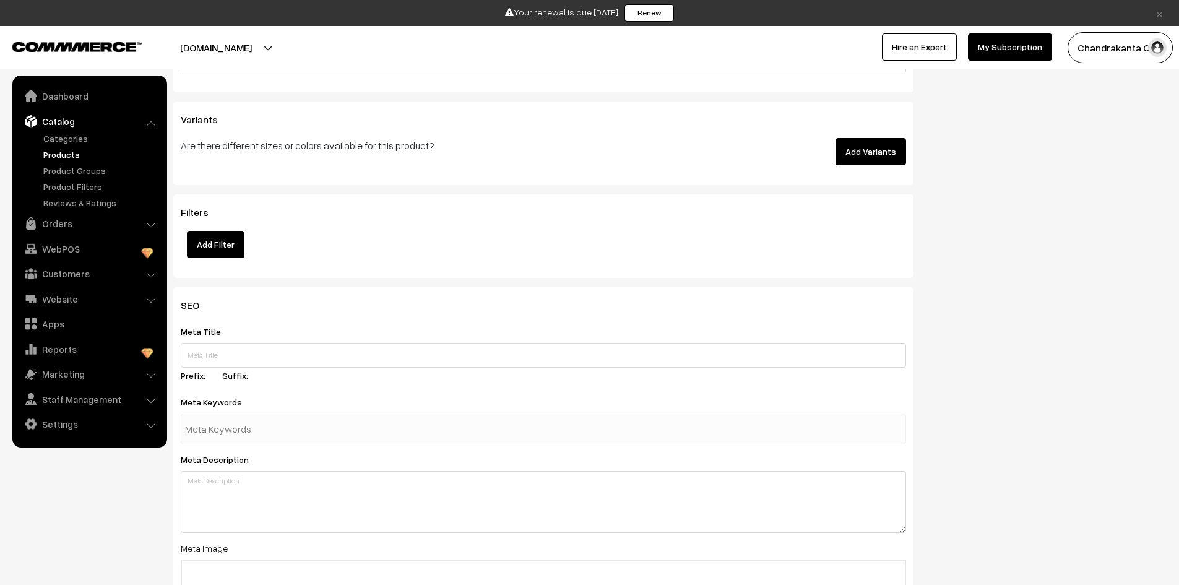
click at [264, 431] on input "text" at bounding box center [249, 429] width 129 height 25
paste input "lavender handmade soap | handmade soaps online | natural handmade soaps | sulfa…"
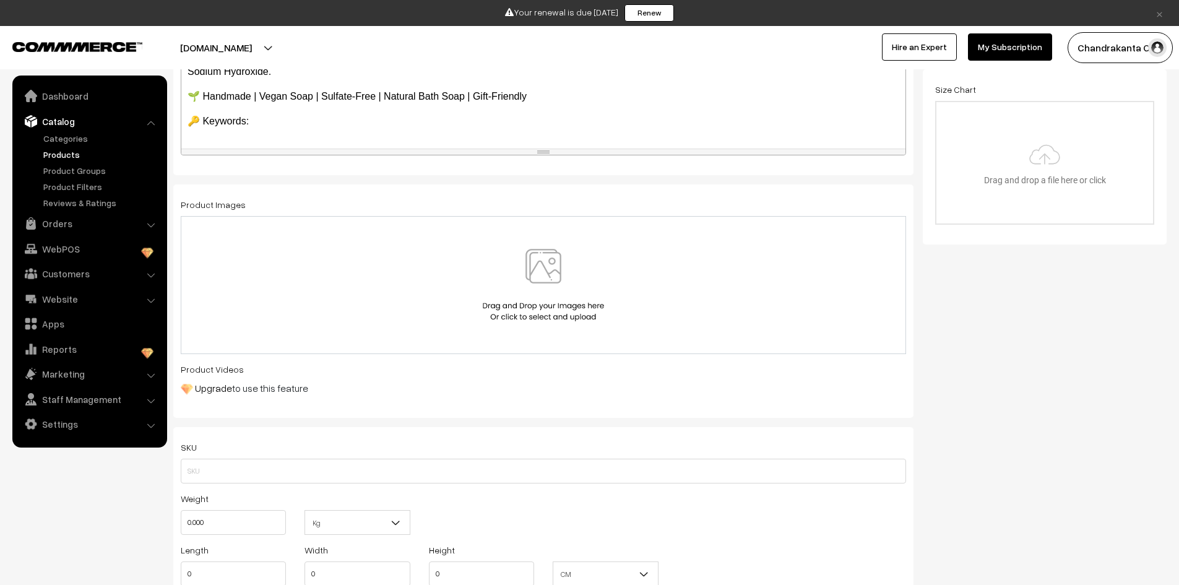
scroll to position [186, 0]
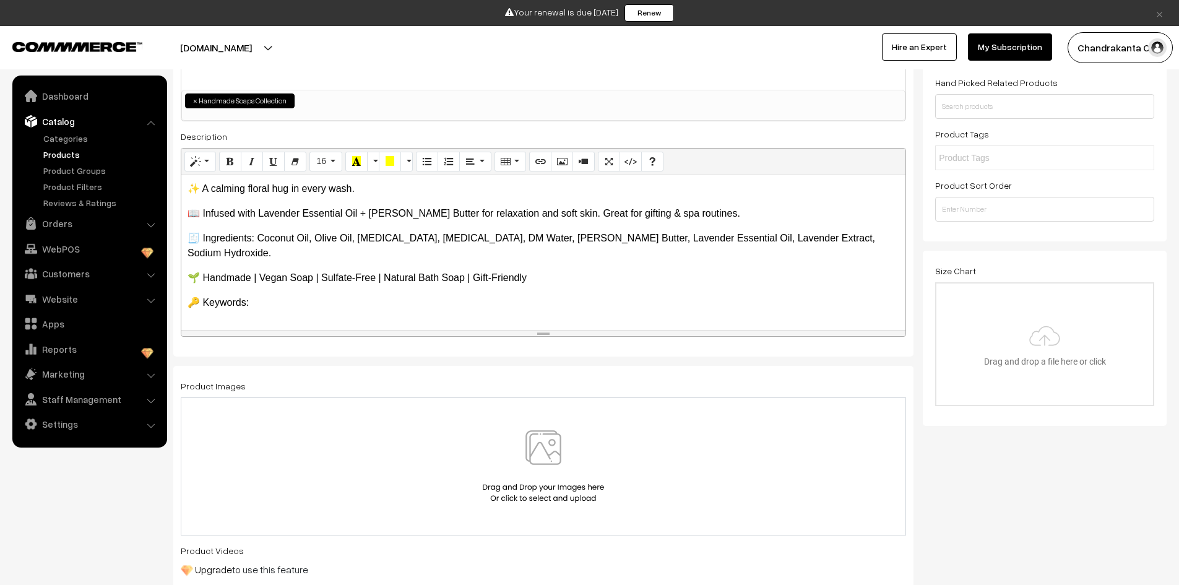
type input "lavender handmade soap | handmade soaps online | natural handmade soaps | sulfa…"
drag, startPoint x: 262, startPoint y: 292, endPoint x: 568, endPoint y: 271, distance: 306.5
click at [568, 271] on div "✨ A calming floral hug in every wash. 📖 Infused with Lavender Essential Oil + …" at bounding box center [543, 252] width 724 height 155
click at [560, 454] on img at bounding box center [544, 466] width 128 height 72
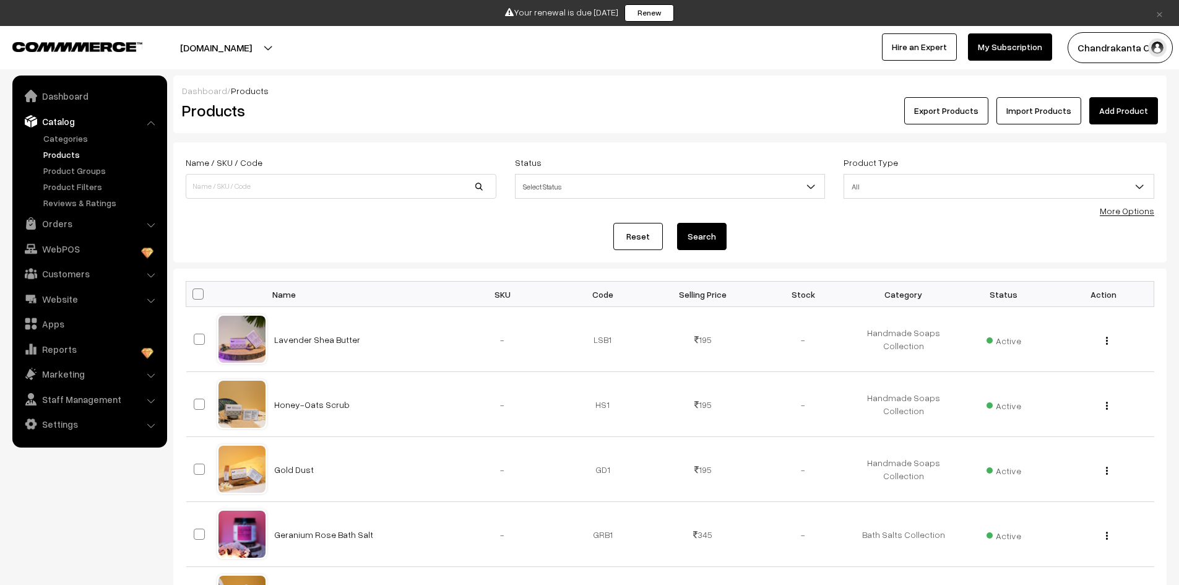
click at [1131, 111] on link "Add Product" at bounding box center [1124, 110] width 69 height 27
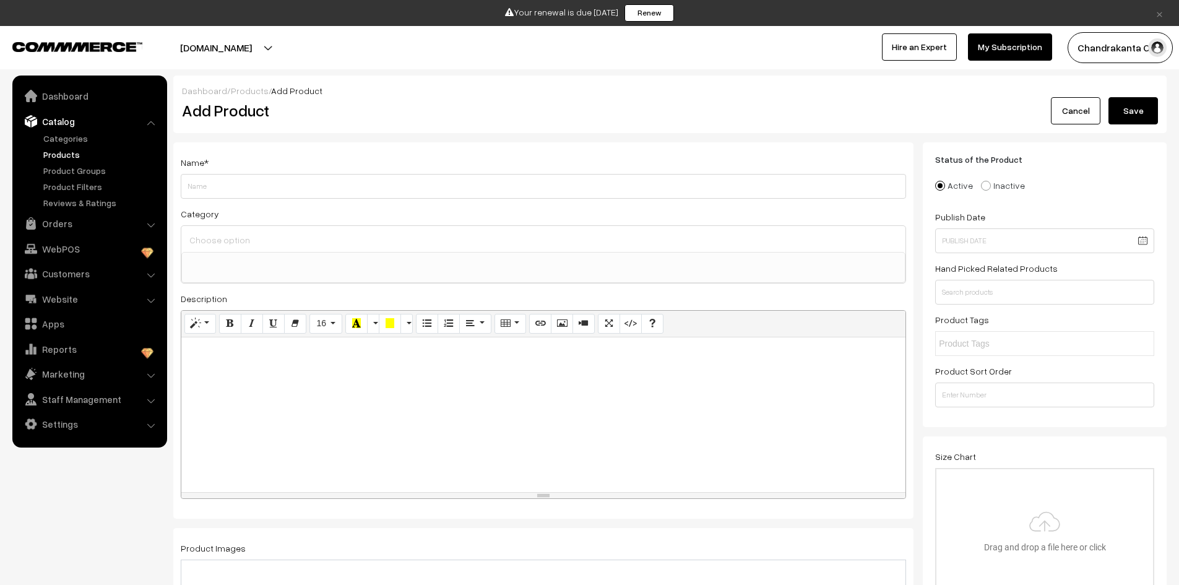
select select
type input "Lemongrass Bliss"
click at [355, 378] on div at bounding box center [543, 414] width 724 height 155
paste div
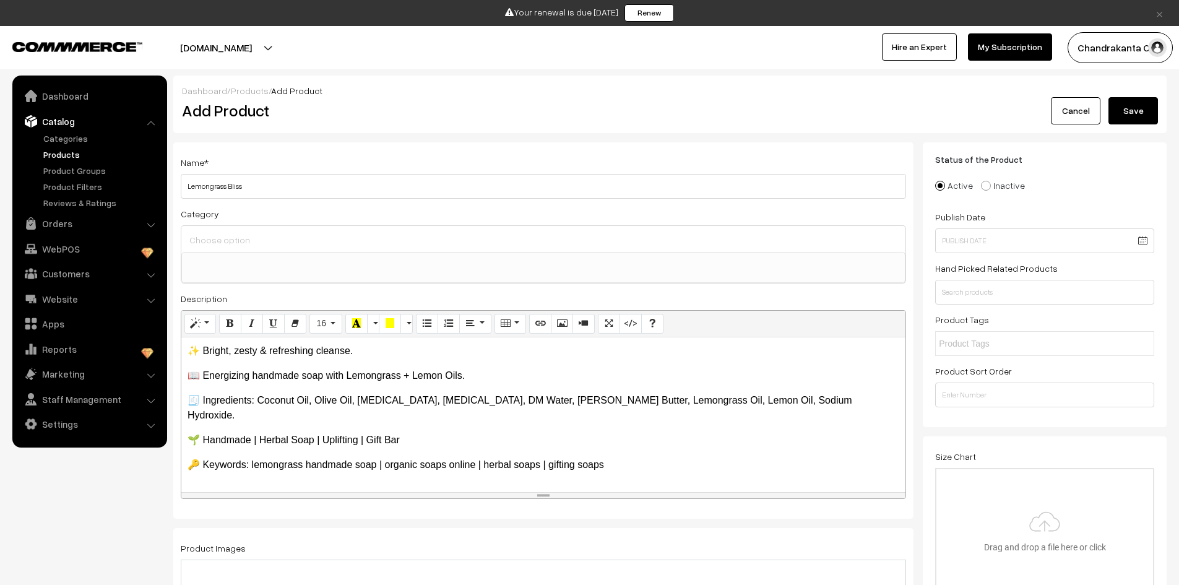
click at [323, 235] on input at bounding box center [543, 240] width 714 height 18
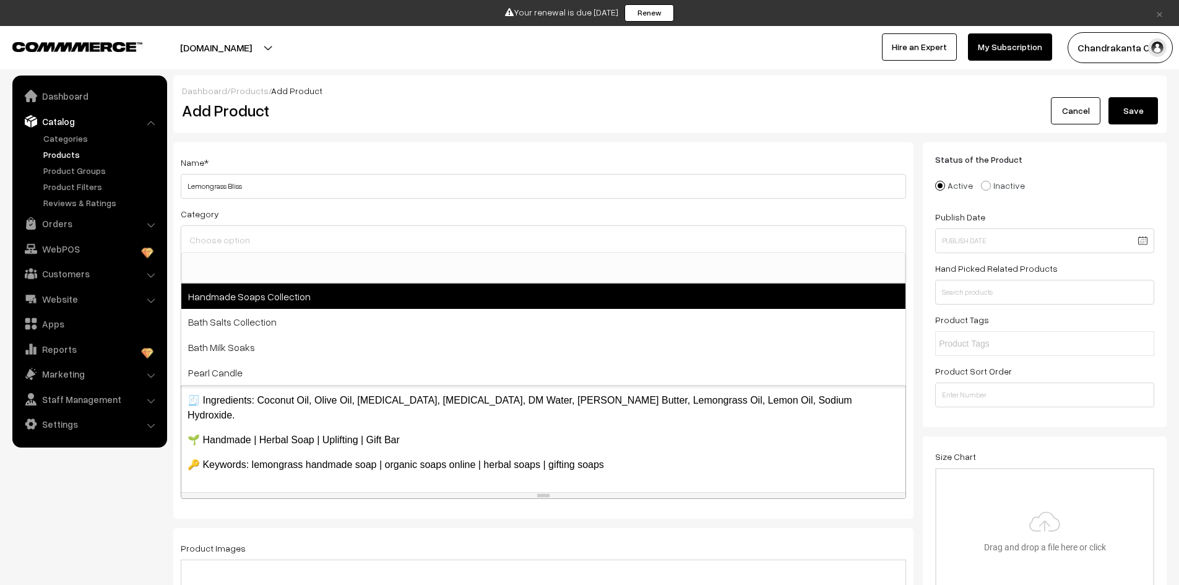
click at [298, 297] on span "Handmade Soaps Collection" at bounding box center [543, 296] width 724 height 25
select select "7"
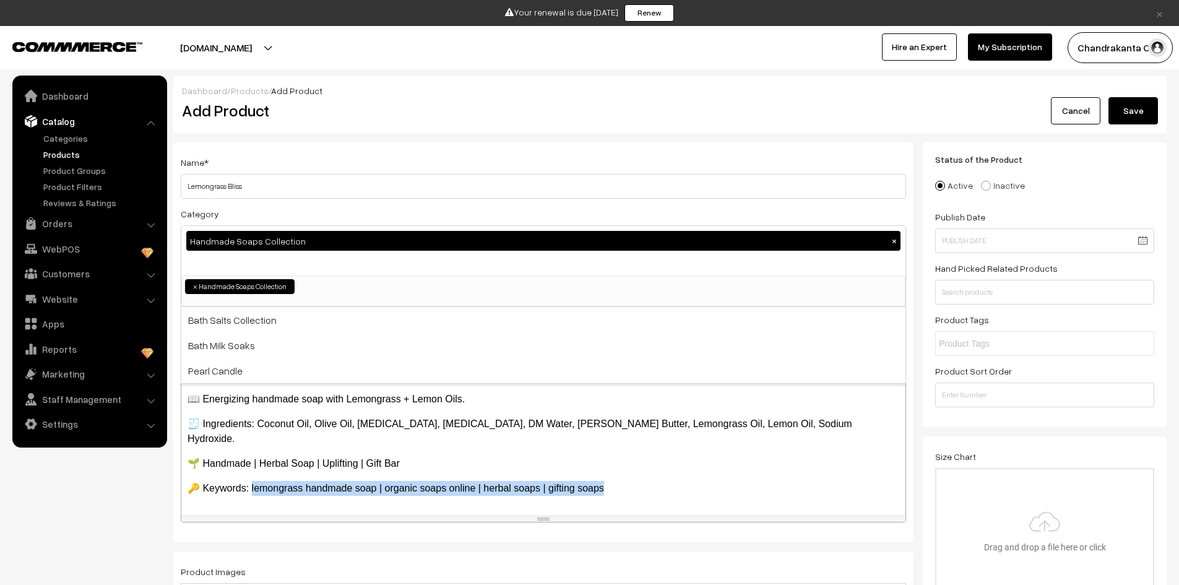
drag, startPoint x: 610, startPoint y: 475, endPoint x: 253, endPoint y: 459, distance: 357.5
click at [253, 459] on div "✨ Bright, zesty & refreshing cleanse. 📖 Energizing handmade soap with Lemongra…" at bounding box center [543, 438] width 724 height 155
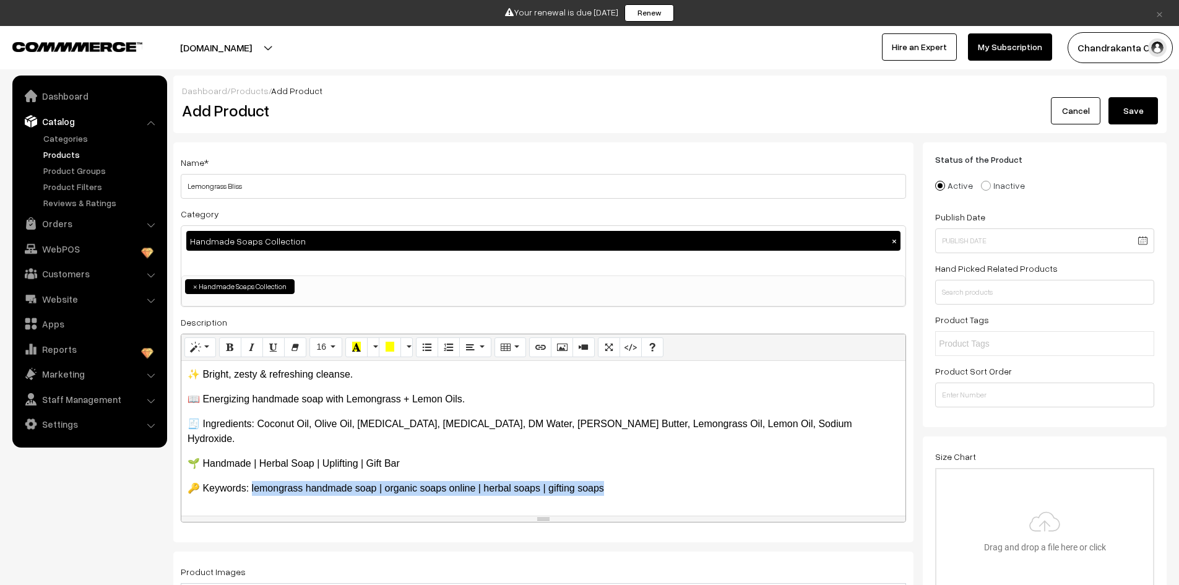
copy p "emongrass handmade soap | organic soaps online | herbal soaps | gifting soaps"
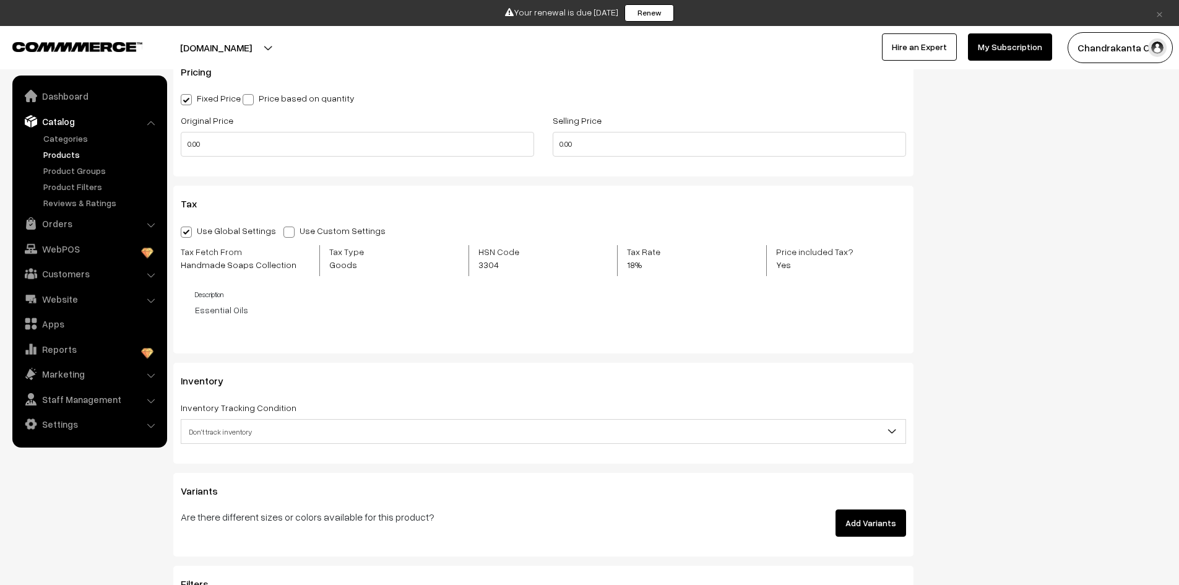
scroll to position [1238, 0]
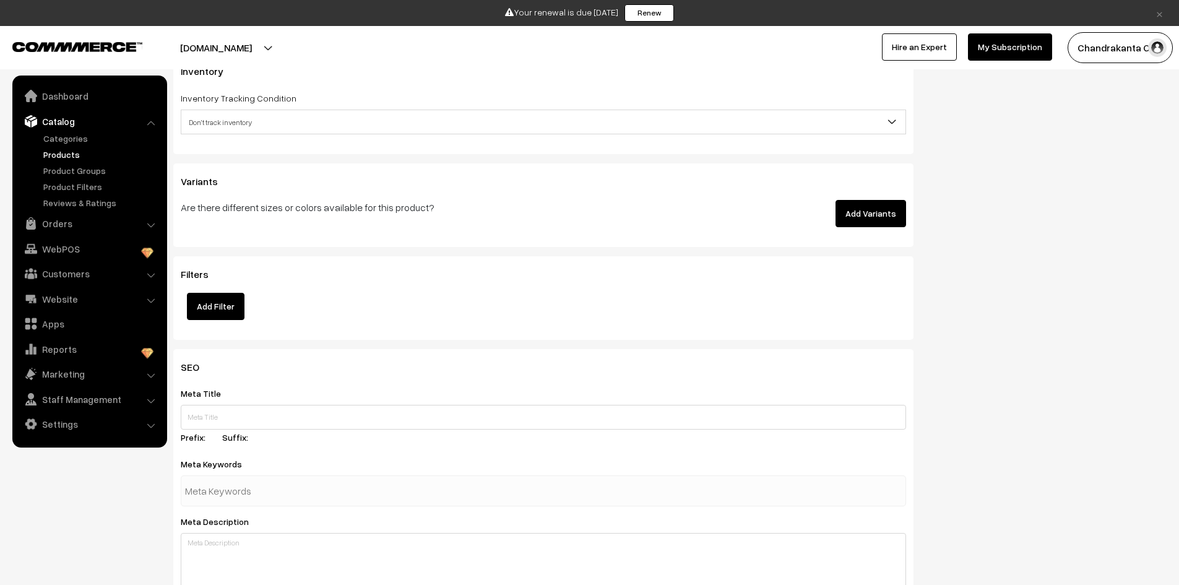
click at [280, 496] on input "text" at bounding box center [249, 491] width 129 height 25
paste input "lemongrass handmade soap | organic soaps online | herbal soaps | gifting soaps"
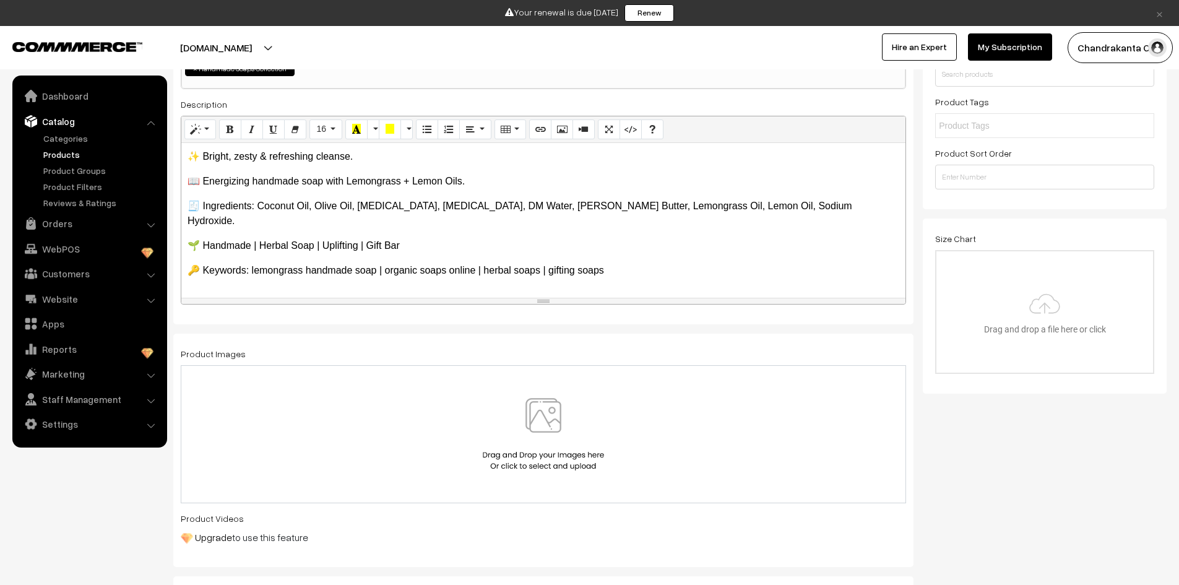
scroll to position [62, 0]
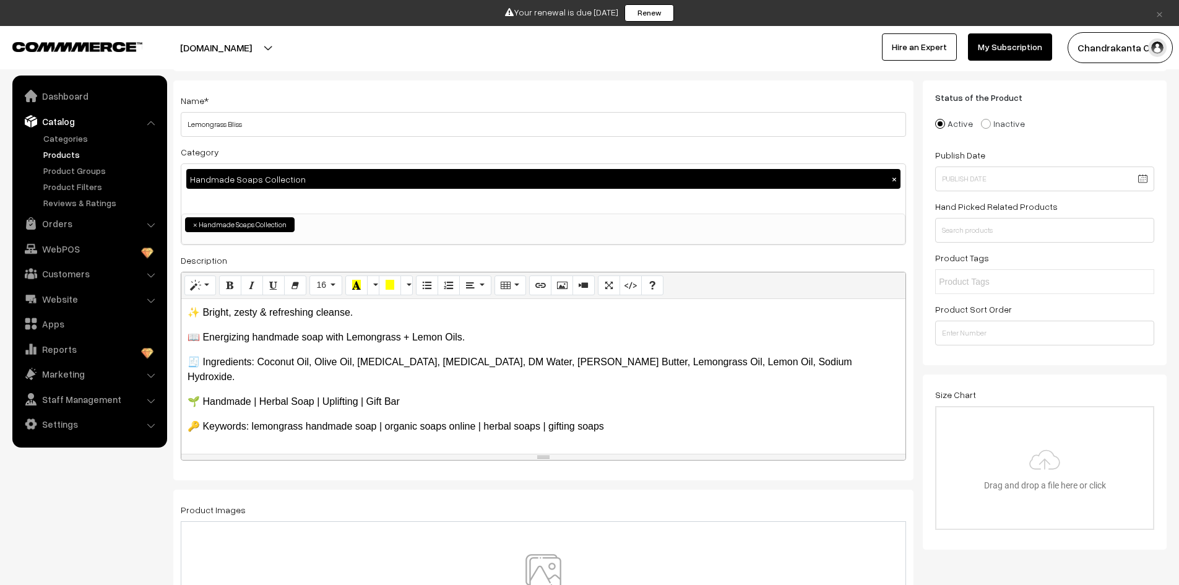
type input "lemongrass handmade soap | organic soaps online | herbal soaps | gifting soaps"
drag, startPoint x: 626, startPoint y: 412, endPoint x: 407, endPoint y: 379, distance: 221.7
click at [407, 379] on div "✨ Bright, zesty & refreshing cleanse. 📖 Energizing handmade soap with Lemongra…" at bounding box center [543, 376] width 724 height 155
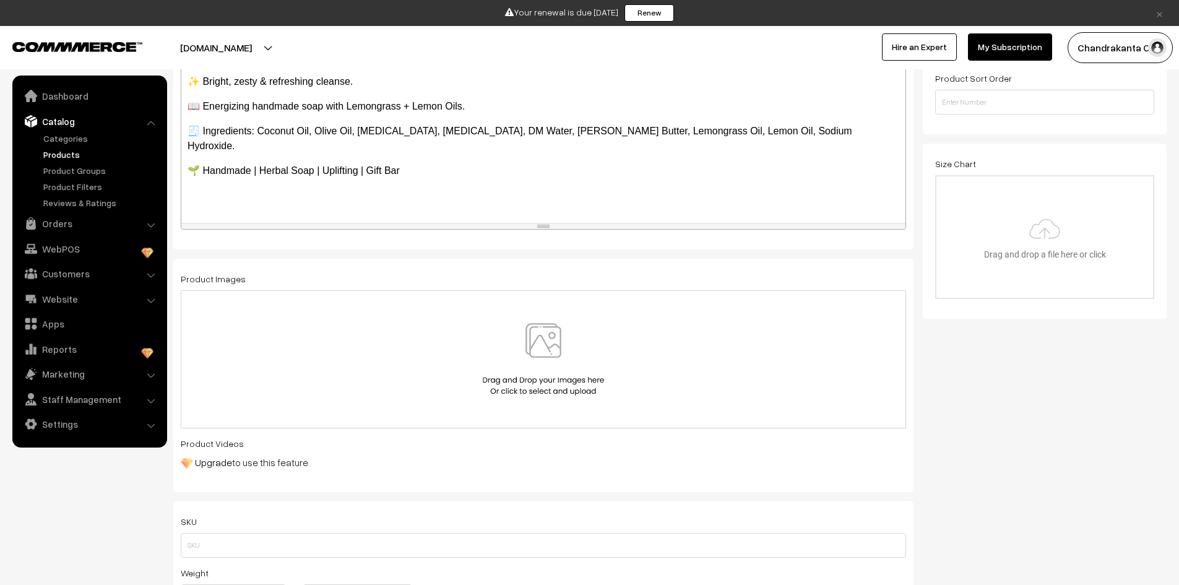
scroll to position [310, 0]
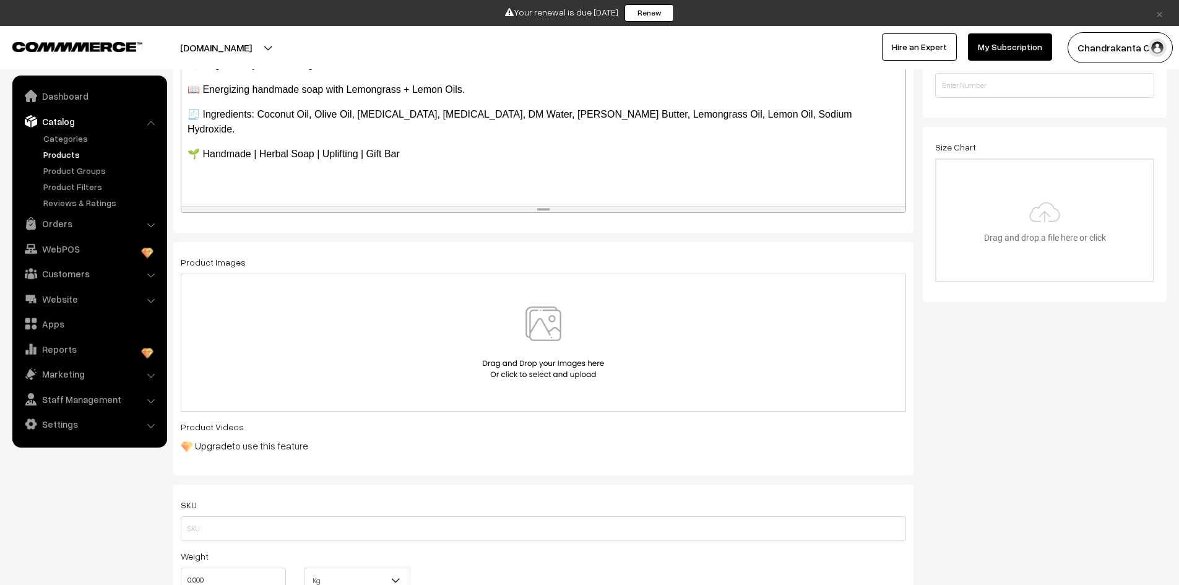
click at [513, 335] on img at bounding box center [544, 342] width 128 height 72
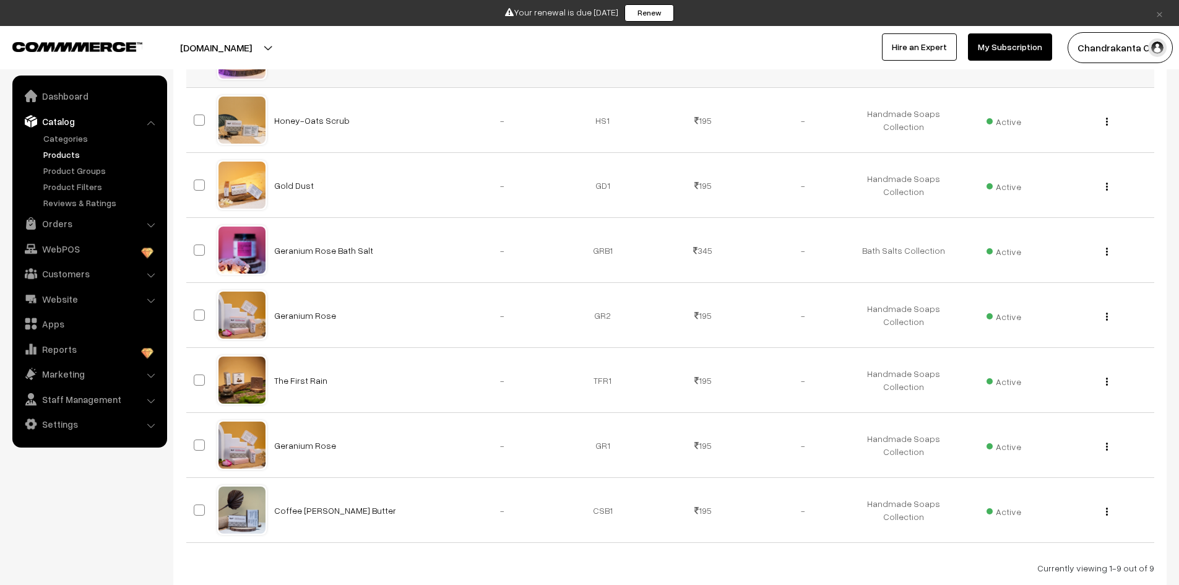
scroll to position [431, 0]
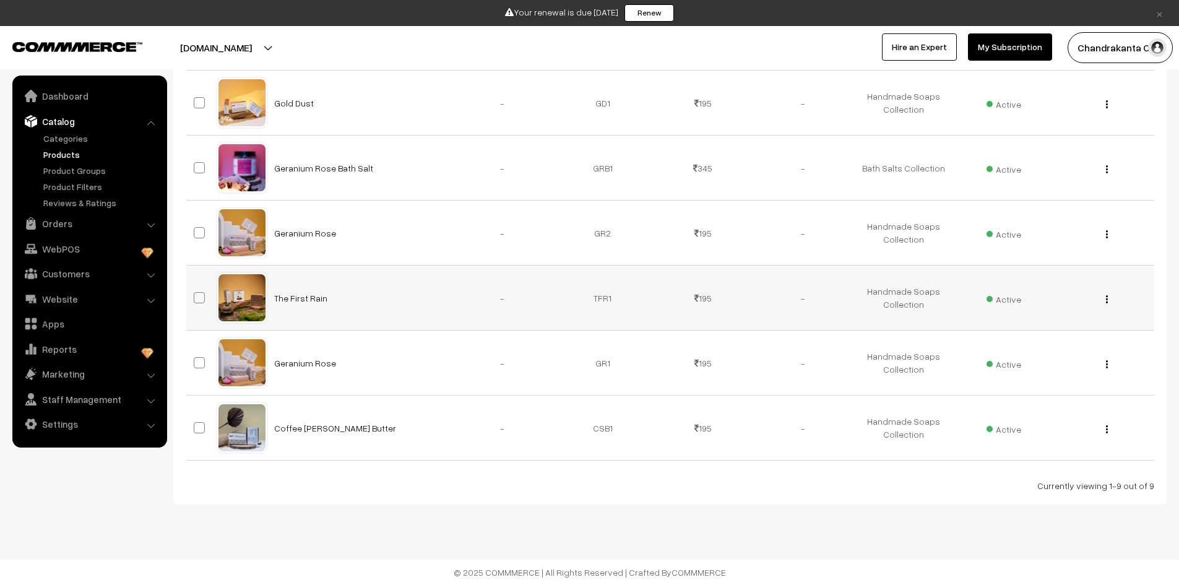
click at [464, 288] on td "-" at bounding box center [503, 298] width 100 height 65
click at [305, 303] on td "The First Rain" at bounding box center [360, 298] width 186 height 65
click at [305, 298] on link "The First Rain" at bounding box center [300, 298] width 53 height 11
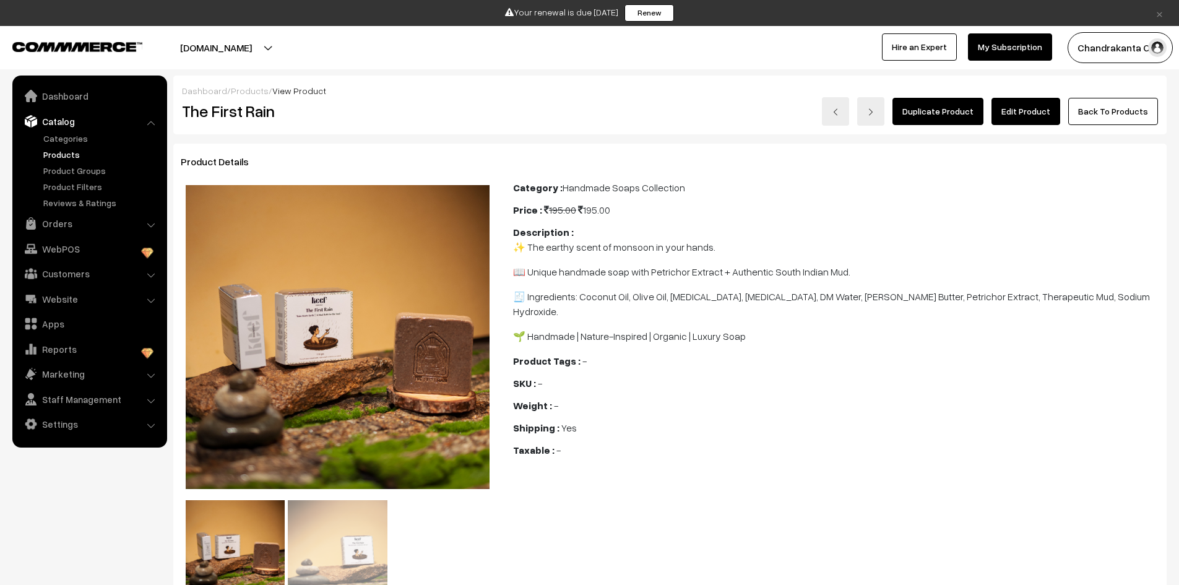
click at [1021, 105] on link "Edit Product" at bounding box center [1026, 111] width 69 height 27
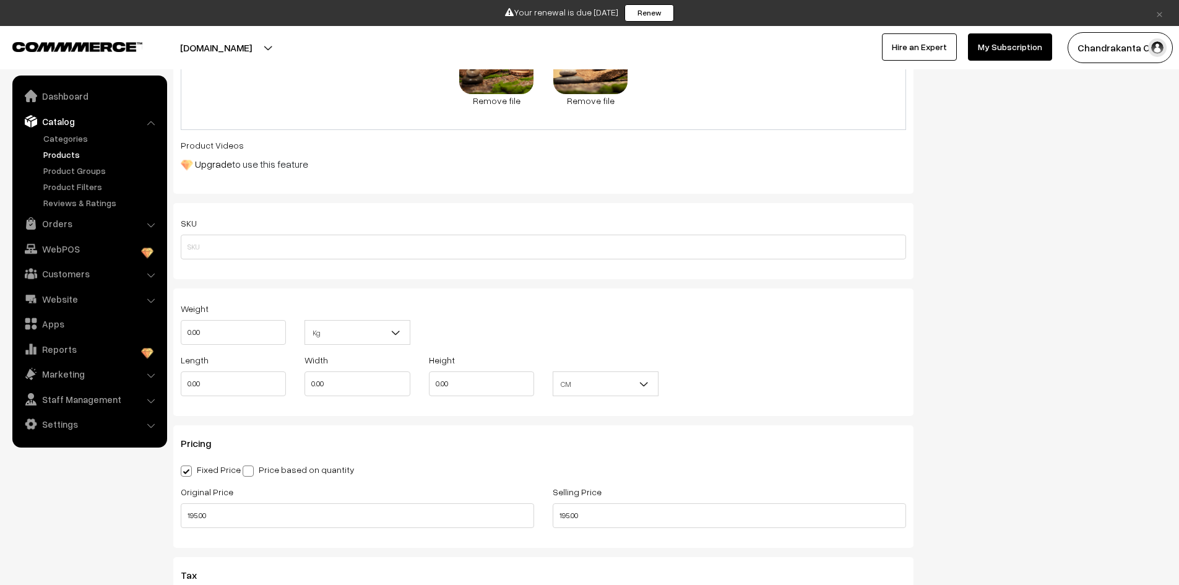
scroll to position [743, 0]
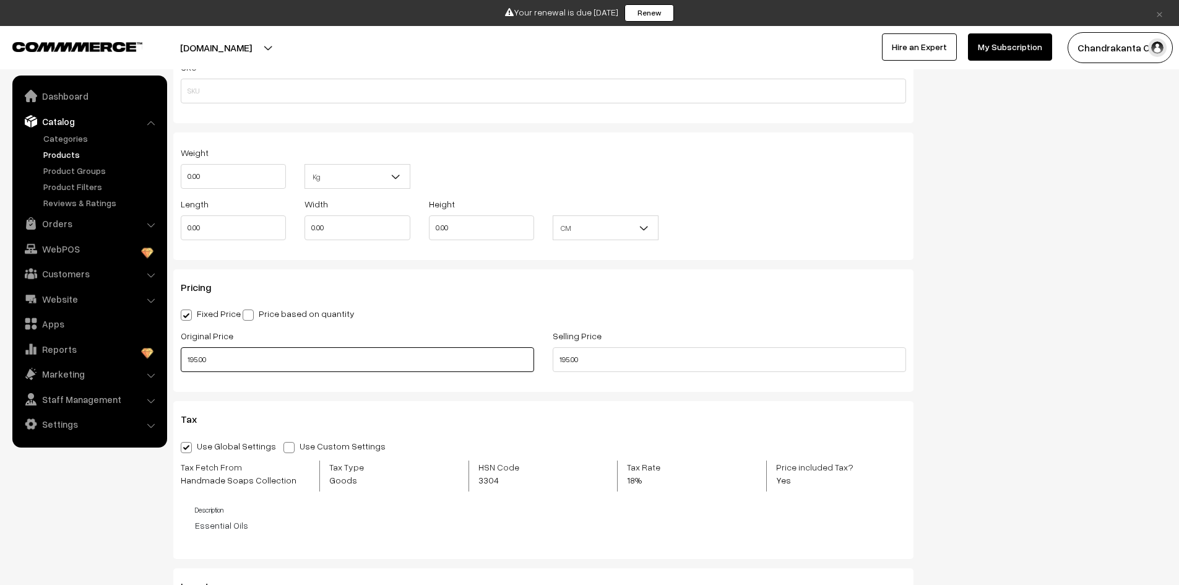
click at [198, 360] on input "195.00" at bounding box center [357, 359] width 353 height 25
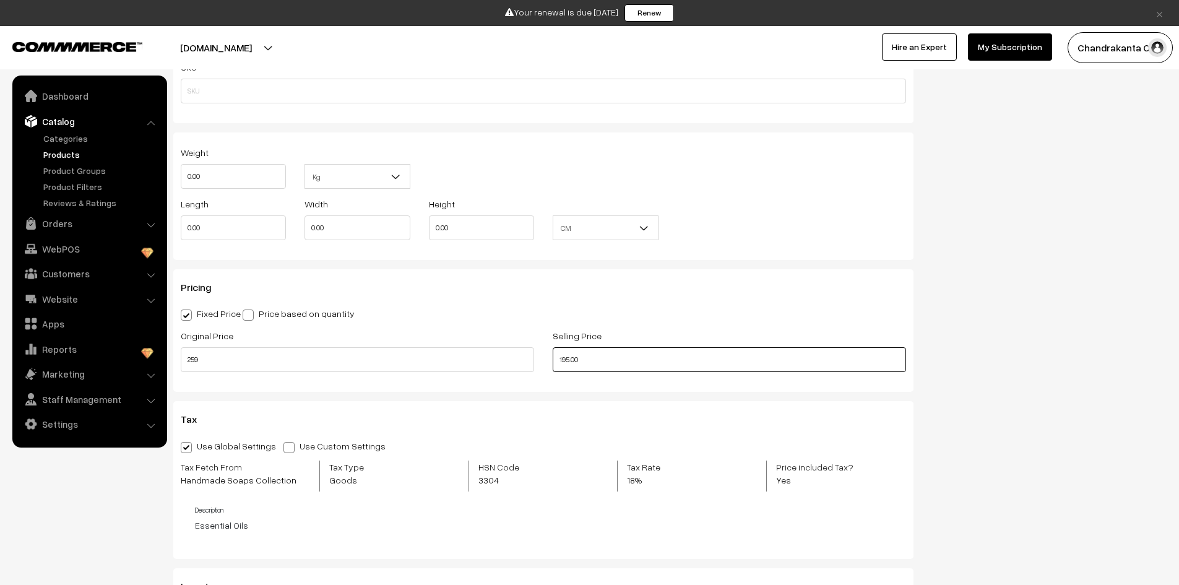
type input "259.00"
click at [578, 360] on input "195.00" at bounding box center [729, 359] width 353 height 25
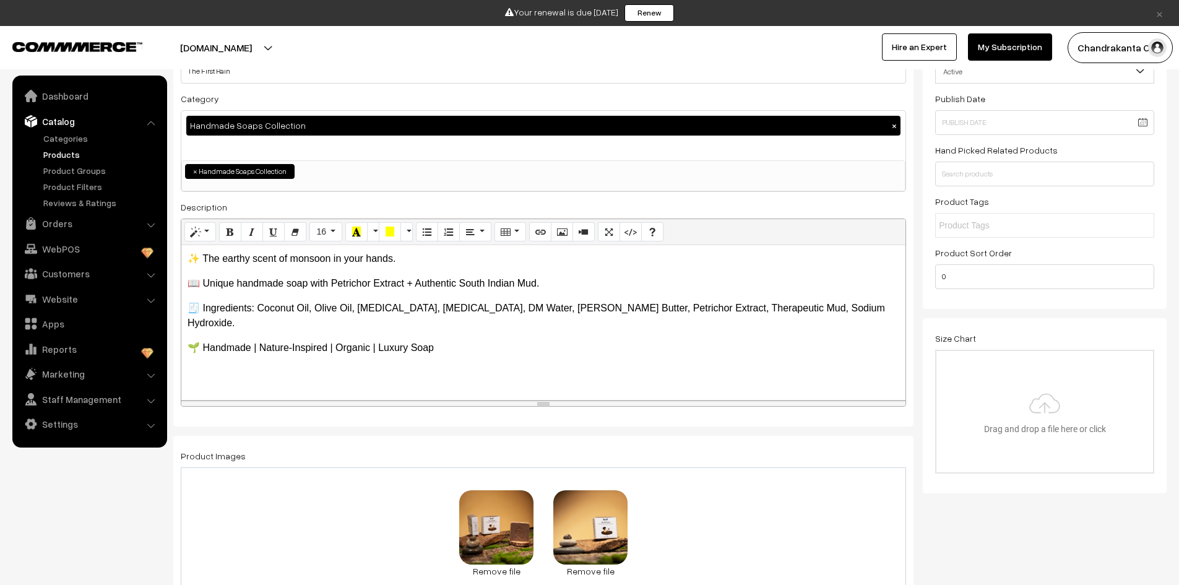
scroll to position [0, 0]
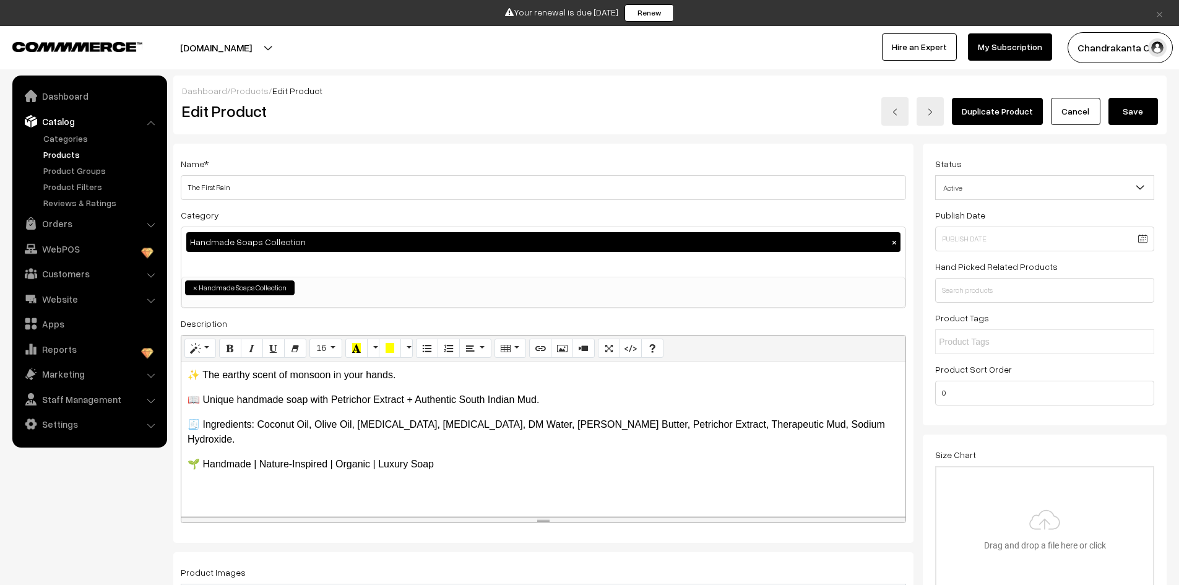
type input "259.00"
click at [1129, 111] on button "Save" at bounding box center [1134, 111] width 50 height 27
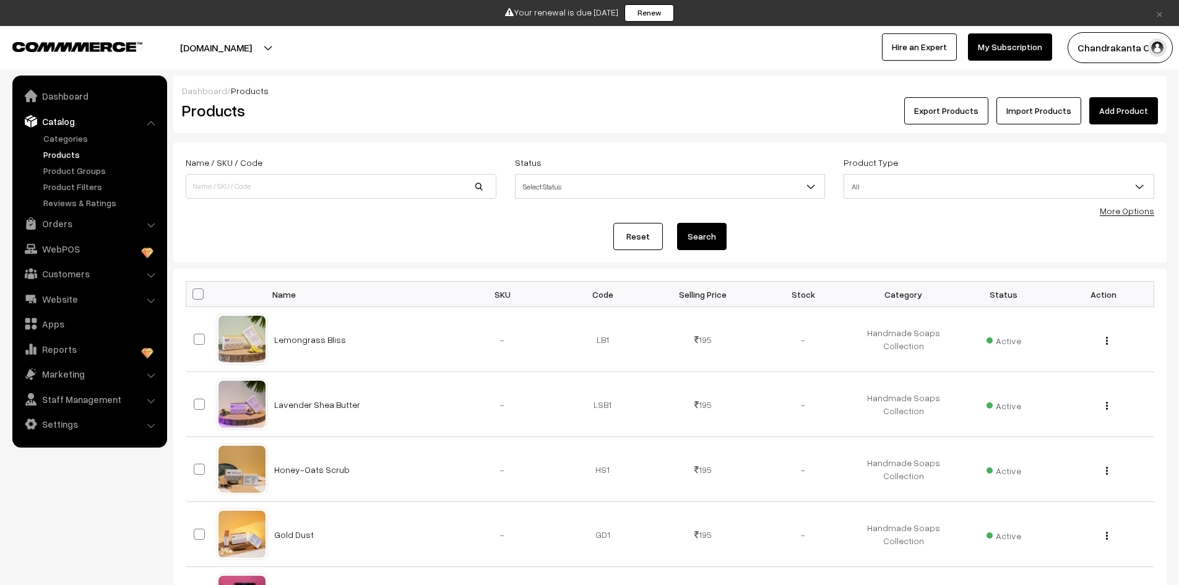
click at [1130, 104] on link "Add Product" at bounding box center [1124, 110] width 69 height 27
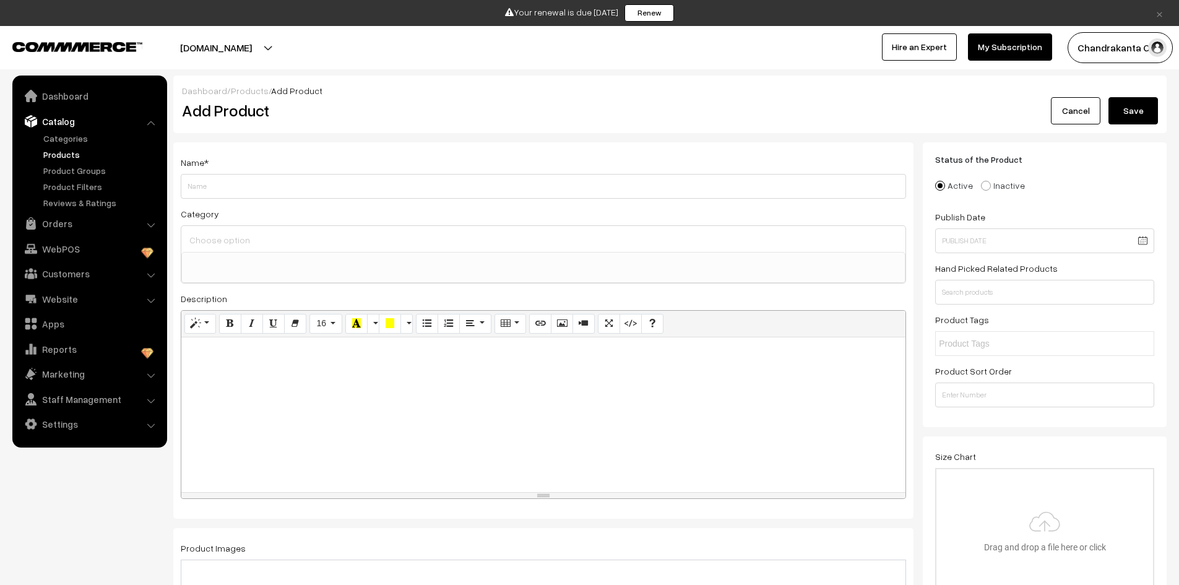
select select
paste input "[PERSON_NAME] Spa Care – Therapeutic Mud Soak"
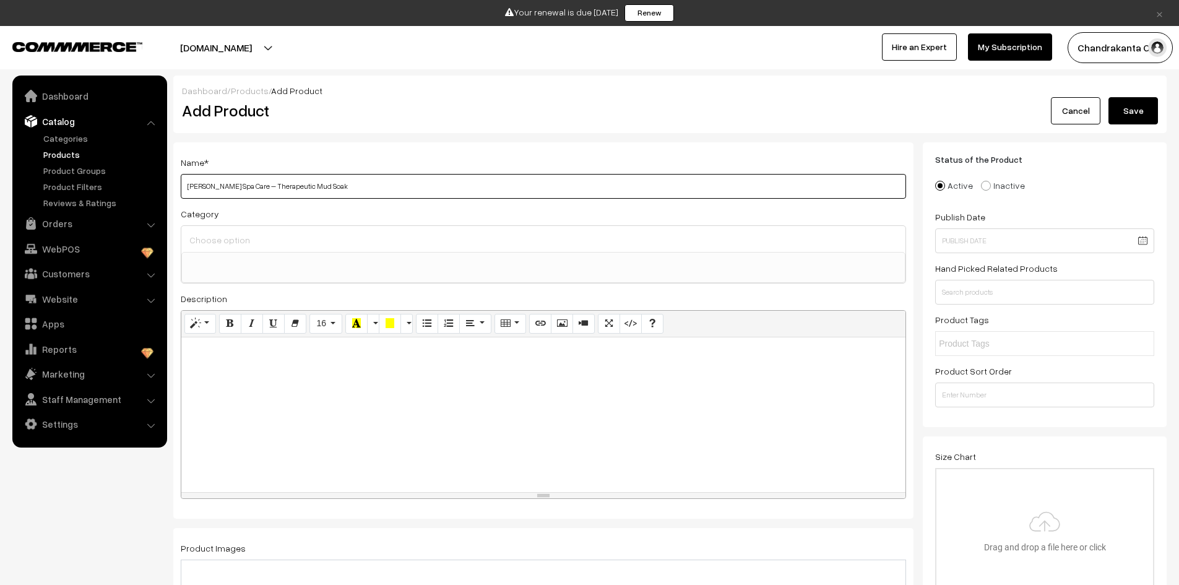
type input "[PERSON_NAME] Spa Care – Therapeutic Mud Soak"
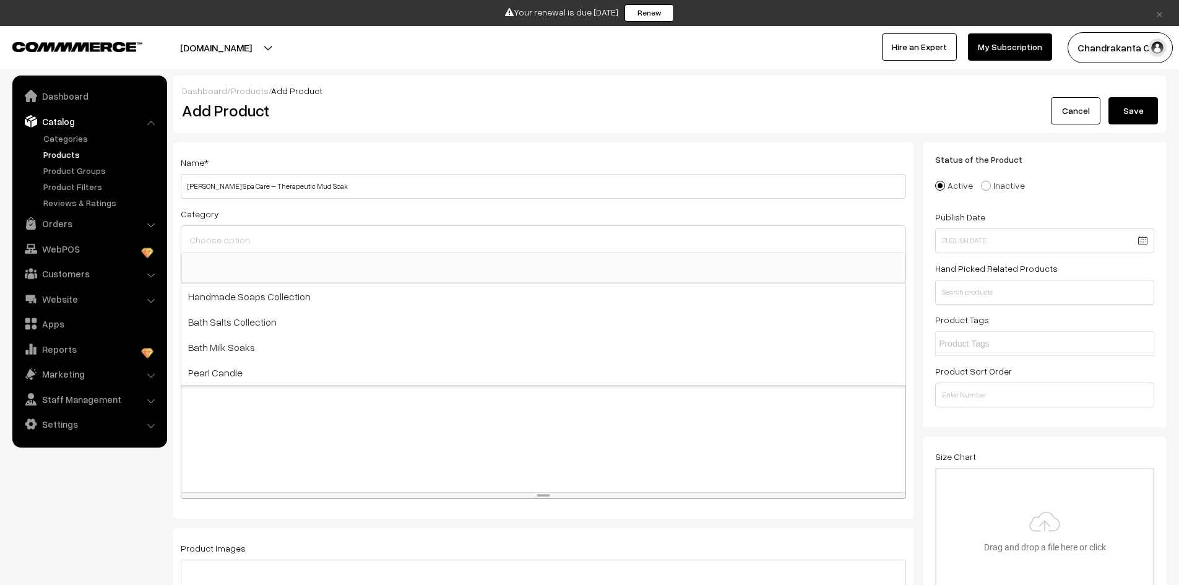
click at [267, 248] on input at bounding box center [543, 240] width 714 height 18
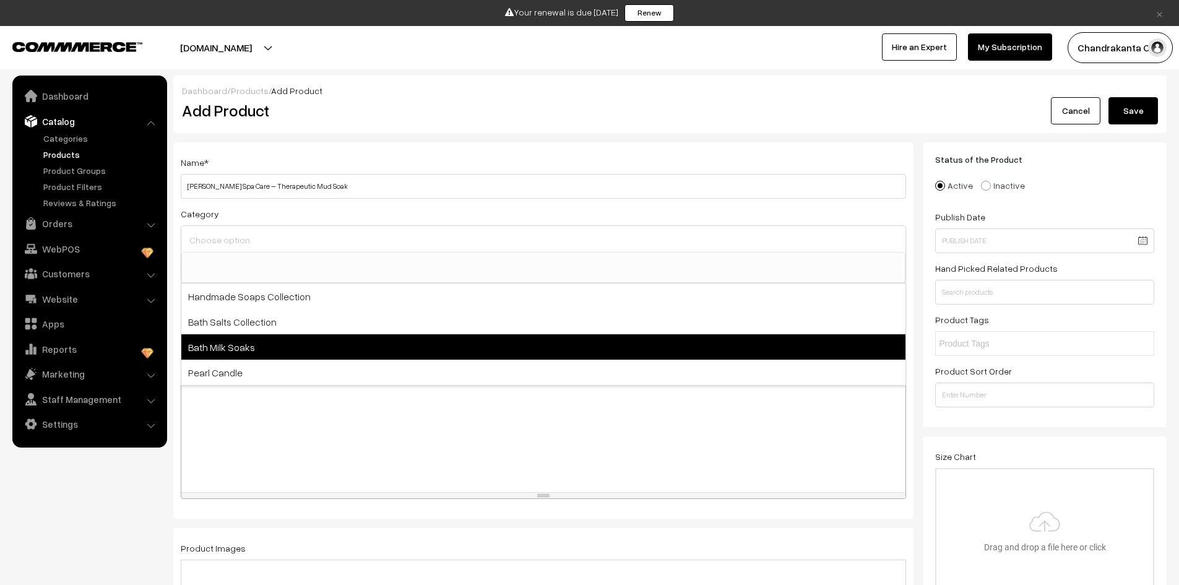
click at [294, 344] on span "Bath Milk Soaks" at bounding box center [543, 346] width 724 height 25
select select "9"
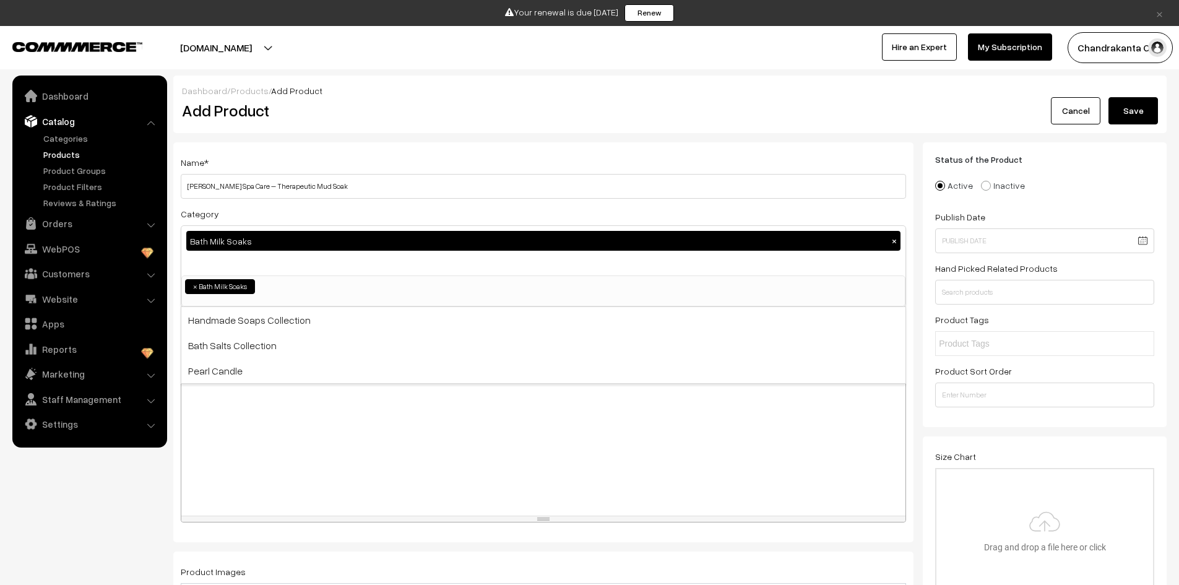
click at [298, 414] on div at bounding box center [543, 438] width 724 height 155
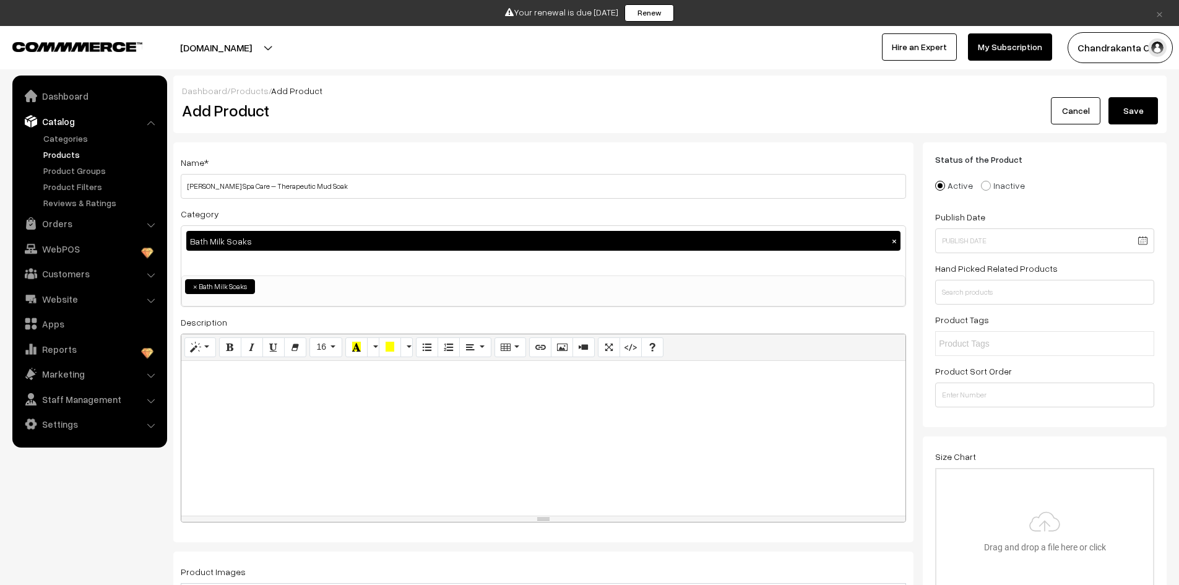
click at [418, 396] on div at bounding box center [543, 438] width 724 height 155
paste div
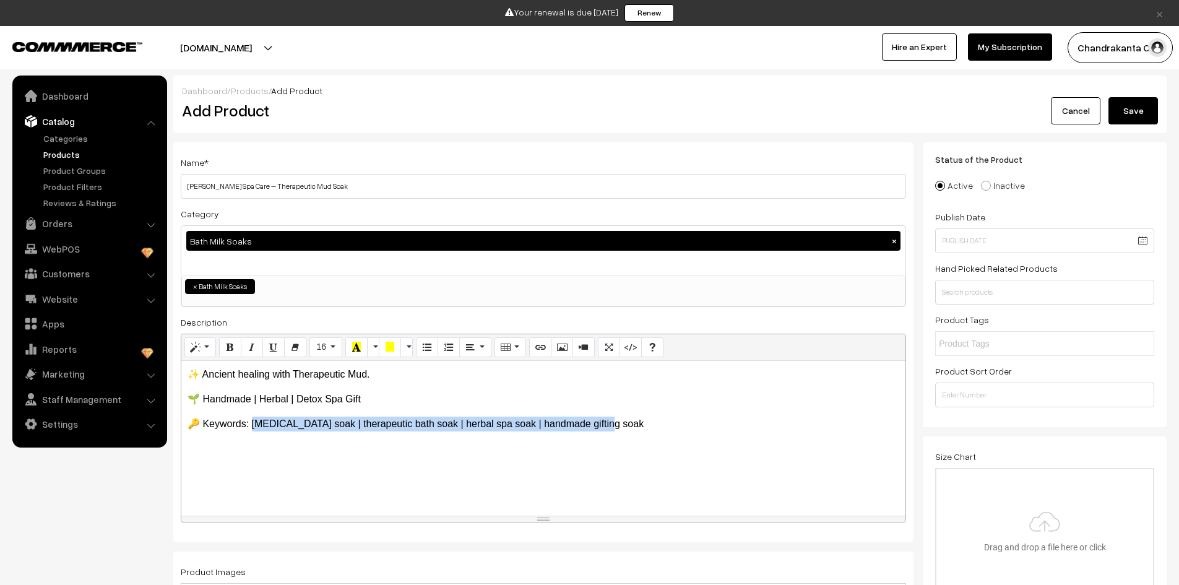
drag, startPoint x: 631, startPoint y: 423, endPoint x: 254, endPoint y: 420, distance: 377.0
click at [254, 420] on p "🔑 Keywords: mud bath soak | therapeutic bath soak | herbal spa soak | handmade …" at bounding box center [544, 424] width 712 height 15
copy p "ud bath soak | therapeutic bath soak | herbal spa soak | handmade gifting soak"
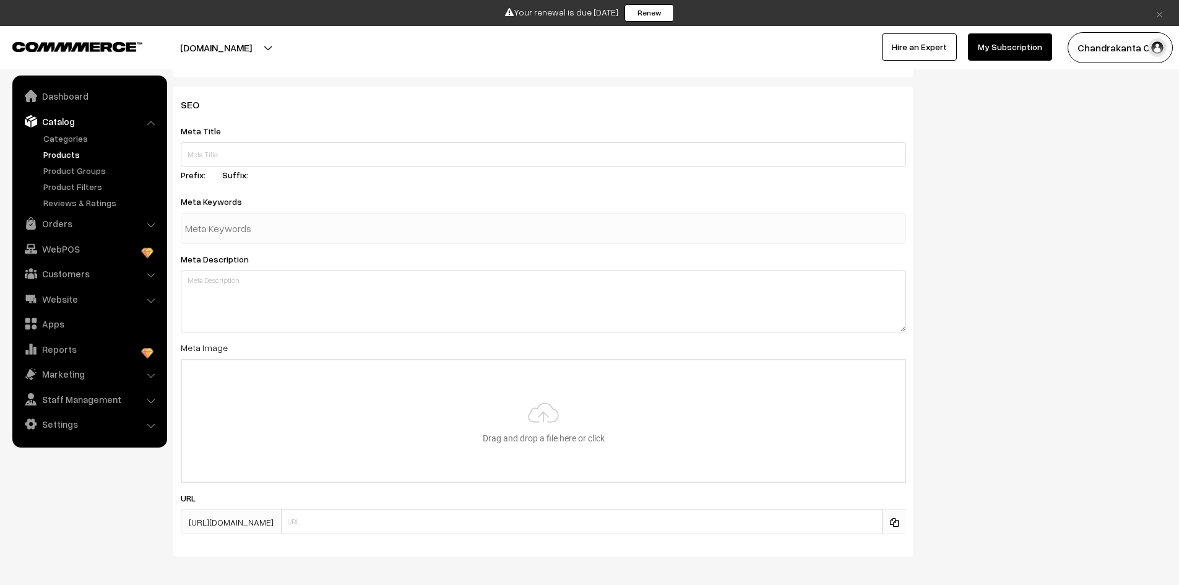
scroll to position [1429, 0]
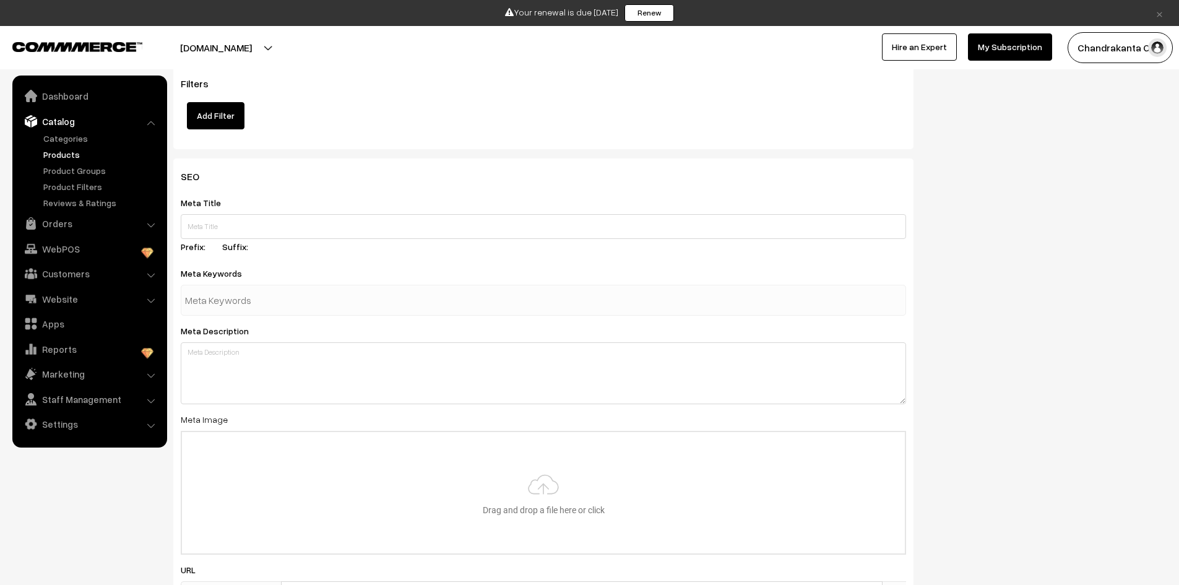
click at [282, 300] on input "text" at bounding box center [249, 300] width 129 height 25
paste input "mud bath soak | therapeutic bath soak | herbal spa soak | handmade gifting soak"
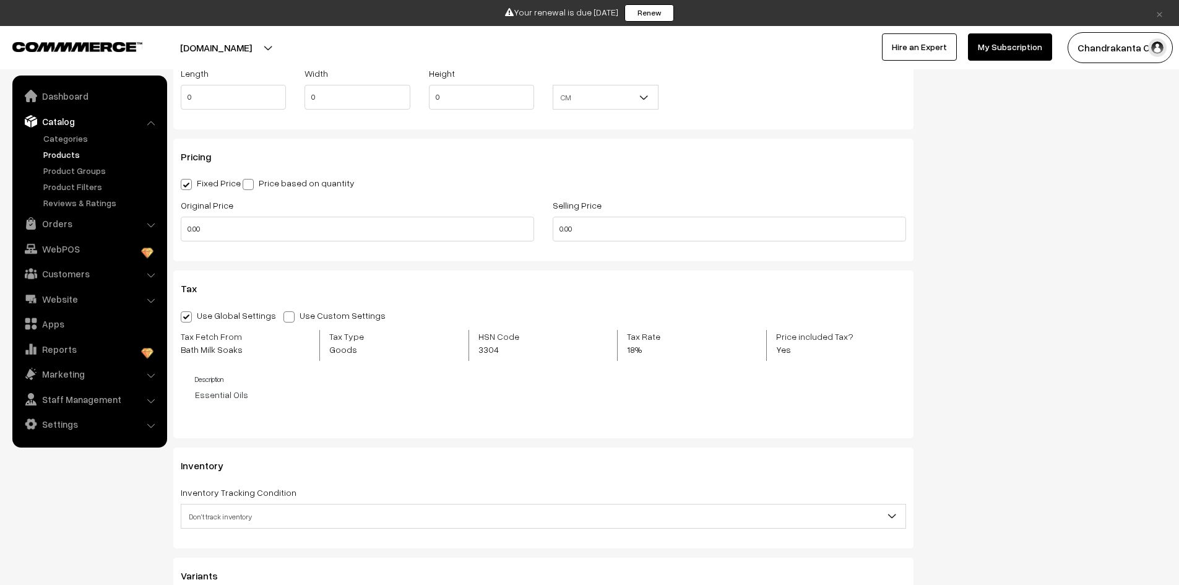
scroll to position [686, 0]
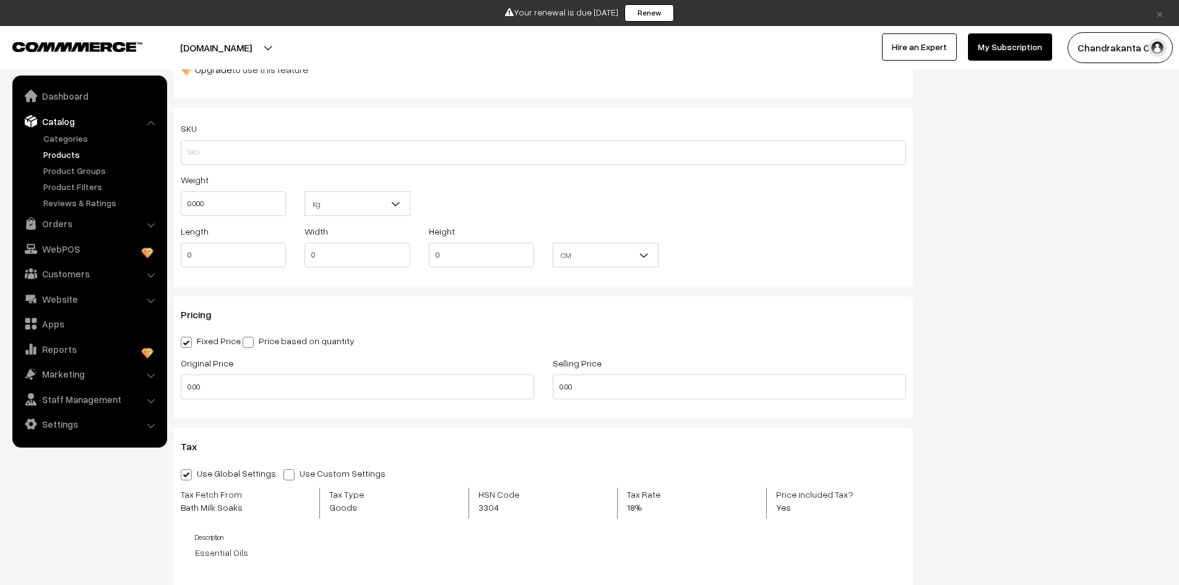
type input "mud bath soak | therapeutic bath soak | herbal spa soak | handmade gifting soak"
click at [235, 386] on input "0.00" at bounding box center [357, 387] width 353 height 25
type input "0"
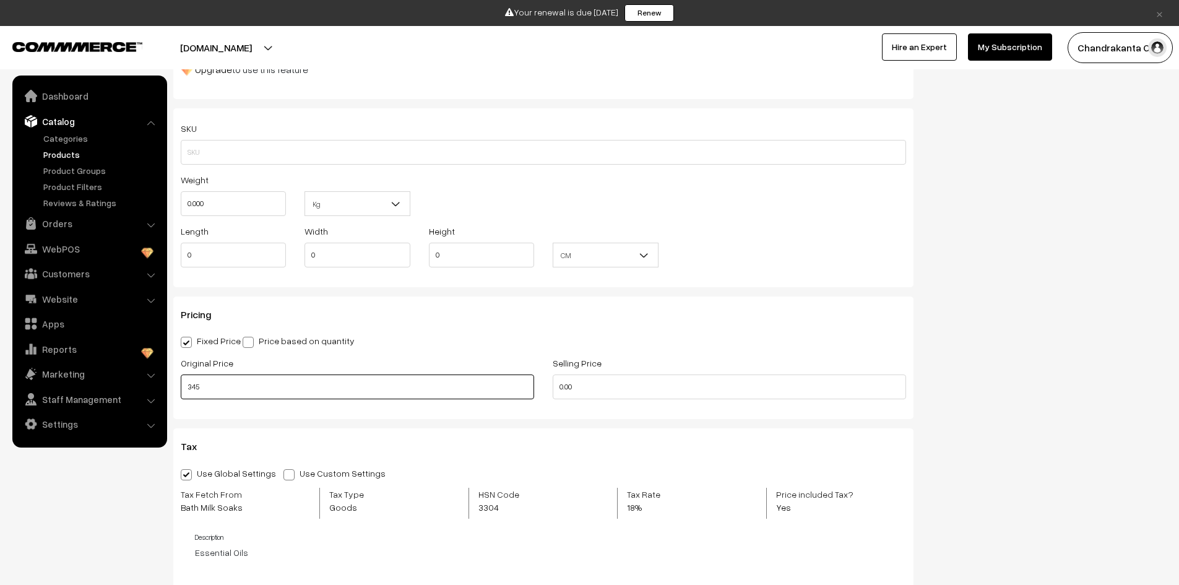
type input "345"
click at [574, 386] on input "0.00" at bounding box center [729, 387] width 353 height 25
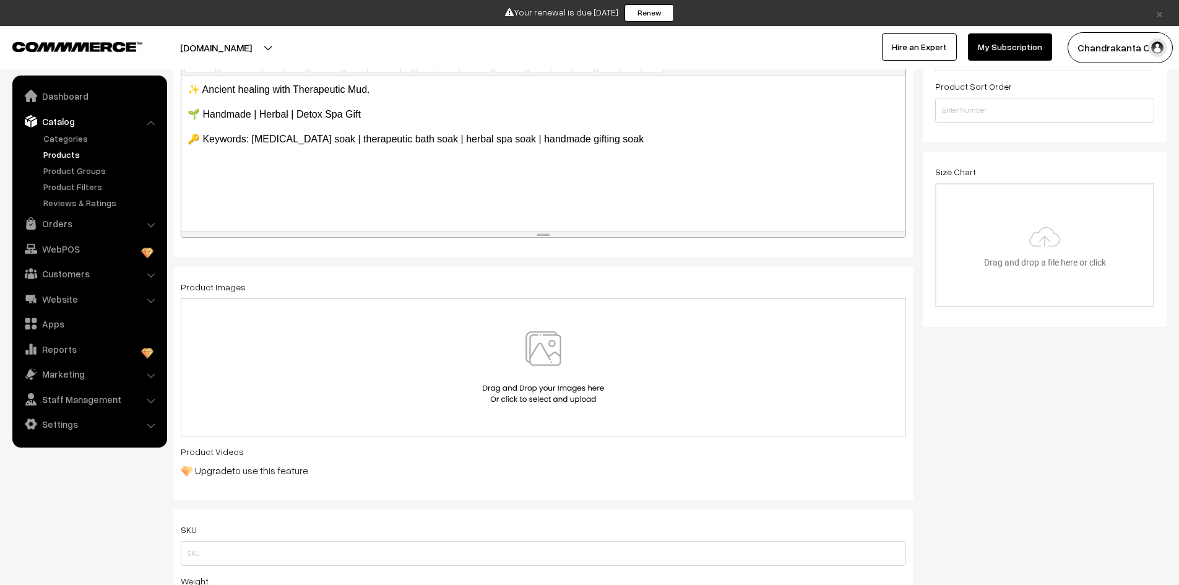
scroll to position [191, 0]
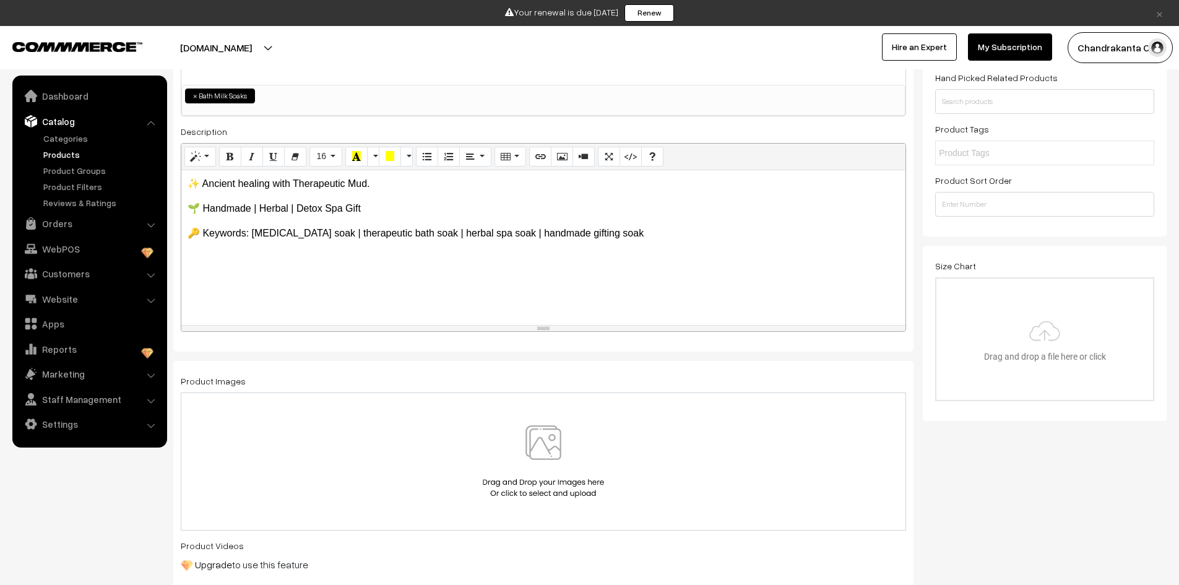
type input "345"
click at [571, 441] on img at bounding box center [544, 461] width 128 height 72
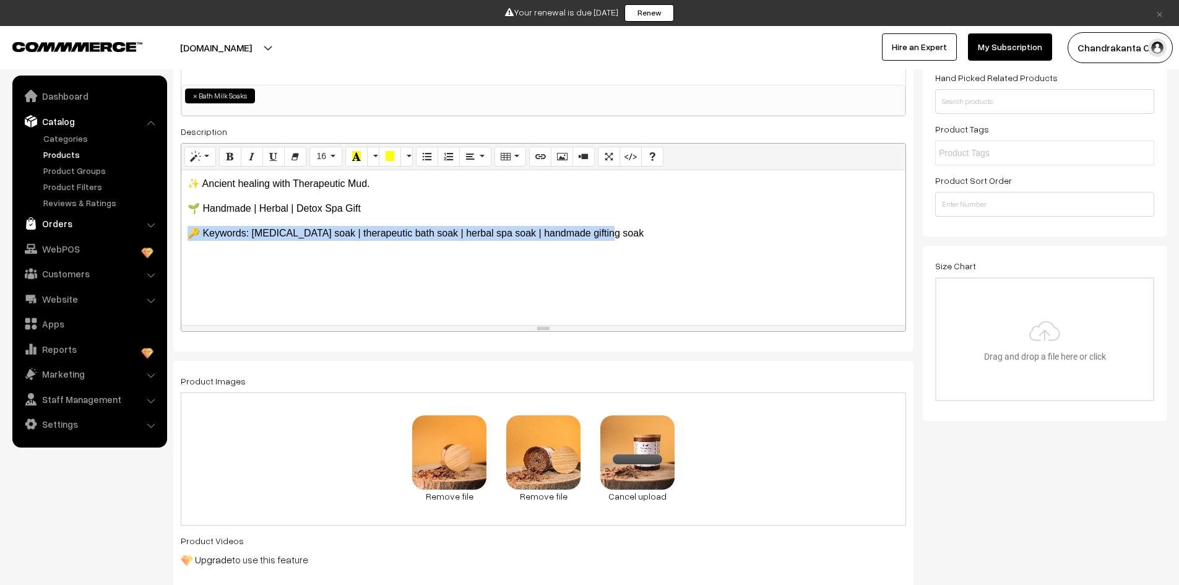
drag, startPoint x: 618, startPoint y: 230, endPoint x: 133, endPoint y: 230, distance: 485.3
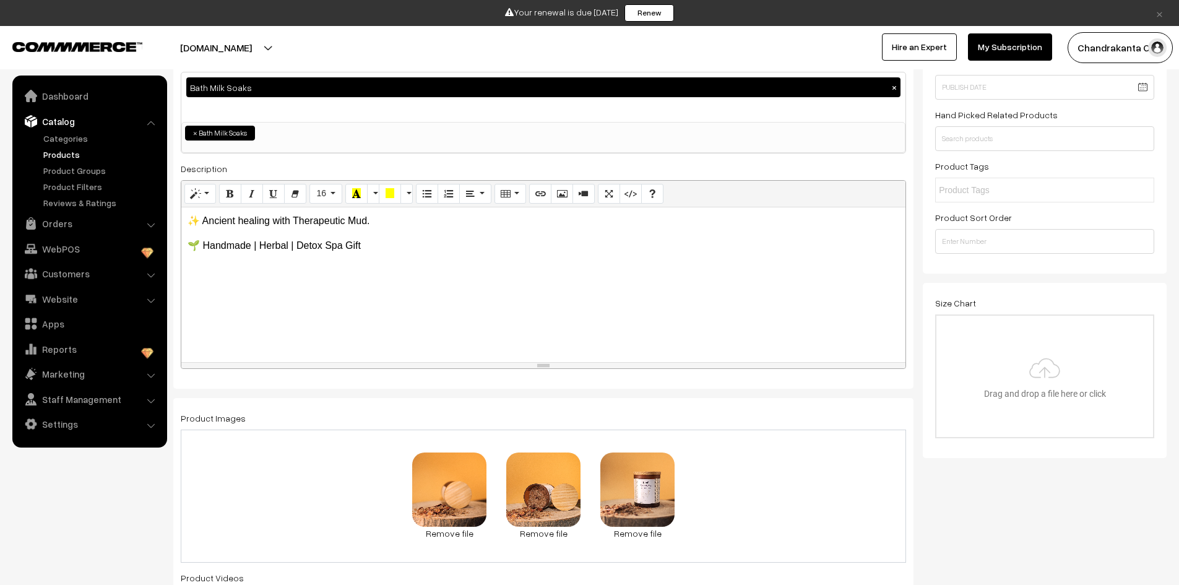
scroll to position [0, 0]
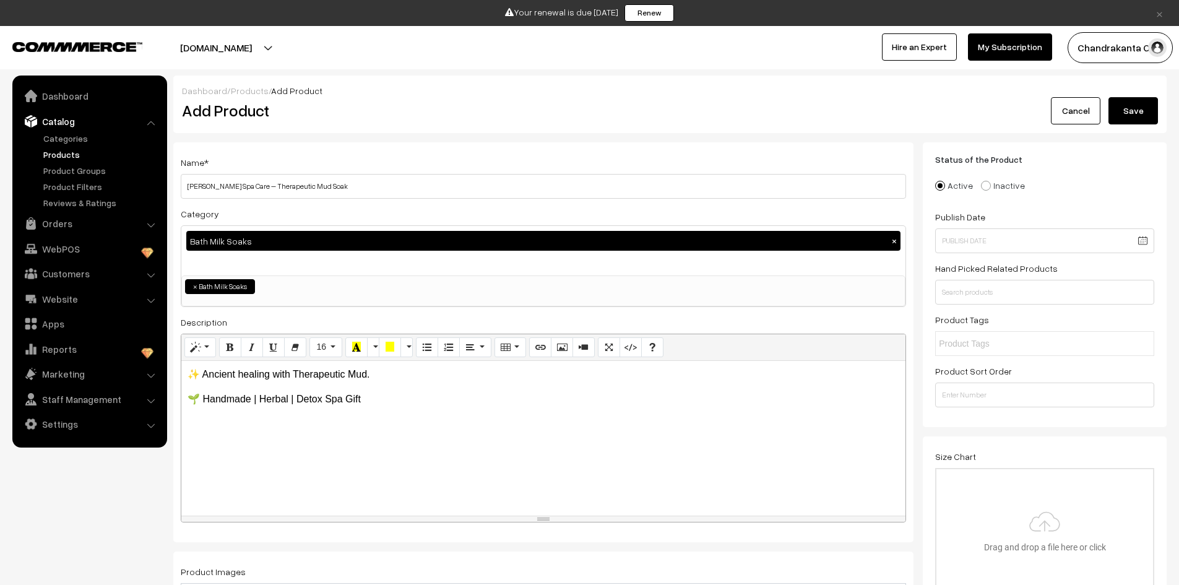
click at [1138, 116] on button "Save" at bounding box center [1134, 110] width 50 height 27
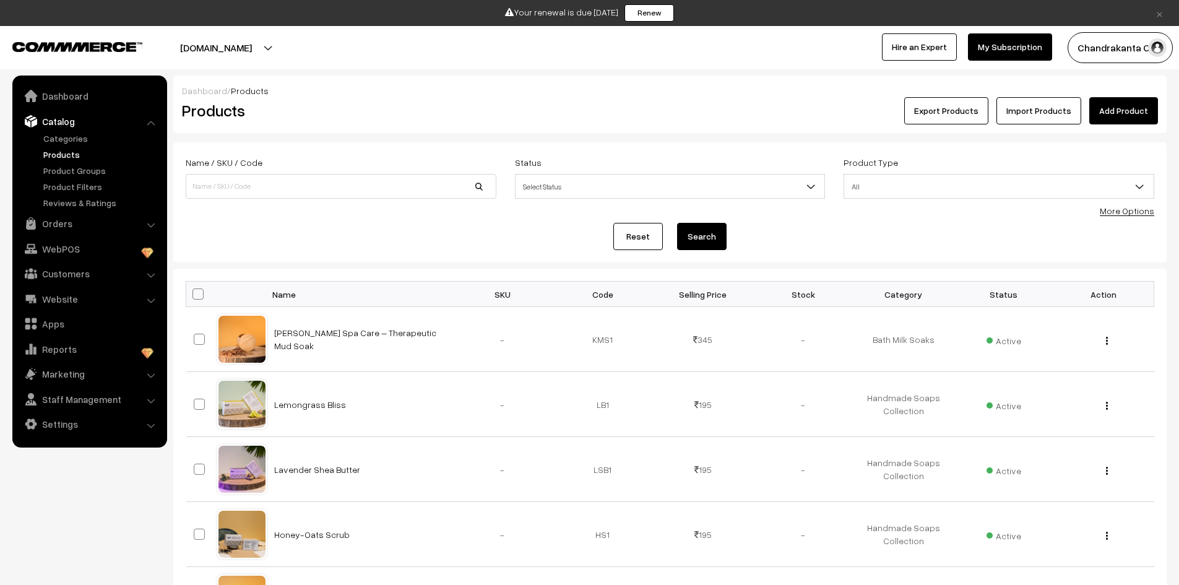
drag, startPoint x: 1138, startPoint y: 100, endPoint x: 1068, endPoint y: 266, distance: 180.0
click at [1138, 100] on link "Add Product" at bounding box center [1124, 110] width 69 height 27
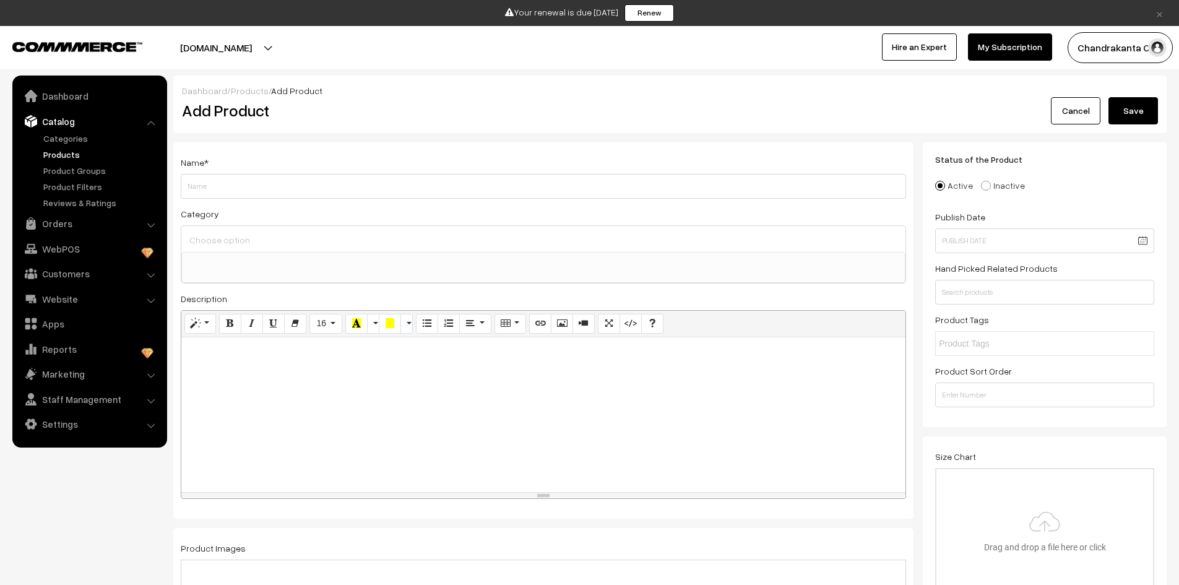
select select
paste input "Pearl Candle"
type input "Pearl Candle"
click at [279, 365] on div at bounding box center [543, 414] width 724 height 155
paste div
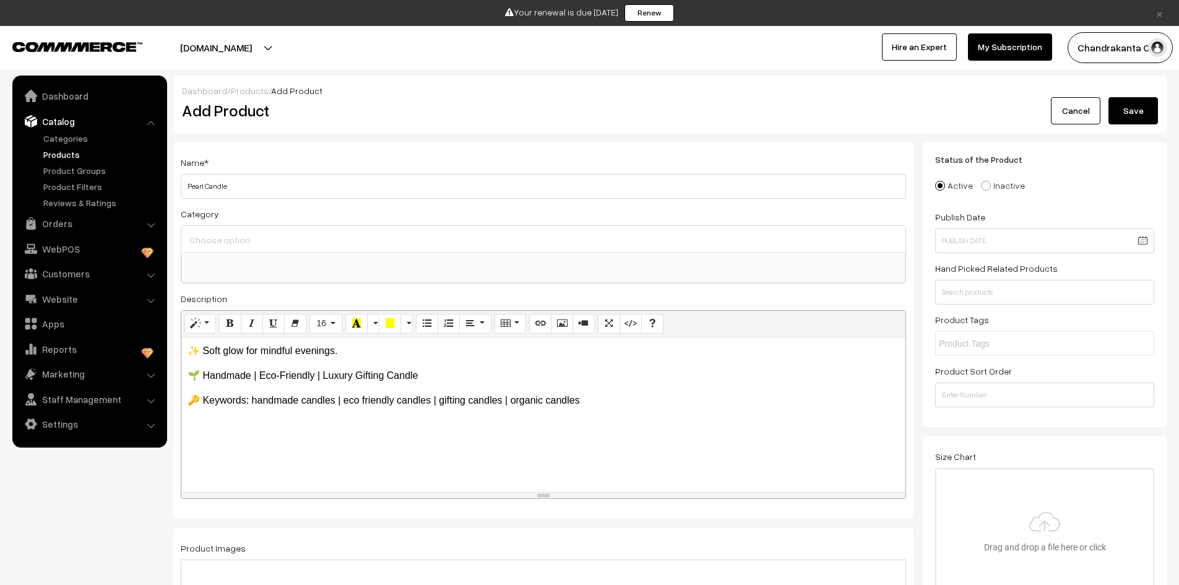
click at [284, 232] on input at bounding box center [543, 240] width 714 height 18
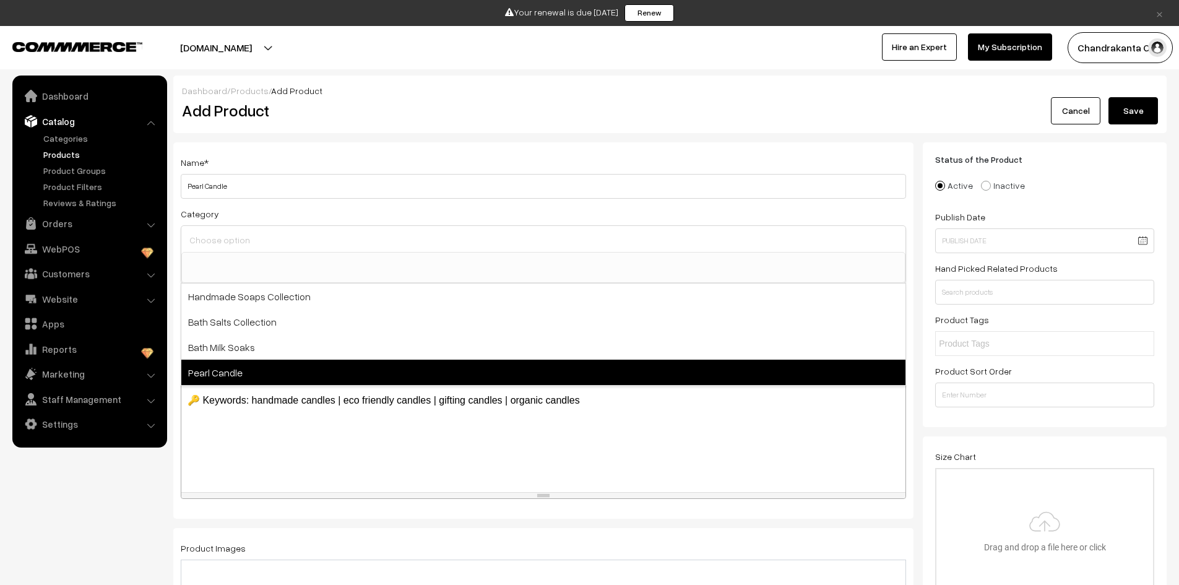
click at [277, 380] on span "Pearl Candle" at bounding box center [543, 372] width 724 height 25
select select "10"
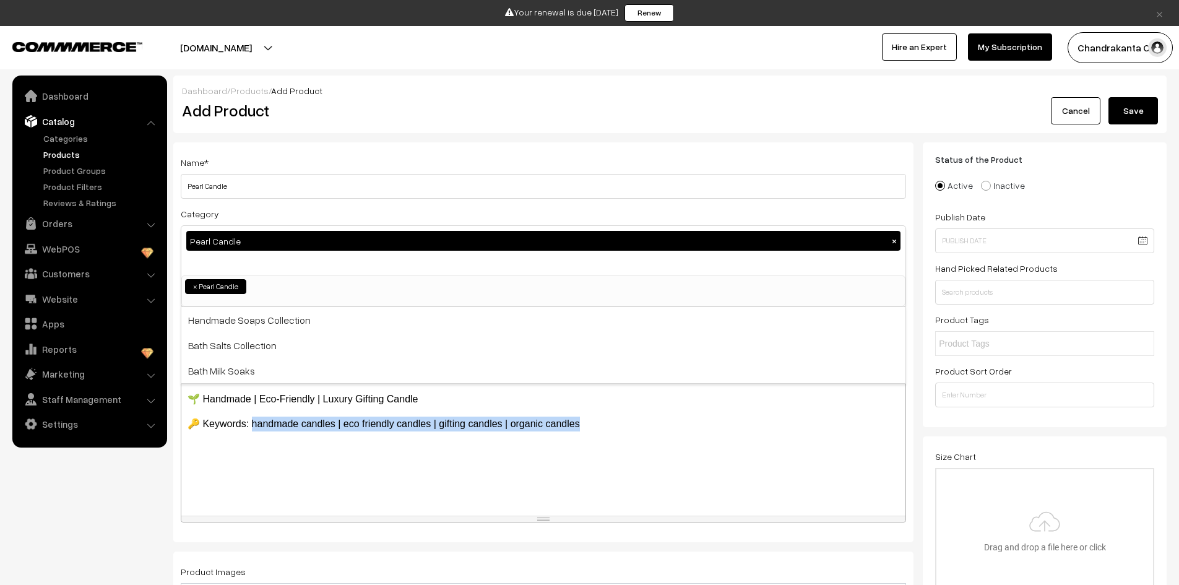
drag, startPoint x: 589, startPoint y: 427, endPoint x: 255, endPoint y: 420, distance: 333.7
click at [255, 420] on p "🔑 Keywords: handmade candles | eco friendly candles | gifting candles | organic…" at bounding box center [544, 424] width 712 height 15
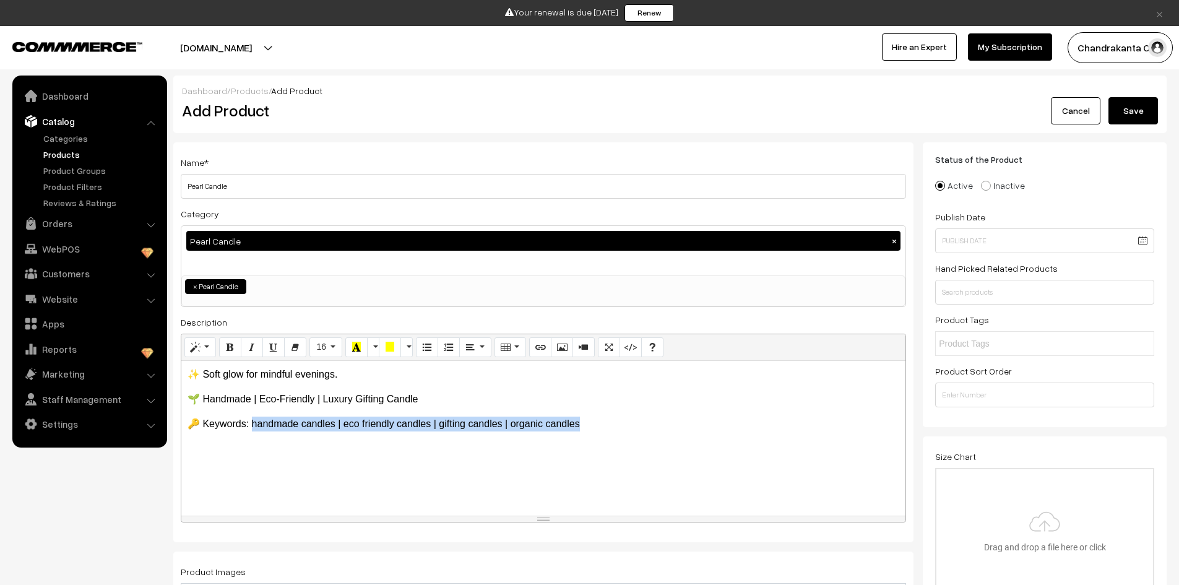
copy p "andmade candles | eco friendly candles | gifting candles | organic candles"
click at [340, 456] on div "✨ Soft glow for mindful evenings. 🌱 Handmade | Eco-Friendly | Luxury Gifting C…" at bounding box center [543, 438] width 724 height 155
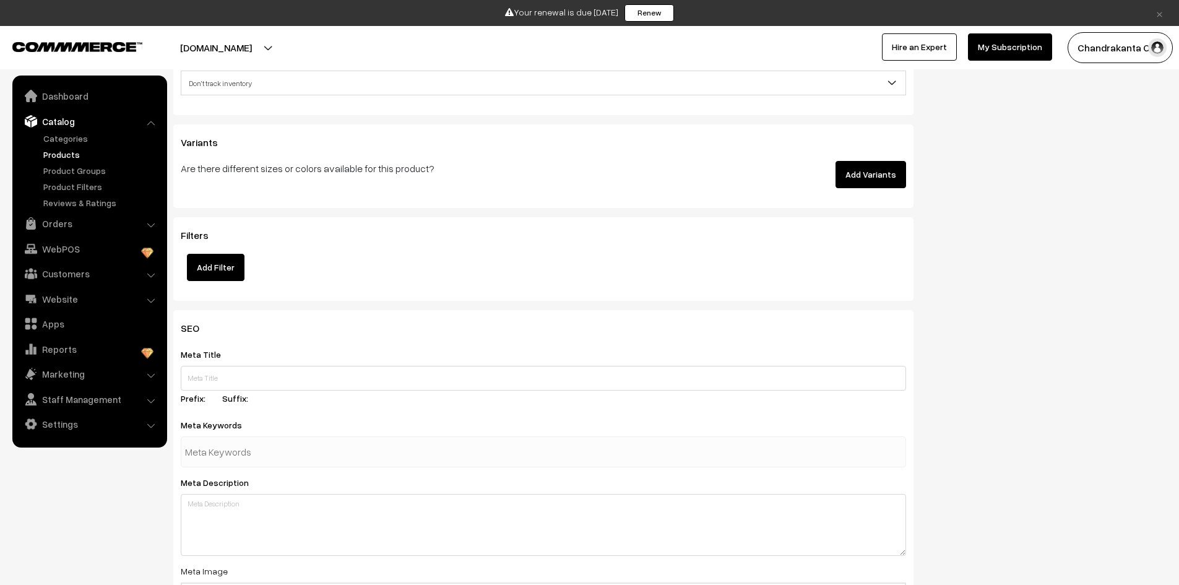
scroll to position [1362, 0]
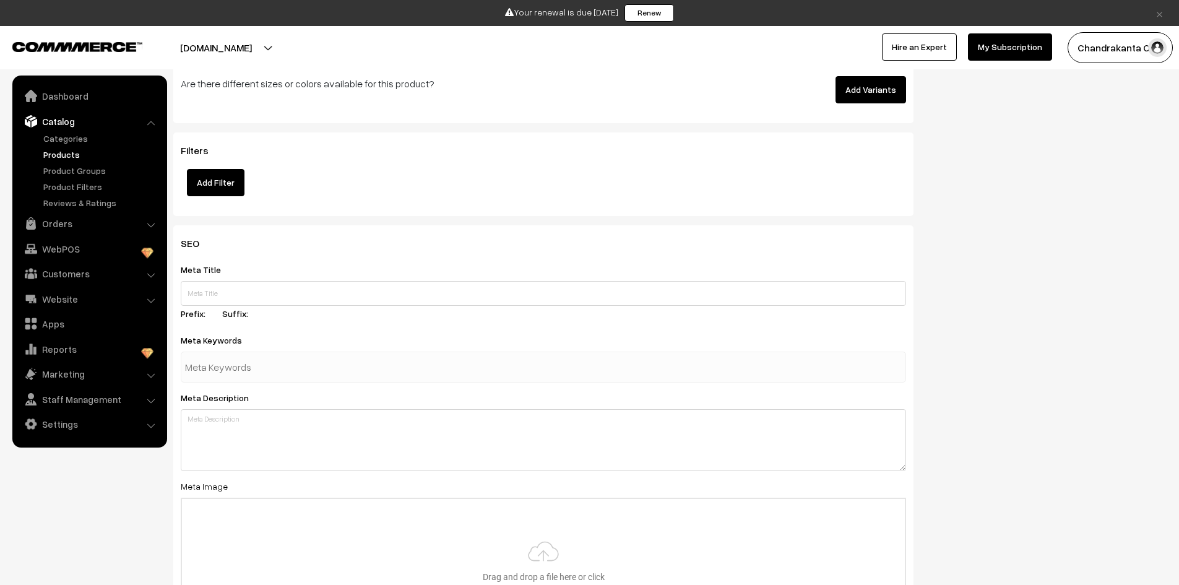
click at [258, 375] on input "text" at bounding box center [249, 367] width 129 height 25
paste input "handmade candles | eco friendly candles | gifting candles | organic candles"
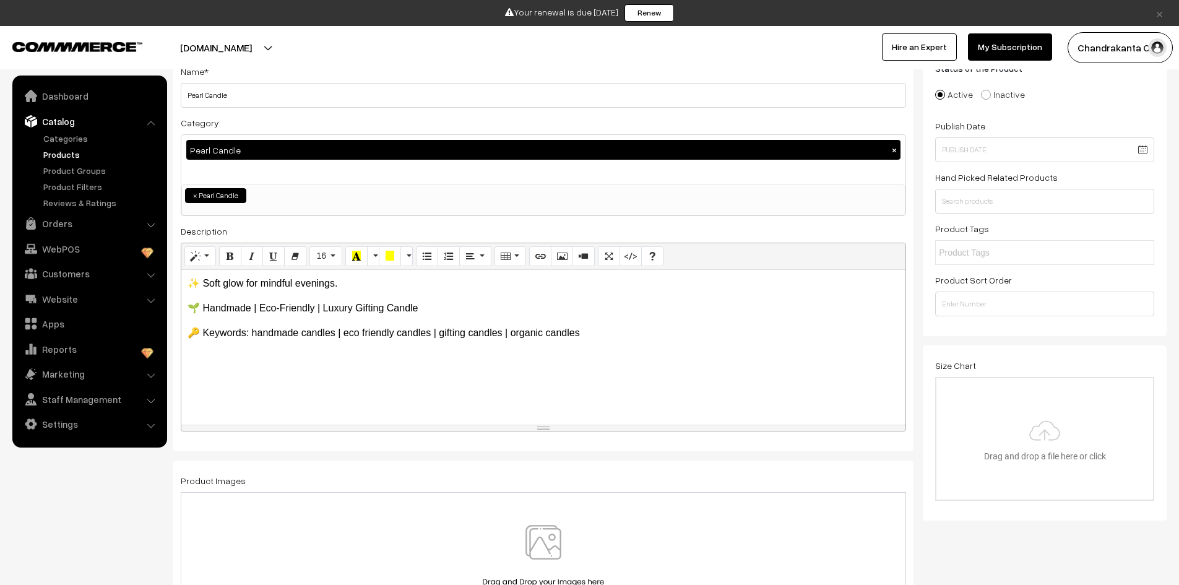
scroll to position [186, 0]
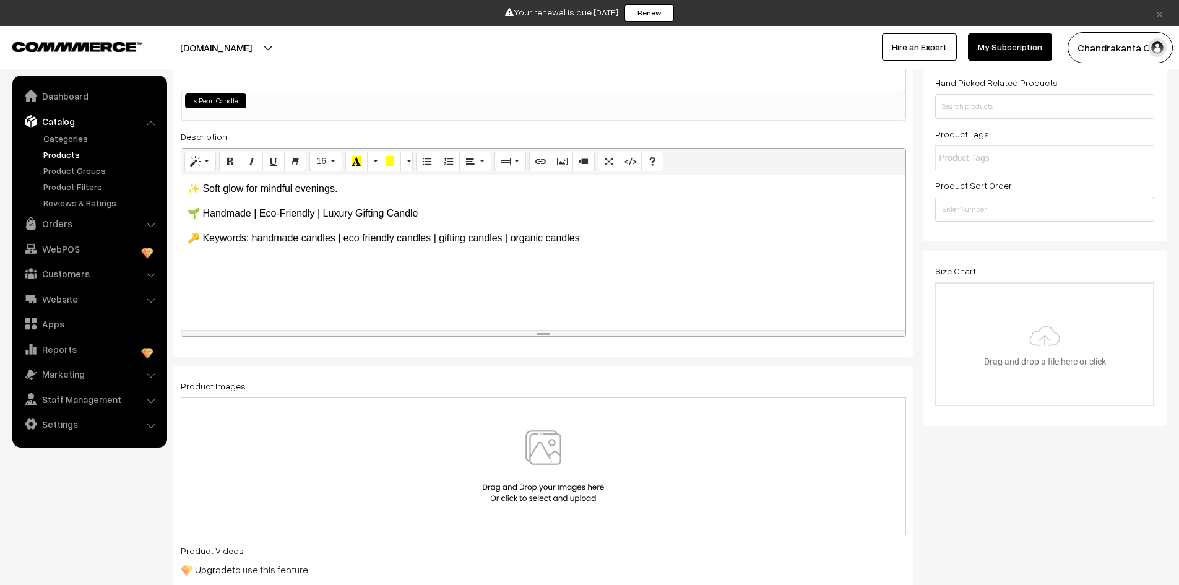
type input "handmade candles | eco friendly candles | gifting candles | organic candles"
drag, startPoint x: 586, startPoint y: 238, endPoint x: 433, endPoint y: 206, distance: 157.0
click at [433, 206] on div "✨ Soft glow for mindful evenings. 🌱 Handmade | Eco-Friendly | Luxury Gifting C…" at bounding box center [543, 252] width 724 height 155
click at [548, 459] on img at bounding box center [544, 466] width 128 height 72
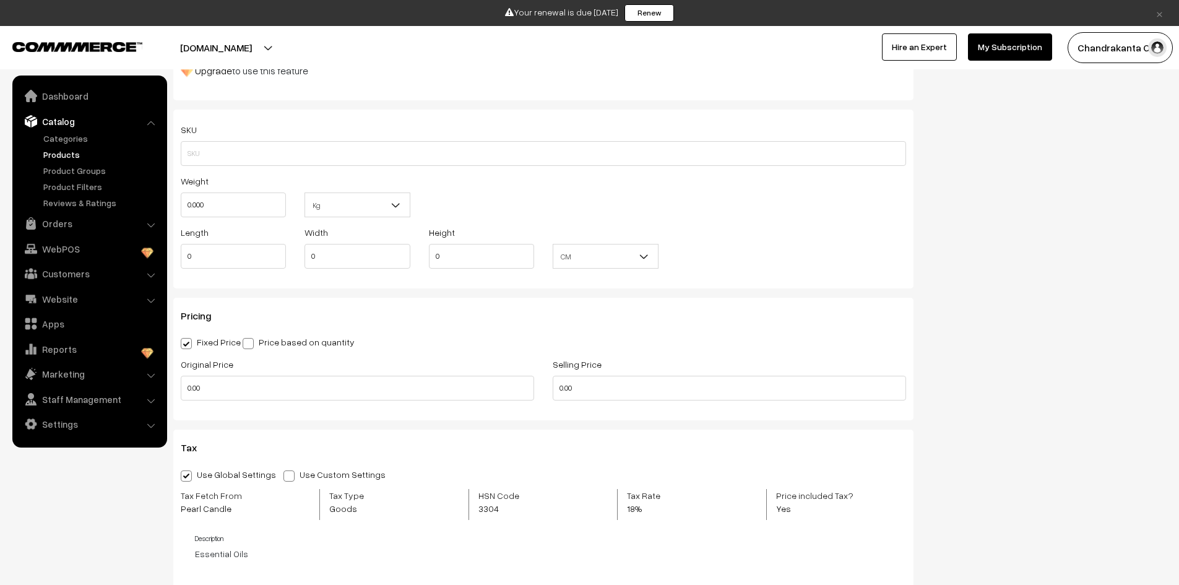
scroll to position [681, 0]
click at [262, 376] on input "0.00" at bounding box center [357, 387] width 353 height 25
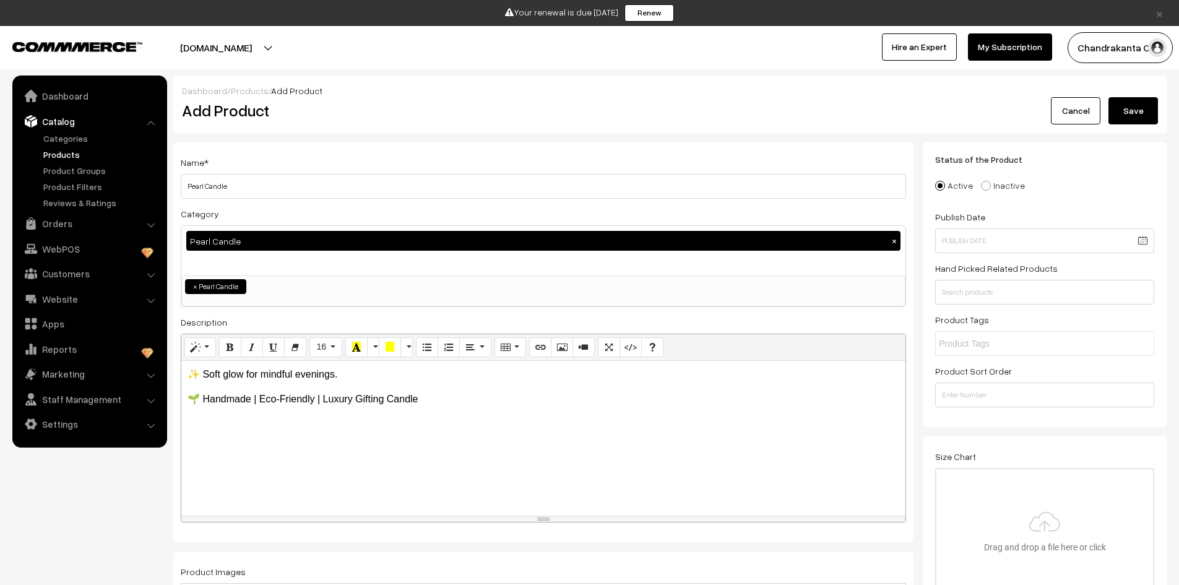
select select "10"
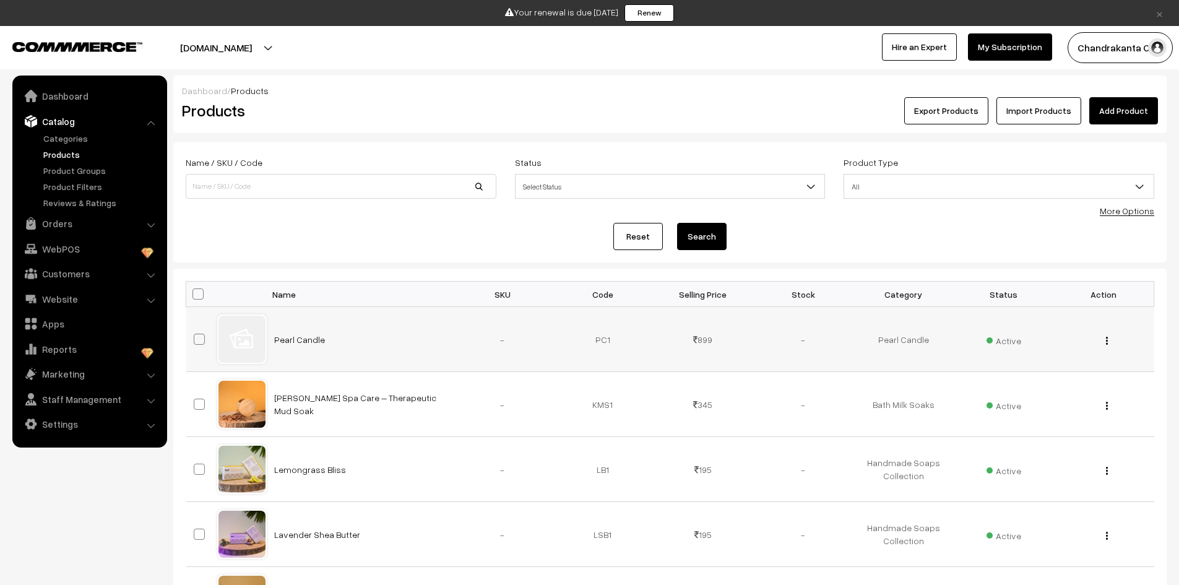
click at [477, 325] on td "-" at bounding box center [503, 339] width 100 height 65
click at [292, 342] on link "Pearl Candle" at bounding box center [299, 339] width 51 height 11
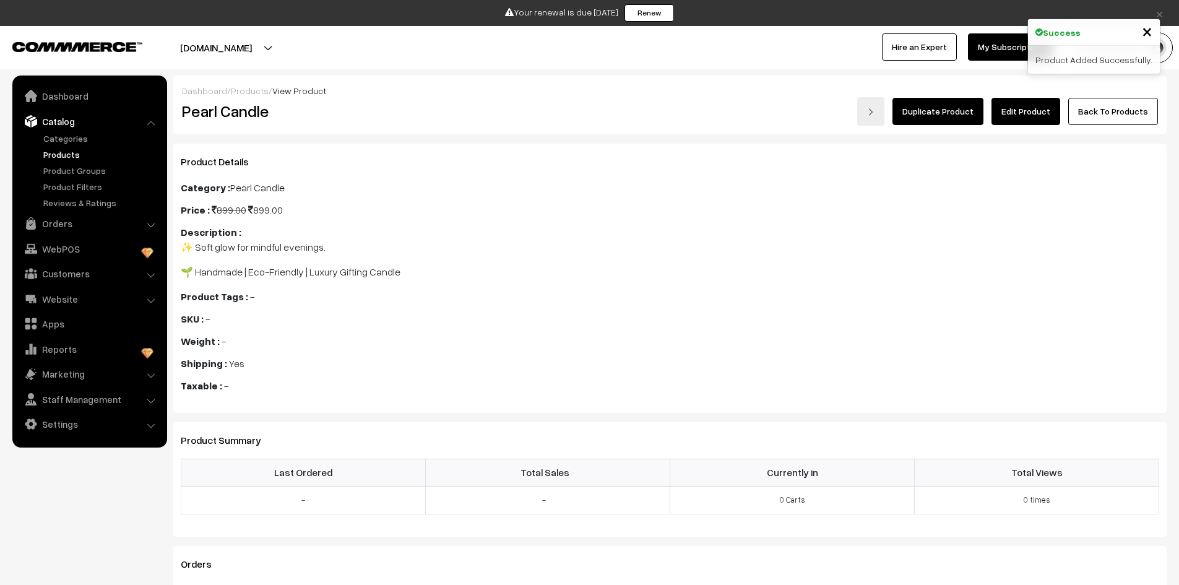
click at [1021, 123] on link "Edit Product" at bounding box center [1026, 111] width 69 height 27
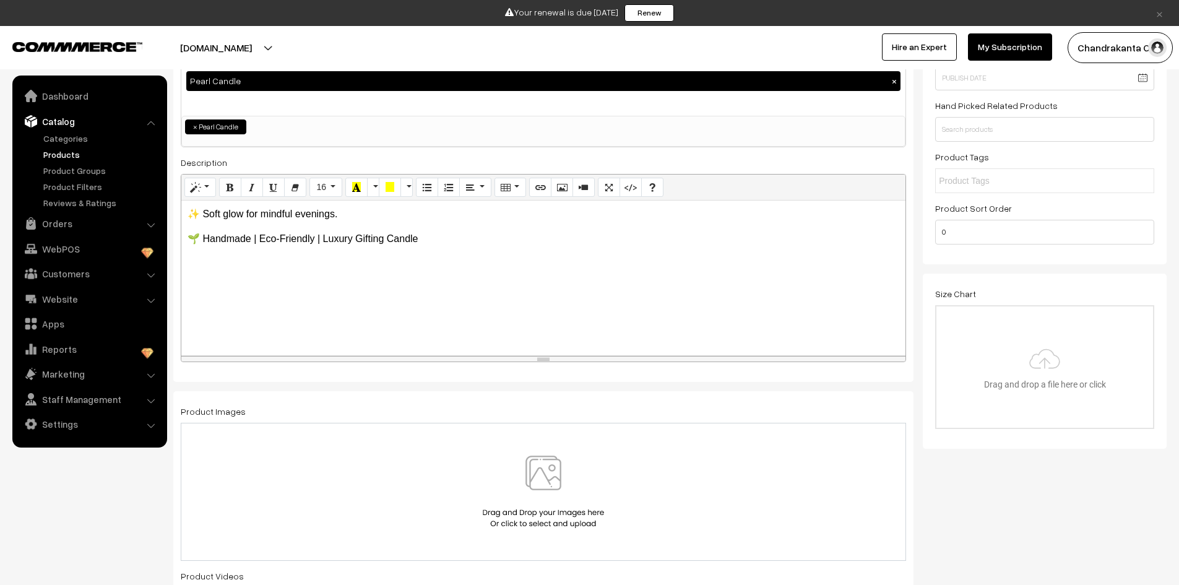
scroll to position [310, 0]
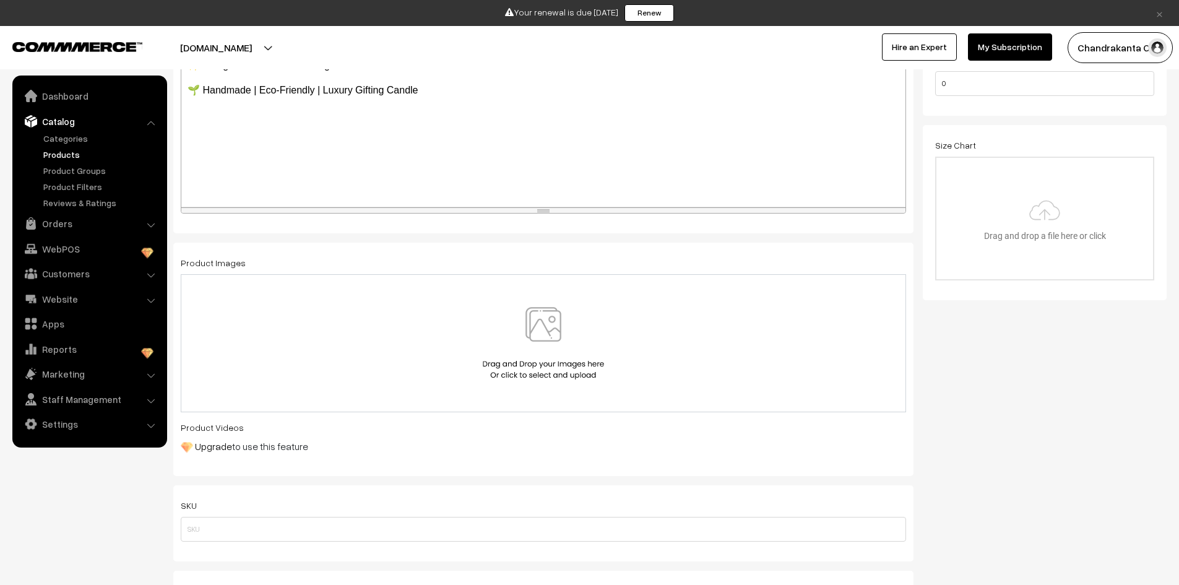
click at [528, 355] on img at bounding box center [544, 343] width 128 height 72
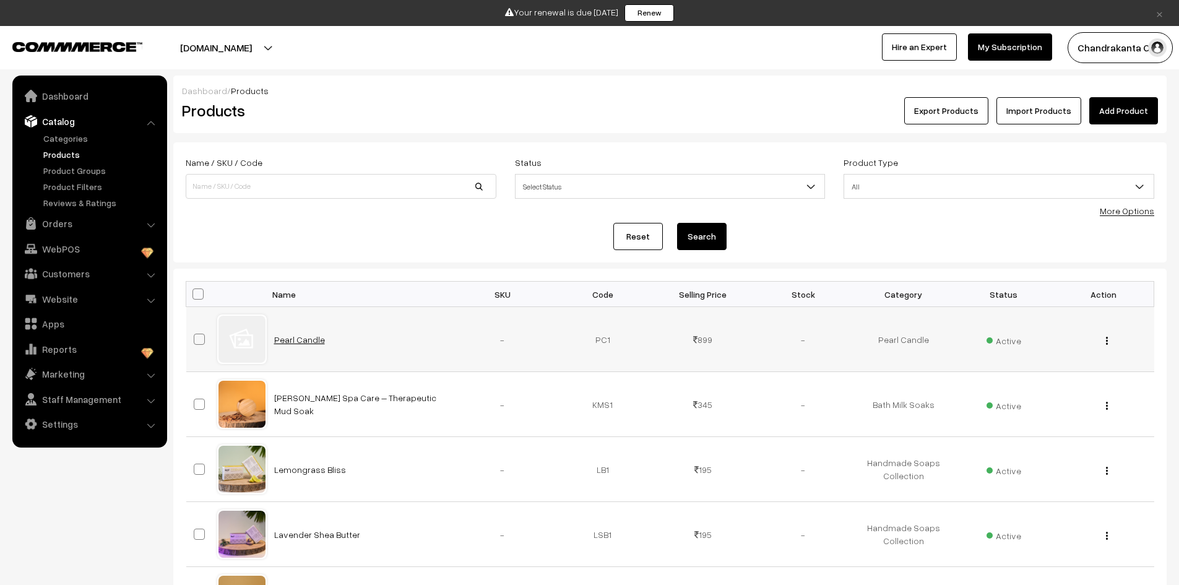
click at [281, 341] on link "Pearl Candle" at bounding box center [299, 339] width 51 height 11
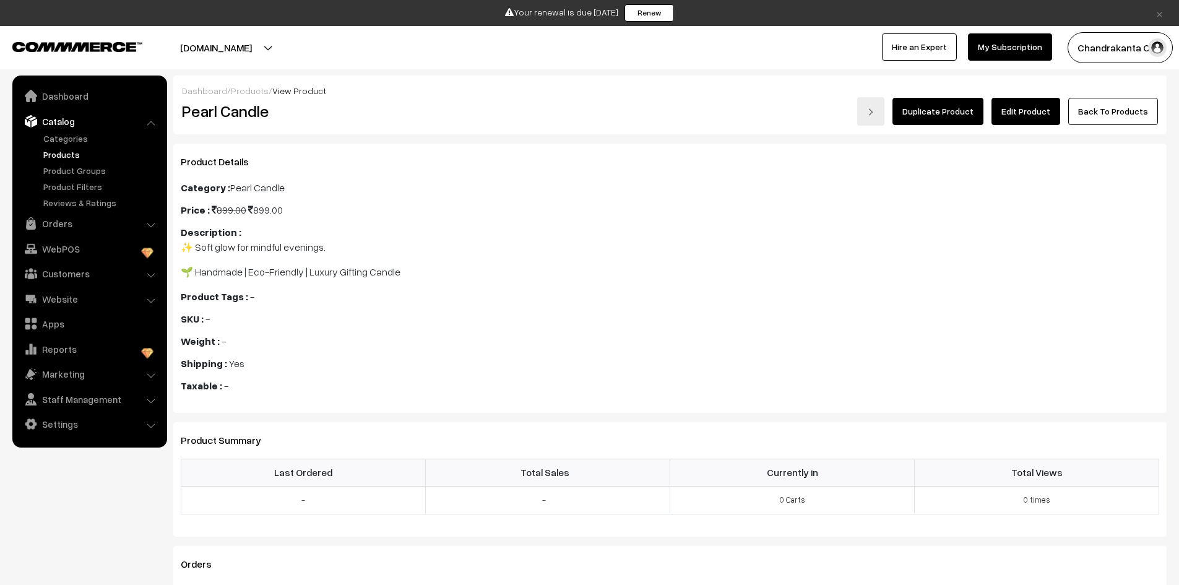
click at [1013, 116] on link "Edit Product" at bounding box center [1026, 111] width 69 height 27
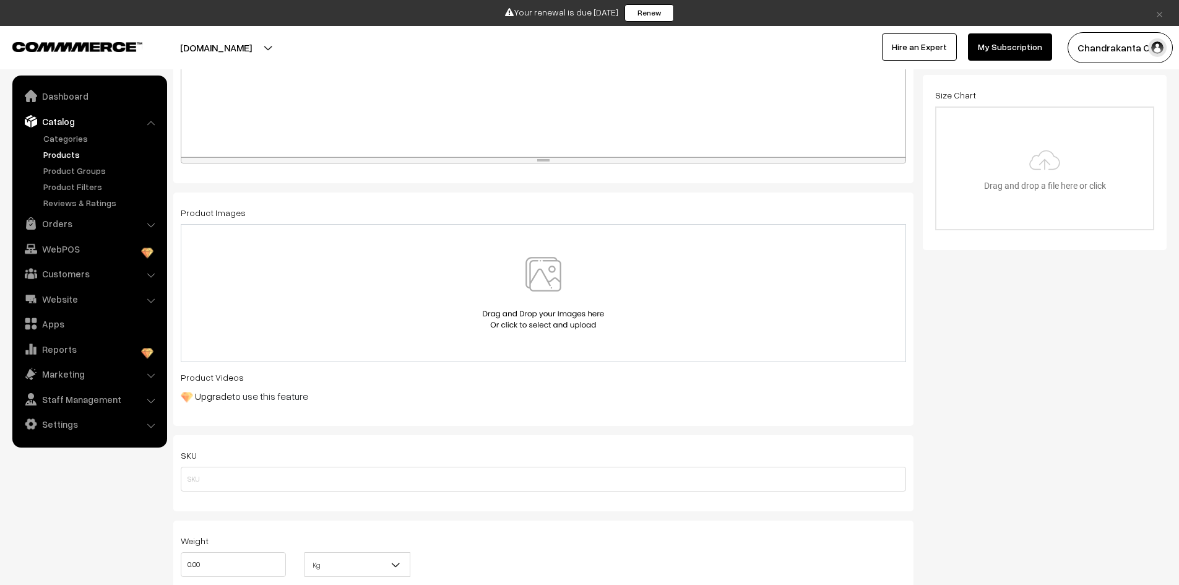
scroll to position [495, 0]
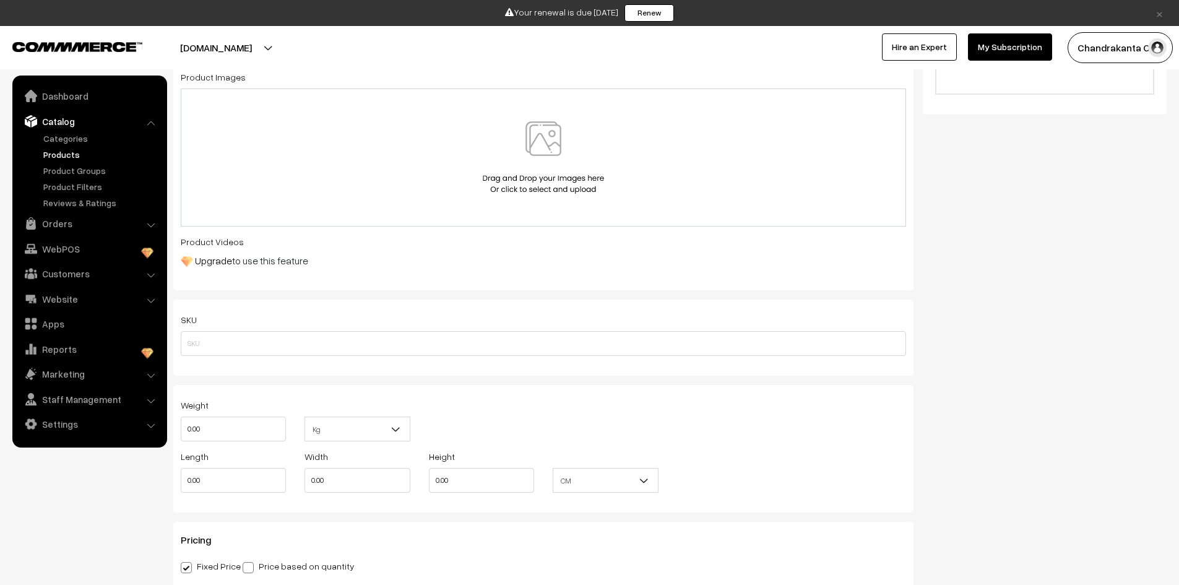
click at [522, 156] on img at bounding box center [544, 157] width 128 height 72
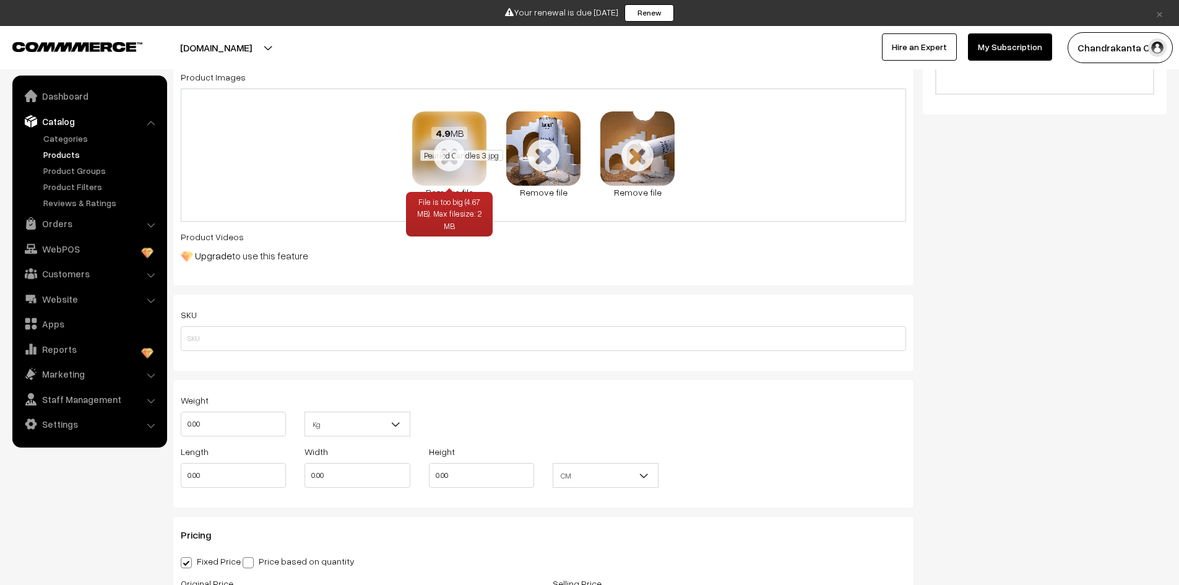
click at [451, 156] on span "Pearled Candles 3.jpg" at bounding box center [461, 155] width 82 height 11
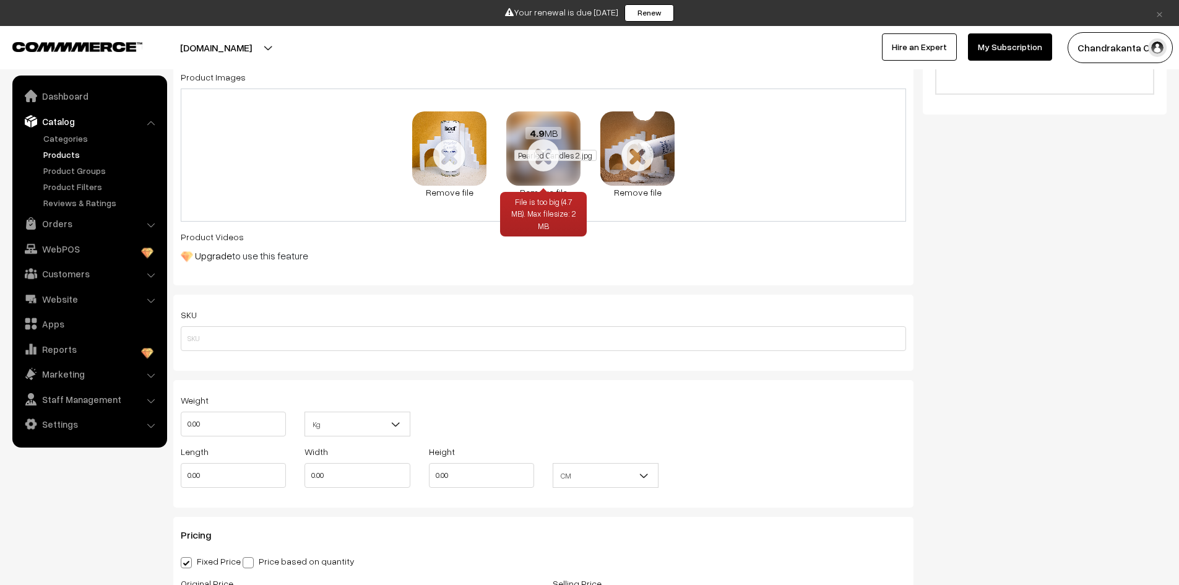
click at [542, 155] on span "Pearled Candles 2.jpg" at bounding box center [555, 155] width 82 height 11
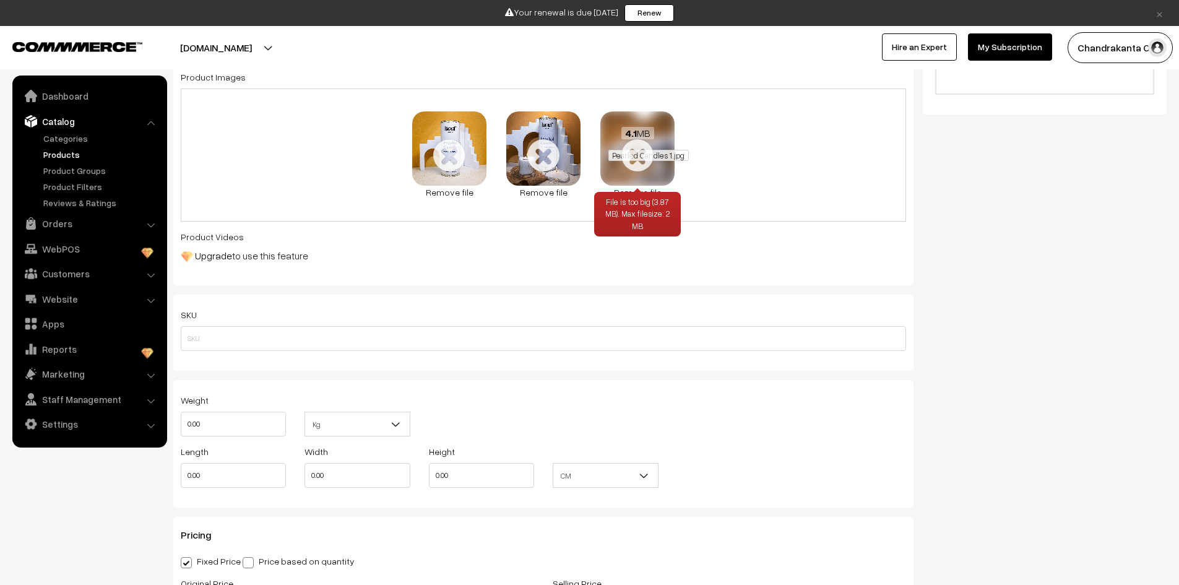
click at [641, 157] on span "Pearled Candles 1.jpg" at bounding box center [649, 155] width 80 height 11
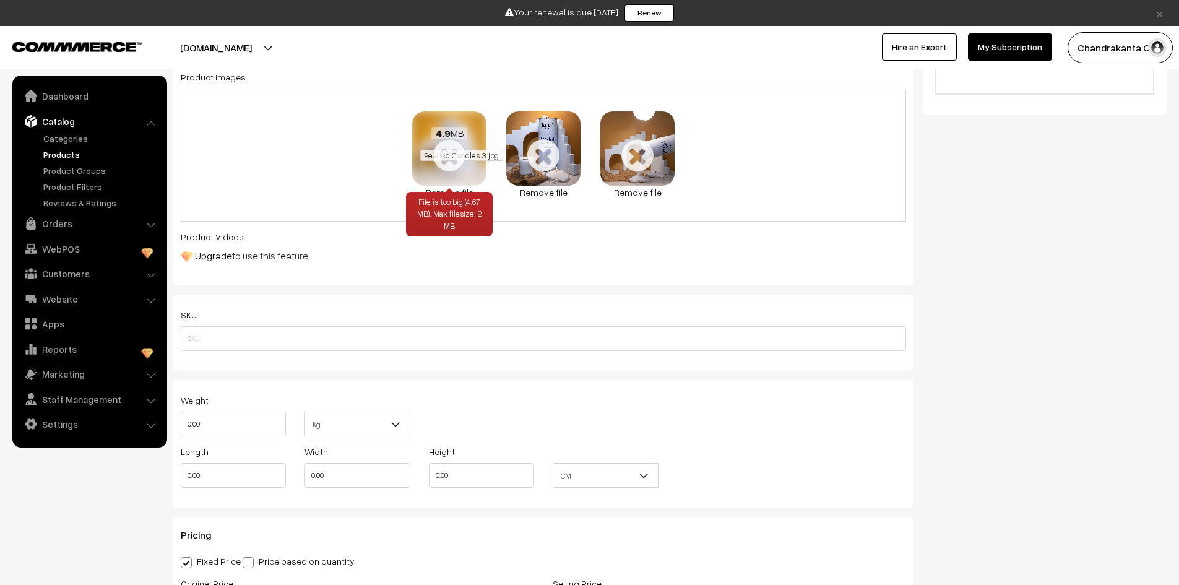
click at [454, 152] on span "Pearled Candles 3.jpg" at bounding box center [461, 155] width 82 height 11
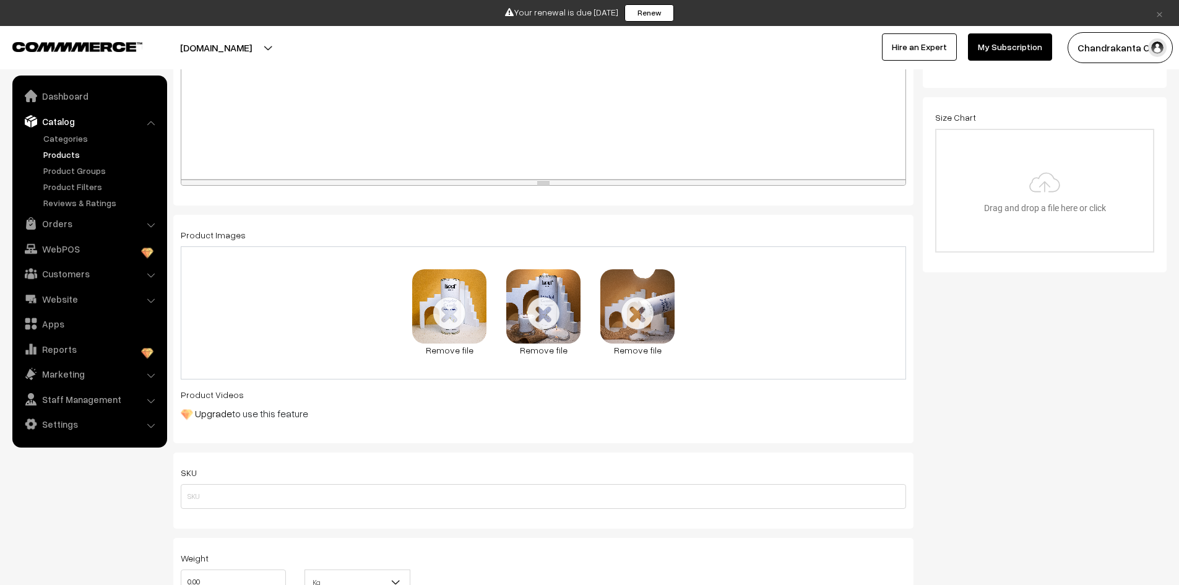
scroll to position [248, 0]
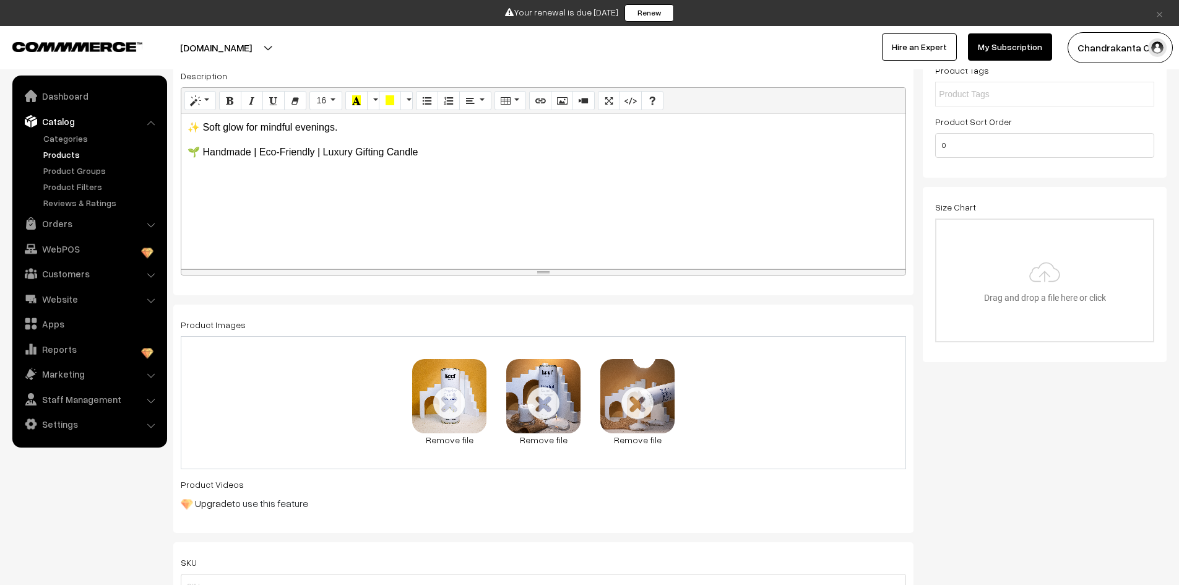
click at [345, 365] on div "4.9 MB Pearled Candles 3.jpg File is too big (4.67 MB). Max filesize: 2 MB Chec…" at bounding box center [544, 402] width 726 height 133
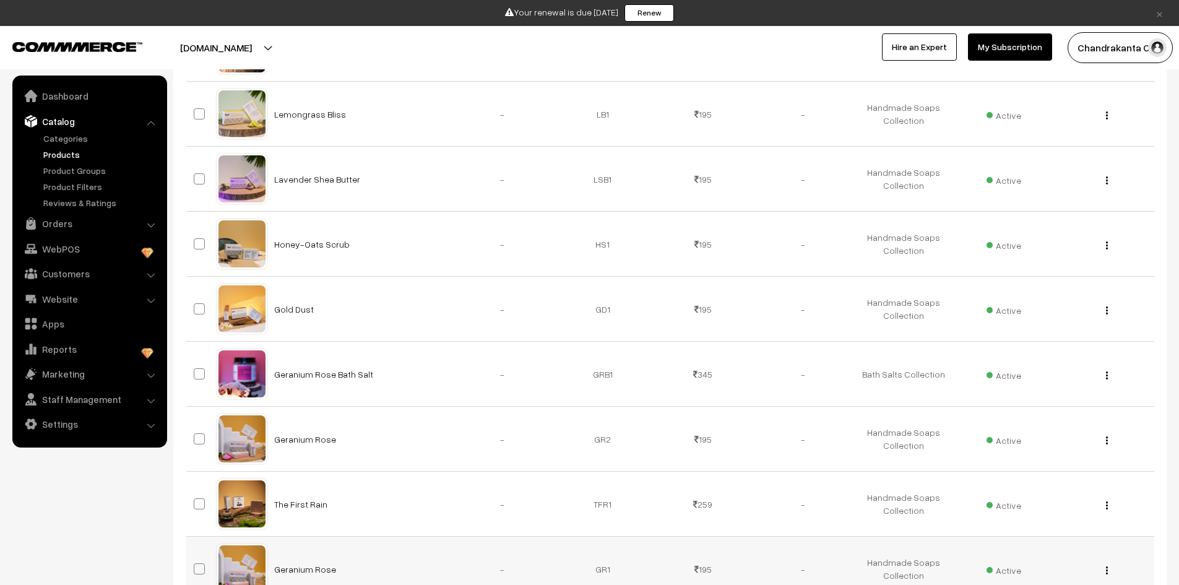
scroll to position [527, 0]
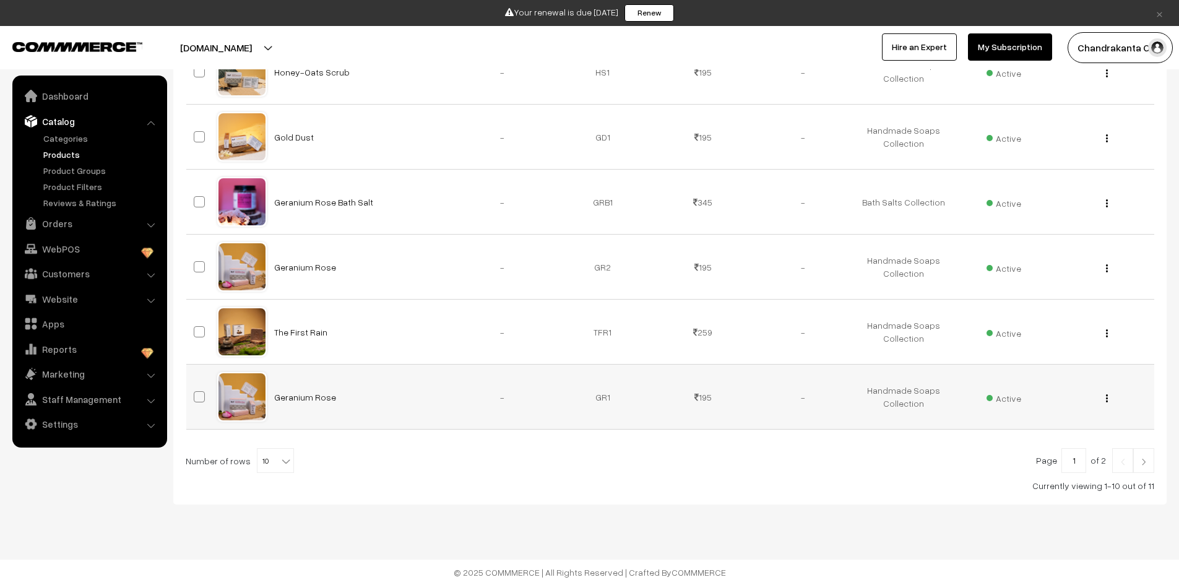
click at [391, 410] on td "Geranium Rose" at bounding box center [360, 397] width 186 height 65
click at [312, 398] on link "Geranium Rose" at bounding box center [305, 397] width 62 height 11
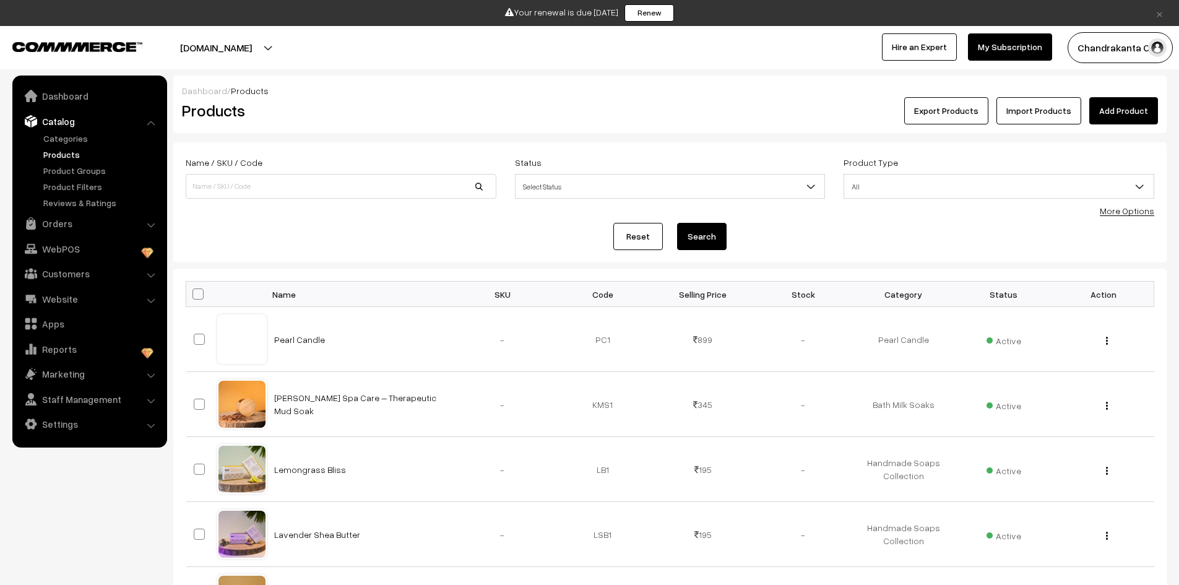
scroll to position [527, 0]
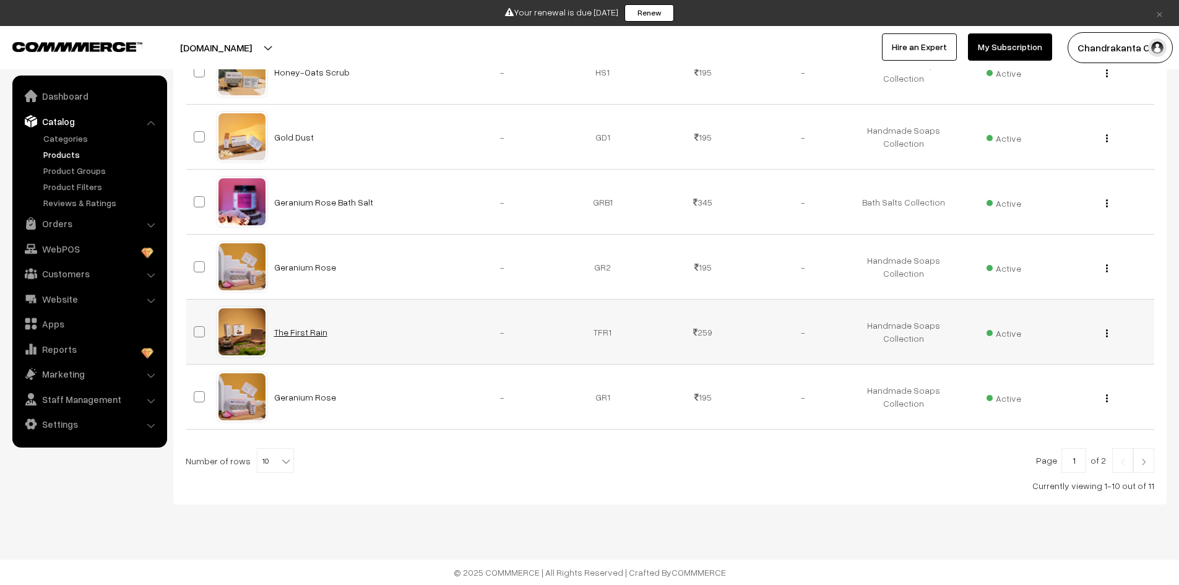
click at [301, 334] on link "The First Rain" at bounding box center [300, 332] width 53 height 11
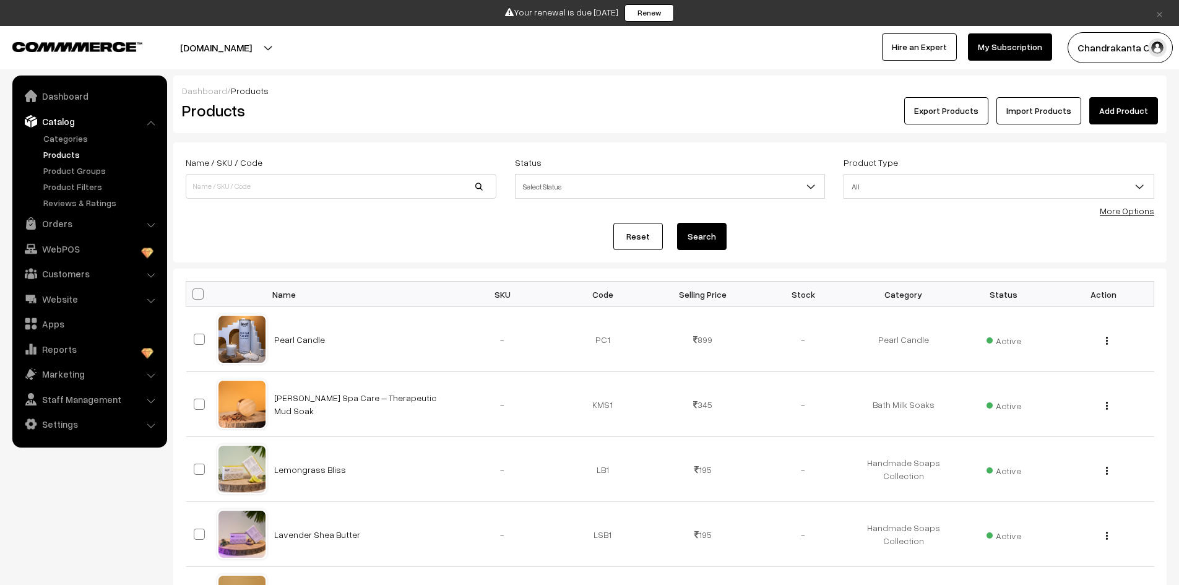
scroll to position [527, 0]
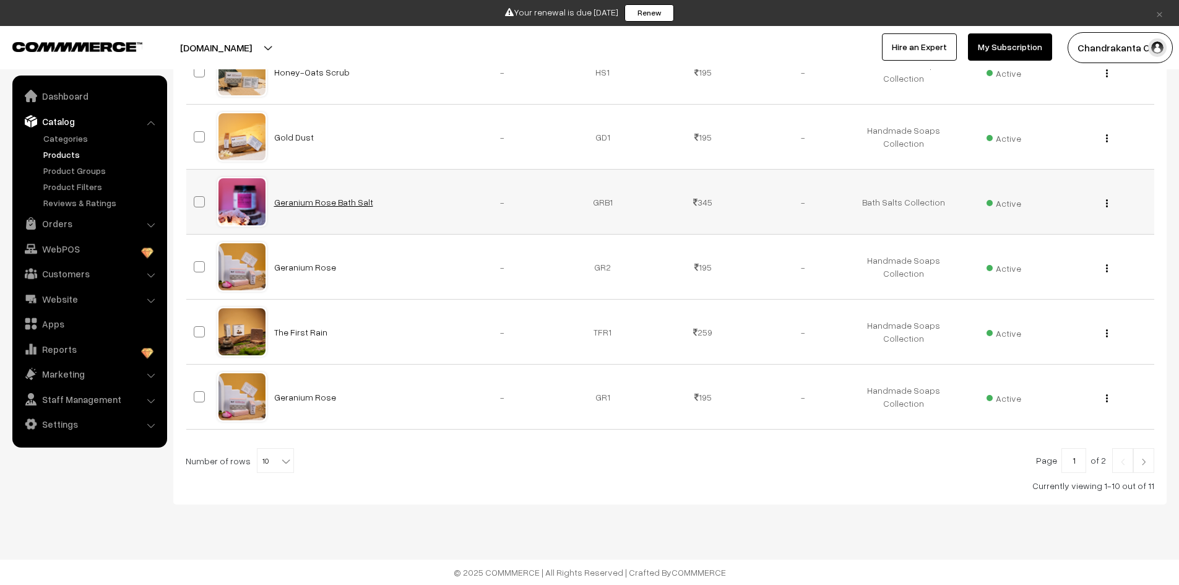
click at [325, 200] on link "Geranium Rose Bath Salt" at bounding box center [323, 202] width 99 height 11
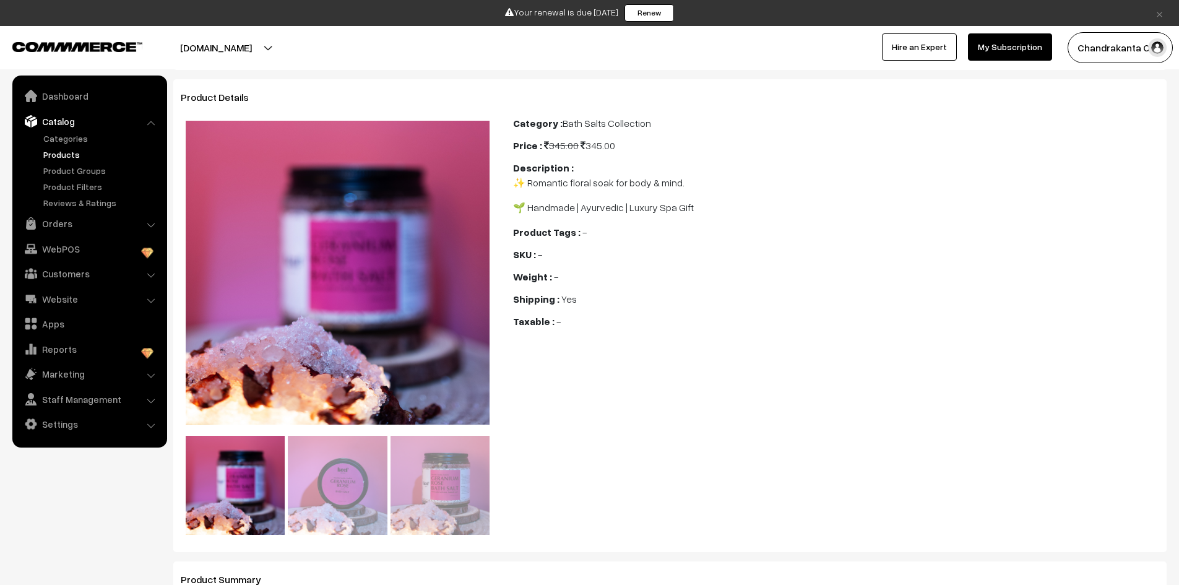
scroll to position [54, 0]
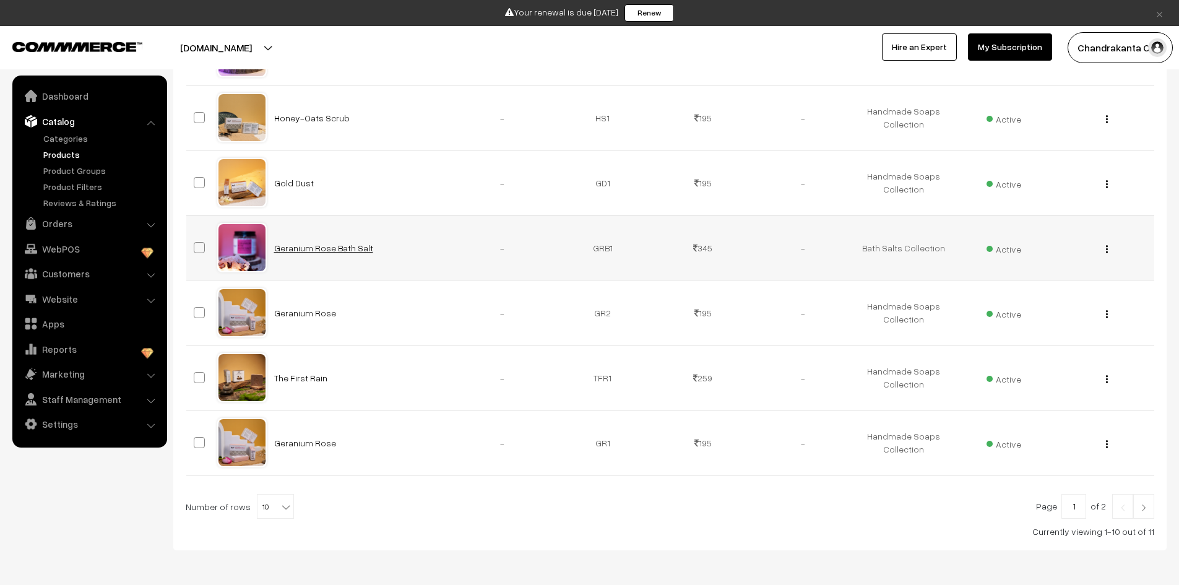
scroll to position [404, 0]
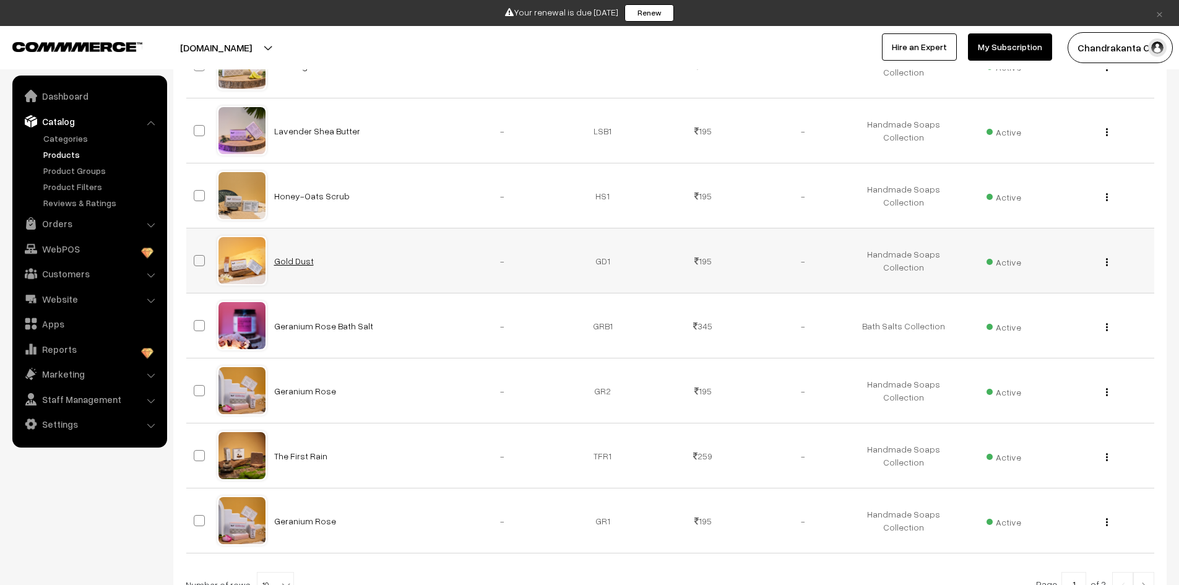
click at [300, 264] on link "Gold Dust" at bounding box center [294, 261] width 40 height 11
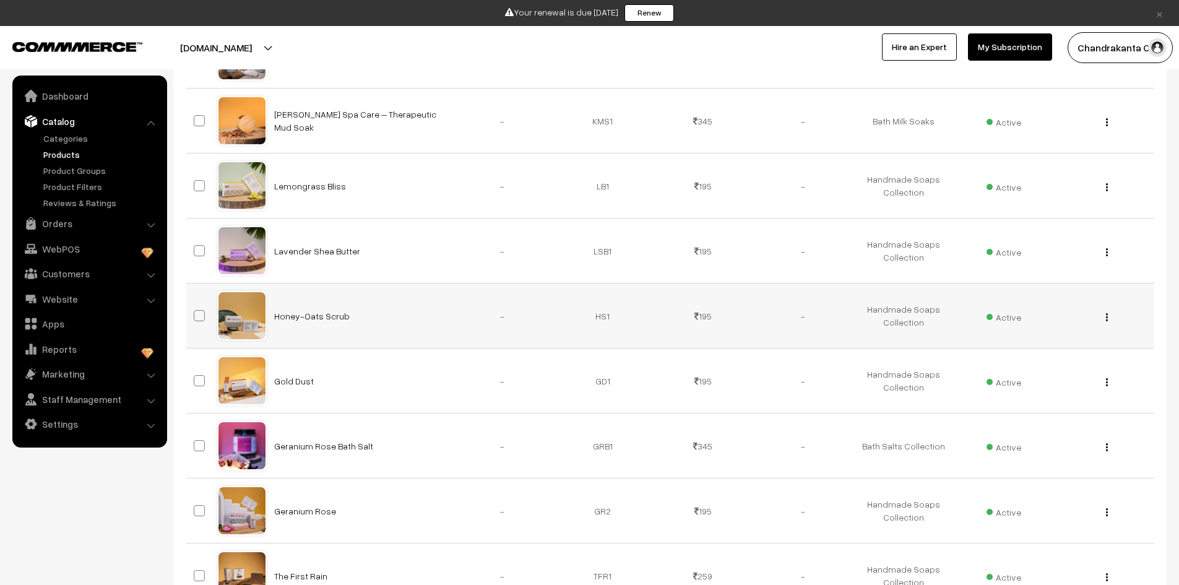
scroll to position [280, 0]
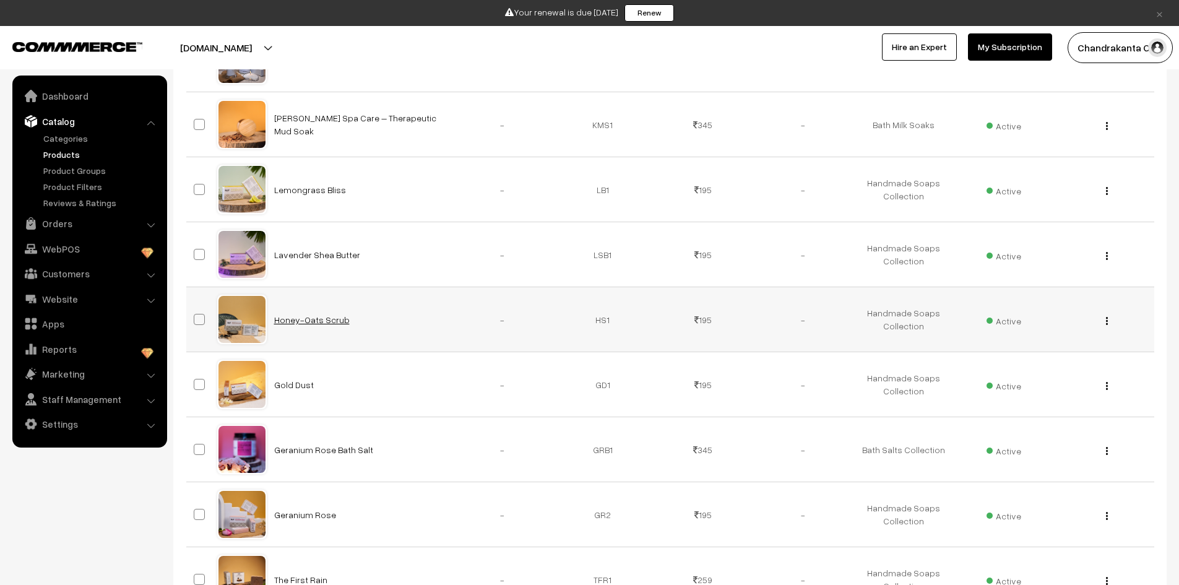
click at [323, 320] on link "Honey-Oats Scrub" at bounding box center [312, 319] width 76 height 11
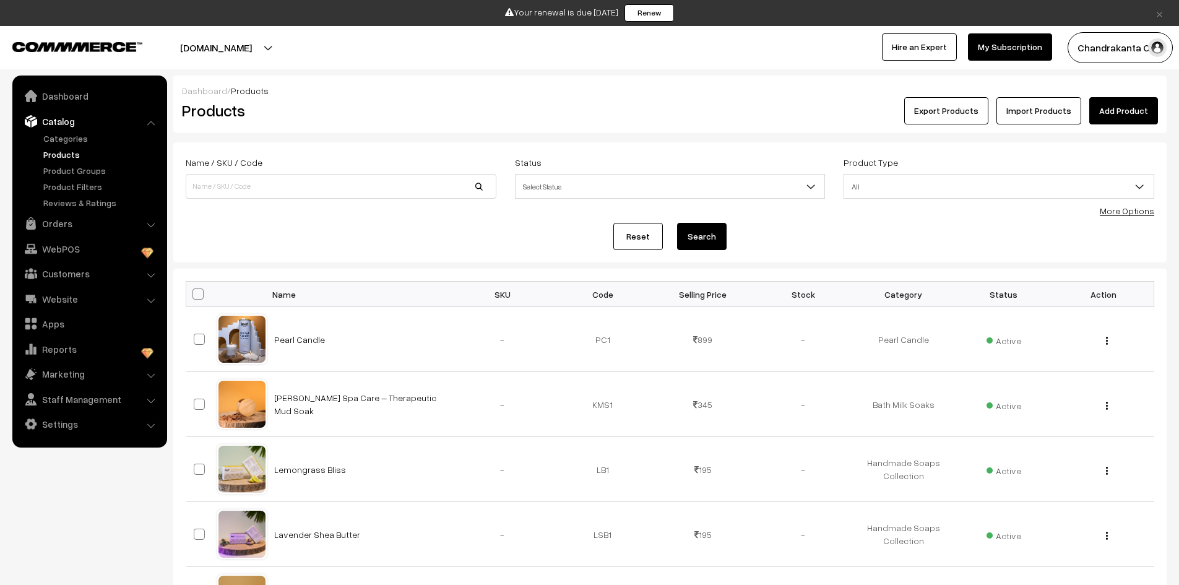
scroll to position [280, 0]
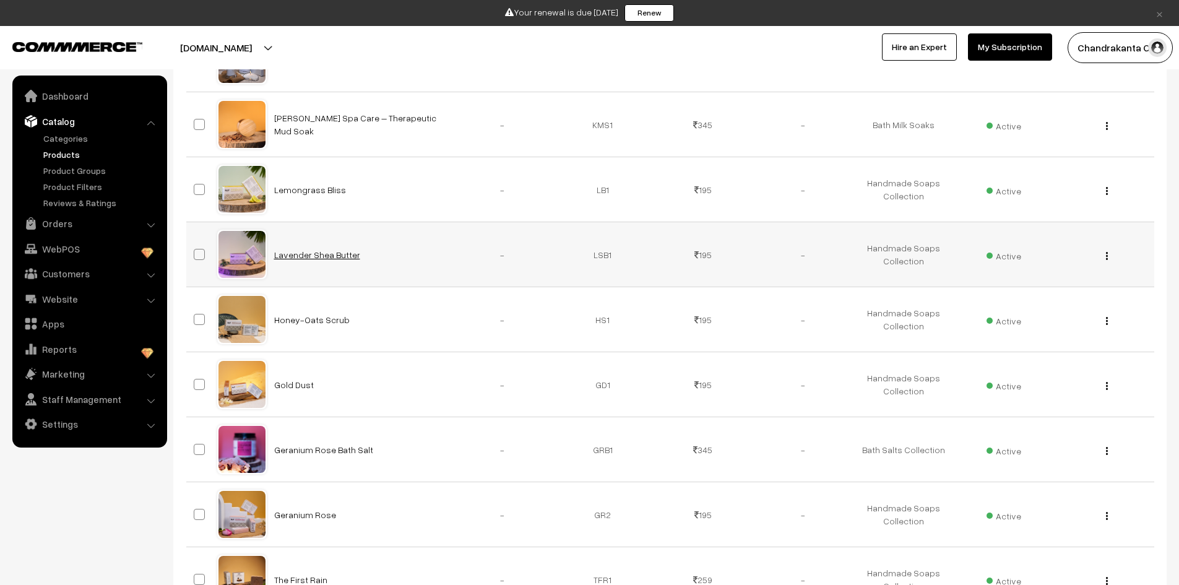
click at [312, 257] on link "Lavender Shea Butter" at bounding box center [317, 254] width 86 height 11
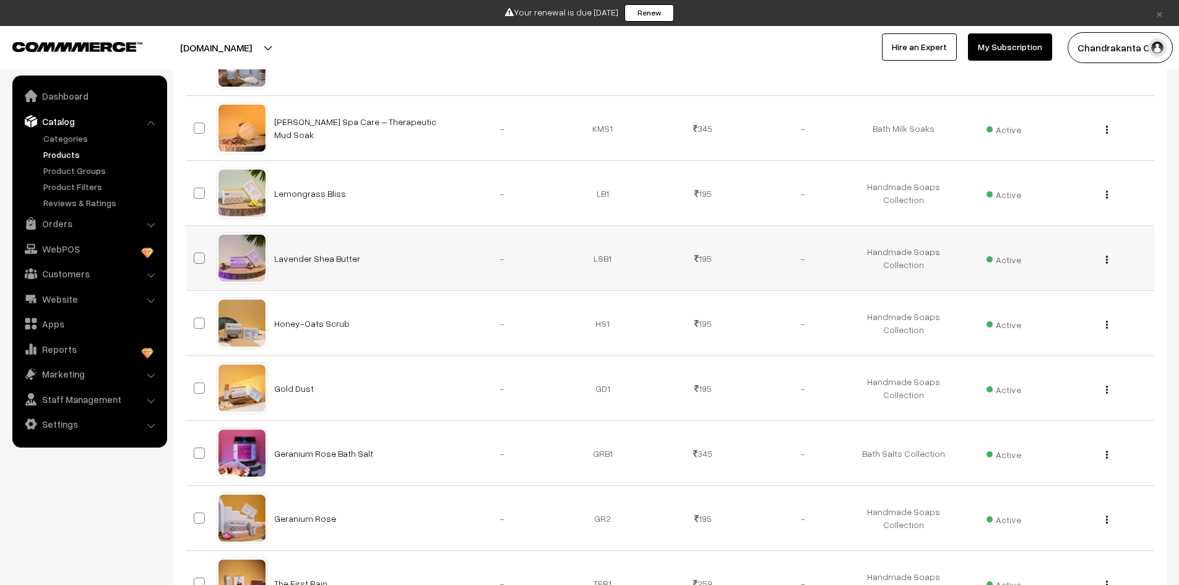
scroll to position [218, 0]
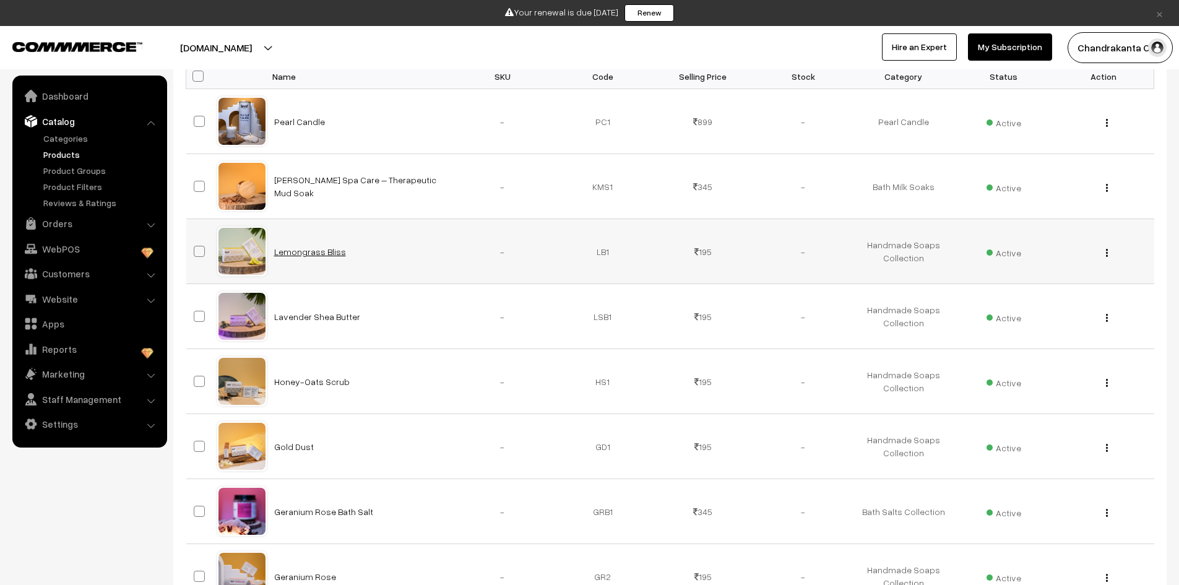
click at [318, 251] on link "Lemongrass Bliss" at bounding box center [310, 251] width 72 height 11
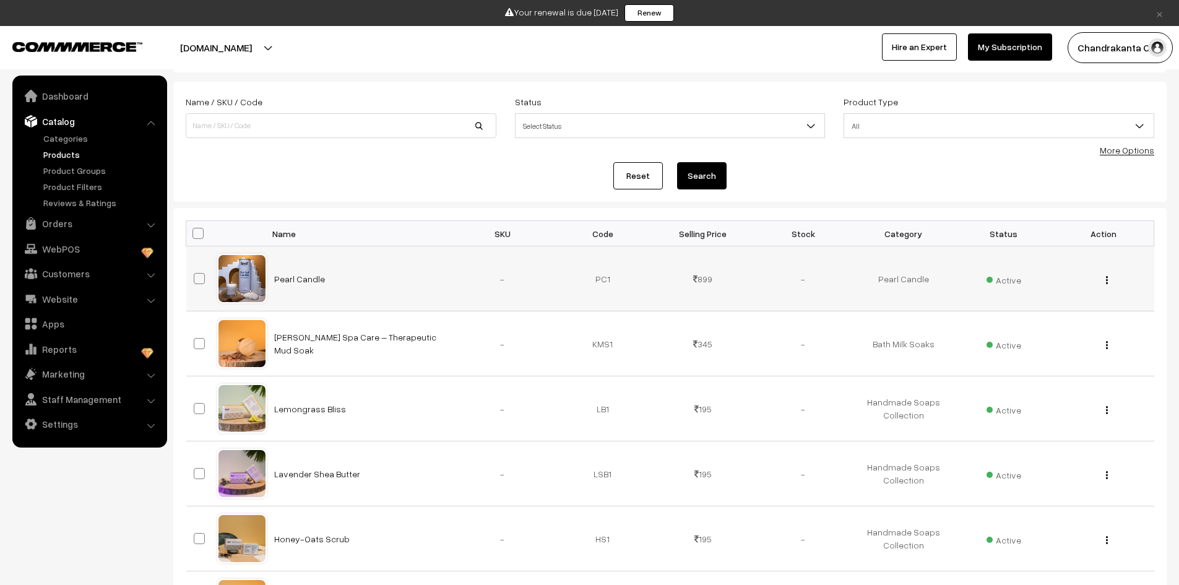
scroll to position [32, 0]
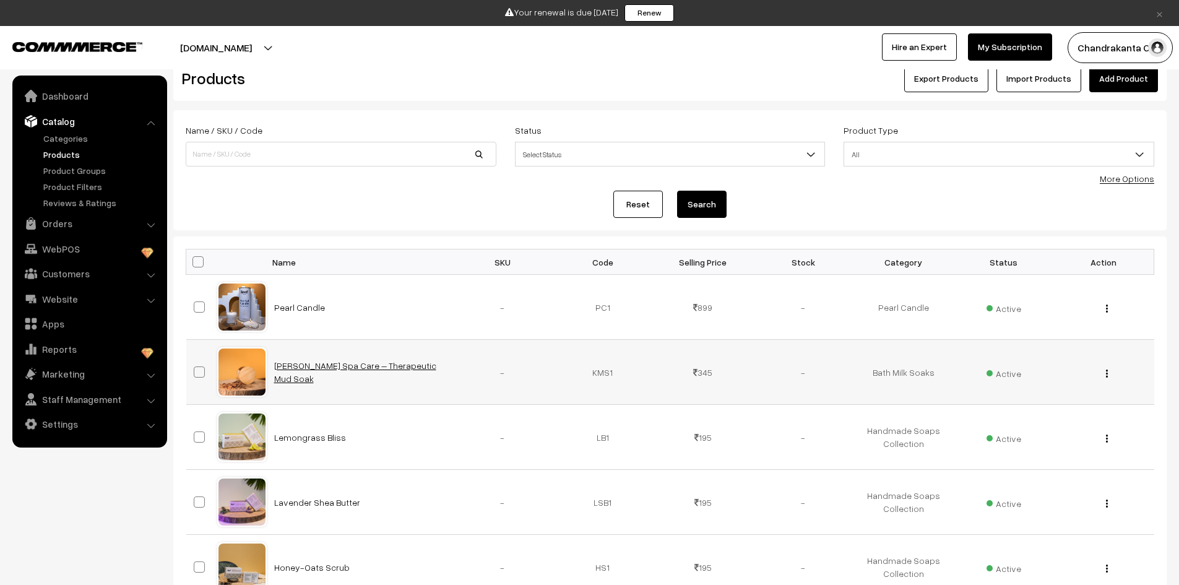
click at [365, 371] on link "[PERSON_NAME] Spa Care – Therapeutic Mud Soak" at bounding box center [355, 372] width 162 height 24
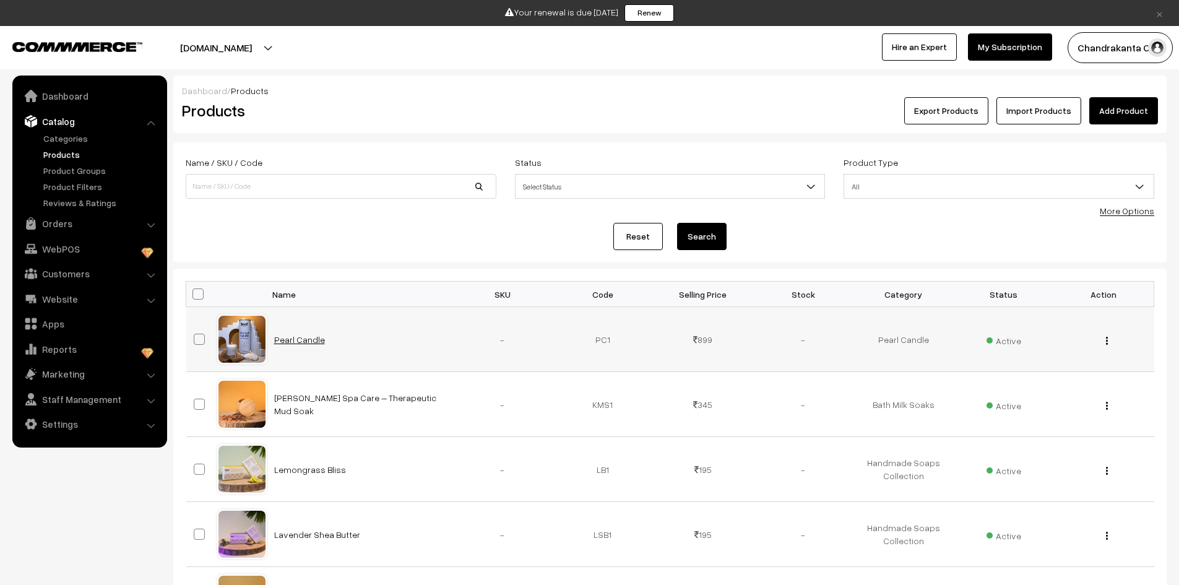
scroll to position [32, 0]
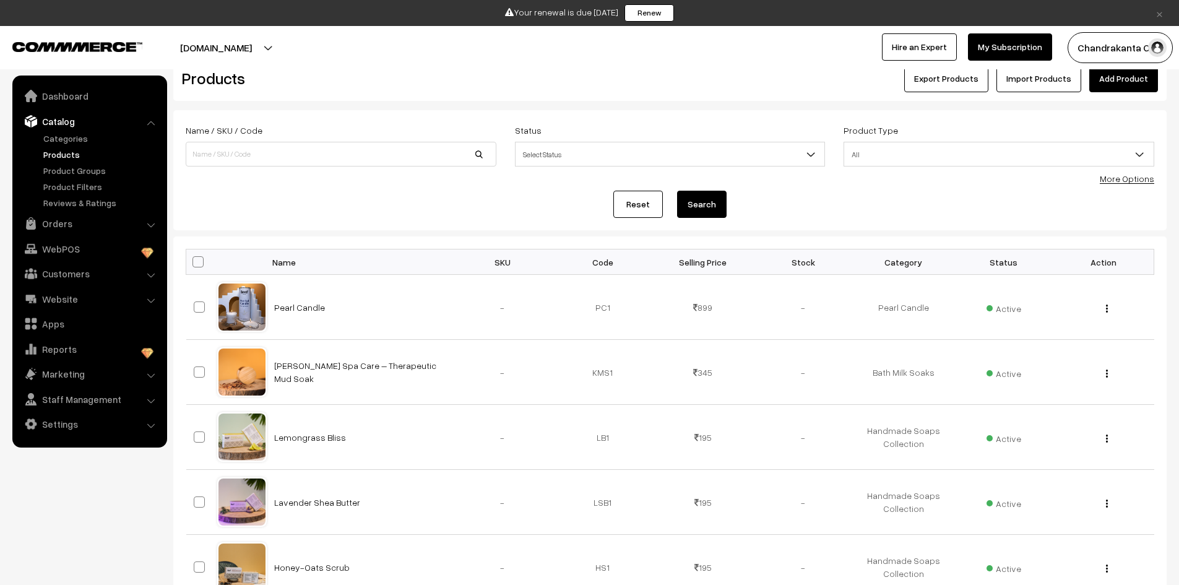
click at [1110, 76] on link "Add Product" at bounding box center [1124, 78] width 69 height 27
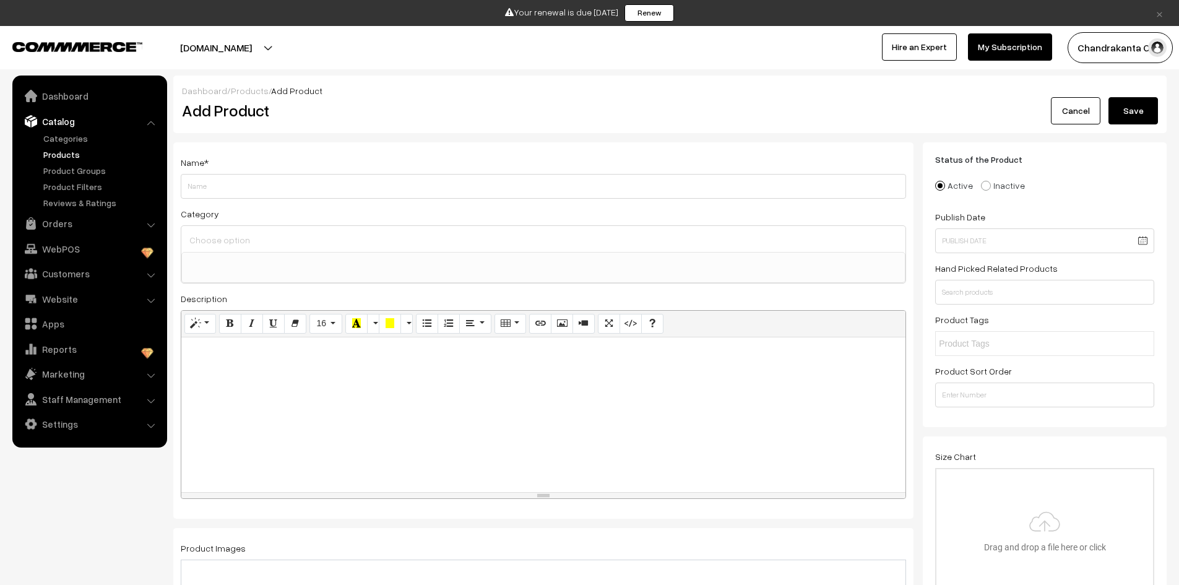
select select
type input "Rosemary Charcoal"
click at [308, 244] on input at bounding box center [543, 240] width 714 height 18
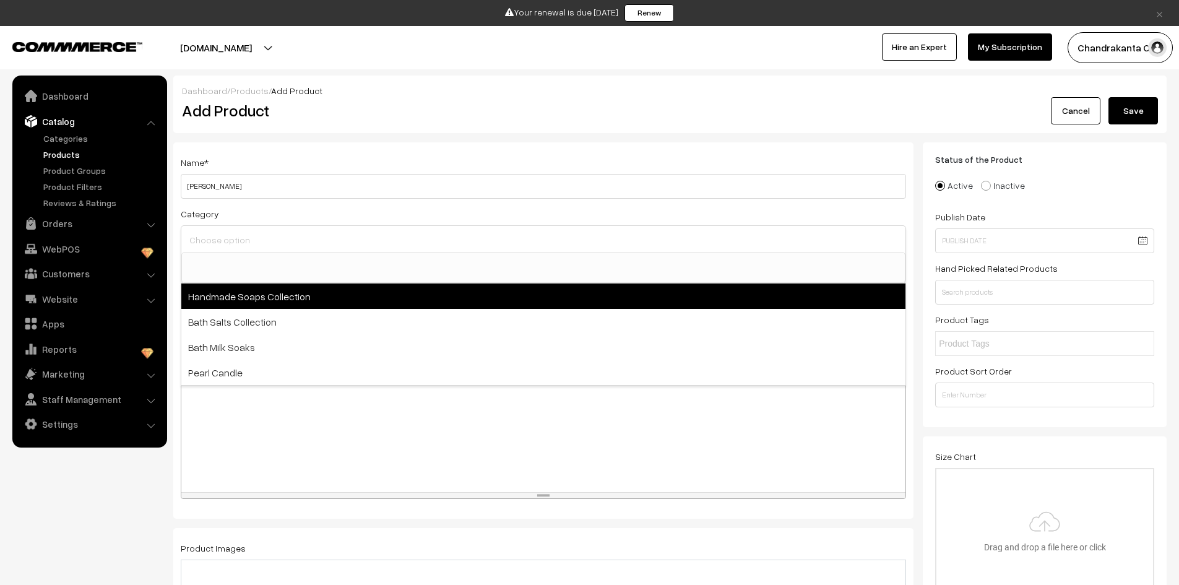
click at [307, 298] on span "Handmade Soaps Collection" at bounding box center [543, 296] width 724 height 25
select select "7"
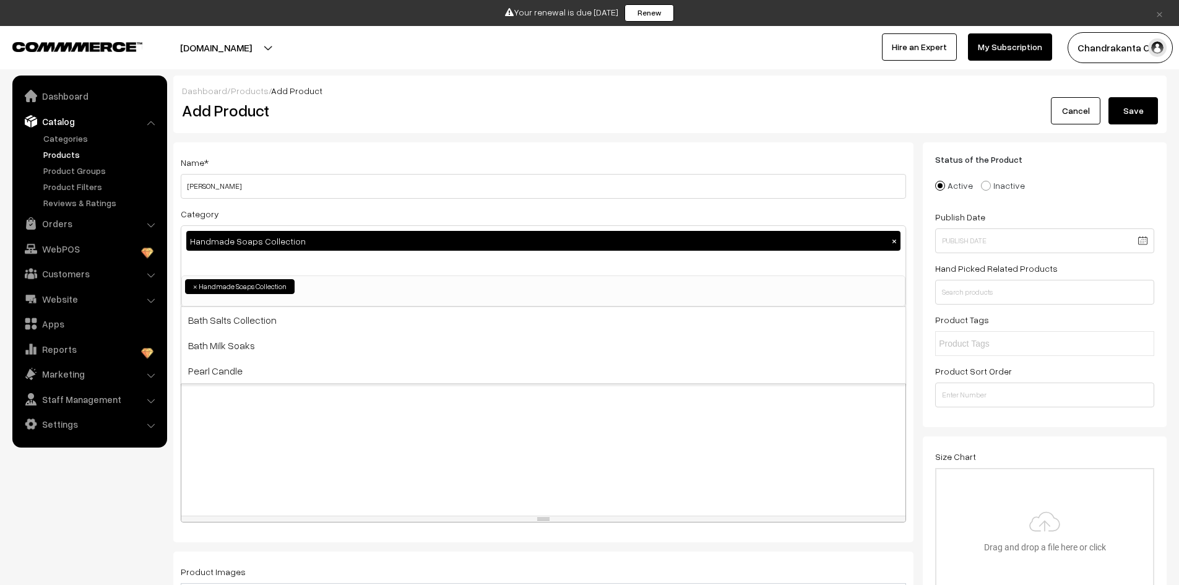
click at [238, 422] on div at bounding box center [543, 438] width 724 height 155
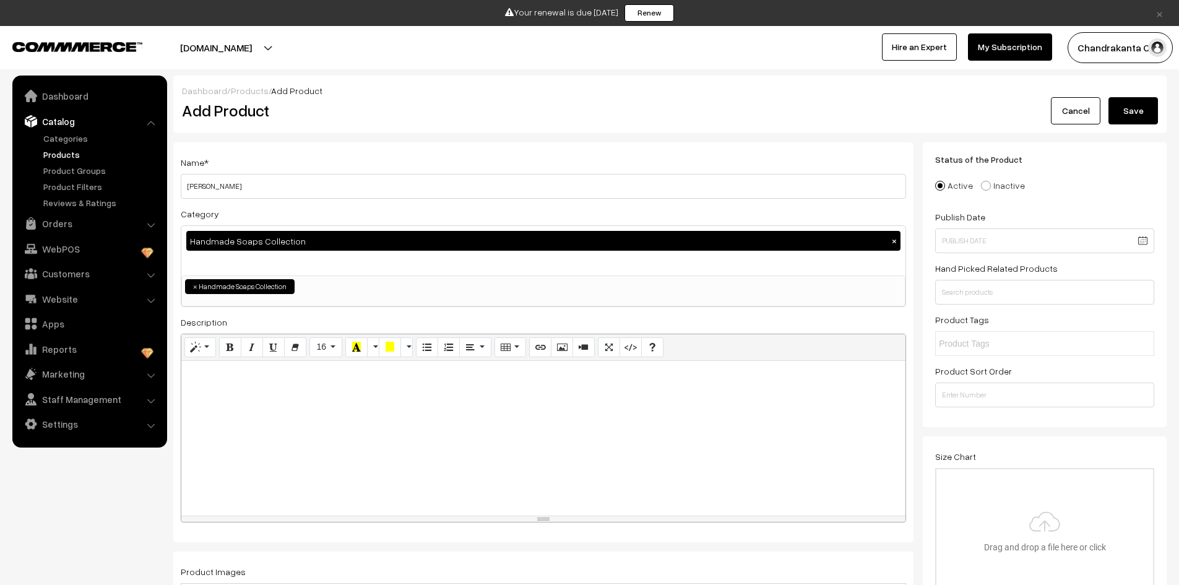
paste div
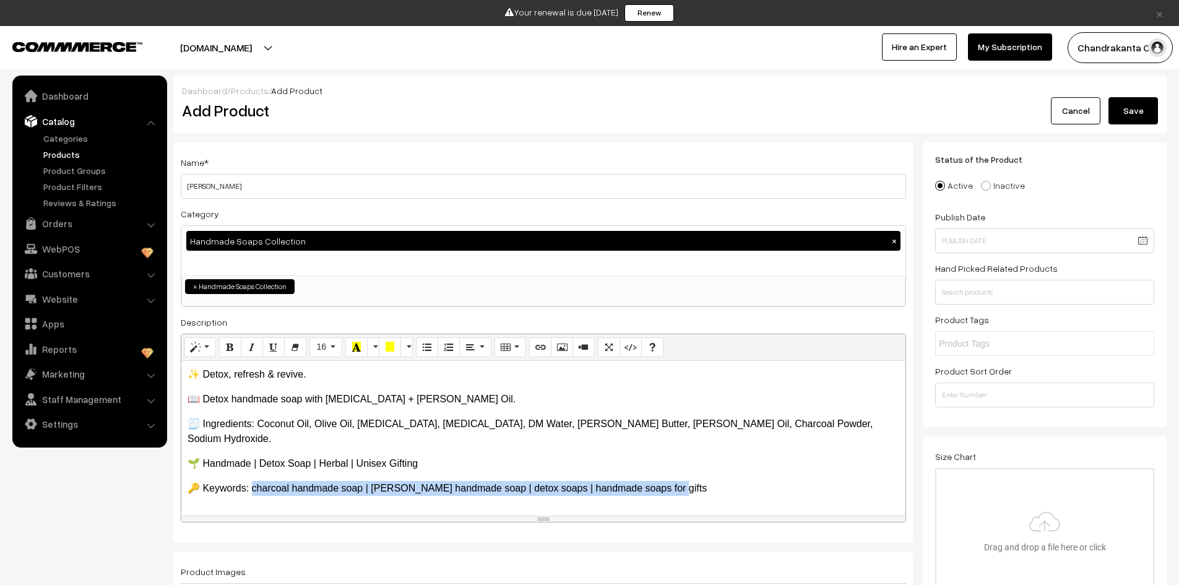
drag, startPoint x: 252, startPoint y: 473, endPoint x: 702, endPoint y: 475, distance: 450.1
click at [702, 481] on p "🔑 Keywords: charcoal handmade soap | rosemary handmade soap | detox soaps | han…" at bounding box center [544, 488] width 712 height 15
copy p "harcoal handmade soap | rosemary handmade soap | detox soaps | handmade soaps f…"
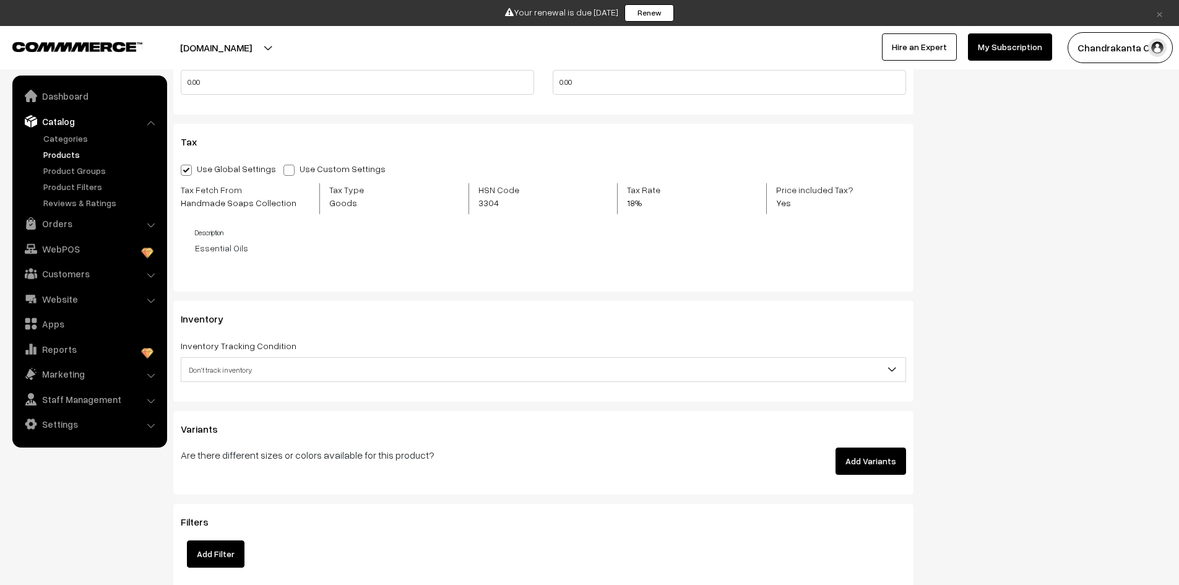
scroll to position [1300, 0]
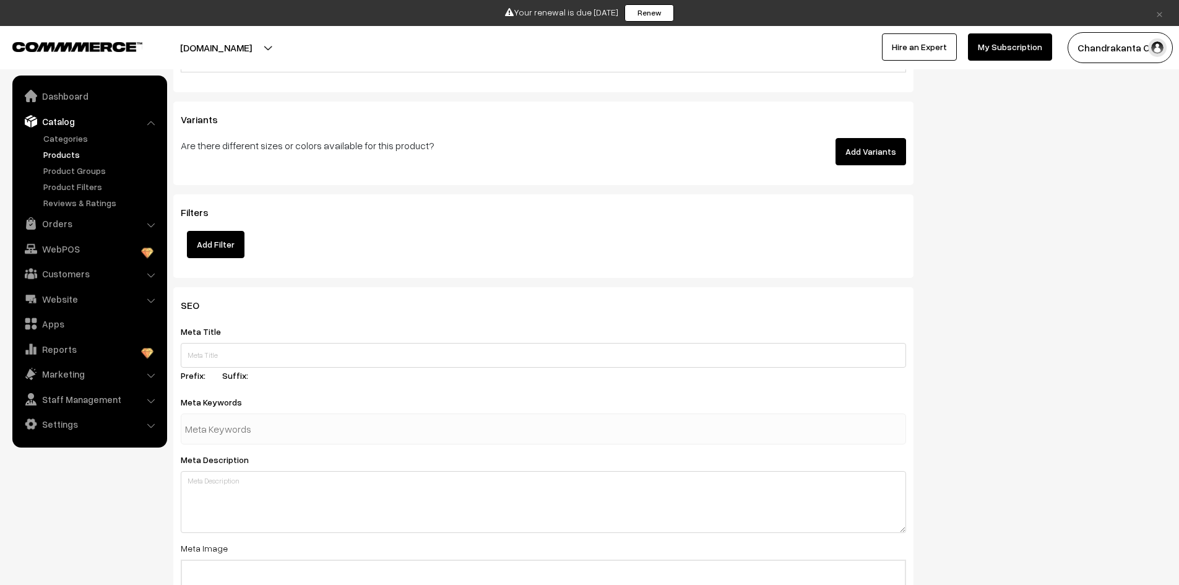
click at [270, 438] on input "text" at bounding box center [249, 429] width 129 height 25
paste input "charcoal handmade soap | rosemary handmade soap | detox soaps | handmade soaps …"
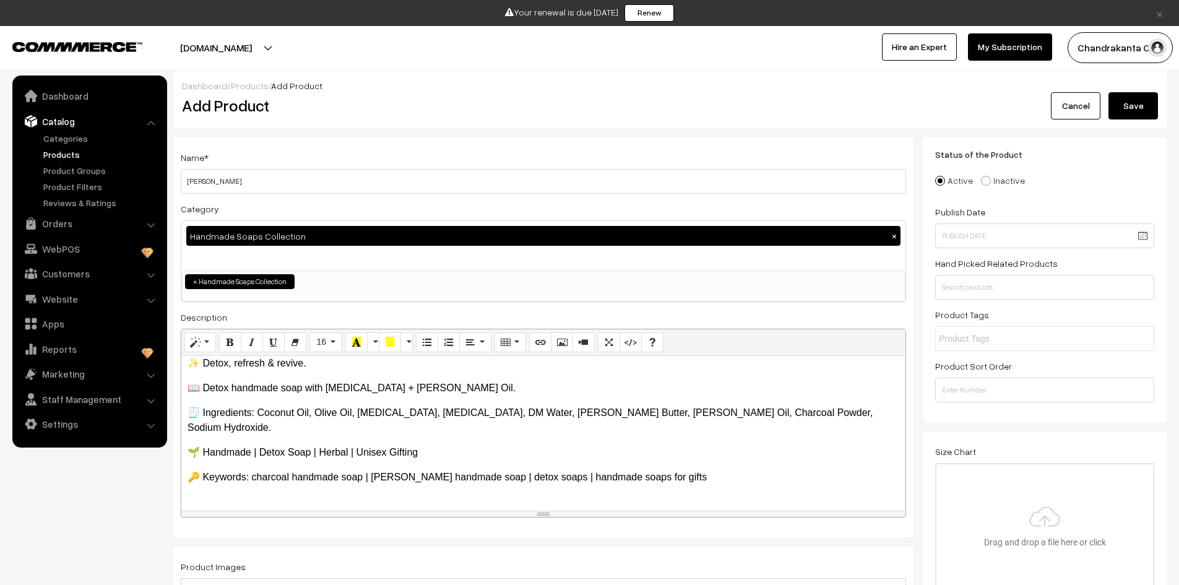
scroll to position [0, 0]
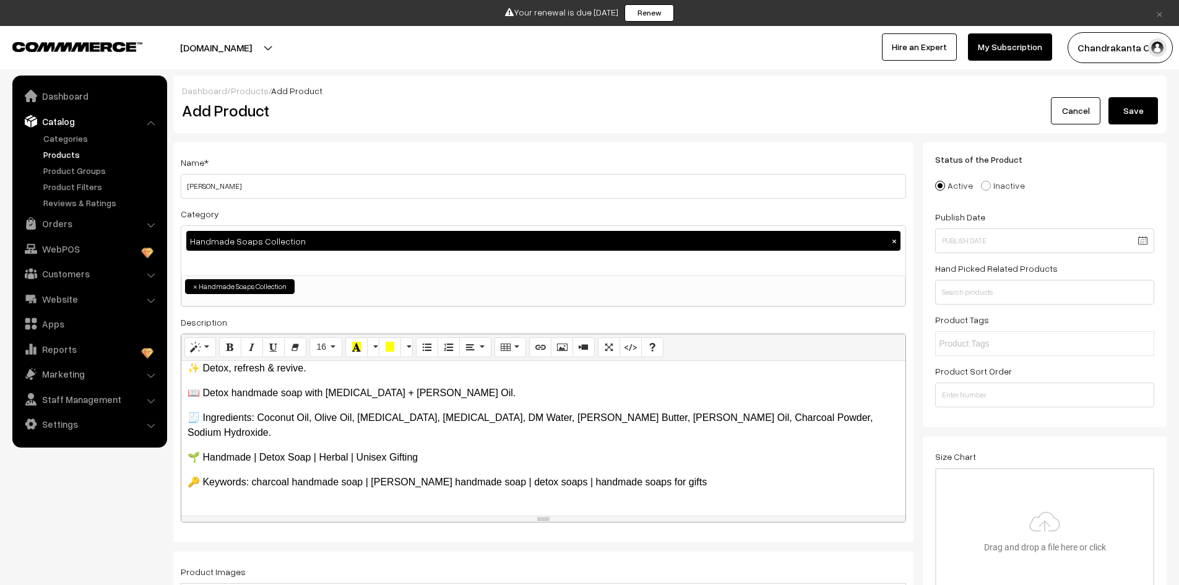
type input "charcoal handmade soap | rosemary handmade soap | detox soaps | handmade soaps …"
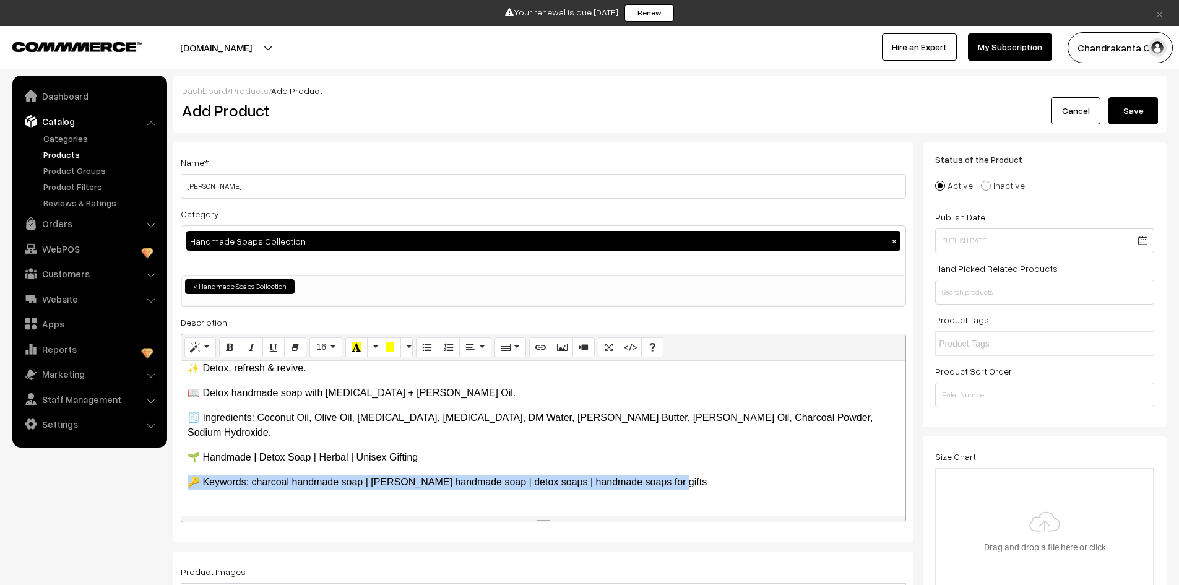
drag, startPoint x: 669, startPoint y: 472, endPoint x: 166, endPoint y: 468, distance: 502.7
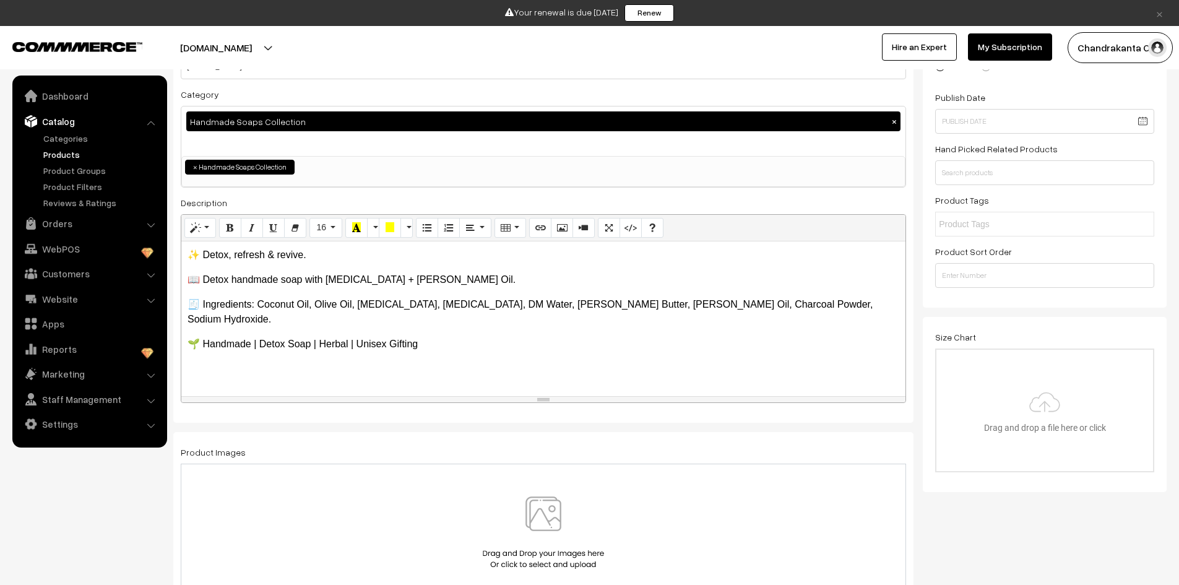
scroll to position [248, 0]
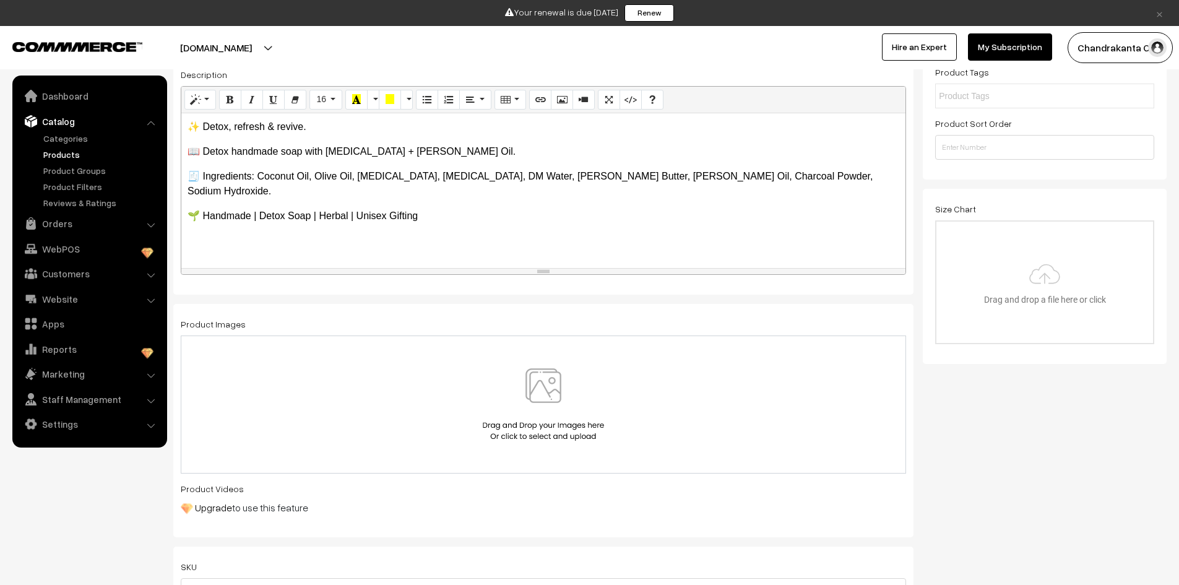
click at [576, 403] on img at bounding box center [544, 404] width 128 height 72
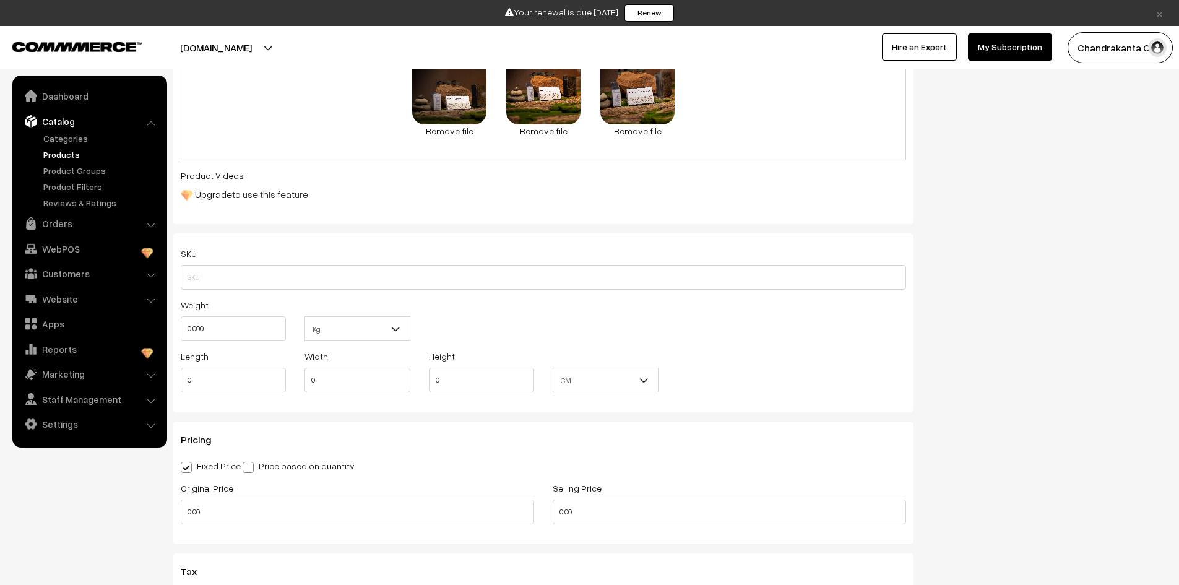
scroll to position [557, 0]
click at [263, 516] on input "0.00" at bounding box center [357, 510] width 353 height 25
type input "195"
click at [574, 516] on input "0.00" at bounding box center [729, 510] width 353 height 25
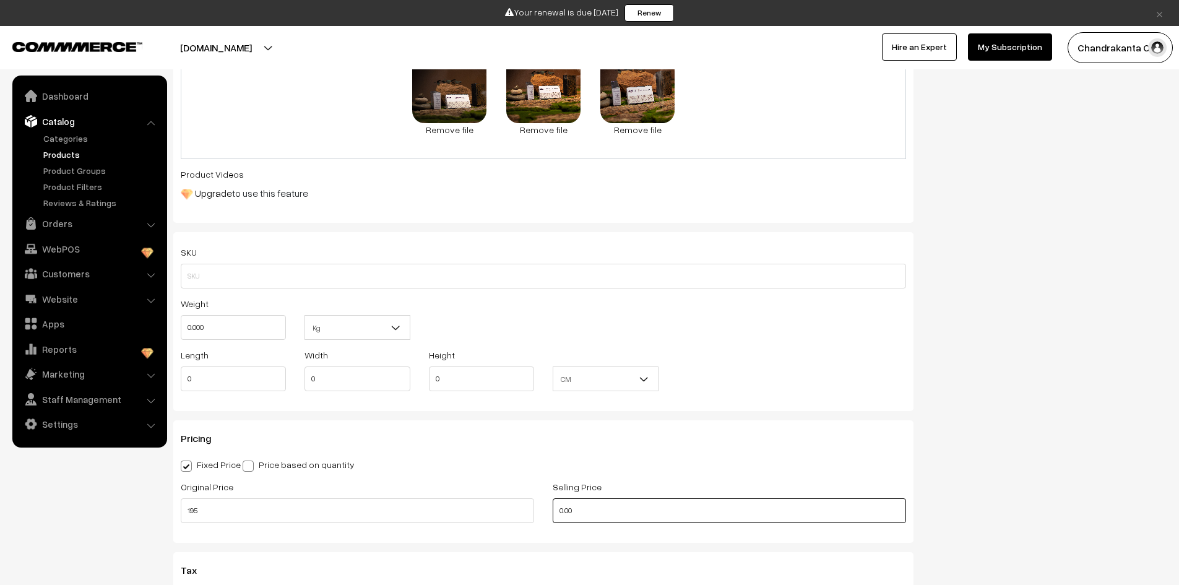
click at [574, 516] on input "0.00" at bounding box center [729, 510] width 353 height 25
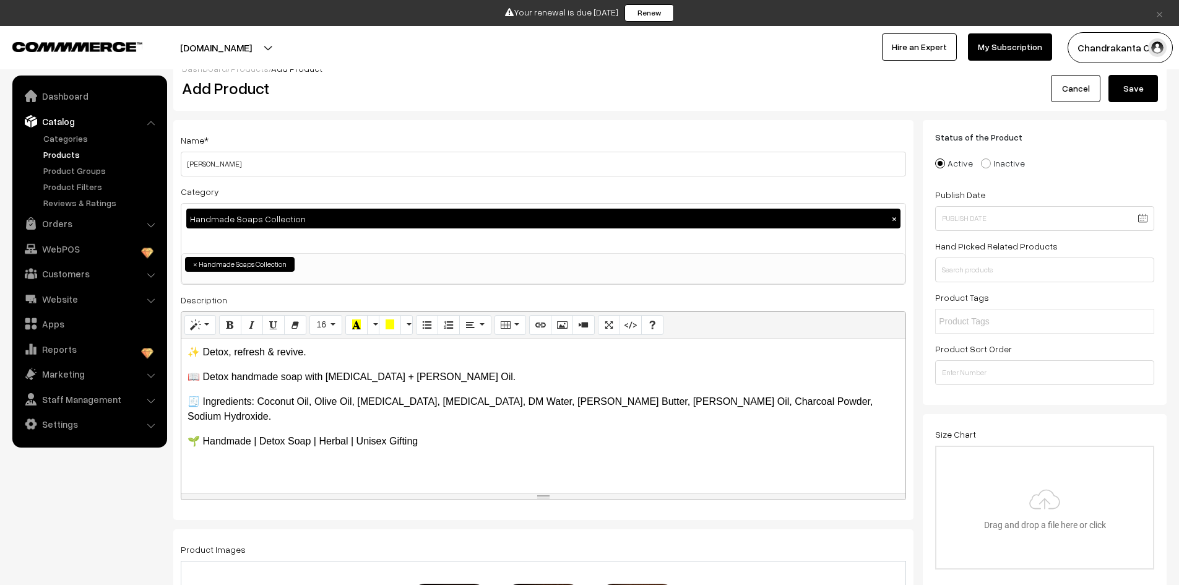
scroll to position [0, 0]
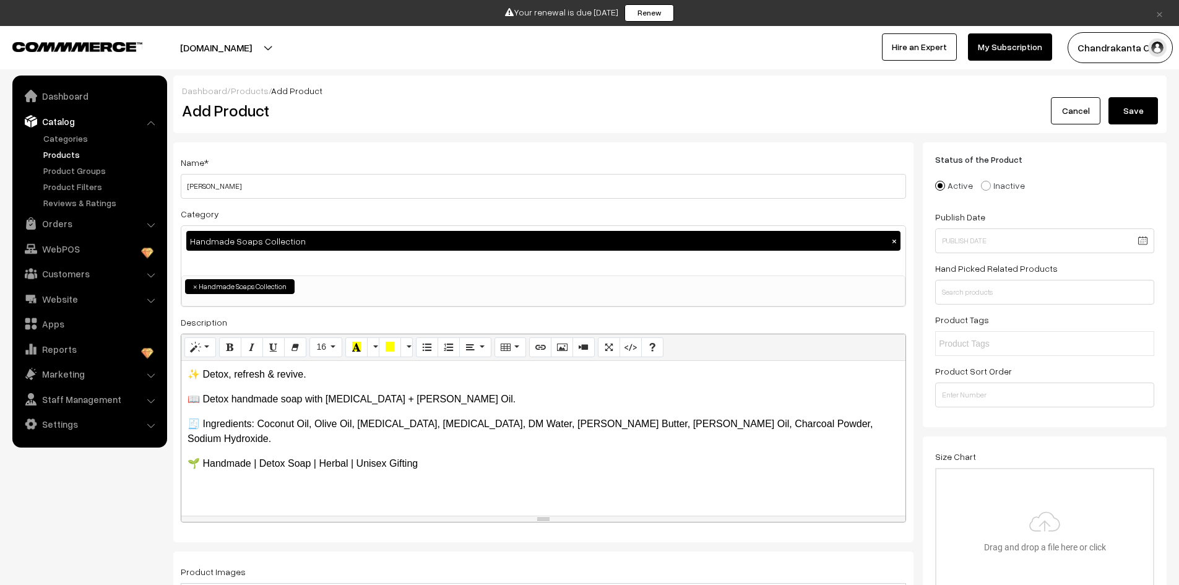
type input "195"
click at [1142, 113] on button "Save" at bounding box center [1134, 110] width 50 height 27
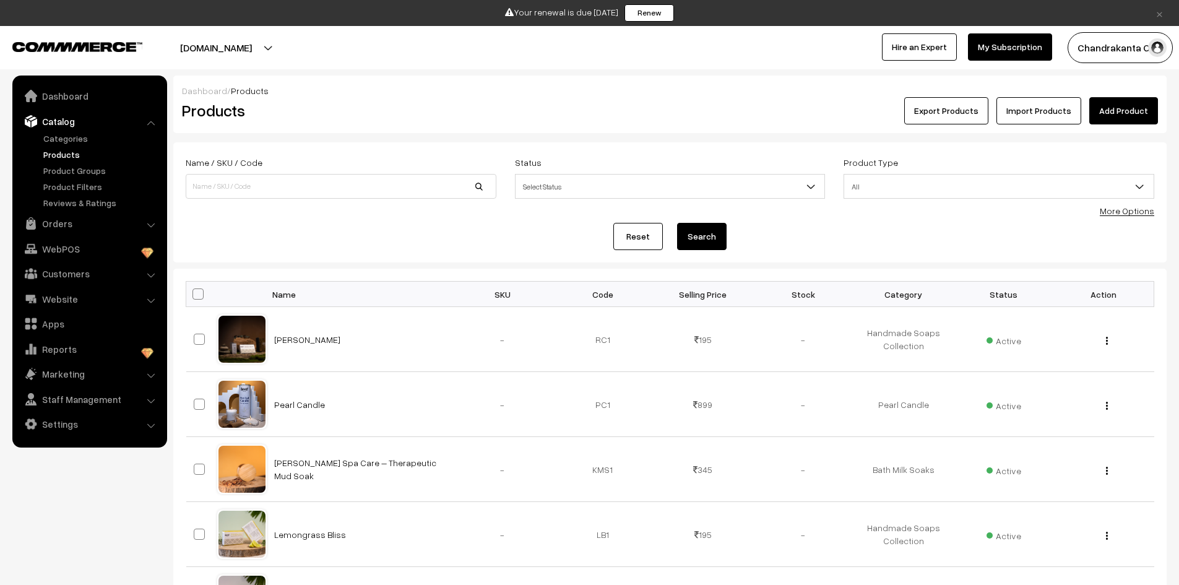
click at [1104, 106] on link "Add Product" at bounding box center [1124, 110] width 69 height 27
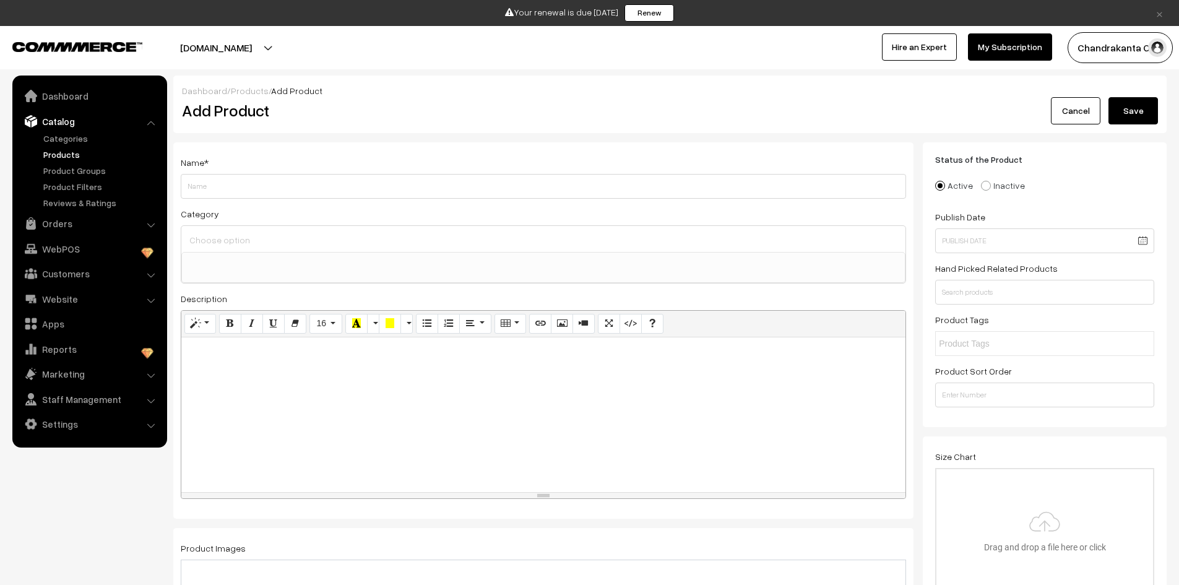
select select
type input "Saffronwood"
click at [279, 241] on input at bounding box center [543, 240] width 714 height 18
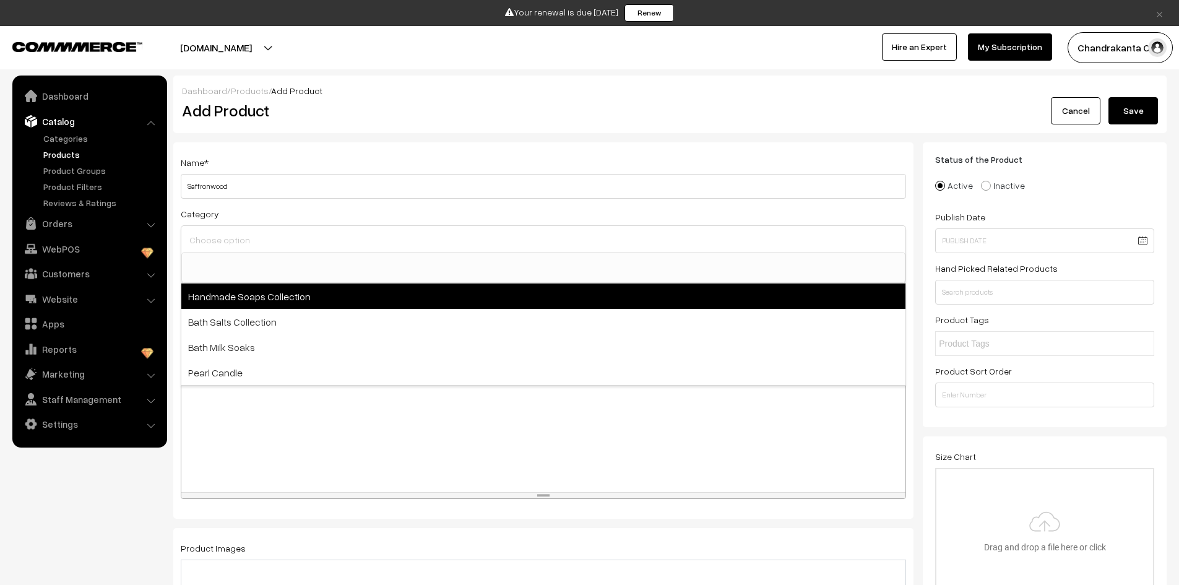
click at [289, 300] on span "Handmade Soaps Collection" at bounding box center [543, 296] width 724 height 25
select select "7"
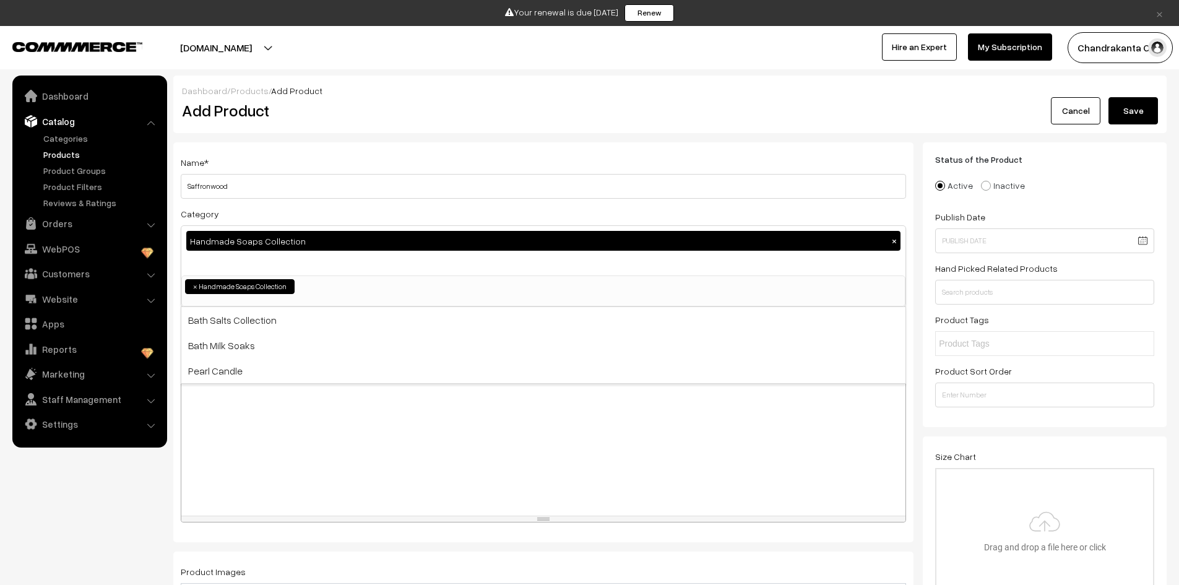
click at [299, 422] on div at bounding box center [543, 438] width 724 height 155
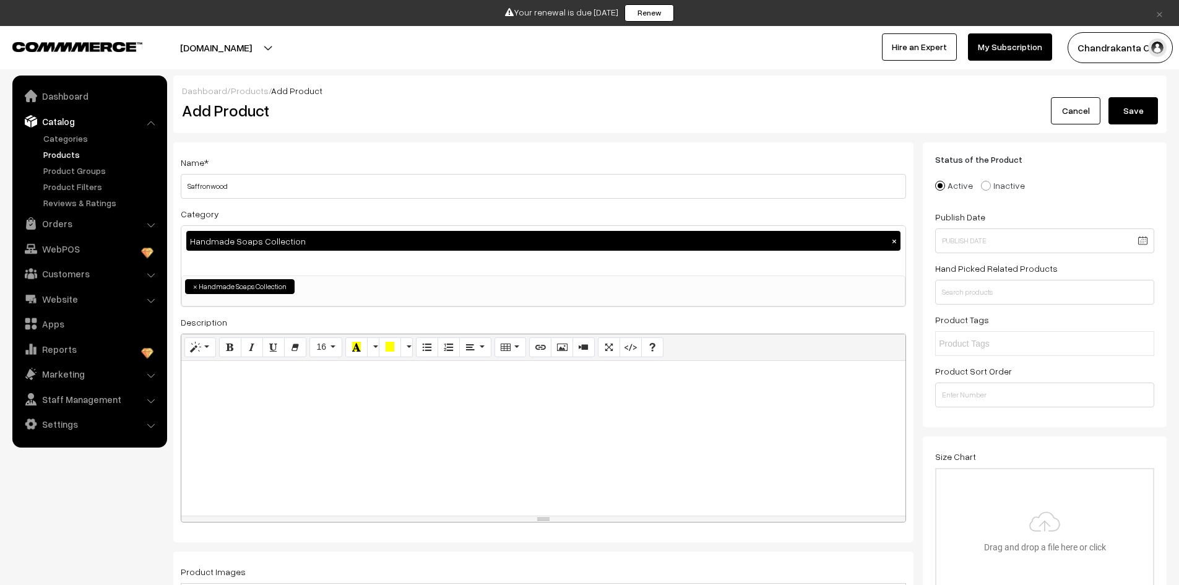
paste div
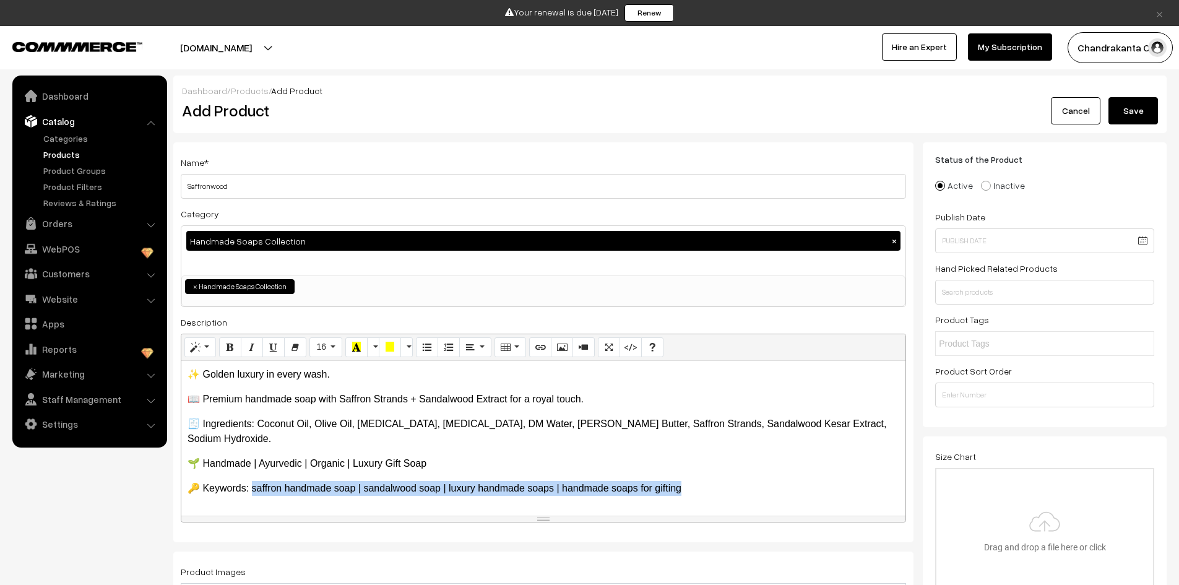
drag, startPoint x: 252, startPoint y: 473, endPoint x: 745, endPoint y: 466, distance: 493.4
click at [745, 466] on div "✨ Golden luxury in every wash. 📖 Premium handmade soap with Saffron Strands + …" at bounding box center [543, 438] width 724 height 155
copy p "affron handmade soap | sandalwood soap | luxury handmade soaps | handmade soaps…"
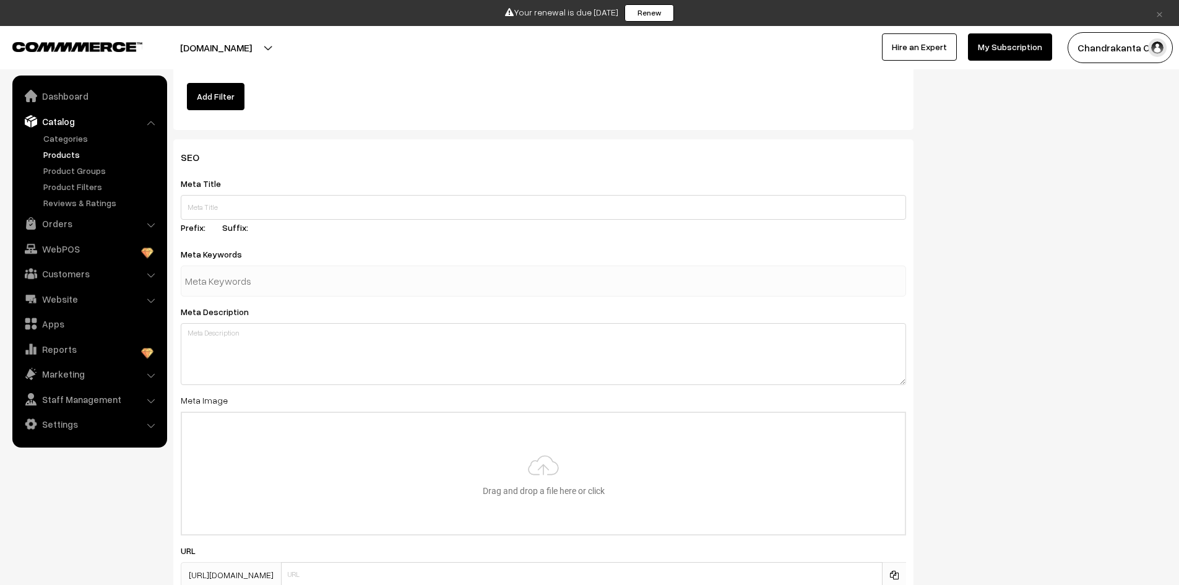
scroll to position [1548, 0]
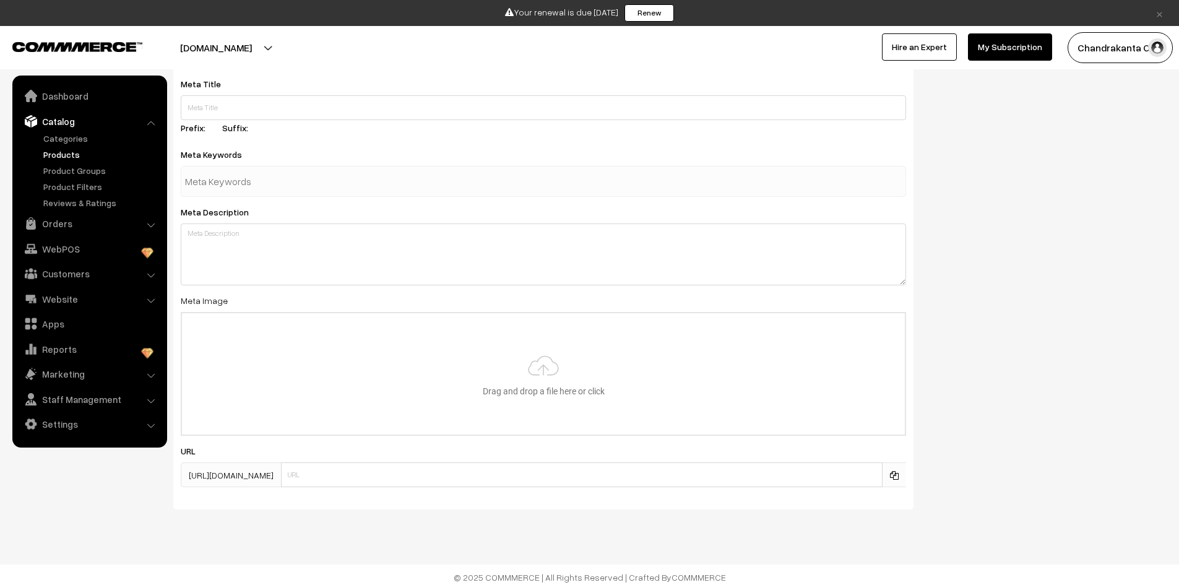
click at [376, 193] on div at bounding box center [544, 181] width 726 height 31
paste input "saffron handmade soap | sandalwood soap | luxury handmade soaps | handmade soap…"
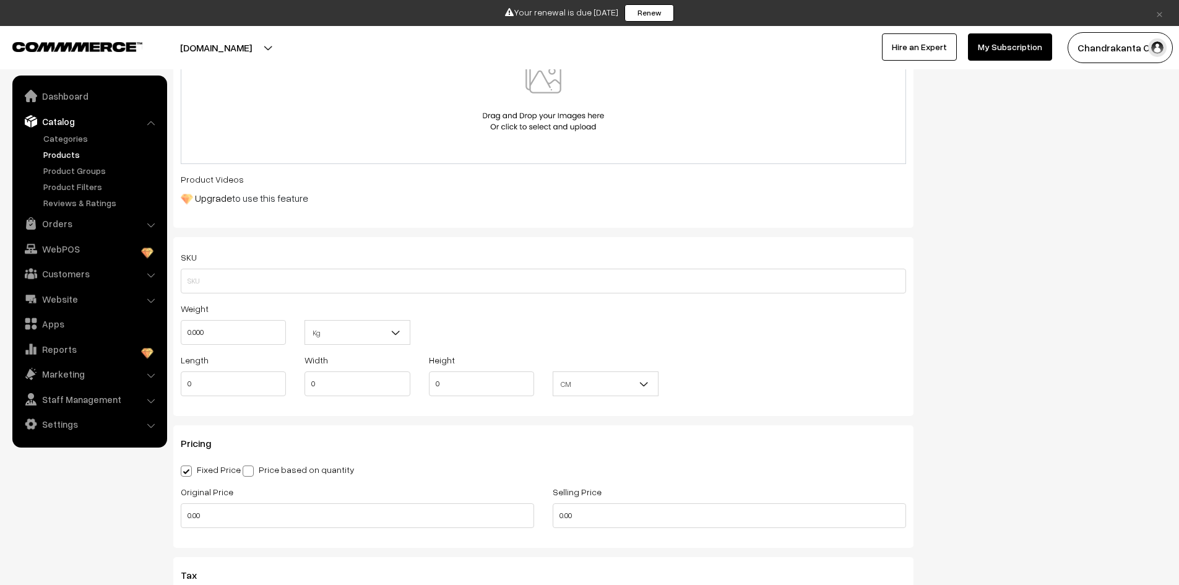
scroll to position [248, 0]
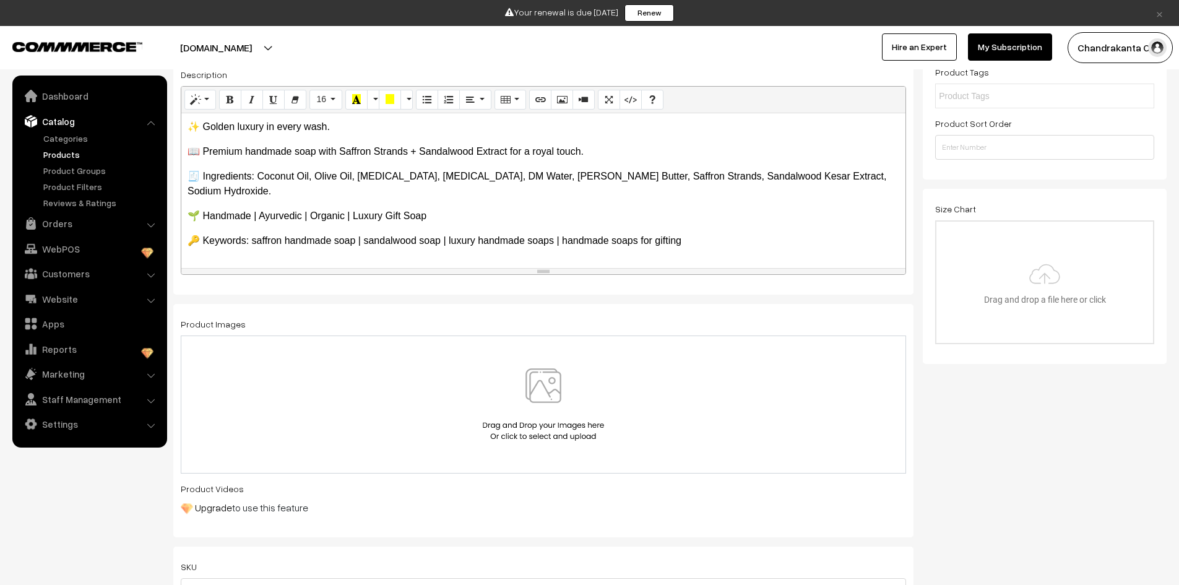
type input "saffron handmade soap | sandalwood soap | luxury handmade soaps | handmade soap…"
click at [554, 398] on img at bounding box center [544, 404] width 128 height 72
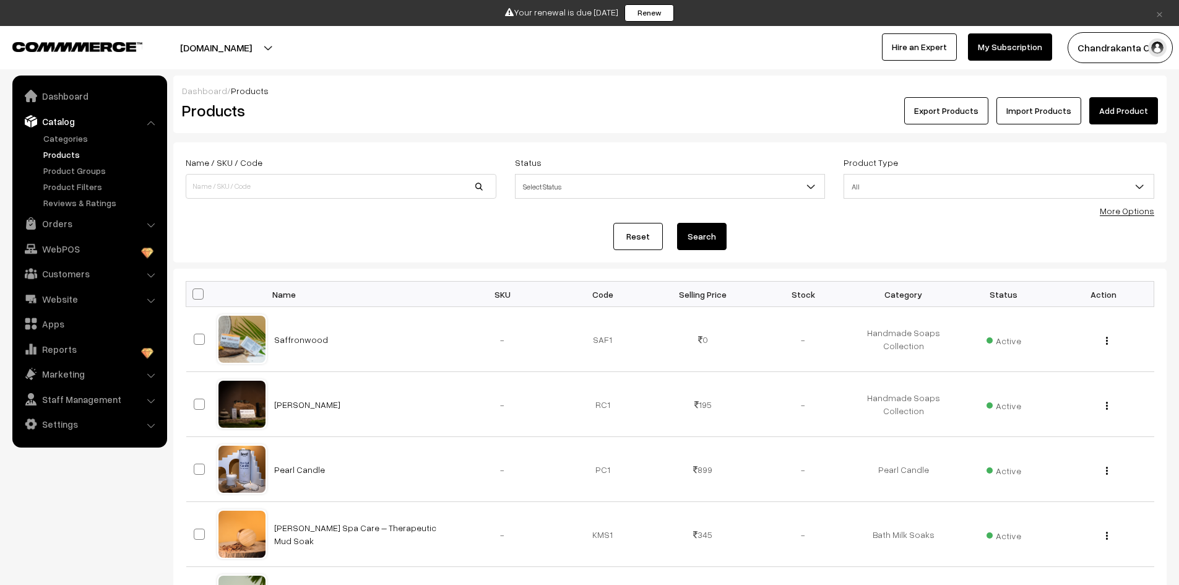
click at [1109, 109] on link "Add Product" at bounding box center [1124, 110] width 69 height 27
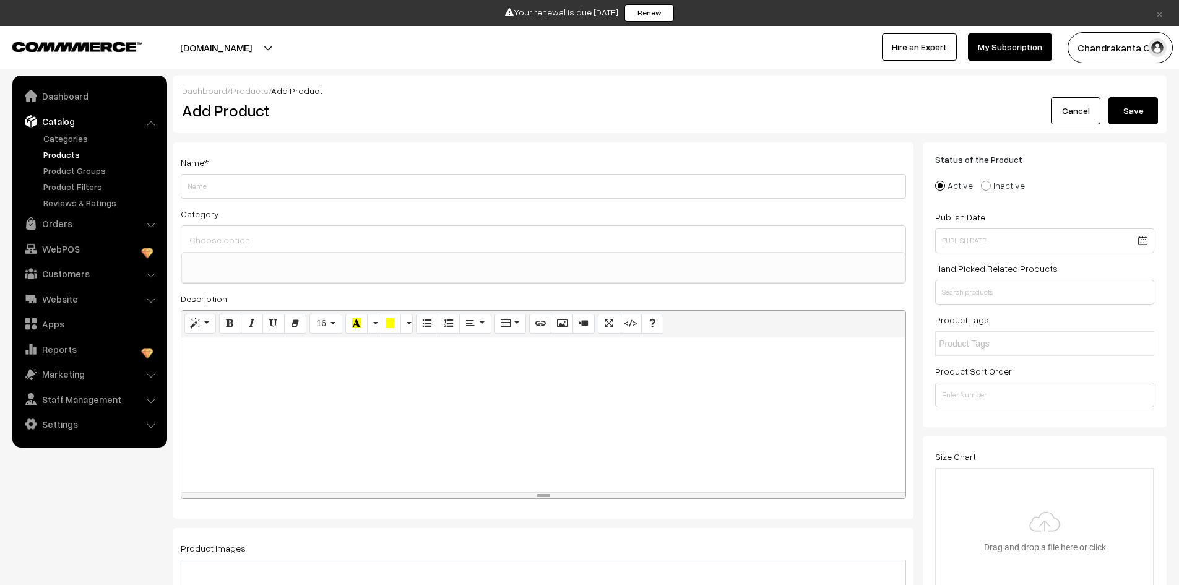
select select
paste input "Tea Tree Aloe Vera"
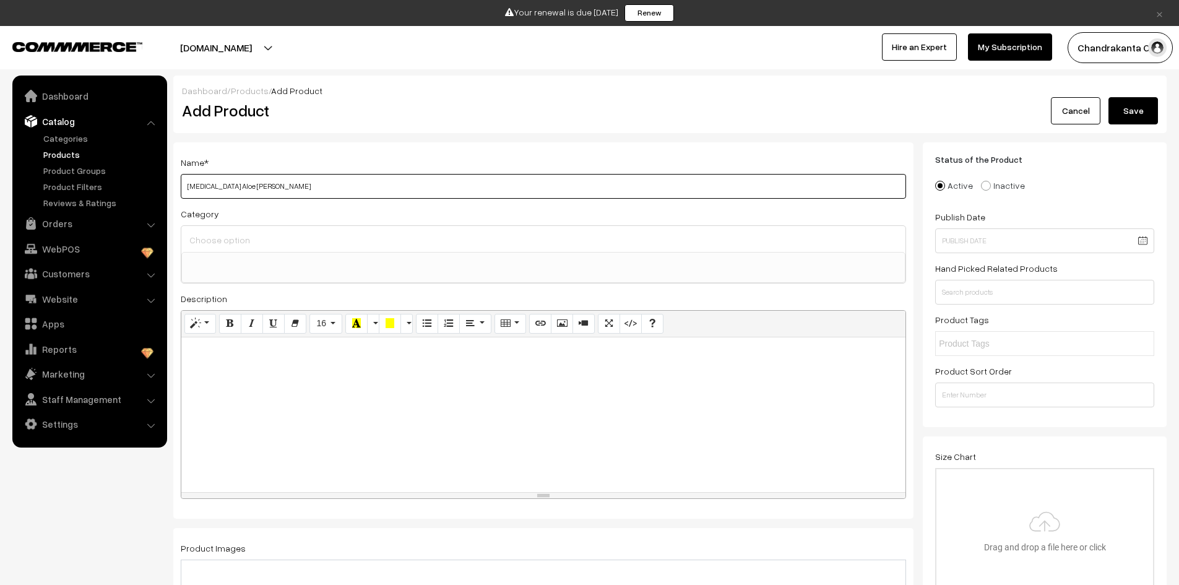
type input "Tea Tree Aloe Vera"
click at [386, 250] on div at bounding box center [543, 239] width 724 height 26
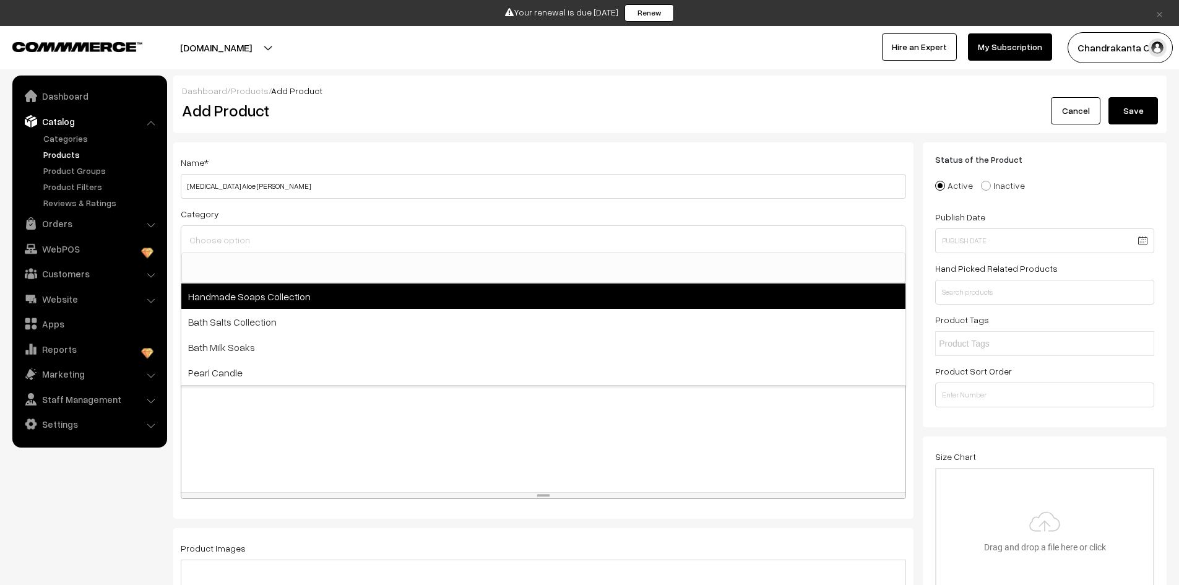
click at [362, 284] on span "Handmade Soaps Collection" at bounding box center [543, 296] width 724 height 25
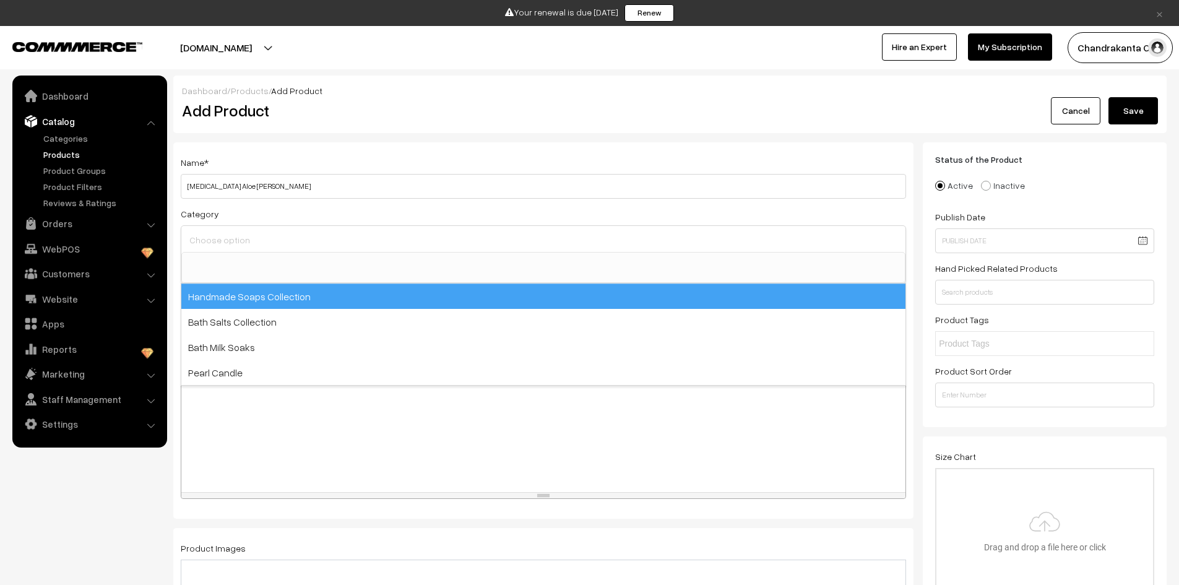
select select "7"
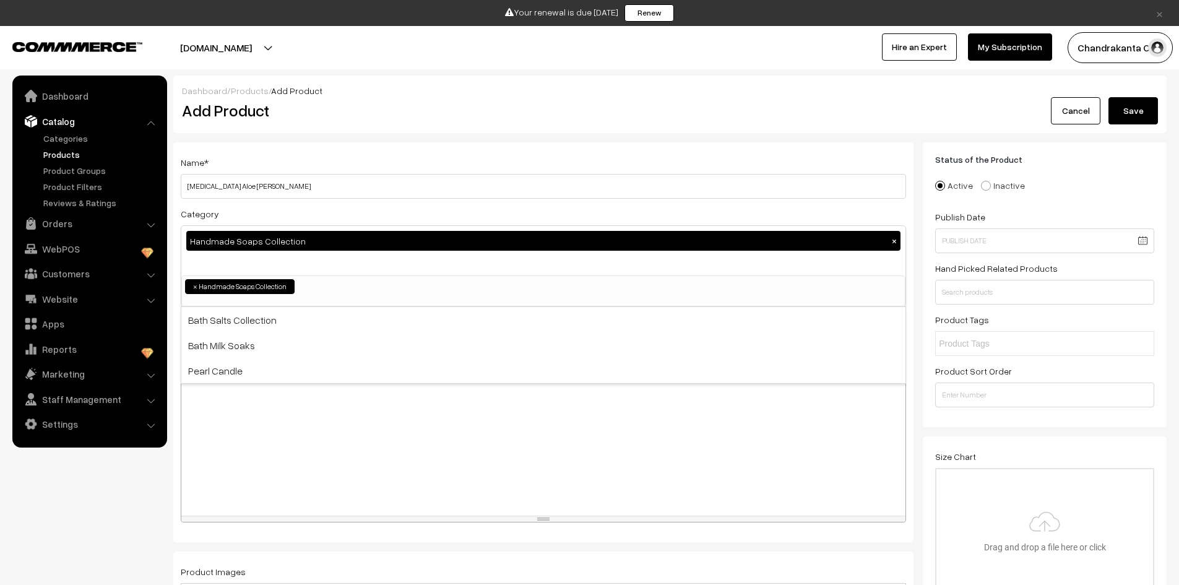
click at [332, 420] on div at bounding box center [543, 438] width 724 height 155
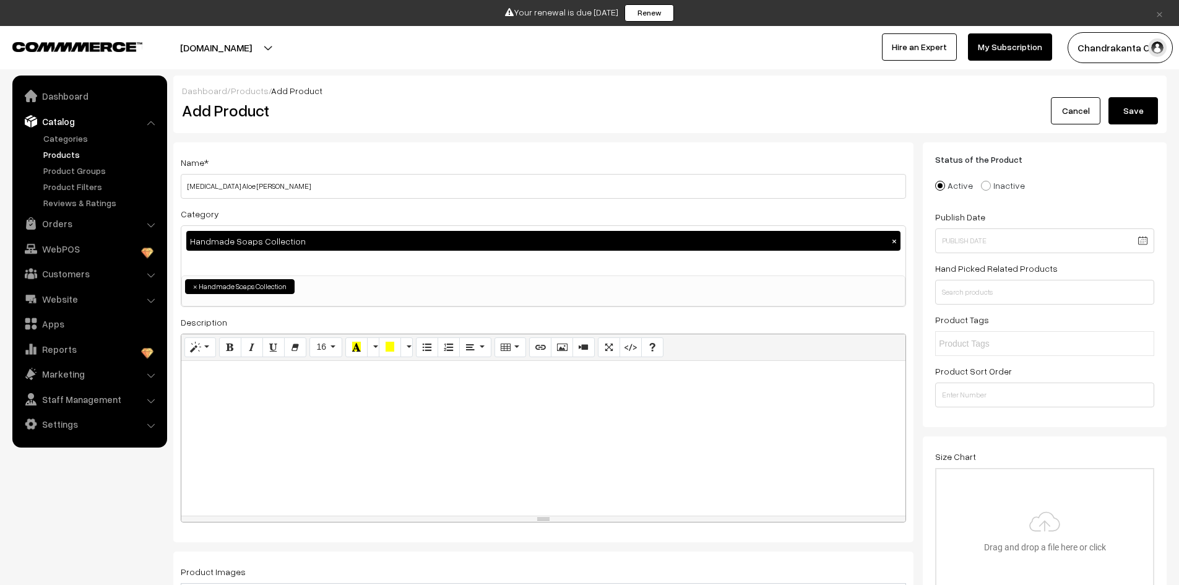
paste div
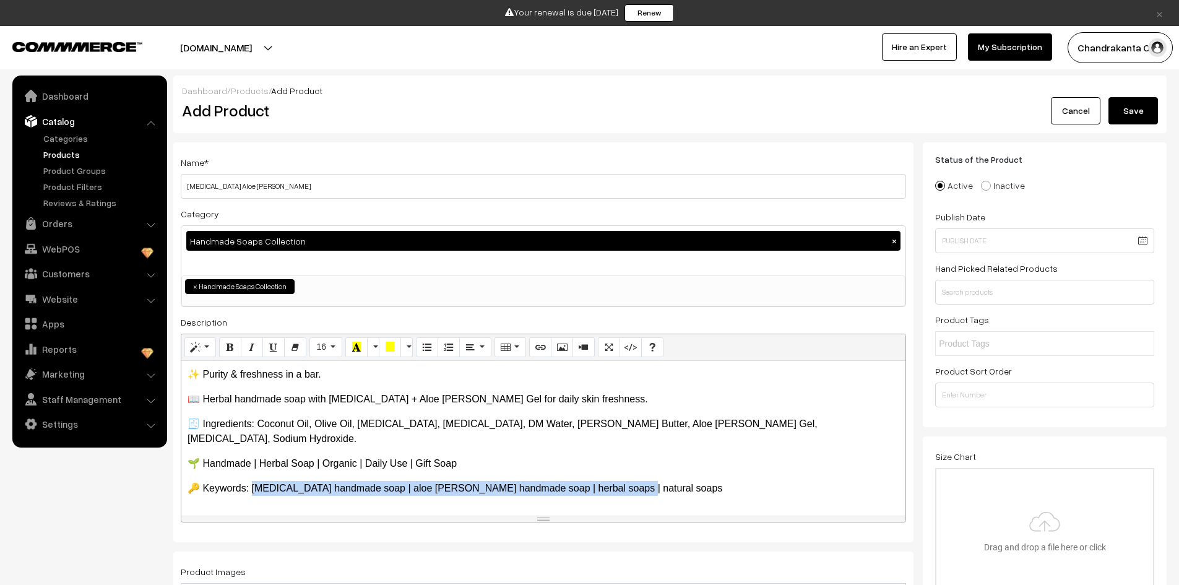
drag, startPoint x: 639, startPoint y: 479, endPoint x: 252, endPoint y: 472, distance: 387.6
click at [252, 481] on p "🔑 Keywords: tea tree handmade soap | aloe vera handmade soap | herbal soaps | n…" at bounding box center [544, 488] width 712 height 15
copy p "ea tree handmade soap | aloe vera handmade soap | herbal soaps | natural soaps"
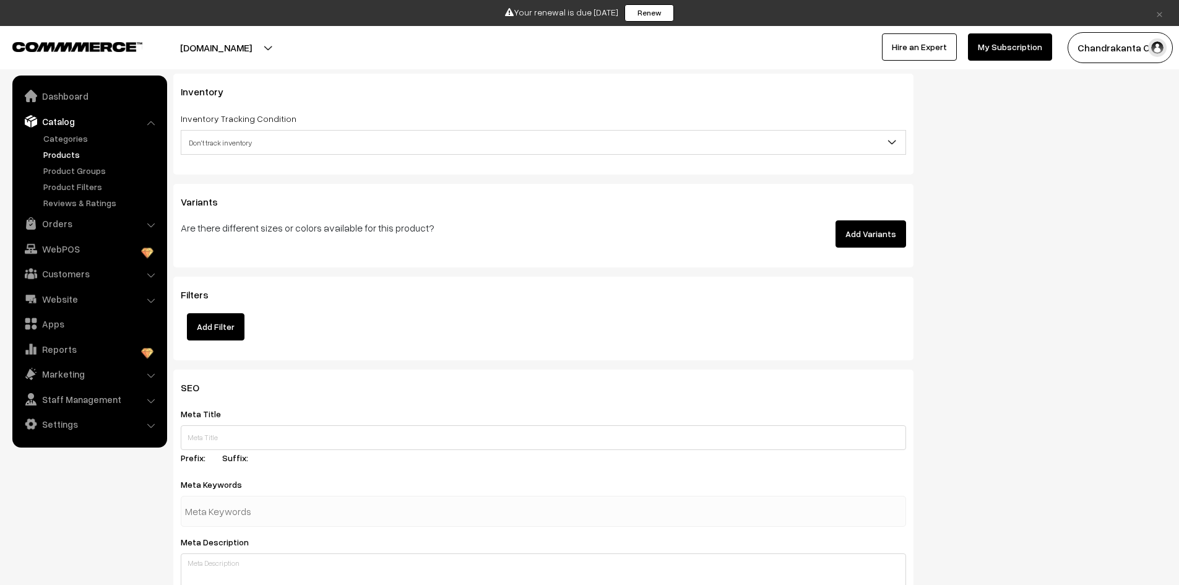
scroll to position [1300, 0]
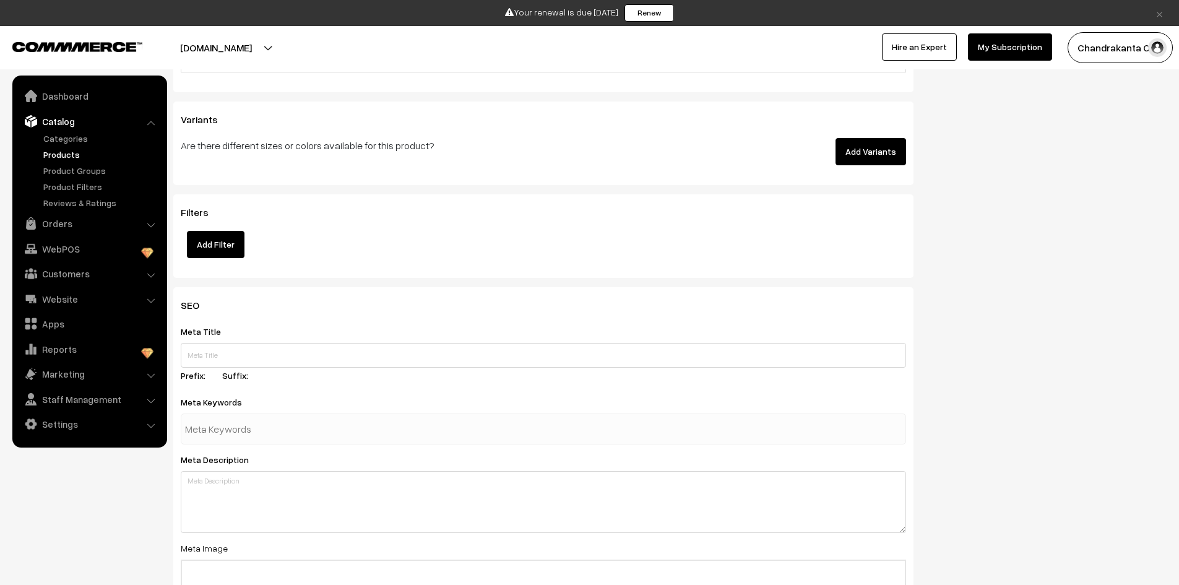
drag, startPoint x: 399, startPoint y: 448, endPoint x: 398, endPoint y: 440, distance: 7.5
click at [398, 446] on div "SEO Meta Title Prefix: Suffix: Meta Keywords Meta Description Meta Image Drag a…" at bounding box center [543, 522] width 740 height 470
click at [398, 440] on div at bounding box center [544, 429] width 726 height 31
paste input "tea tree handmade soap | aloe vera handmade soap | herbal soaps | natural soaps"
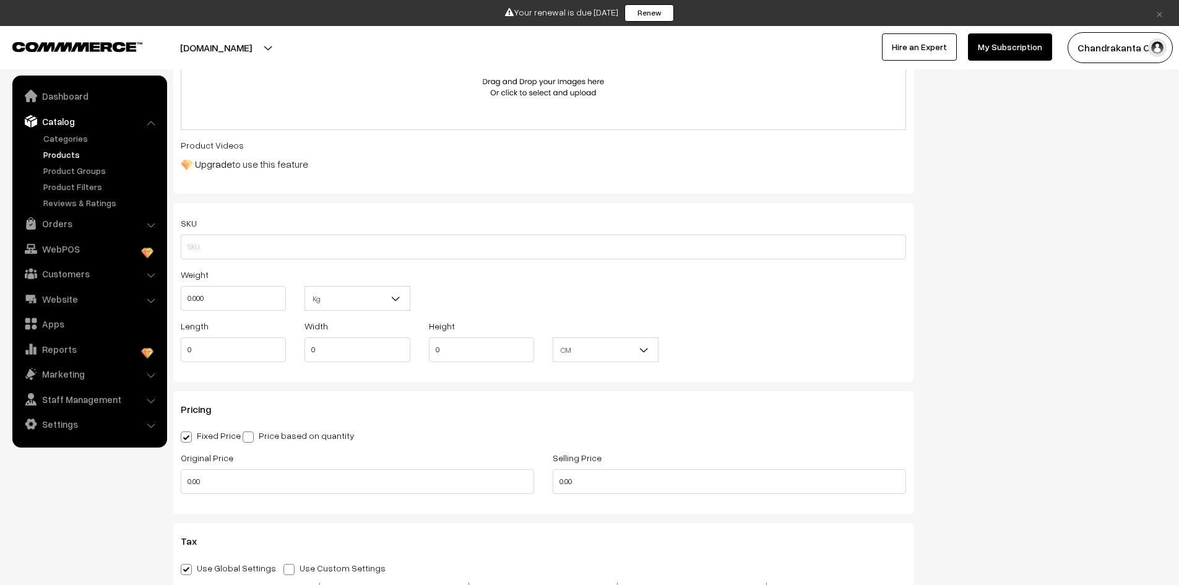
scroll to position [495, 0]
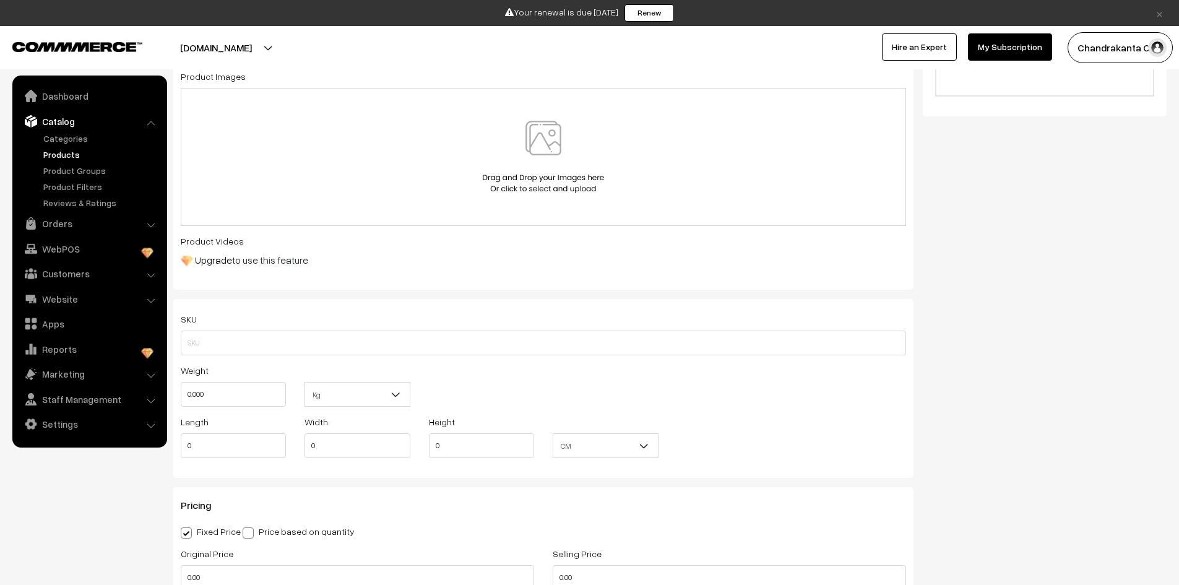
type input "tea tree handmade soap | aloe vera handmade soap | herbal soaps | natural soaps"
click at [202, 399] on input "0.000" at bounding box center [233, 394] width 105 height 25
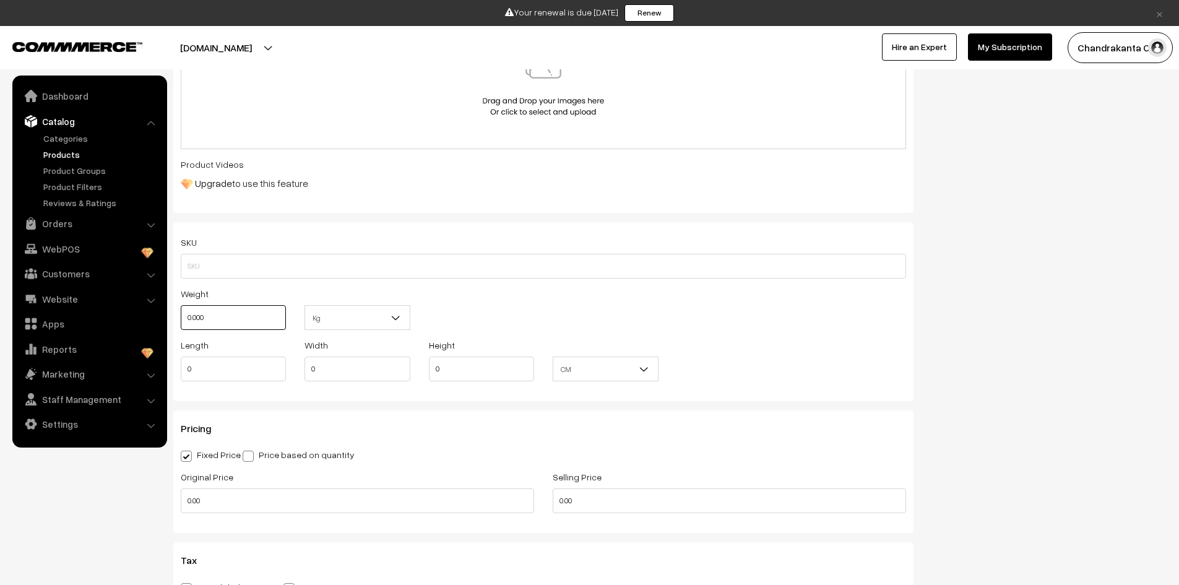
scroll to position [681, 0]
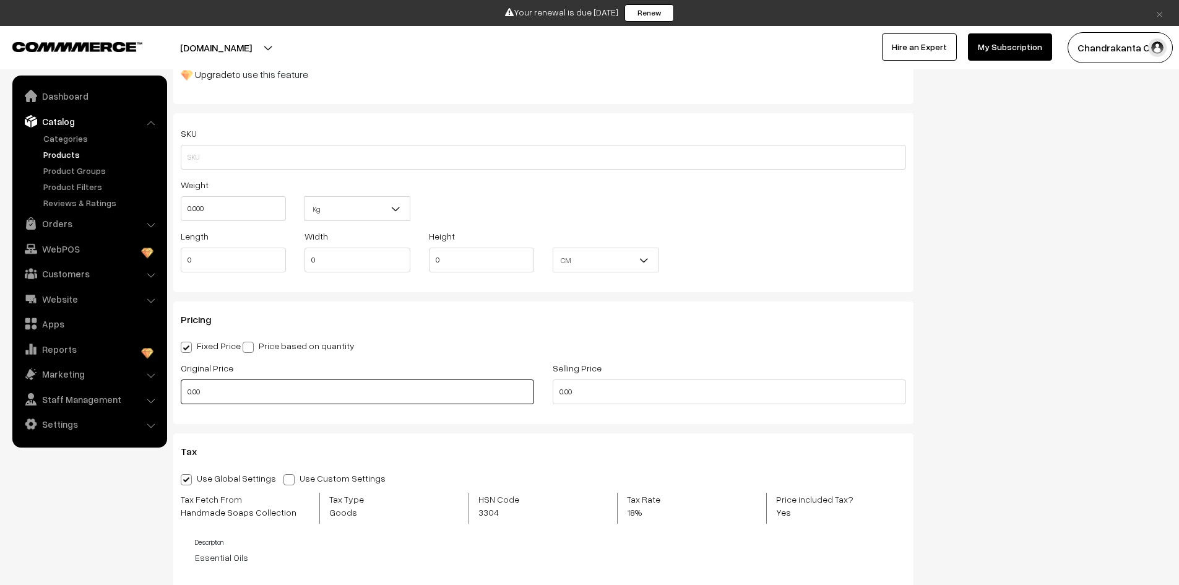
type input "0"
click at [191, 394] on input "0.00" at bounding box center [357, 391] width 353 height 25
type input "195"
click at [570, 394] on input "0.00" at bounding box center [729, 391] width 353 height 25
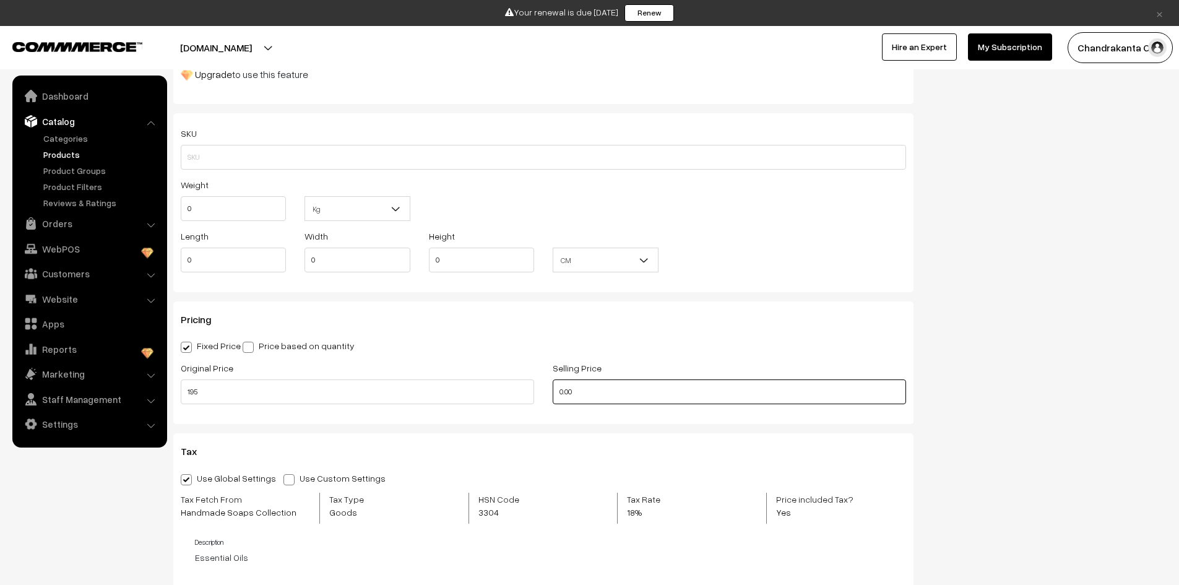
click at [570, 394] on input "0.00" at bounding box center [729, 391] width 353 height 25
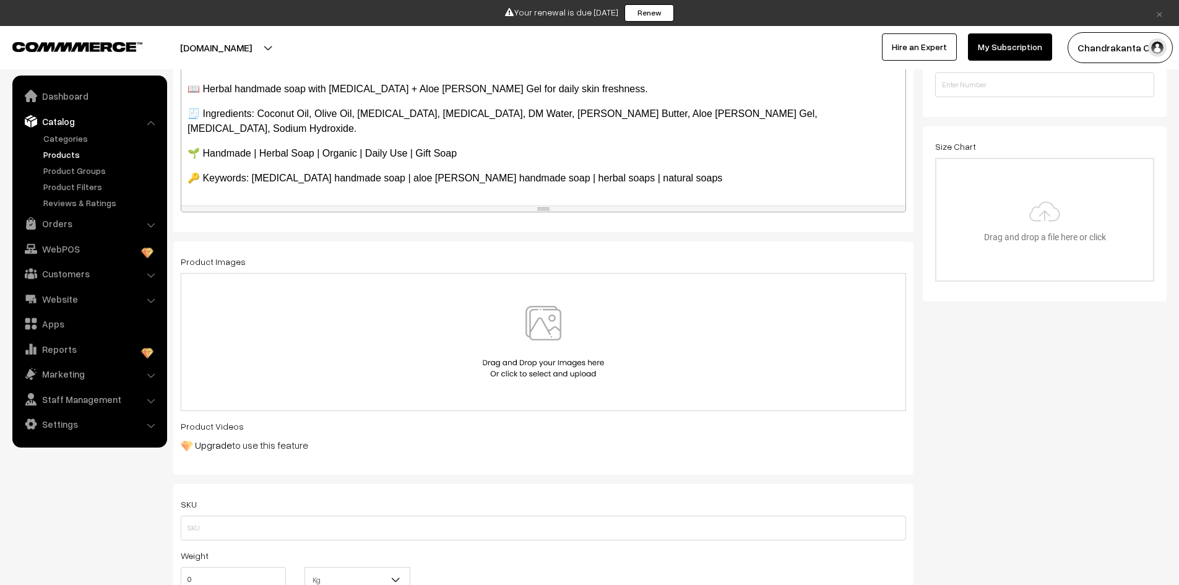
scroll to position [310, 0]
type input "195"
click at [552, 321] on img at bounding box center [544, 342] width 128 height 72
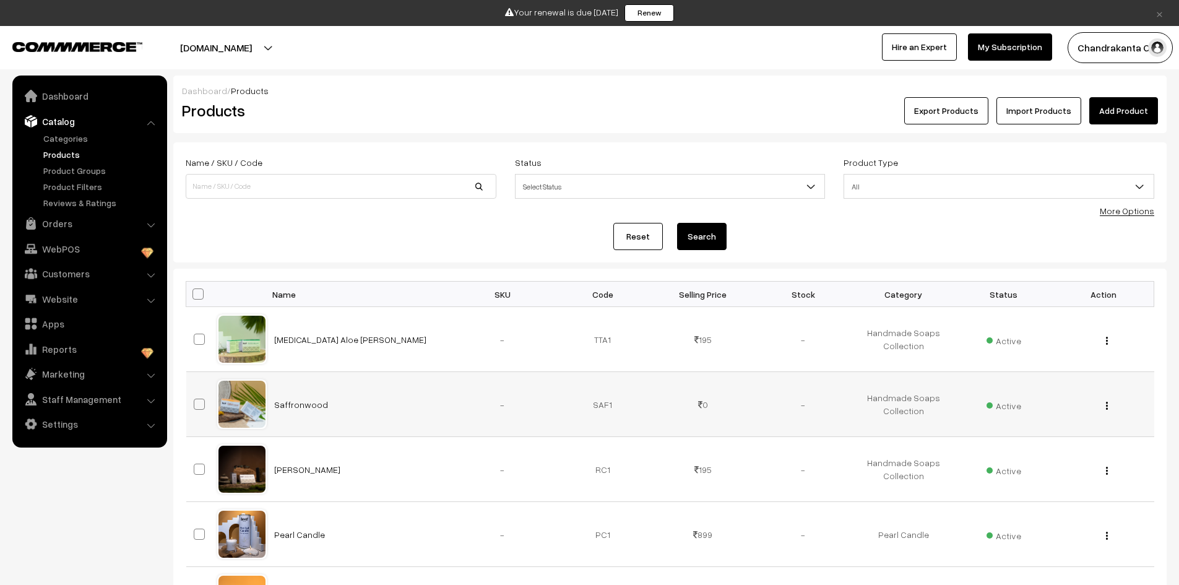
click at [709, 409] on td "0" at bounding box center [703, 404] width 100 height 65
click at [303, 406] on link "Saffronwood" at bounding box center [301, 404] width 54 height 11
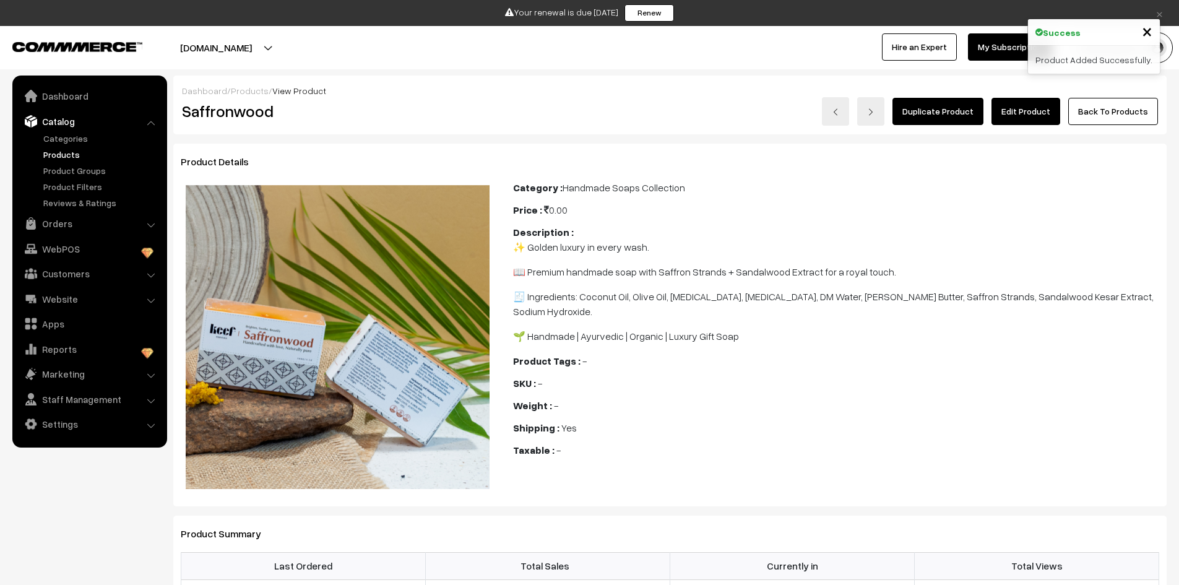
click at [1012, 106] on link "Edit Product" at bounding box center [1026, 111] width 69 height 27
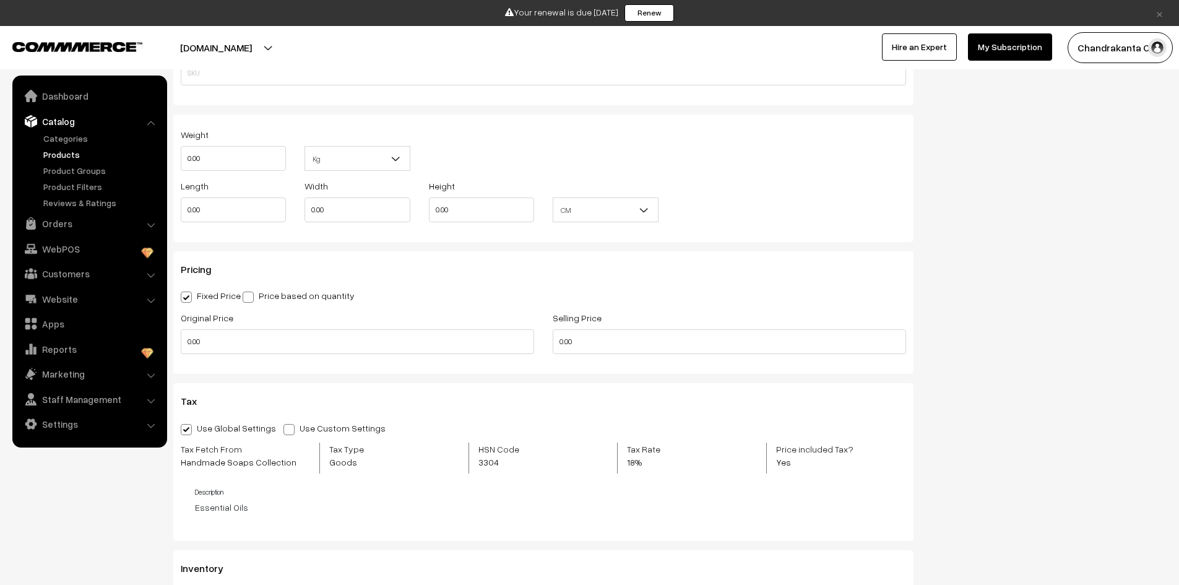
scroll to position [867, 0]
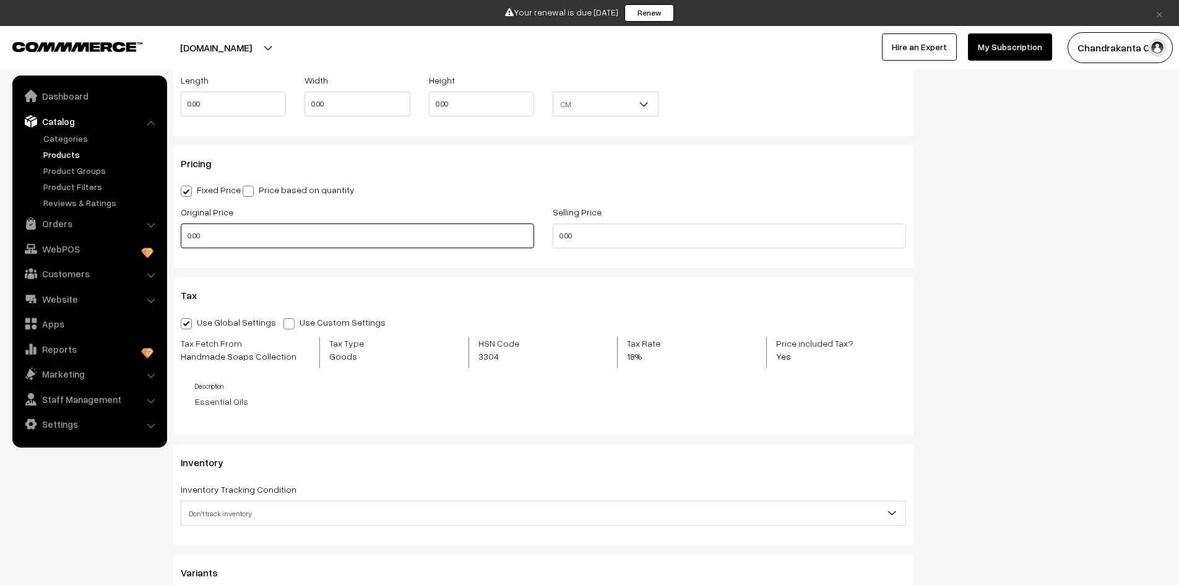
click at [192, 228] on input "0.00" at bounding box center [357, 235] width 353 height 25
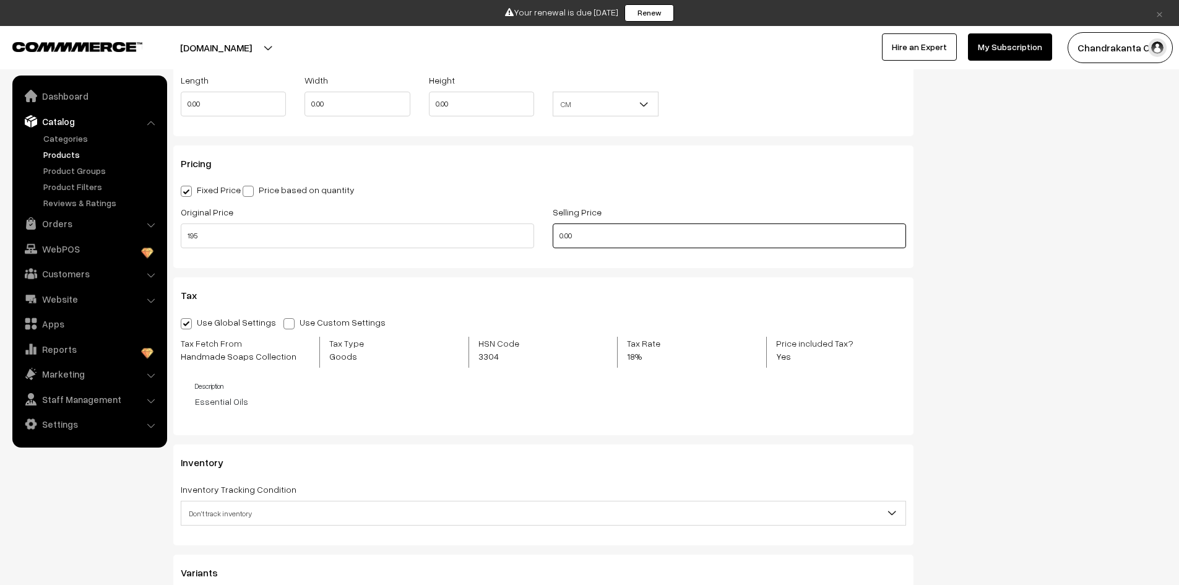
type input "195.00"
click at [589, 236] on input "0.00" at bounding box center [729, 235] width 353 height 25
type input "195.00"
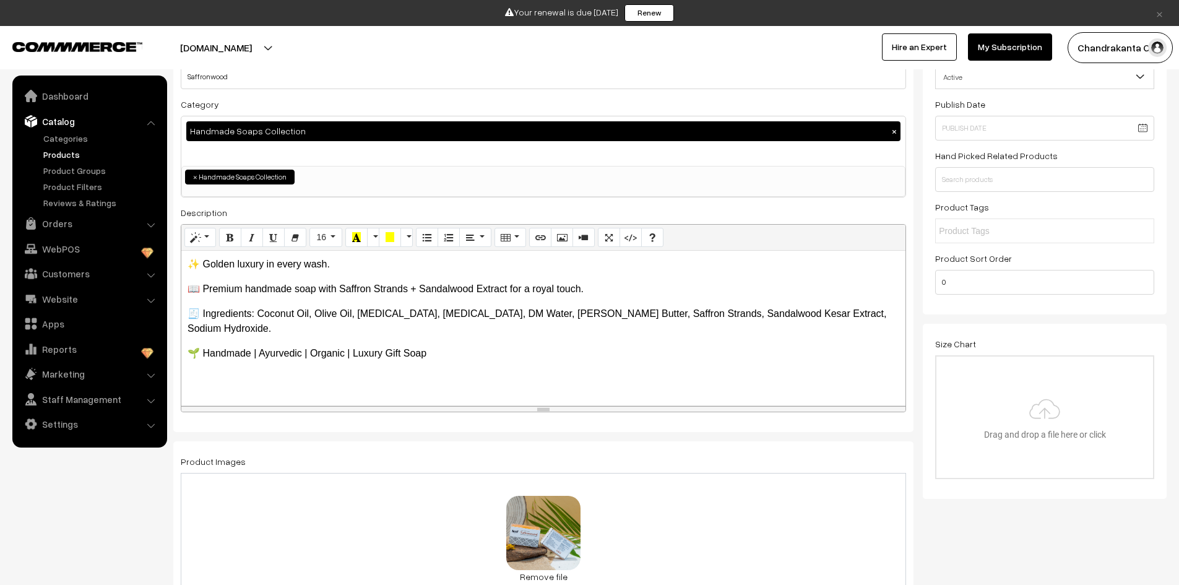
scroll to position [0, 0]
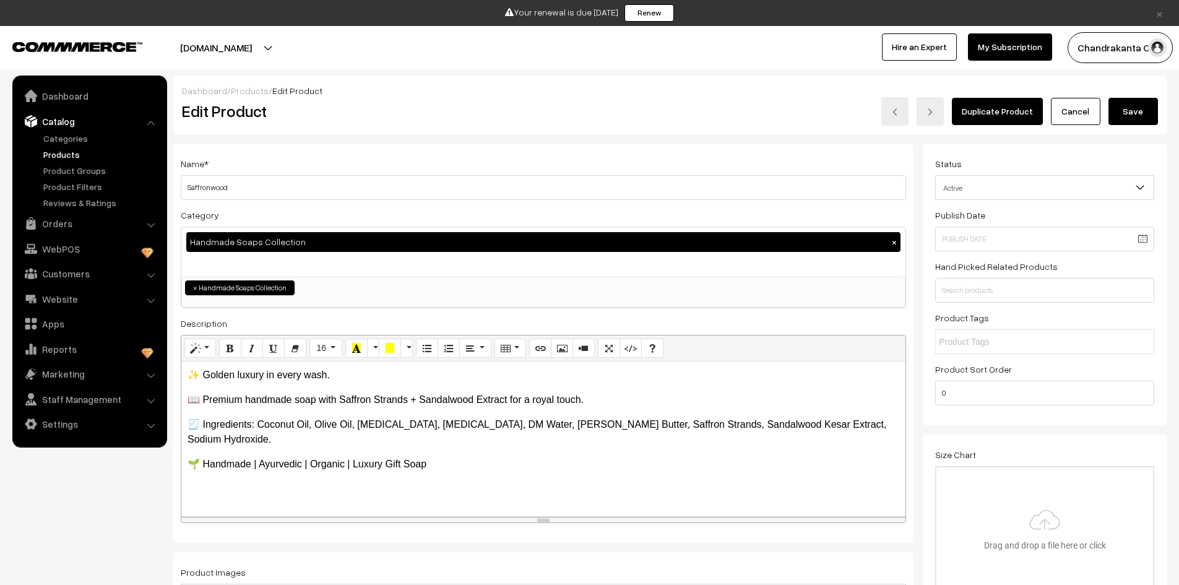
click at [1146, 102] on button "Save" at bounding box center [1134, 111] width 50 height 27
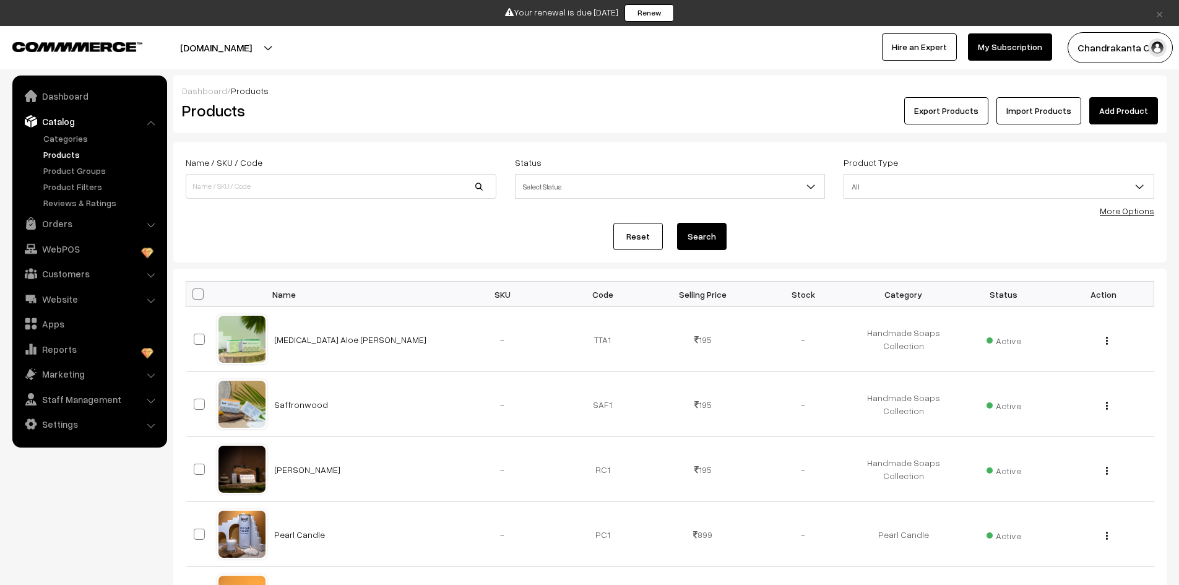
click at [1146, 116] on link "Add Product" at bounding box center [1124, 110] width 69 height 27
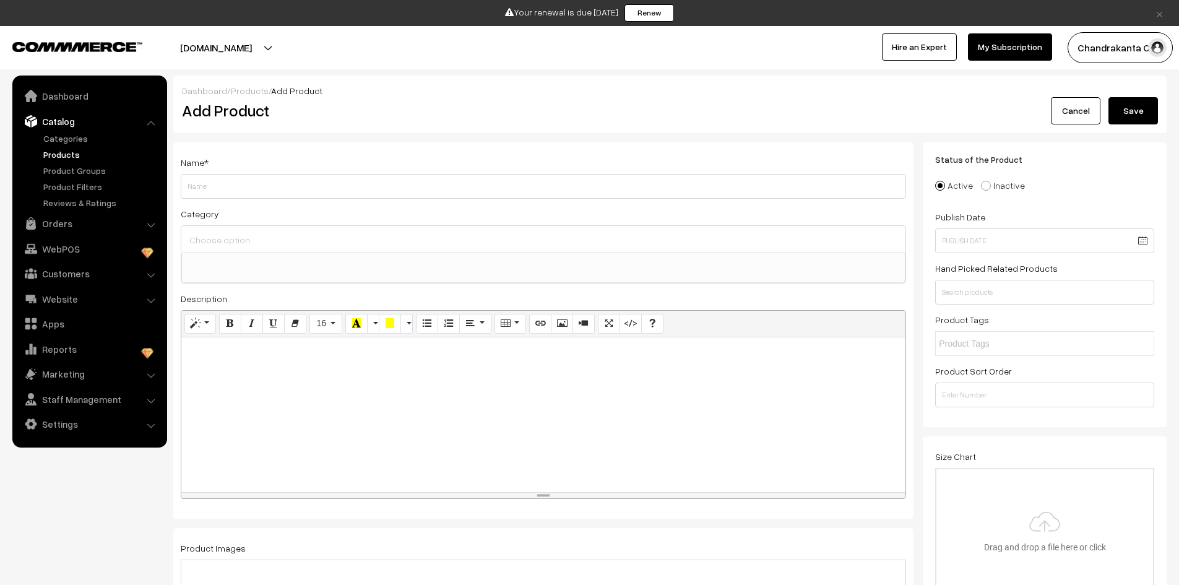
select select
type input "Ubtan [PERSON_NAME] Butter"
click at [323, 249] on div at bounding box center [543, 239] width 724 height 26
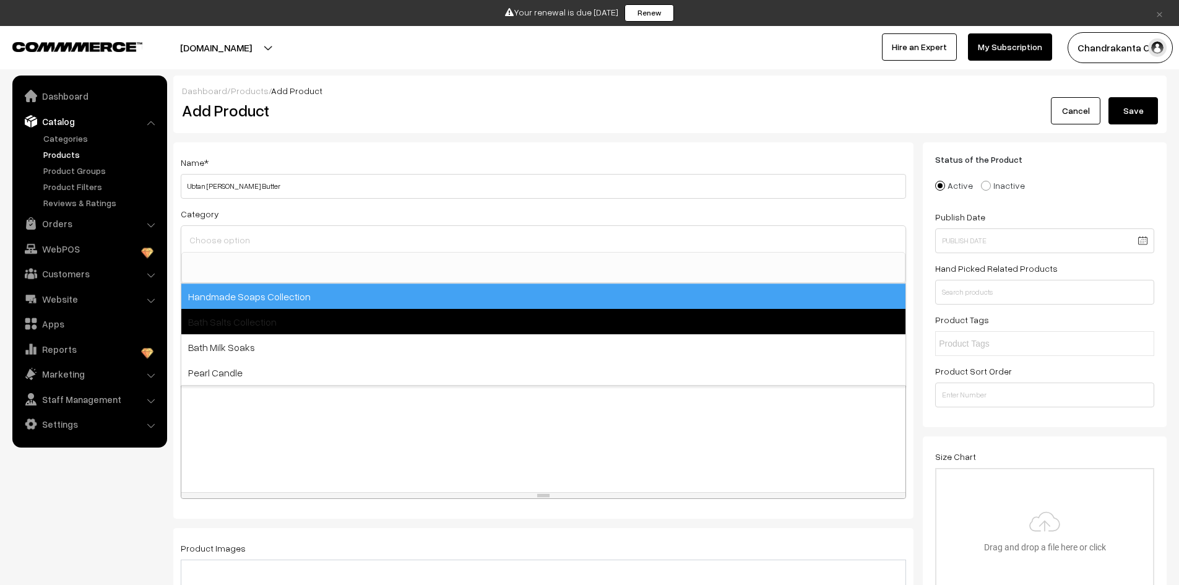
click at [332, 314] on span "Bath Salts Collection" at bounding box center [543, 321] width 724 height 25
select select "8"
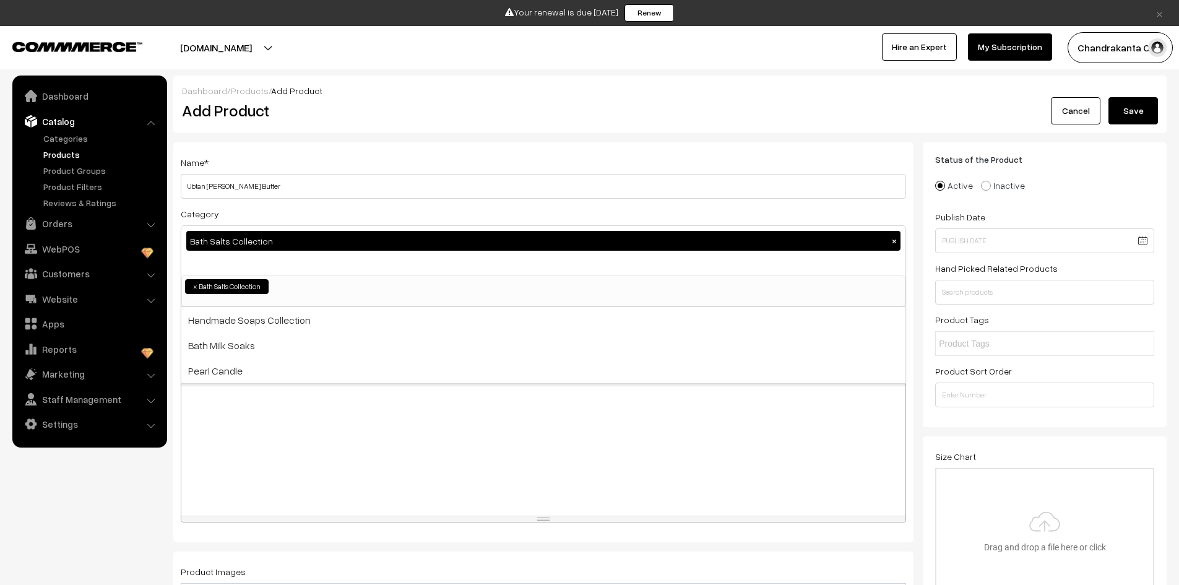
click at [228, 282] on li "× [MEDICAL_DATA] Collection" at bounding box center [227, 286] width 84 height 15
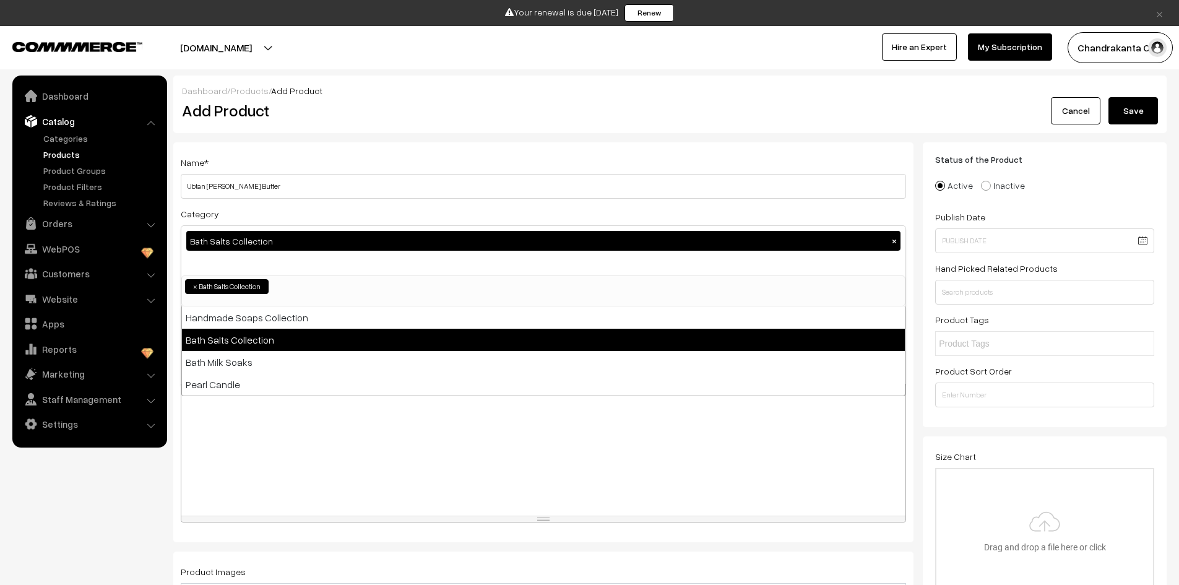
click at [194, 285] on span "×" at bounding box center [195, 286] width 4 height 11
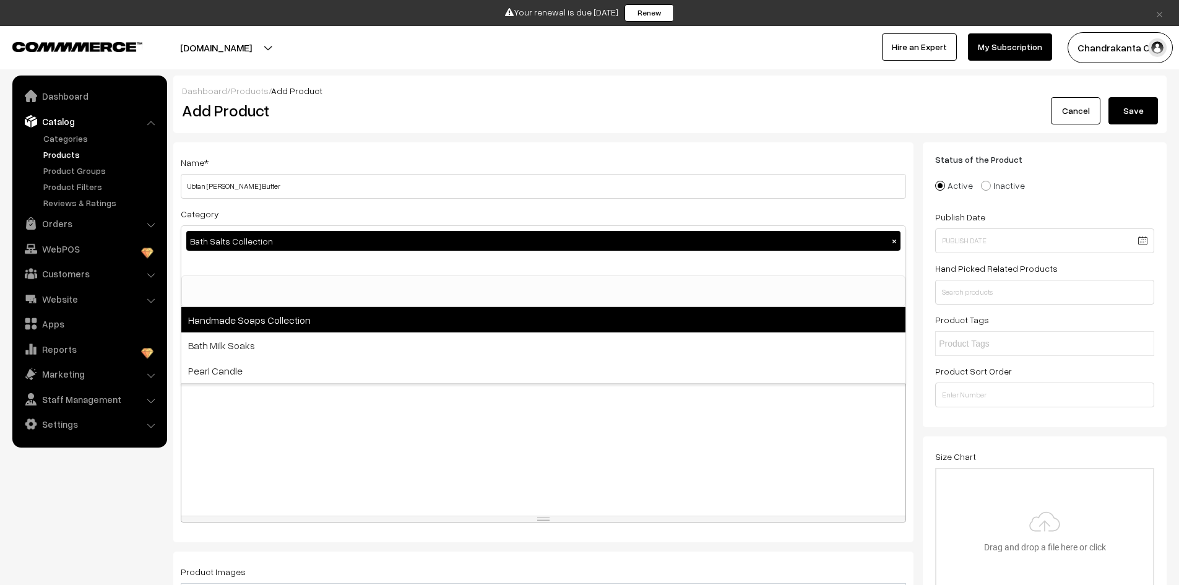
click at [258, 324] on span "Handmade Soaps Collection" at bounding box center [543, 319] width 724 height 25
select select "7"
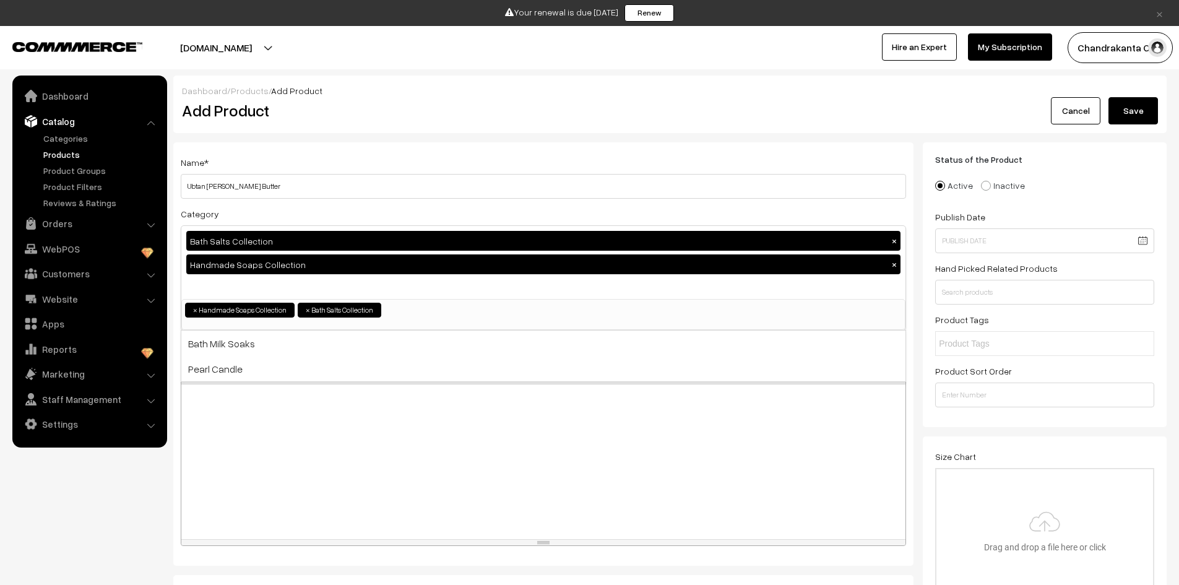
click at [272, 241] on div "[MEDICAL_DATA] Collection ×" at bounding box center [543, 241] width 714 height 20
click at [307, 307] on span "×" at bounding box center [308, 310] width 4 height 11
click at [349, 407] on div at bounding box center [543, 461] width 724 height 155
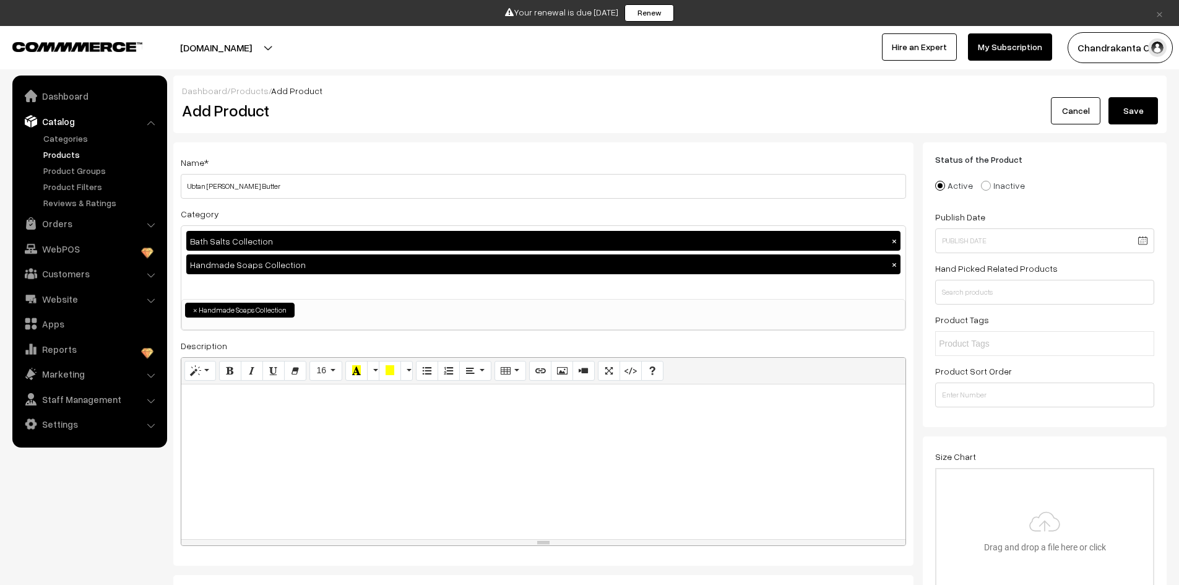
click at [193, 308] on li "× Handmade Soaps Collection" at bounding box center [240, 310] width 110 height 15
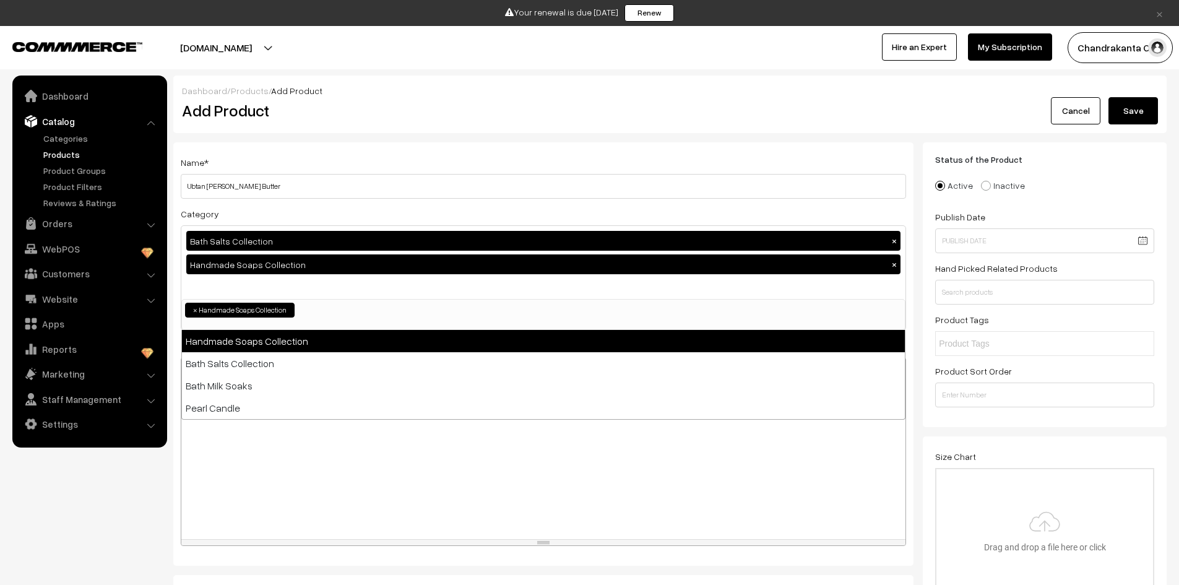
click at [194, 308] on span "×" at bounding box center [195, 310] width 4 height 11
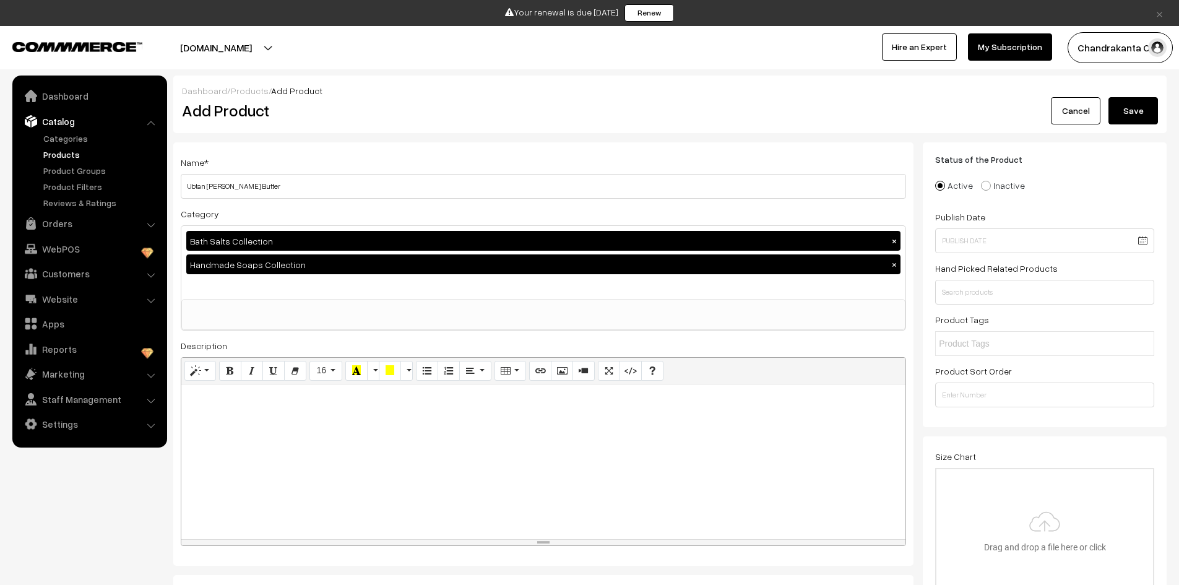
click at [220, 272] on div "Handmade Soaps Collection ×" at bounding box center [543, 264] width 714 height 20
click at [310, 261] on div "Handmade Soaps Collection ×" at bounding box center [543, 264] width 714 height 20
drag, startPoint x: 379, startPoint y: 245, endPoint x: 643, endPoint y: 248, distance: 263.7
click at [381, 245] on div "Bath Salts Collection ×" at bounding box center [543, 241] width 714 height 20
click at [894, 240] on button "×" at bounding box center [894, 240] width 11 height 11
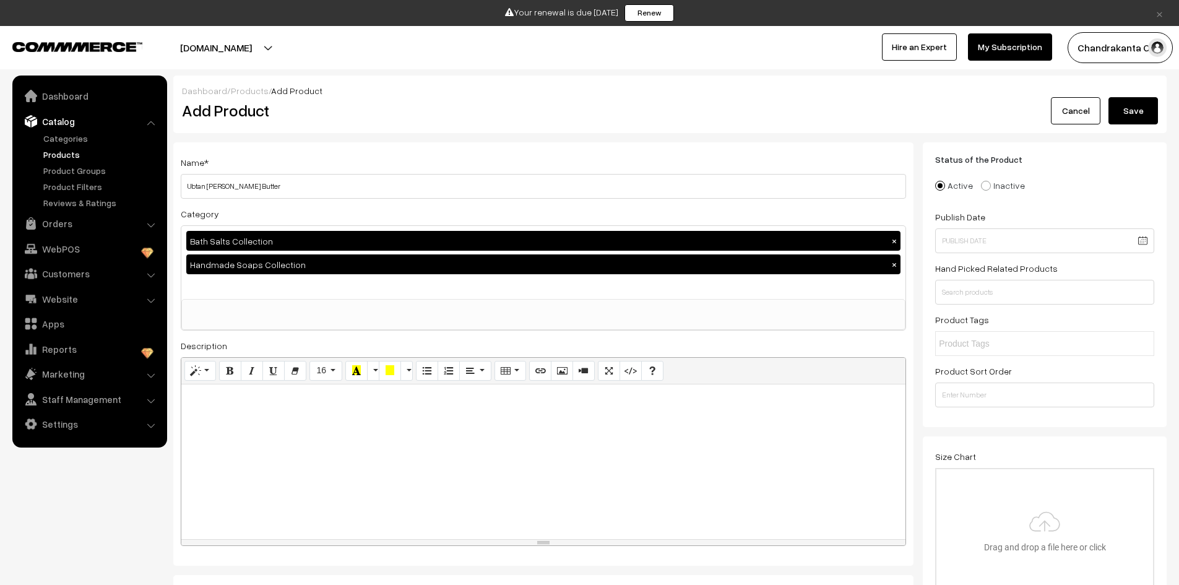
select select "7"
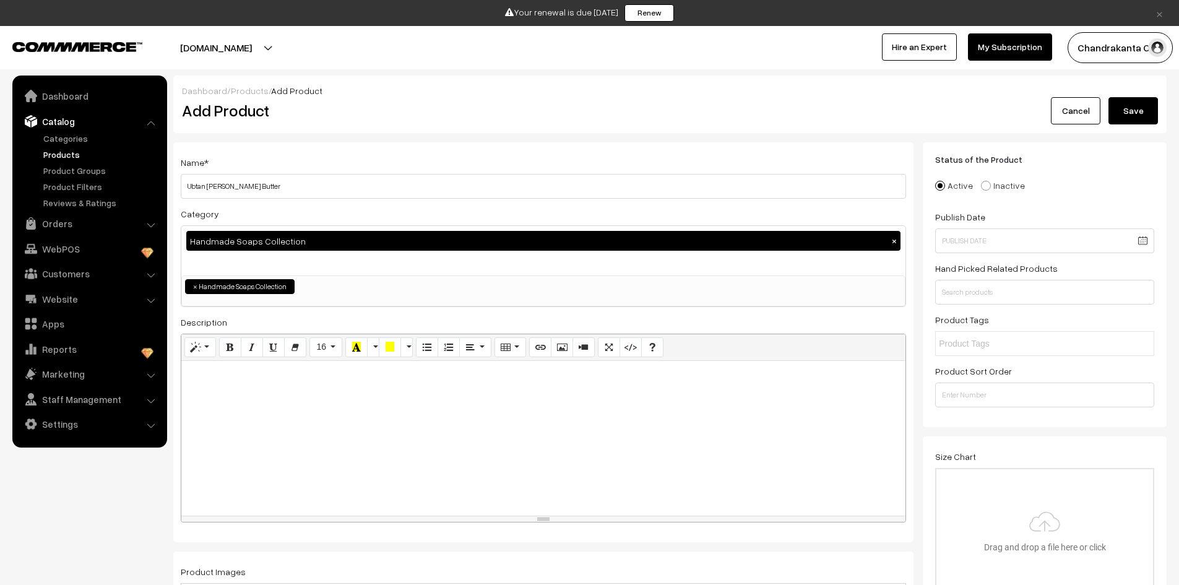
click at [485, 417] on div at bounding box center [543, 438] width 724 height 155
paste div
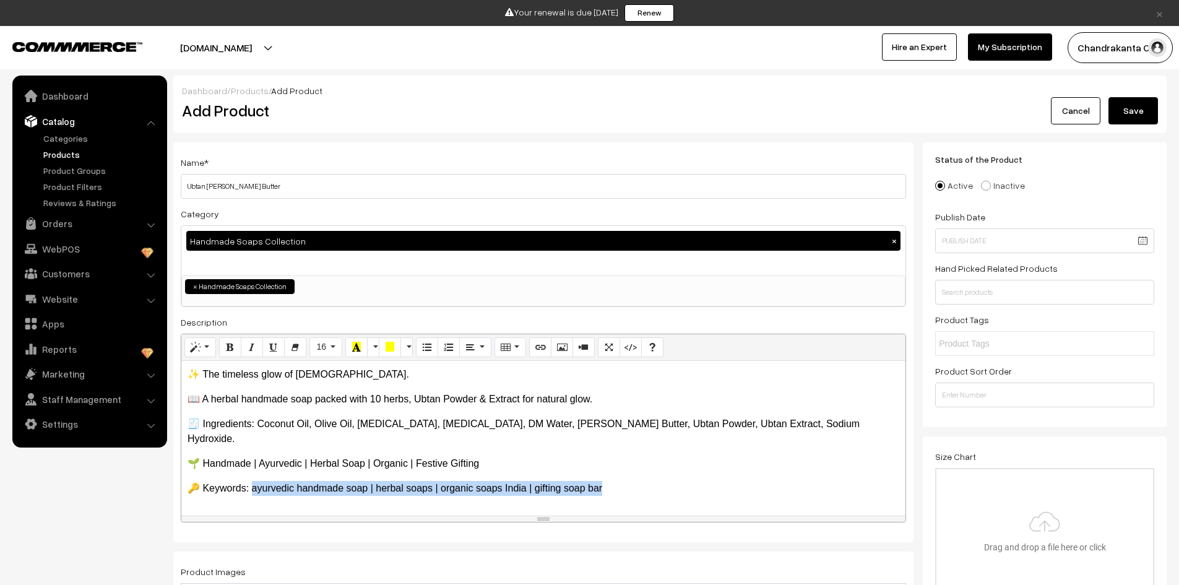
drag, startPoint x: 253, startPoint y: 475, endPoint x: 617, endPoint y: 474, distance: 364.0
click at [617, 481] on p "🔑 Keywords: ayurvedic handmade soap | herbal soaps | organic soaps India | gift…" at bounding box center [544, 488] width 712 height 15
copy p "yurvedic handmade soap | herbal soaps | organic soaps India | gifting soap bar"
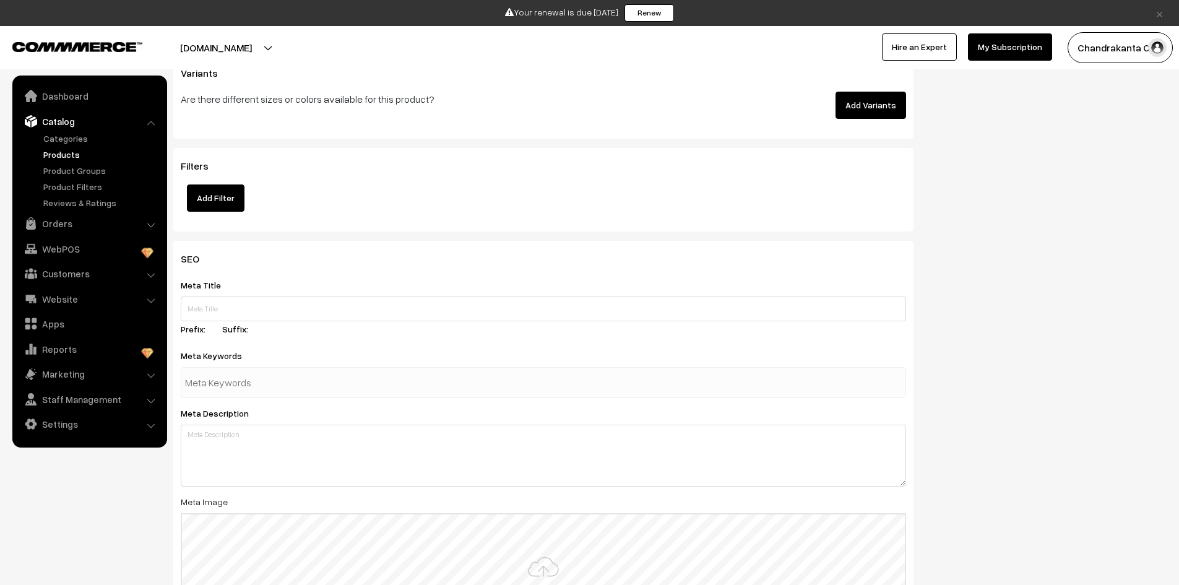
scroll to position [1486, 0]
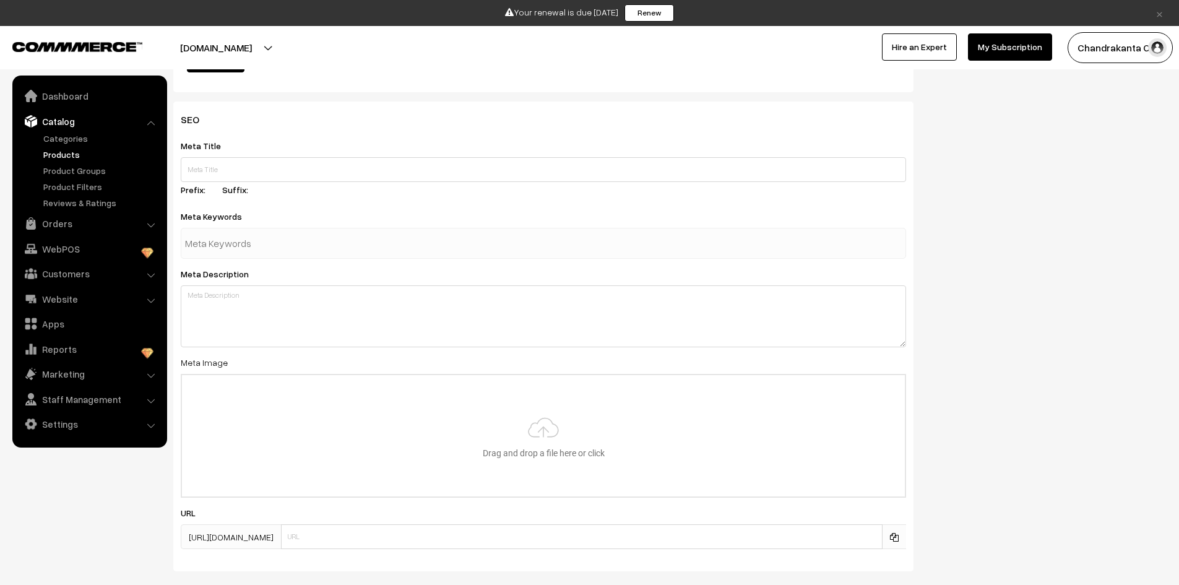
click at [281, 243] on input "text" at bounding box center [249, 243] width 129 height 25
paste input "ayurvedic handmade soap | herbal soaps | organic soaps India | gifting soap bar"
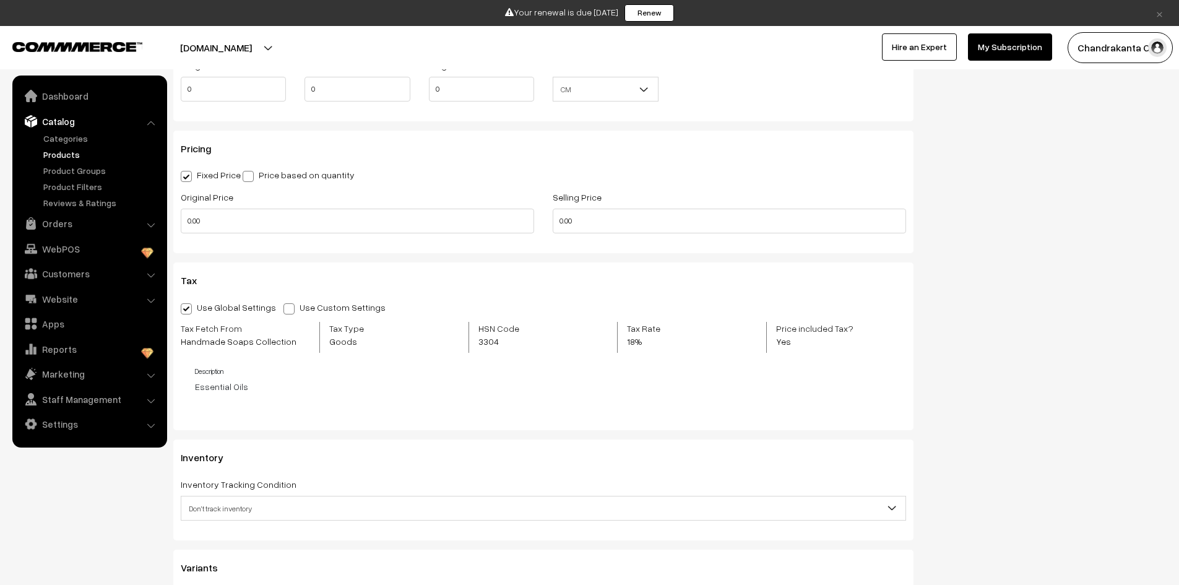
scroll to position [743, 0]
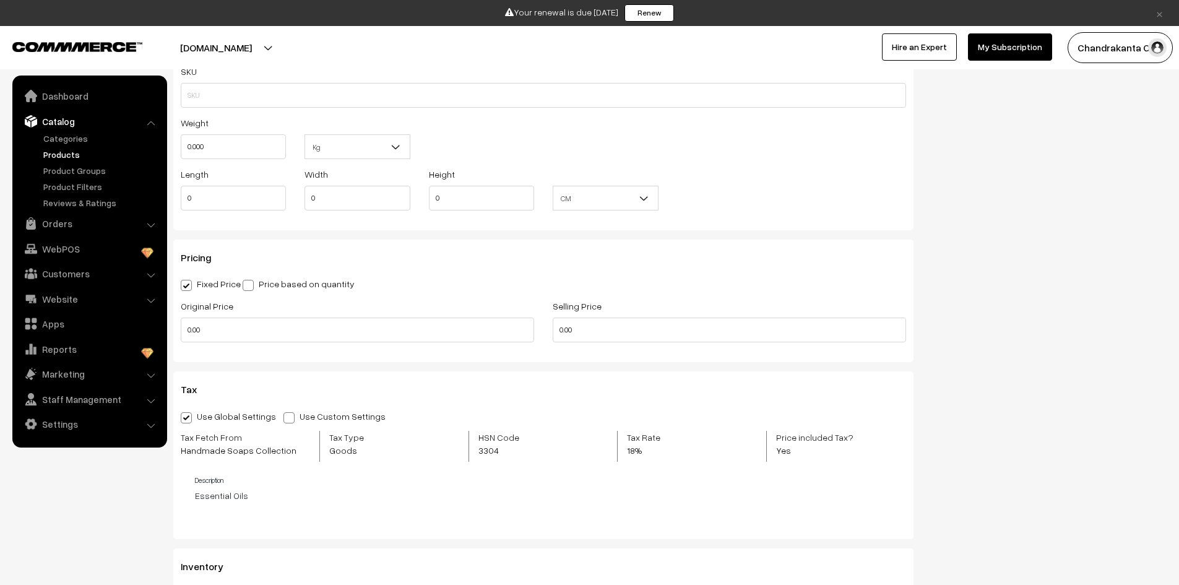
type input "ayurvedic handmade soap | herbal soaps | organic soaps India | gifting soap bar"
click at [195, 330] on input "0.00" at bounding box center [357, 330] width 353 height 25
type input "195"
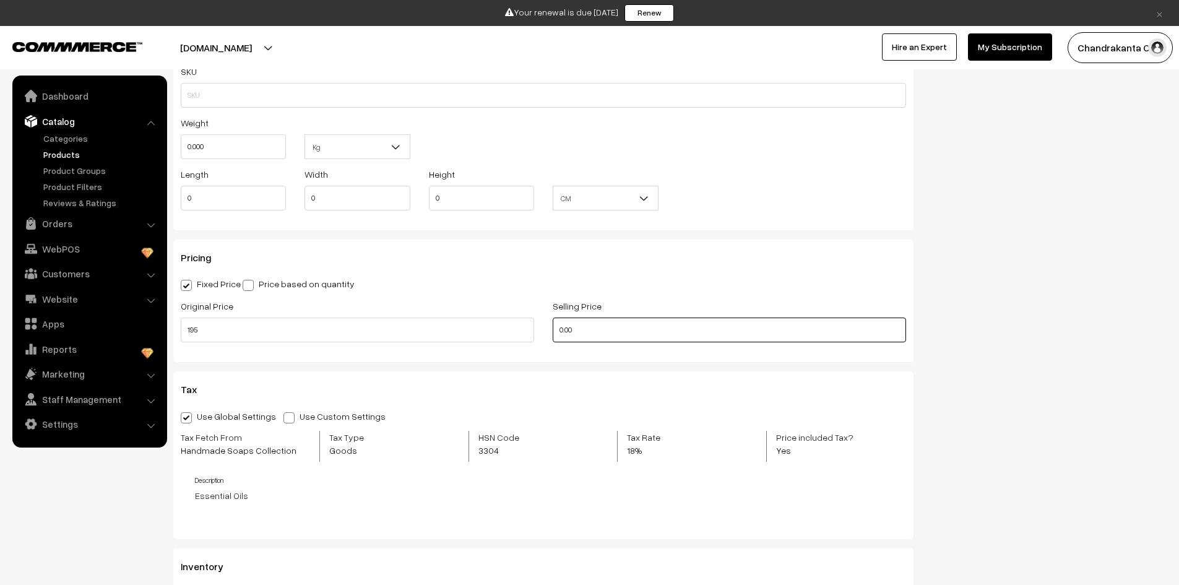
click at [568, 330] on input "0.00" at bounding box center [729, 330] width 353 height 25
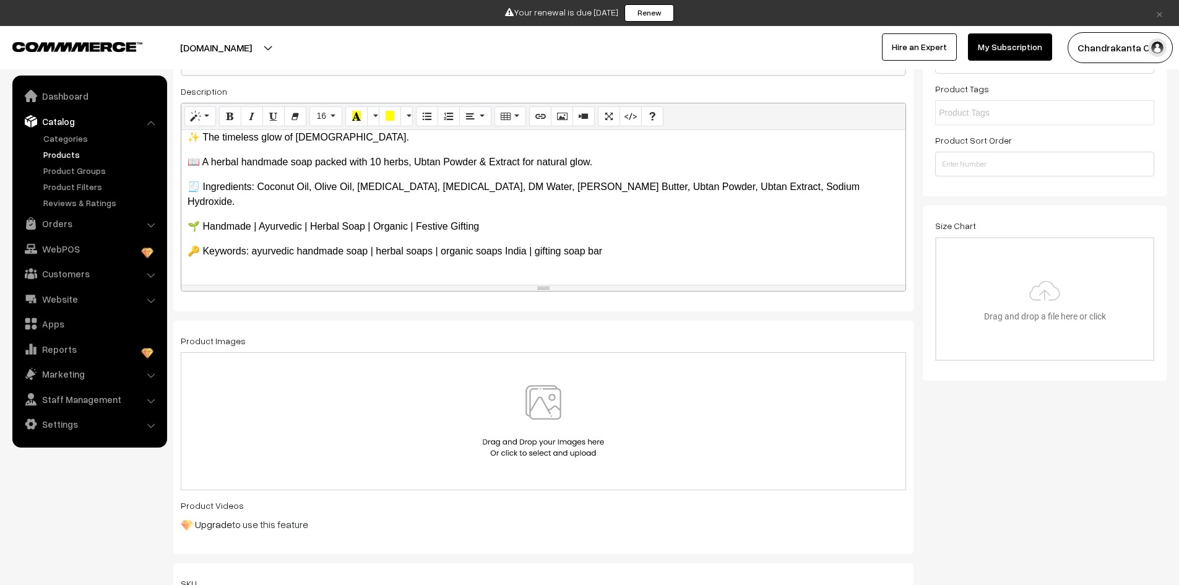
scroll to position [186, 0]
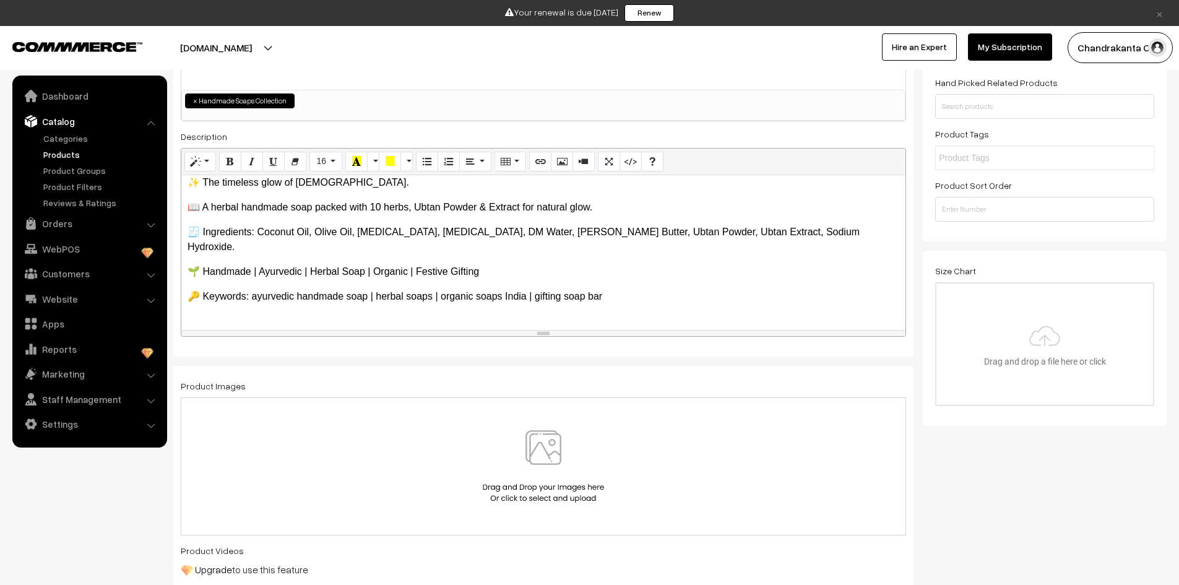
type input "195"
click at [541, 427] on div at bounding box center [544, 466] width 726 height 138
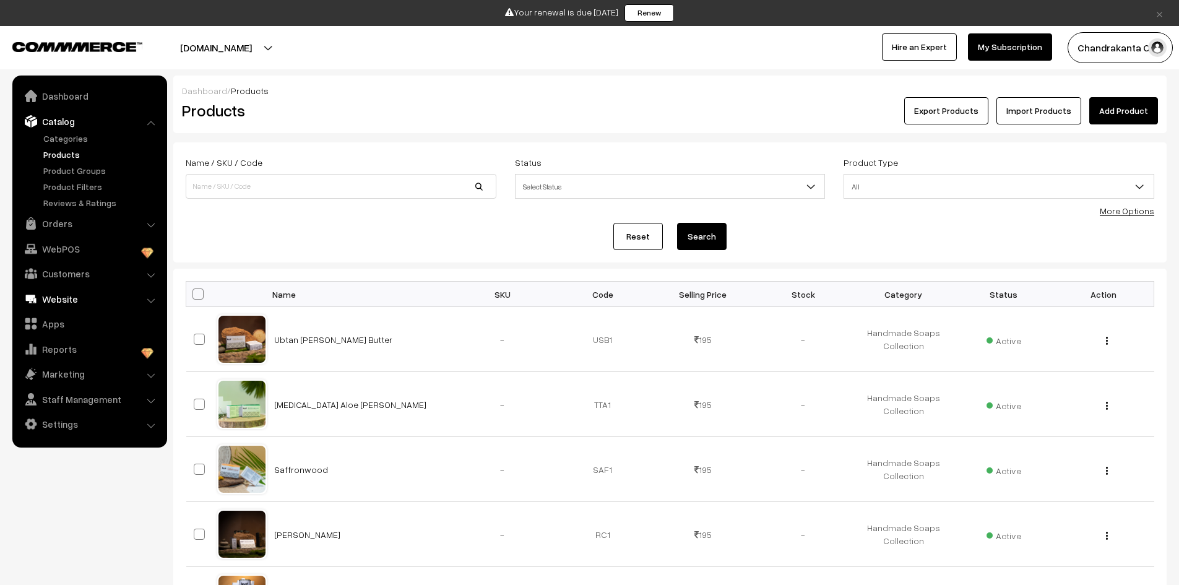
click at [102, 297] on link "Website" at bounding box center [88, 299] width 147 height 22
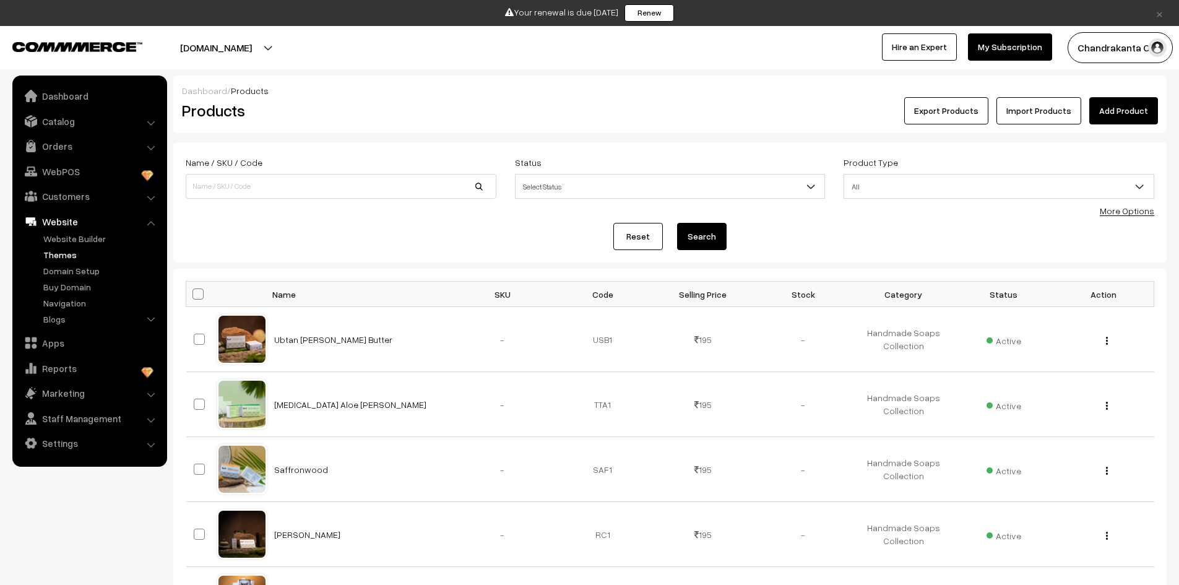
click at [72, 253] on link "Themes" at bounding box center [101, 254] width 123 height 13
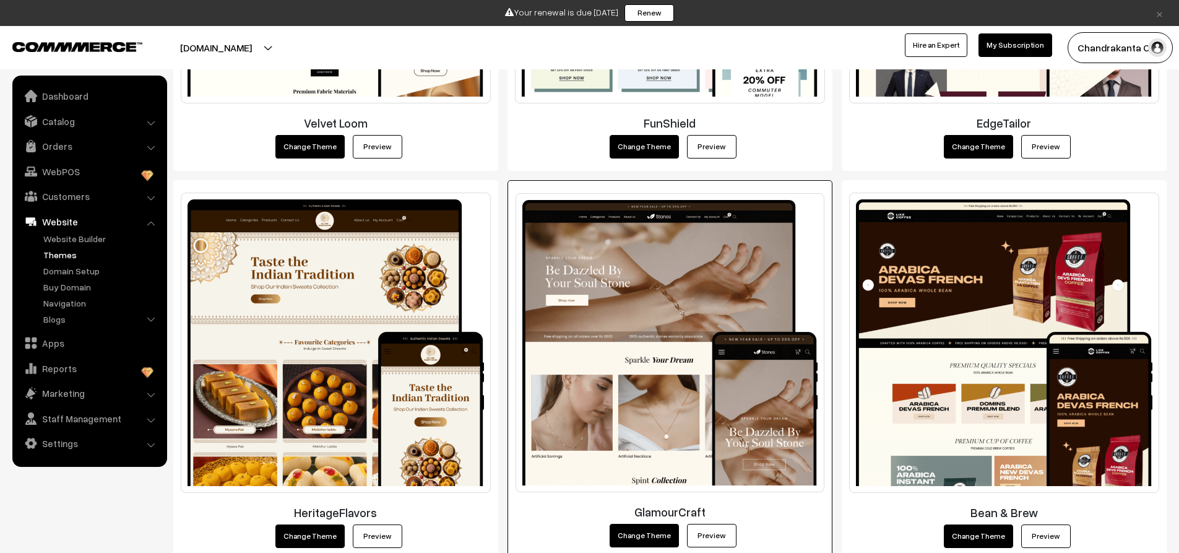
scroll to position [2105, 0]
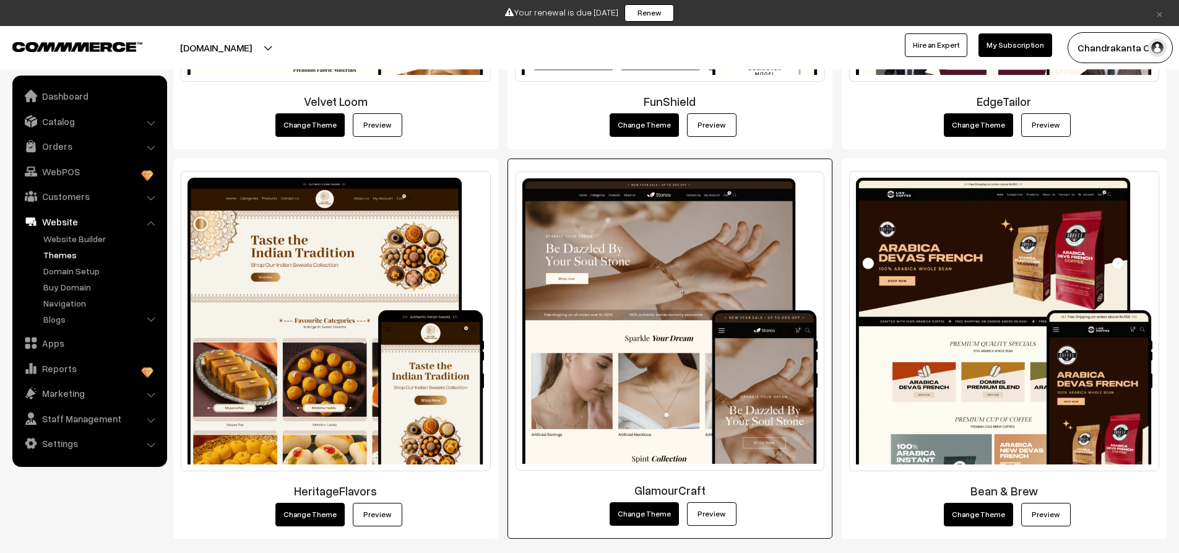
click at [665, 334] on img at bounding box center [670, 320] width 309 height 299
click at [709, 509] on link "Preview" at bounding box center [712, 514] width 50 height 24
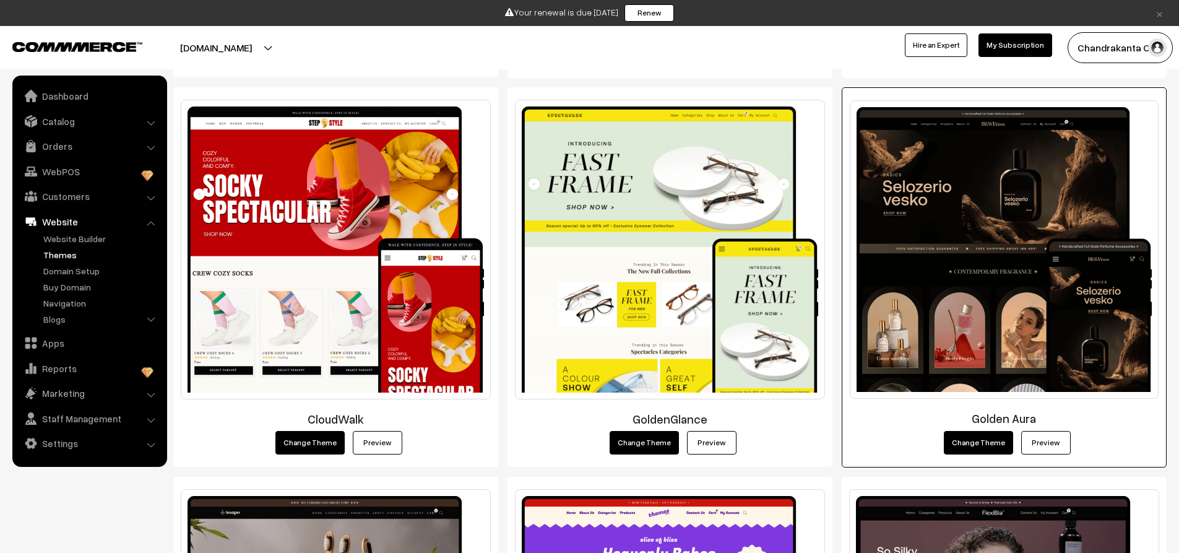
scroll to position [929, 0]
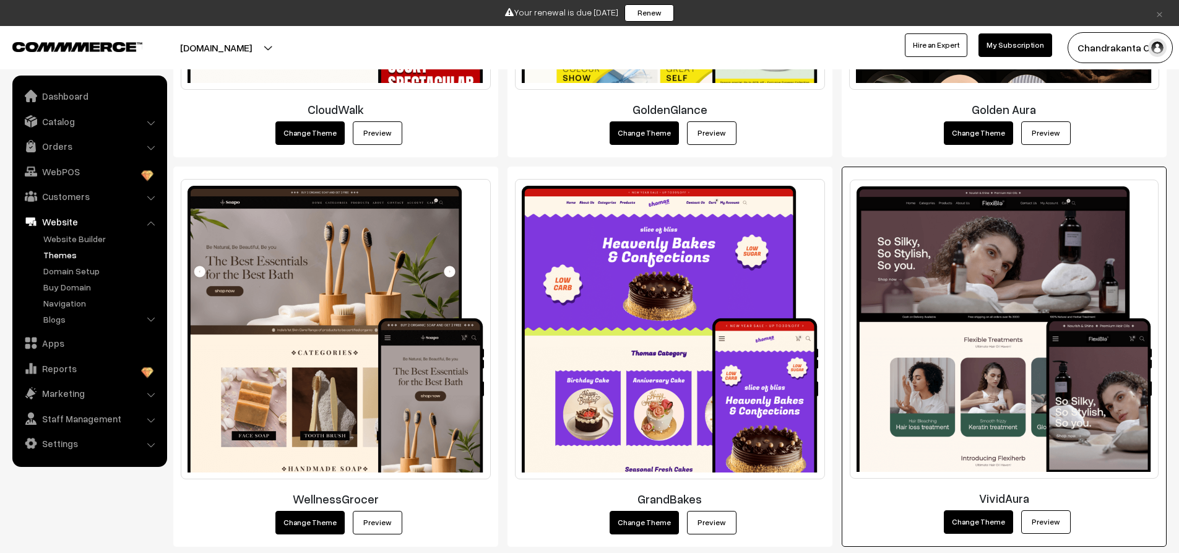
click at [1054, 520] on link "Preview" at bounding box center [1046, 522] width 50 height 24
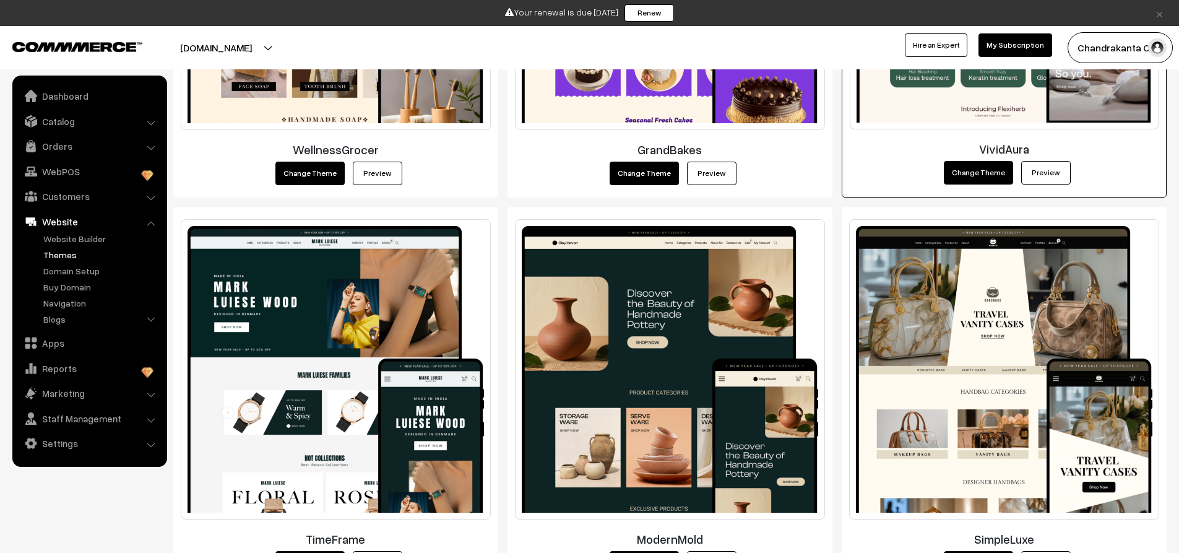
scroll to position [1361, 0]
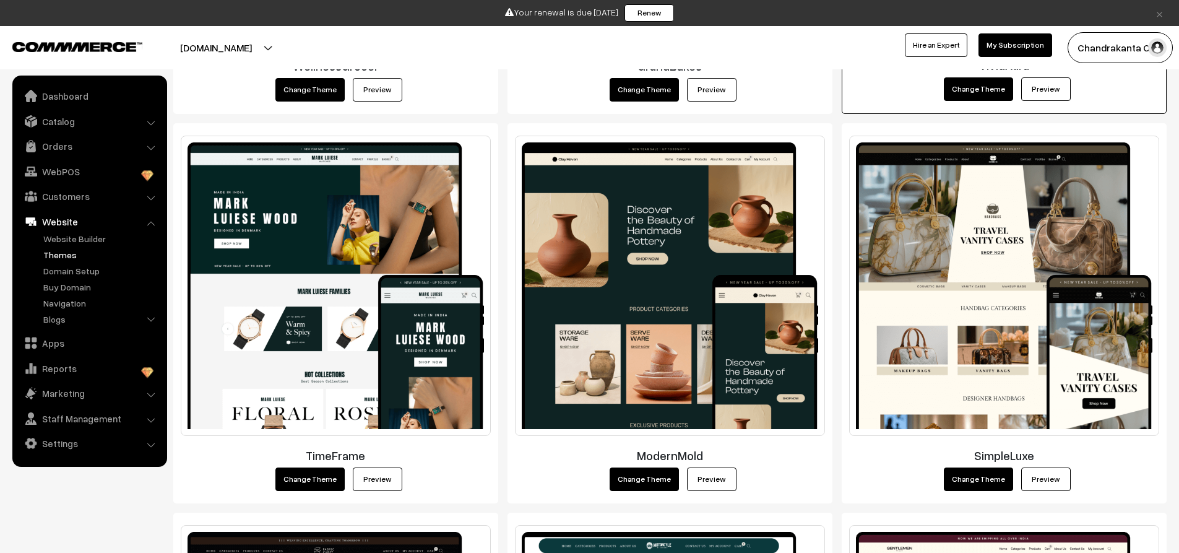
click at [1038, 95] on link "Preview" at bounding box center [1046, 89] width 50 height 24
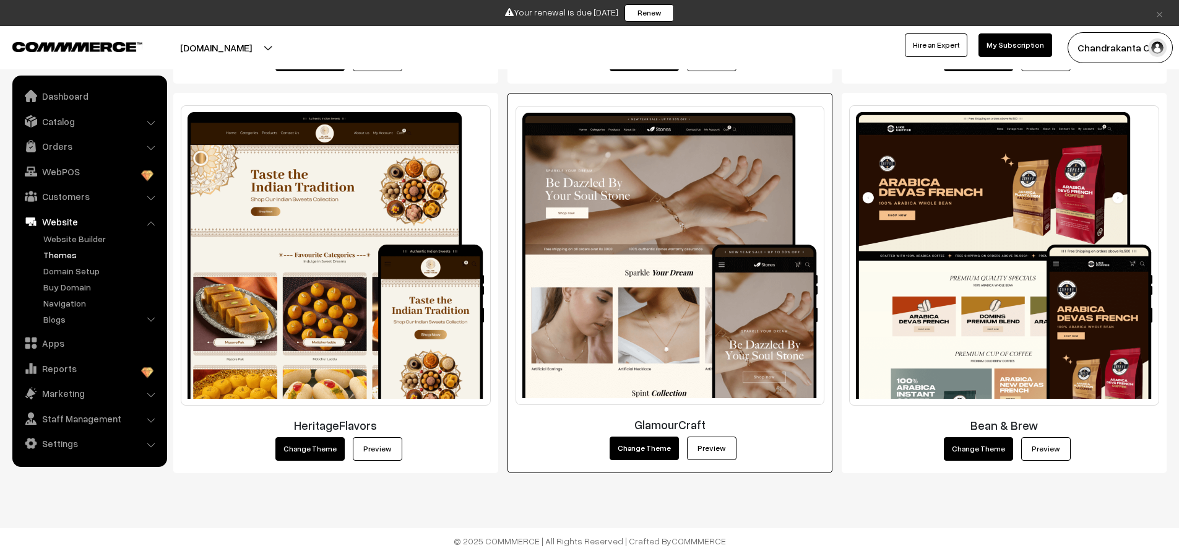
scroll to position [2171, 0]
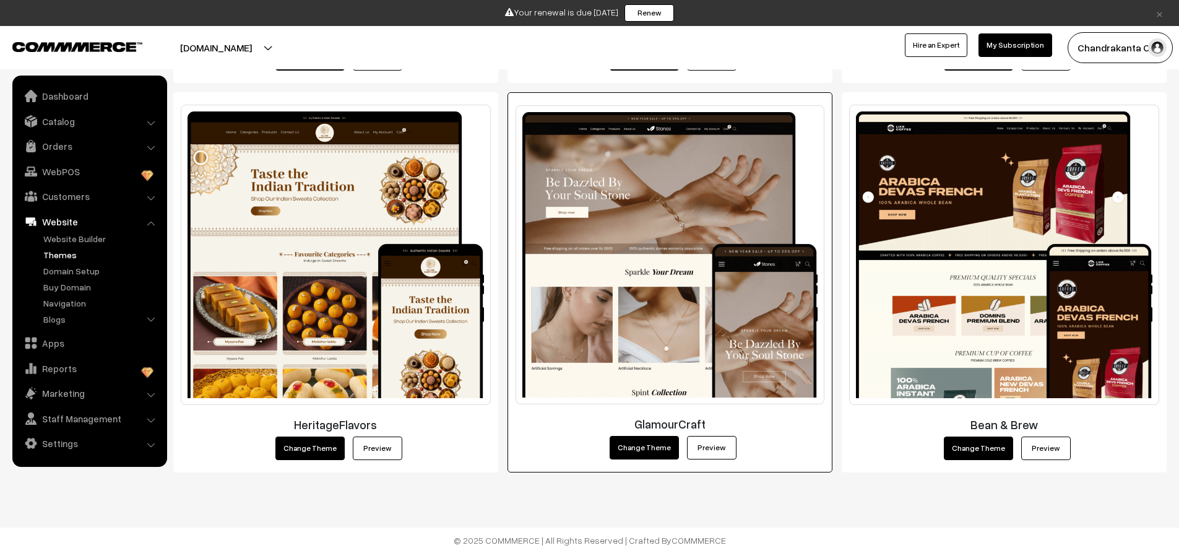
click at [713, 448] on link "Preview" at bounding box center [712, 448] width 50 height 24
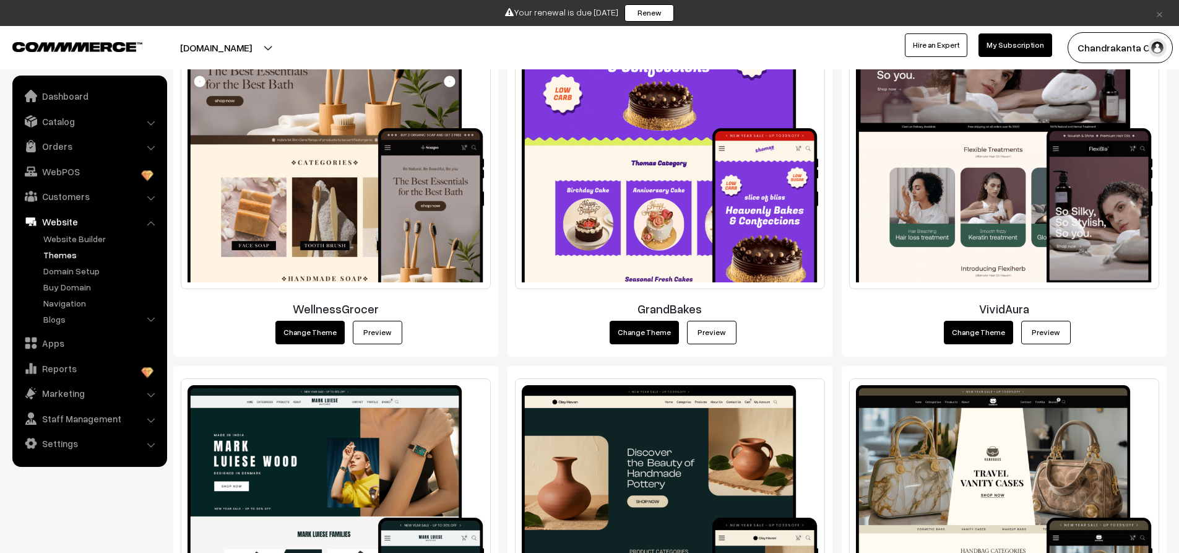
scroll to position [1057, 0]
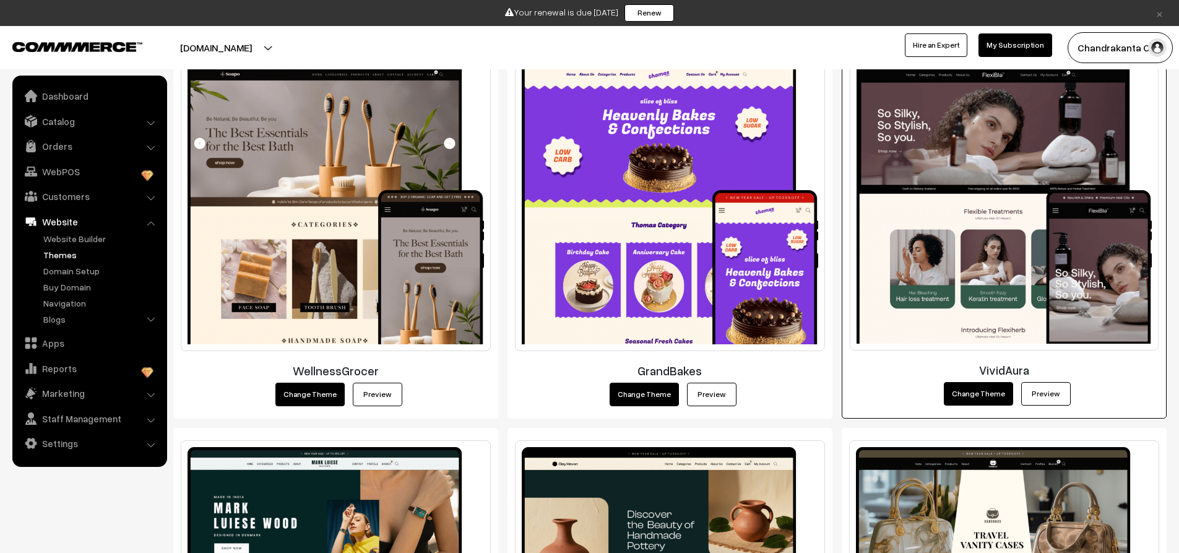
click at [1049, 397] on link "Preview" at bounding box center [1046, 394] width 50 height 24
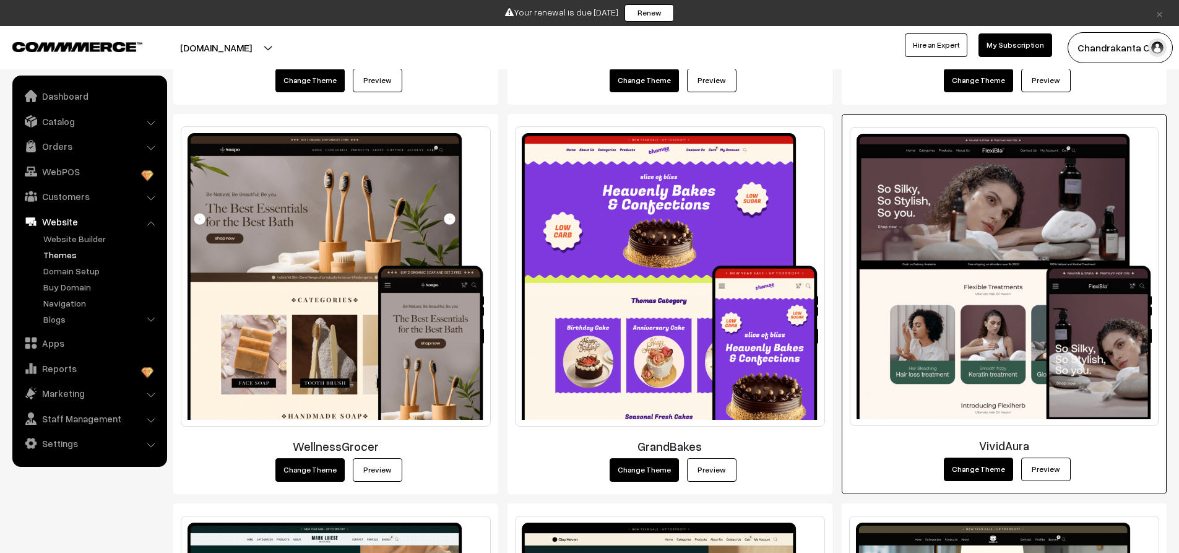
scroll to position [990, 0]
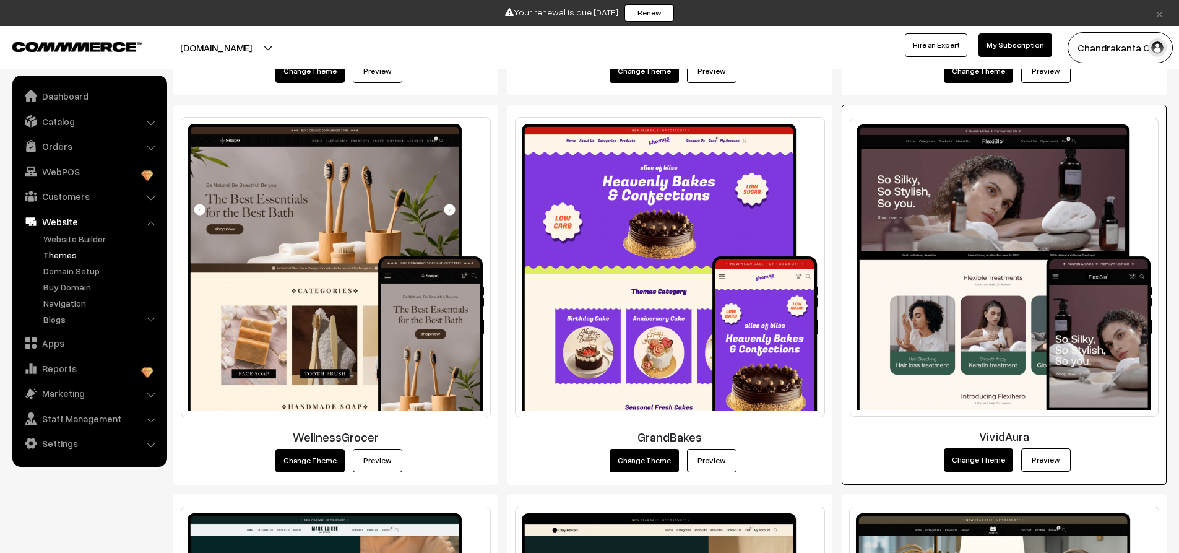
click at [1046, 456] on link "Preview" at bounding box center [1046, 460] width 50 height 24
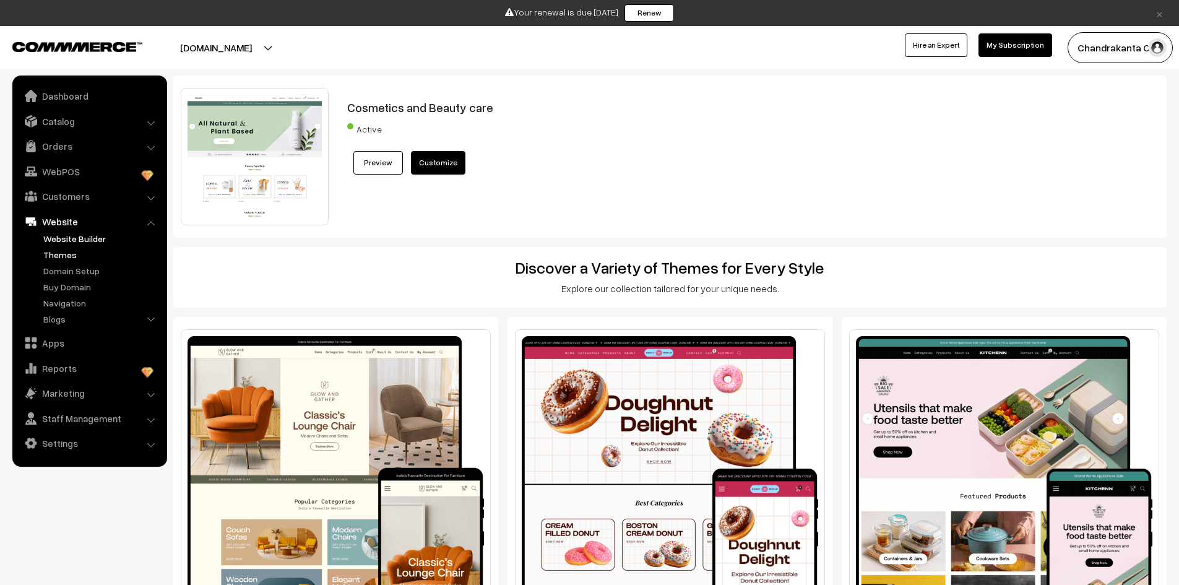
click at [85, 235] on link "Website Builder" at bounding box center [101, 238] width 123 height 13
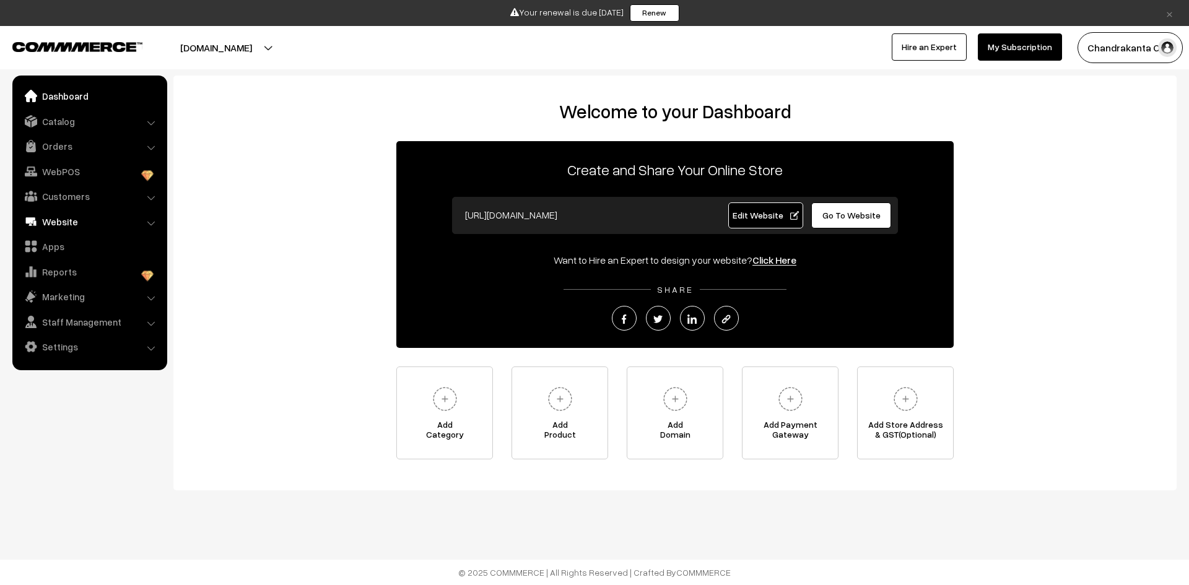
click at [90, 229] on link "Website" at bounding box center [88, 221] width 147 height 22
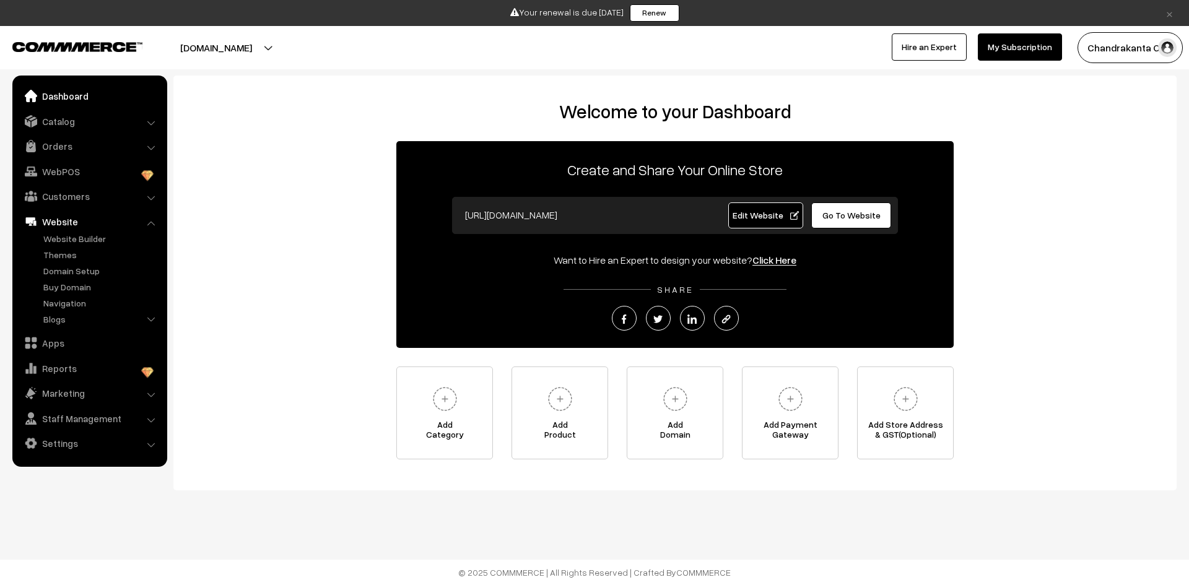
click at [94, 96] on link "Dashboard" at bounding box center [88, 96] width 147 height 22
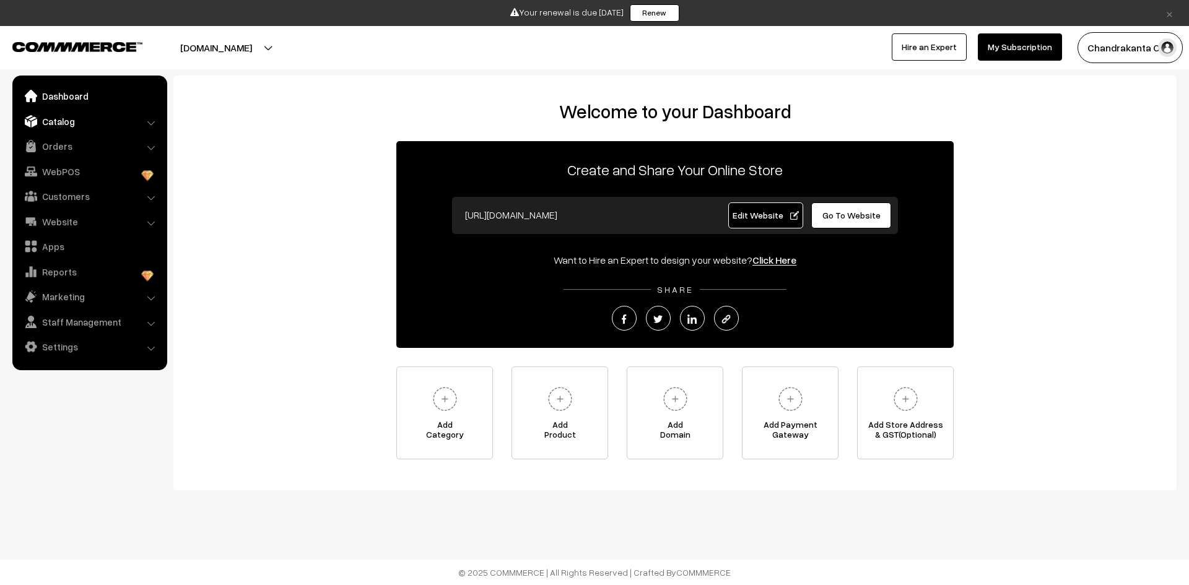
click at [75, 128] on link "Catalog" at bounding box center [88, 121] width 147 height 22
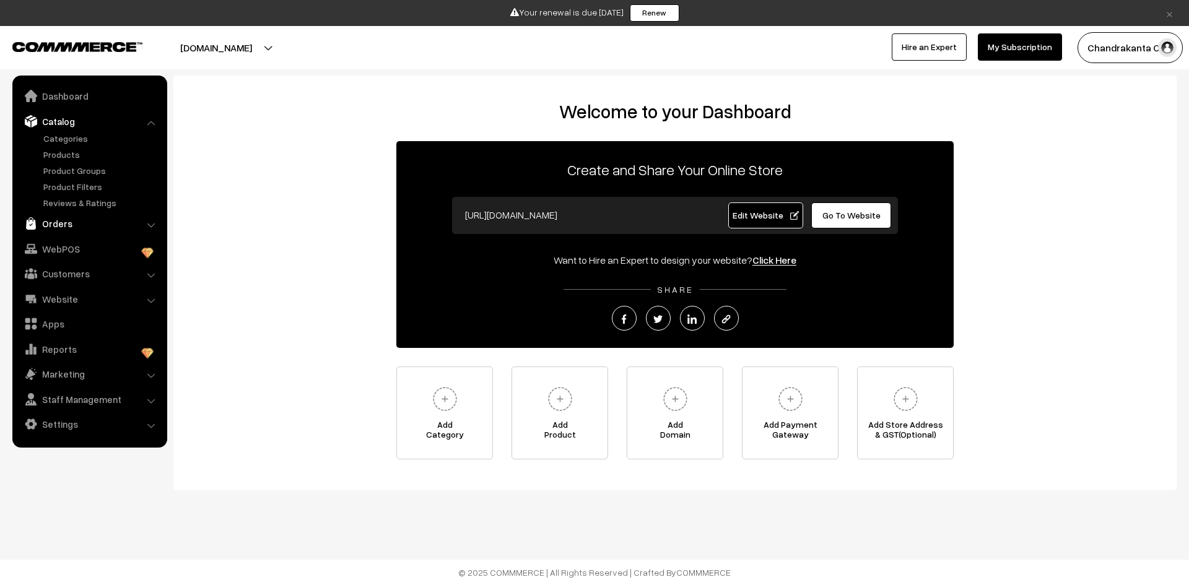
click at [84, 228] on link "Orders" at bounding box center [88, 223] width 147 height 22
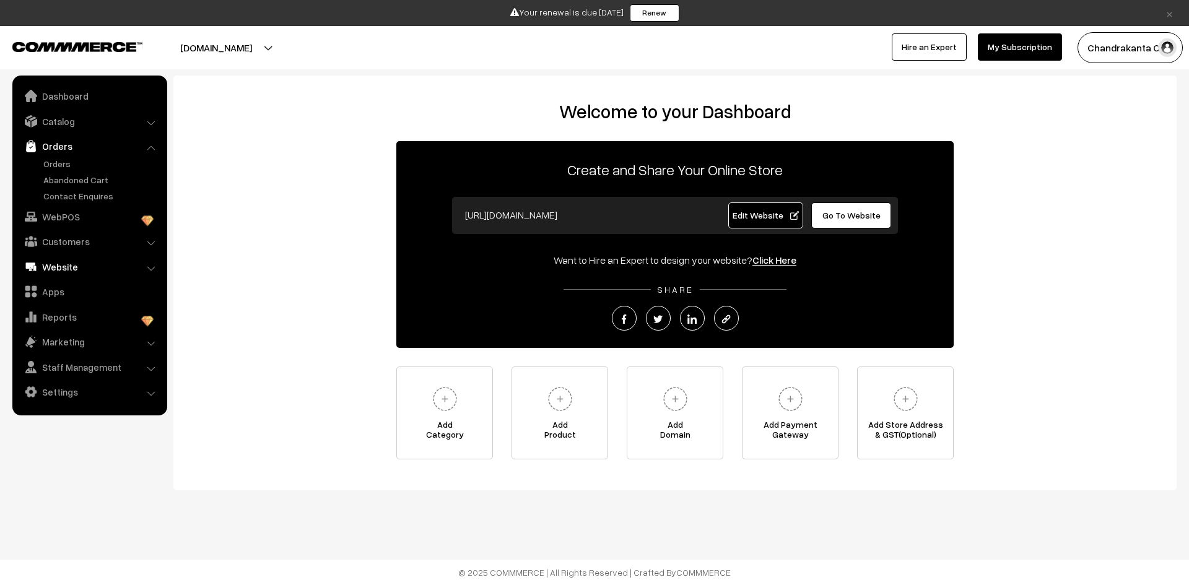
click at [93, 271] on link "Website" at bounding box center [88, 267] width 147 height 22
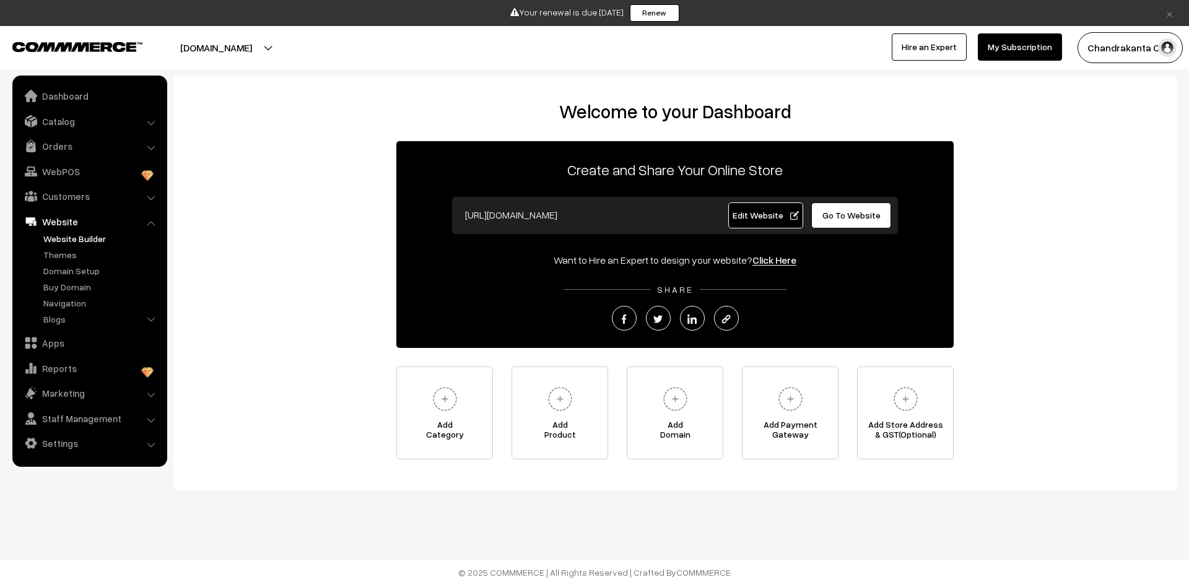
click at [81, 239] on link "Website Builder" at bounding box center [101, 238] width 123 height 13
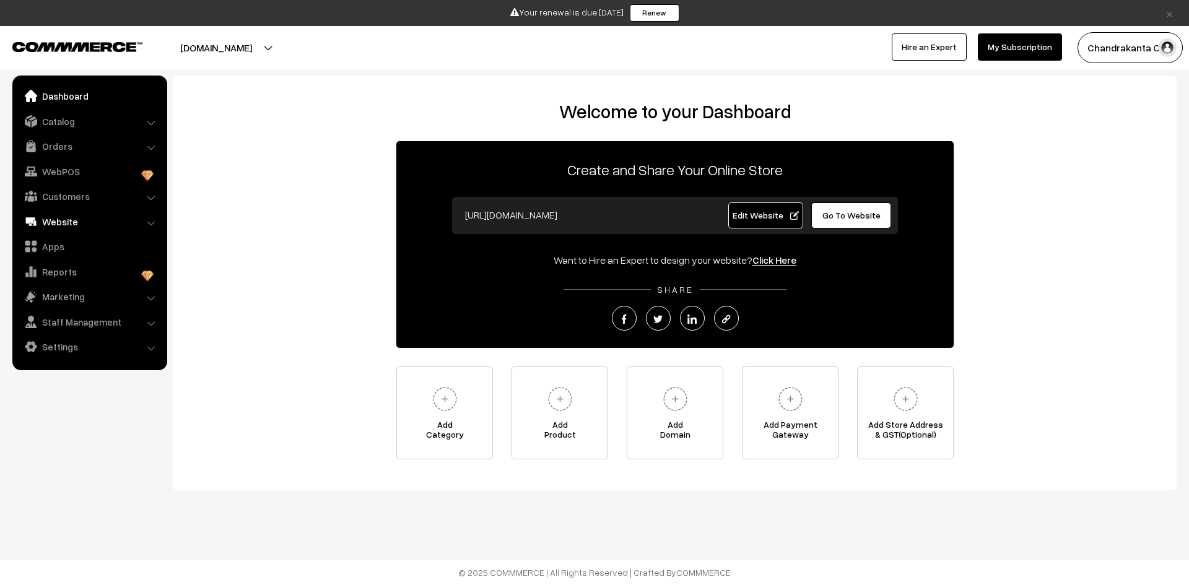
click at [100, 215] on link "Website" at bounding box center [88, 221] width 147 height 22
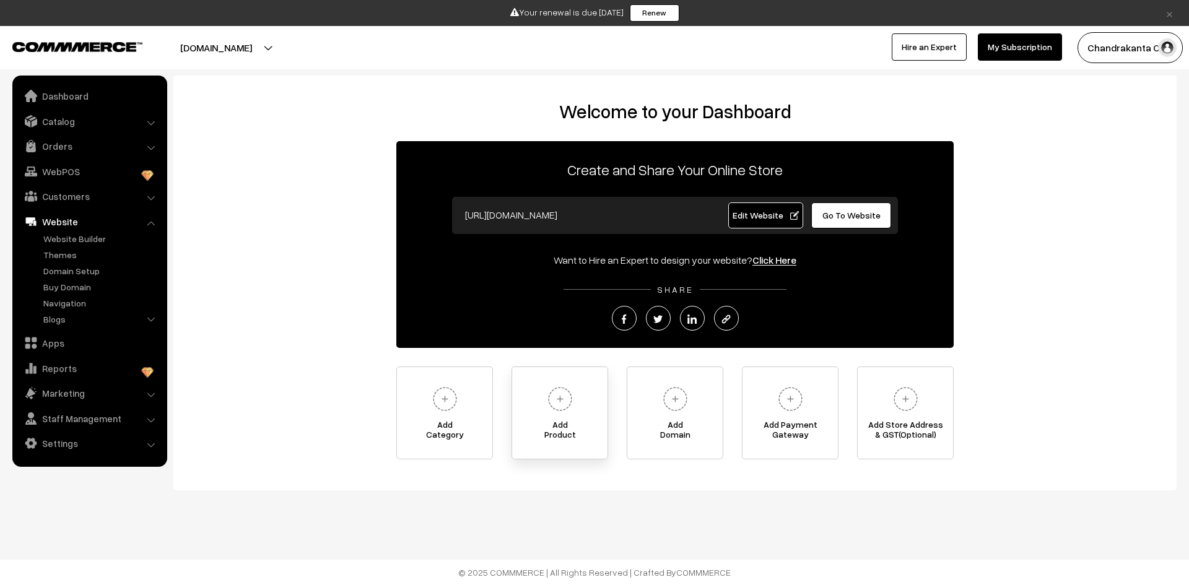
click at [540, 399] on link "Add Product" at bounding box center [559, 412] width 97 height 93
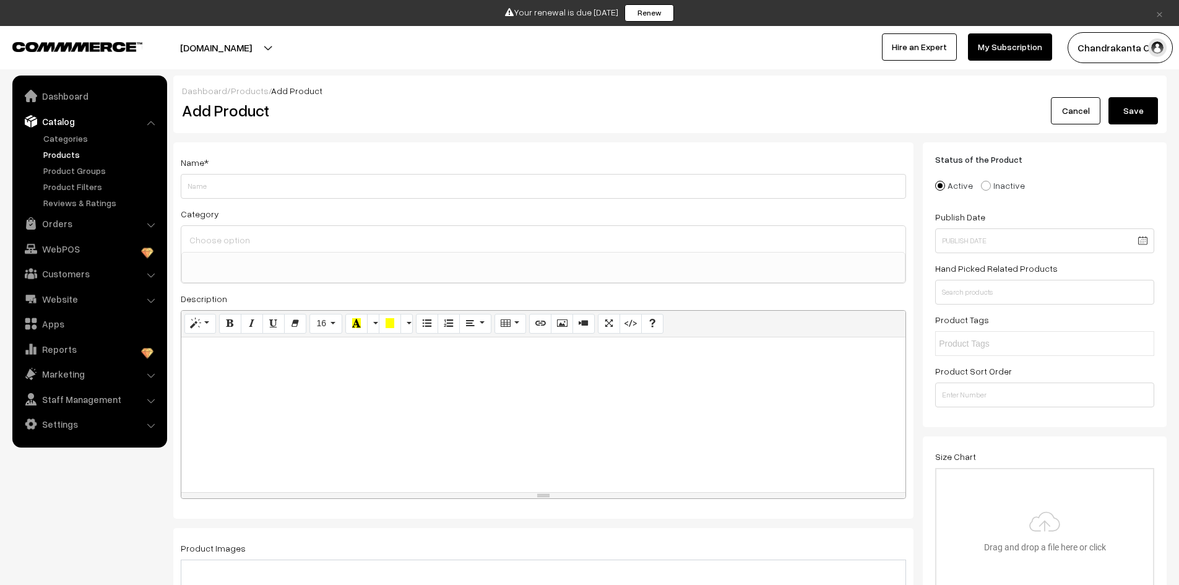
select select
click at [247, 45] on button "[DOMAIN_NAME]" at bounding box center [216, 47] width 158 height 31
click at [397, 27] on div "× Your renewal is due in 12 days Renew Renew keefessentials.com Go to Website C…" at bounding box center [589, 34] width 1179 height 69
click at [77, 153] on link "Products" at bounding box center [101, 154] width 123 height 13
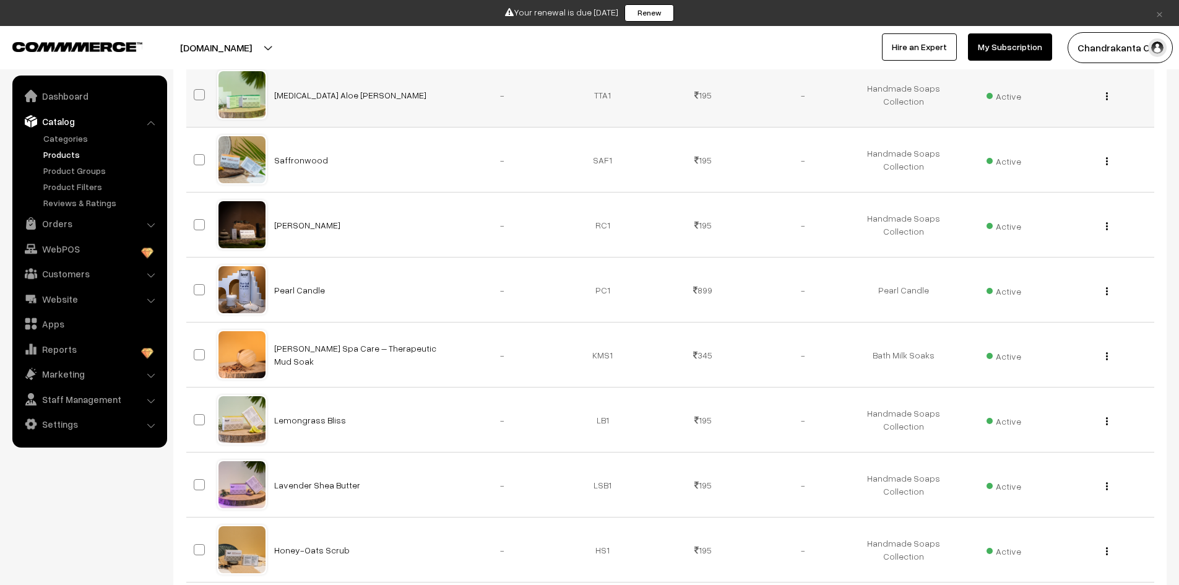
scroll to position [527, 0]
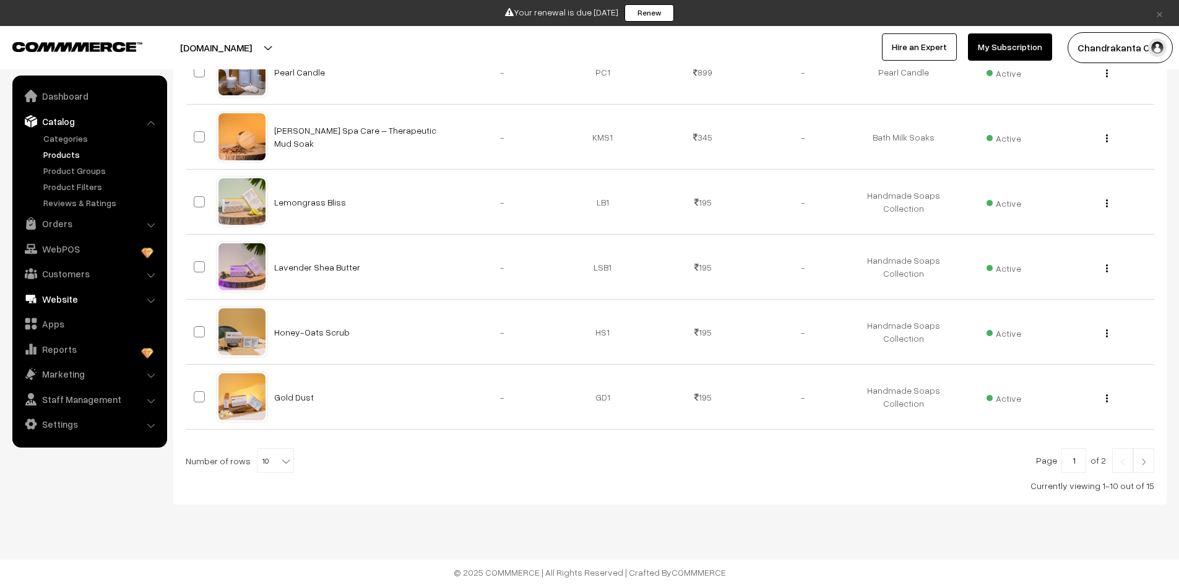
click at [69, 298] on link "Website" at bounding box center [88, 299] width 147 height 22
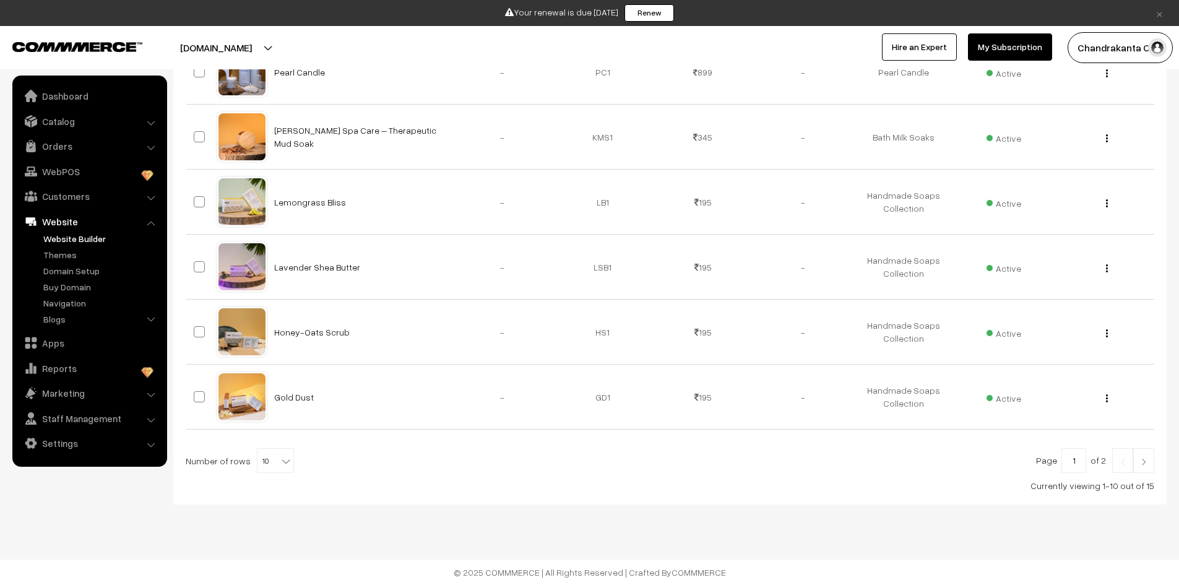
click at [56, 238] on link "Website Builder" at bounding box center [101, 238] width 123 height 13
